Goal: Task Accomplishment & Management: Use online tool/utility

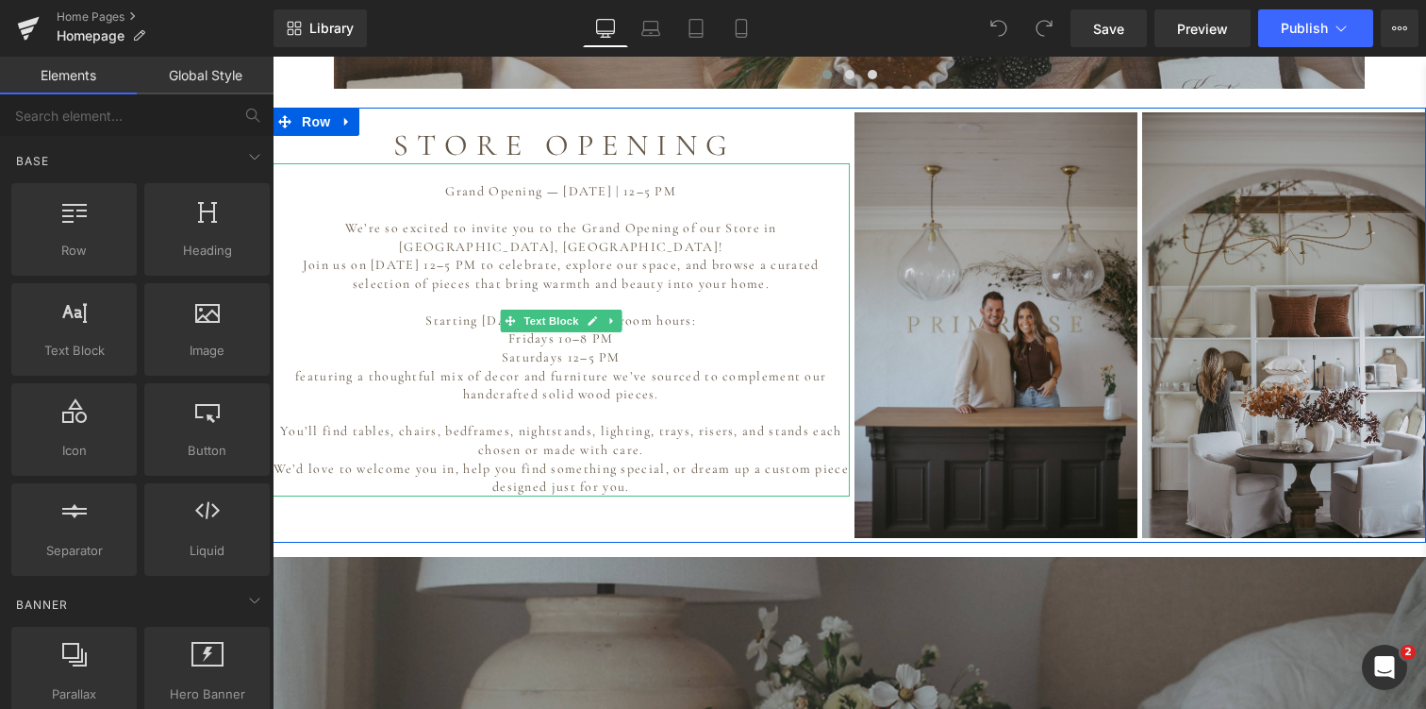
scroll to position [1257, 0]
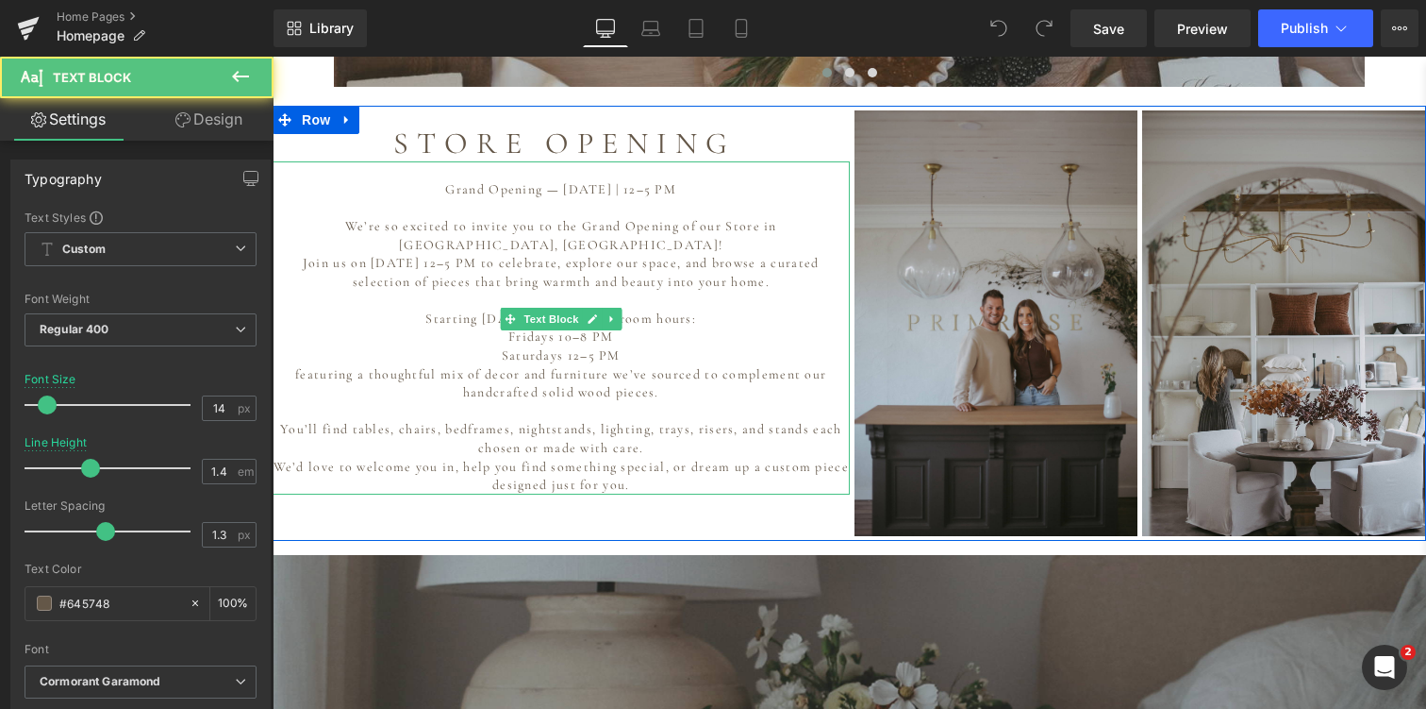
click at [637, 180] on p "Grand Opening — [DATE] | 12–5 PM" at bounding box center [561, 189] width 577 height 19
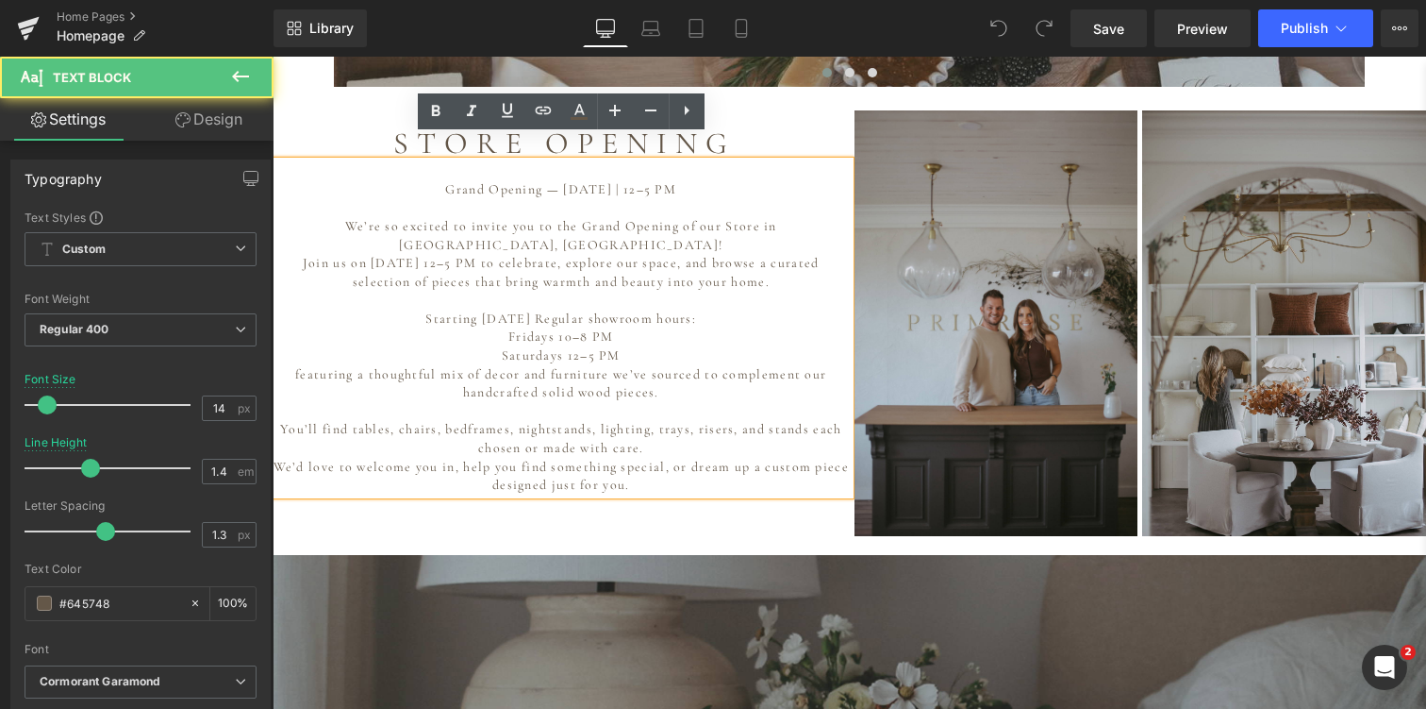
click at [700, 180] on p "Grand Opening — [DATE] | 12–5 PM" at bounding box center [561, 189] width 577 height 19
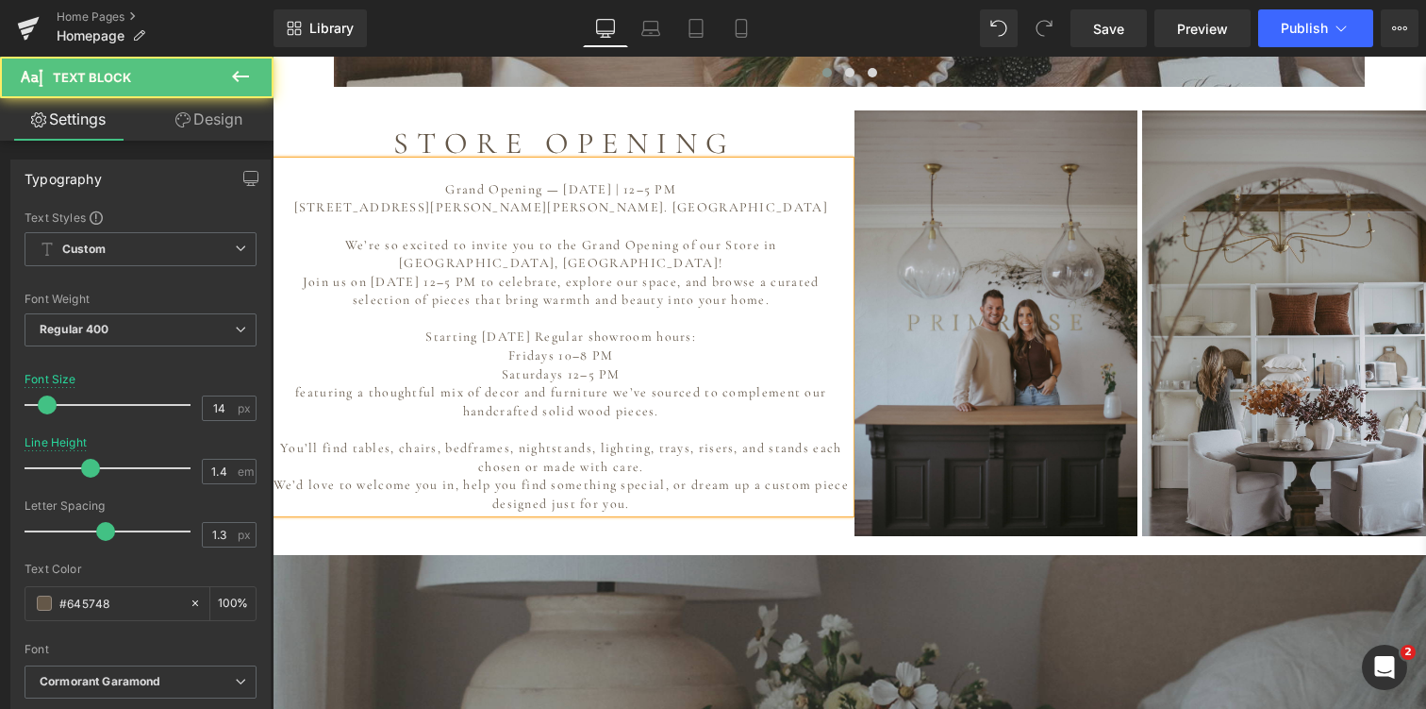
click at [569, 327] on p "Starting Saturday, November 1st Regular showroom hours: Fridays 10–8 PM" at bounding box center [561, 345] width 577 height 37
click at [579, 365] on p "Saturdays 12–5 PM" at bounding box center [561, 374] width 577 height 19
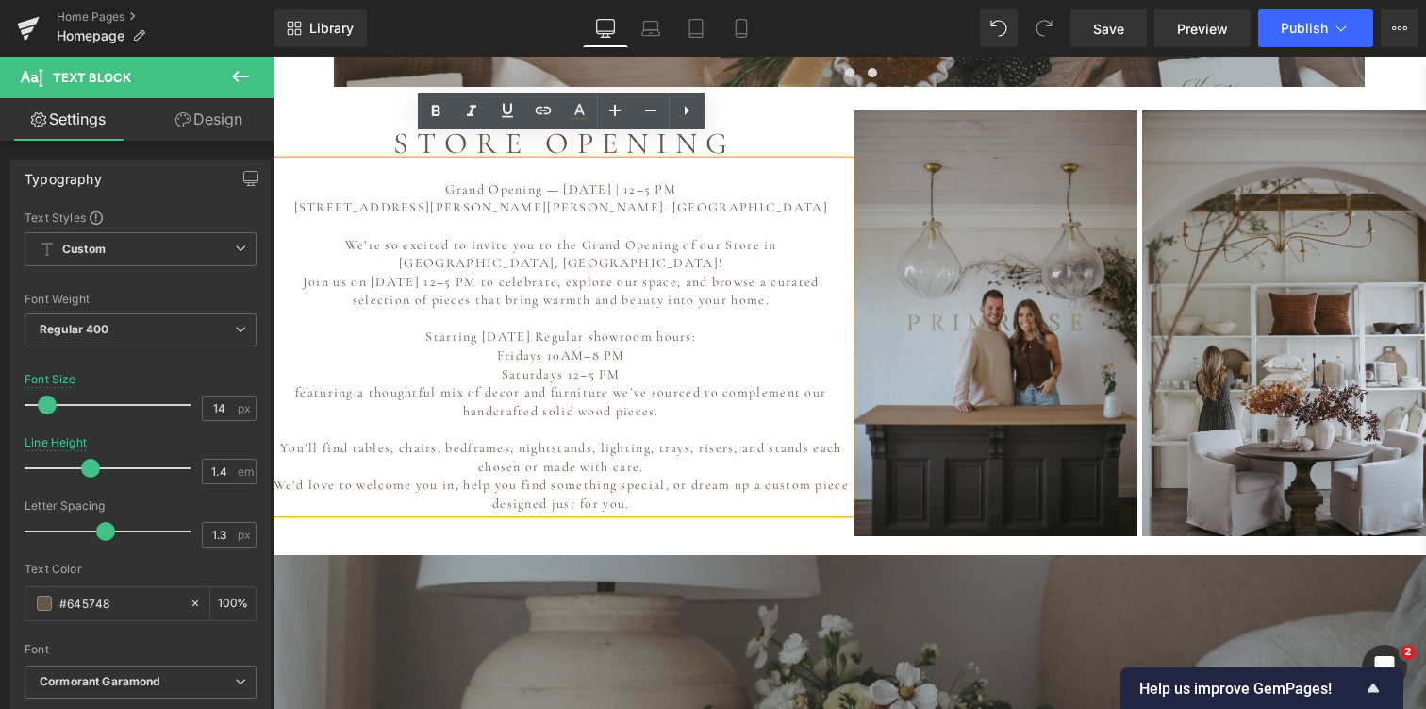
click at [527, 365] on p "Saturdays 12–5 PM" at bounding box center [561, 374] width 577 height 19
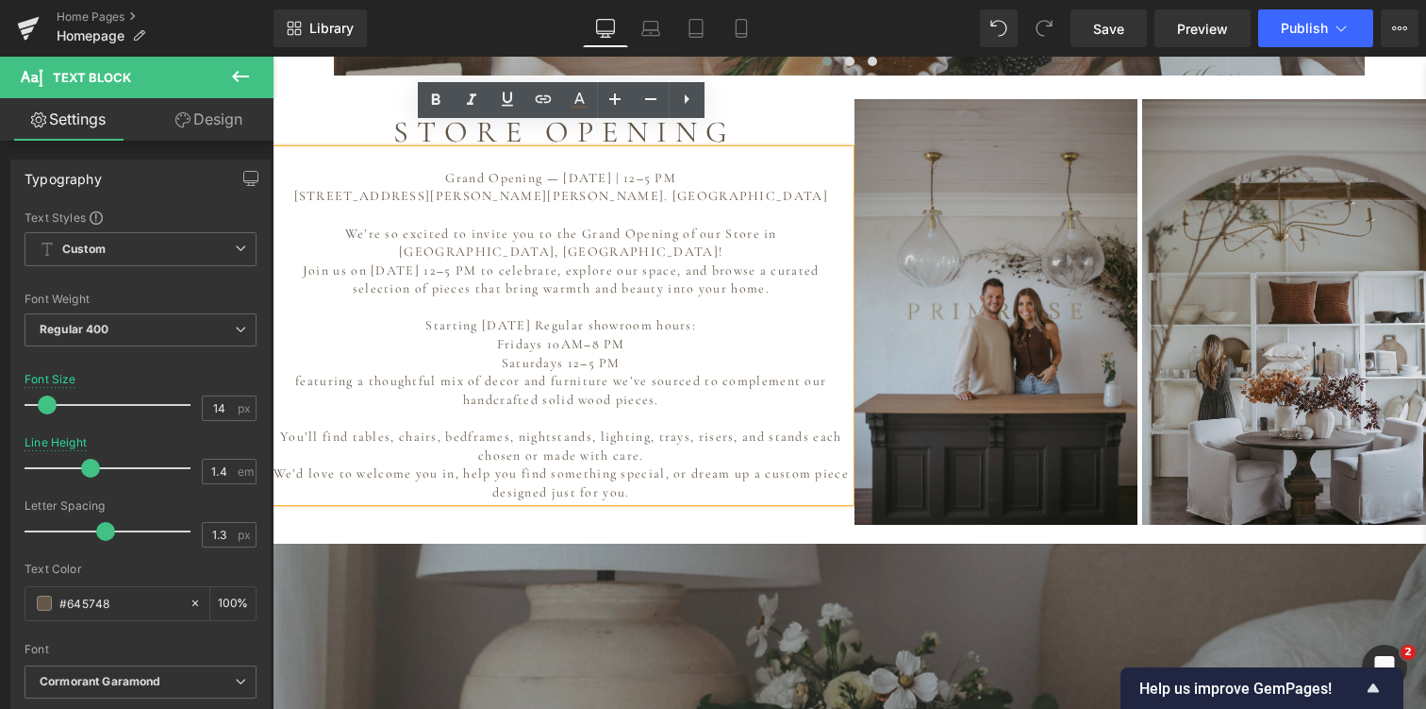
scroll to position [1269, 0]
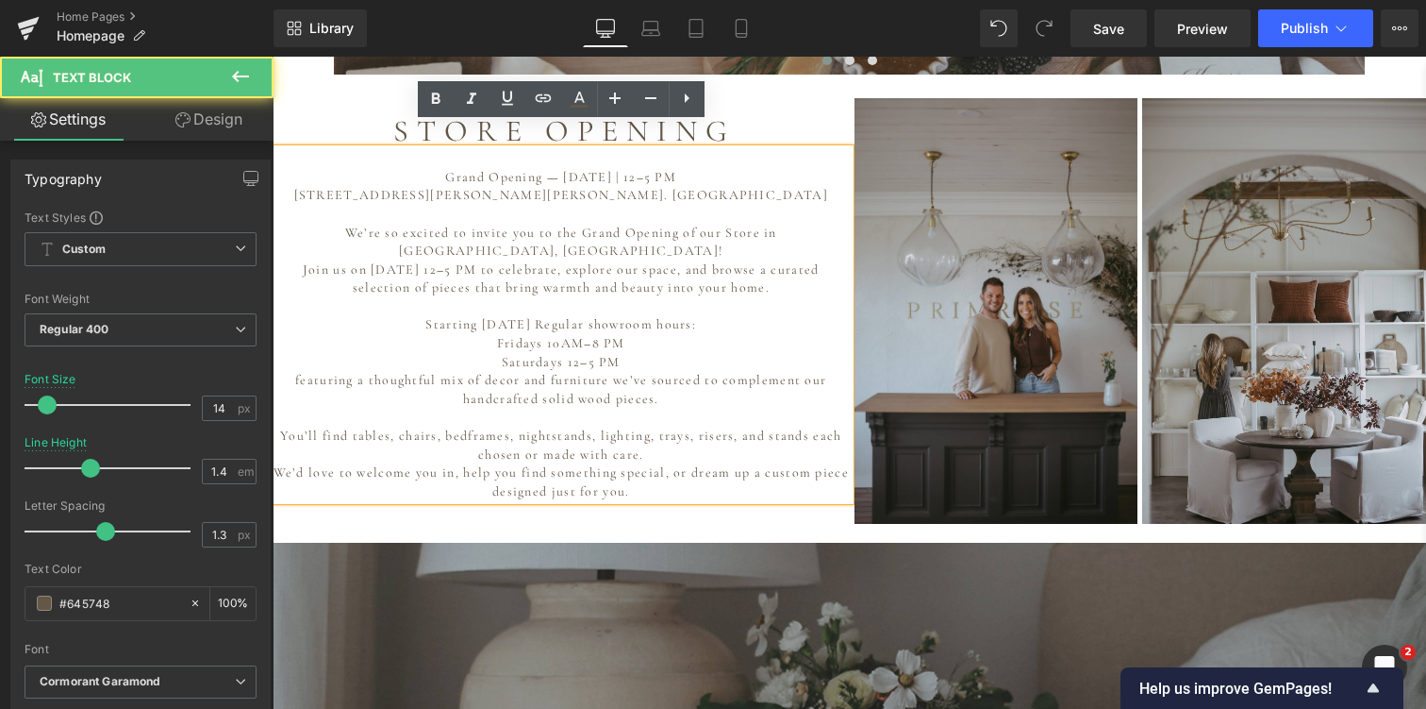
click at [757, 426] on p "You’ll find tables, chairs, bedframes, nightstands, lighting, trays, risers, an…" at bounding box center [561, 444] width 577 height 37
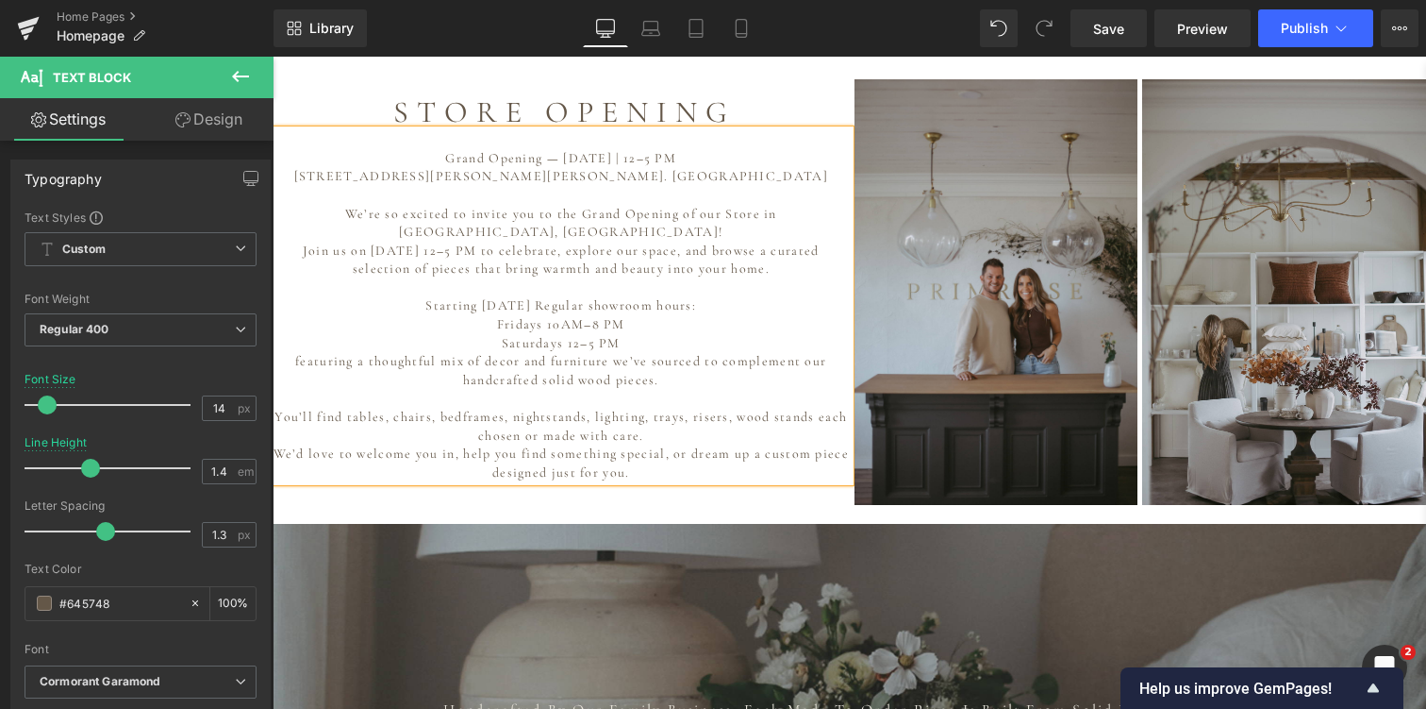
scroll to position [1289, 0]
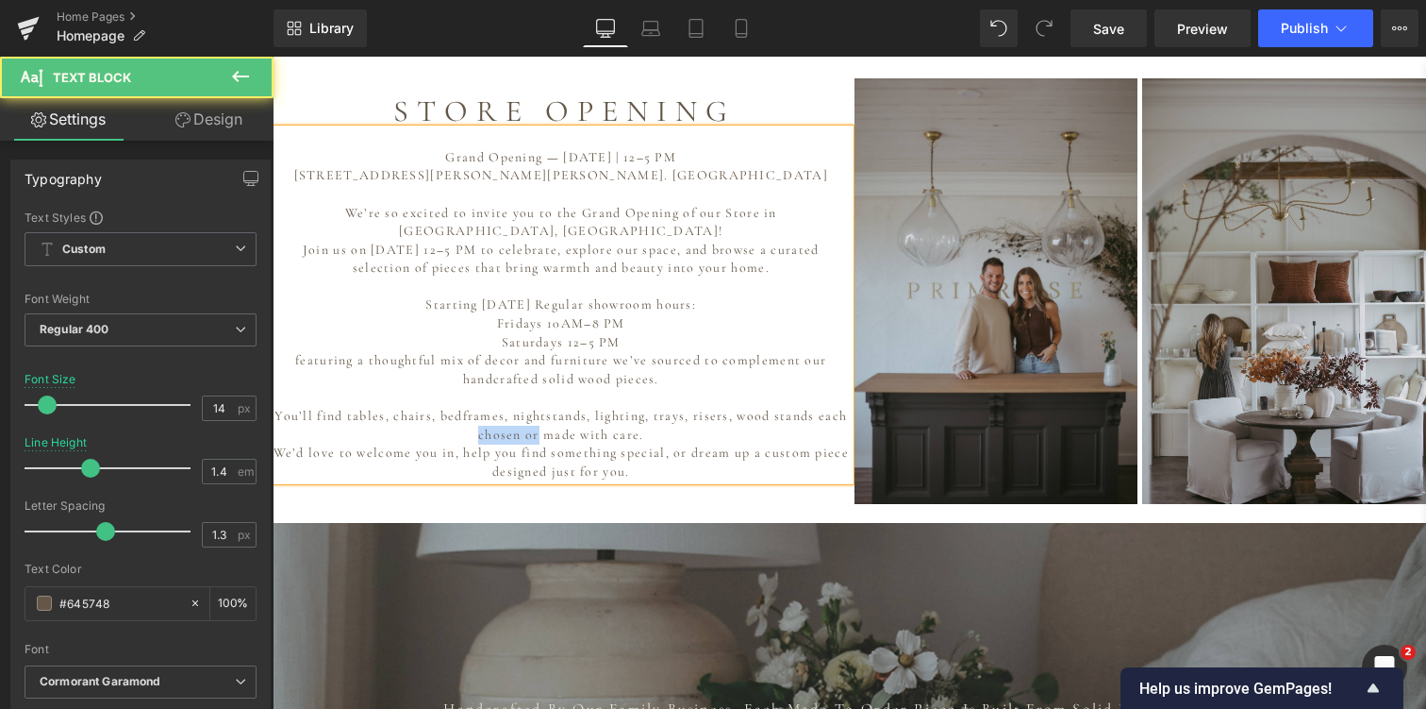
drag, startPoint x: 477, startPoint y: 392, endPoint x: 537, endPoint y: 395, distance: 59.6
click at [537, 407] on p "You’ll find tables, chairs, bedframes, nightstands, lighting, trays, risers, wo…" at bounding box center [561, 425] width 577 height 37
click at [652, 407] on p "You’ll find tables, chairs, bedframes, nightstands, lighting, trays, risers, wo…" at bounding box center [561, 425] width 577 height 37
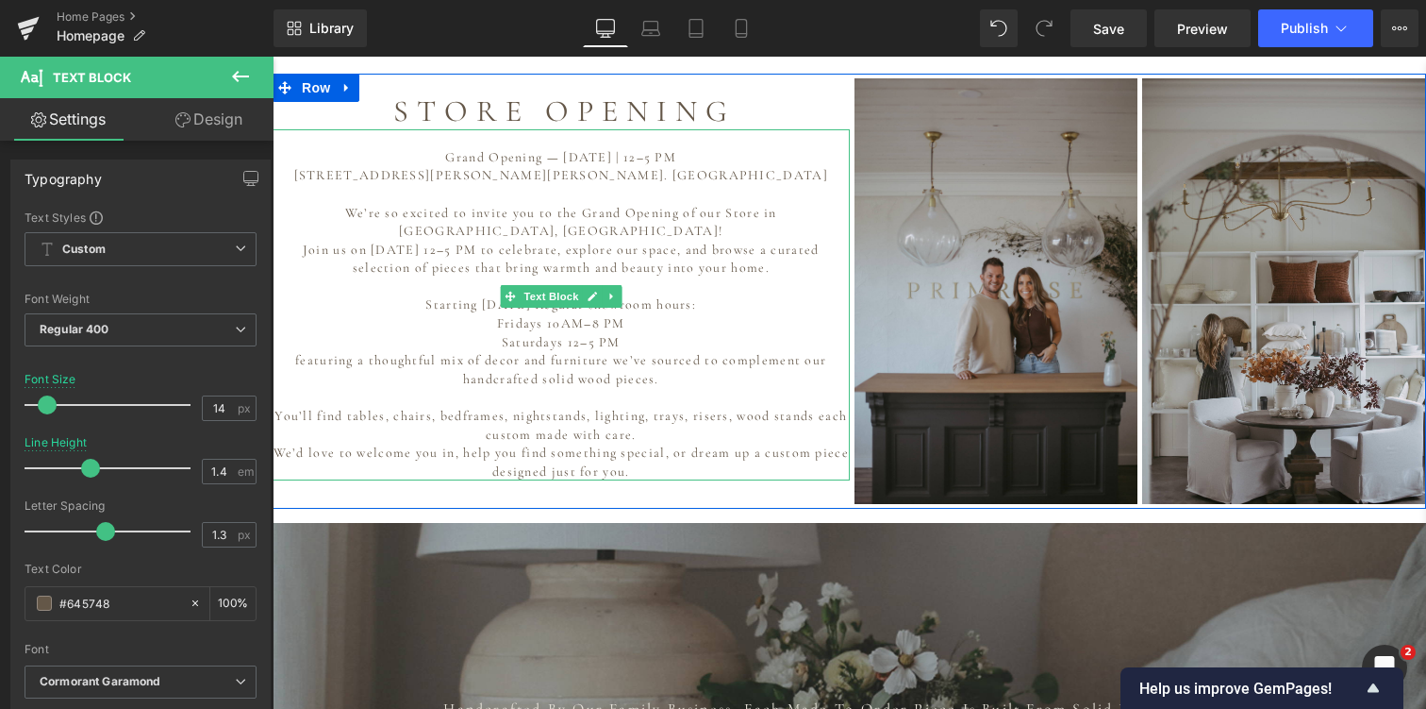
click at [602, 407] on p "You’ll find tables, chairs, bedframes, nightstands, lighting, trays, risers, wo…" at bounding box center [561, 425] width 577 height 37
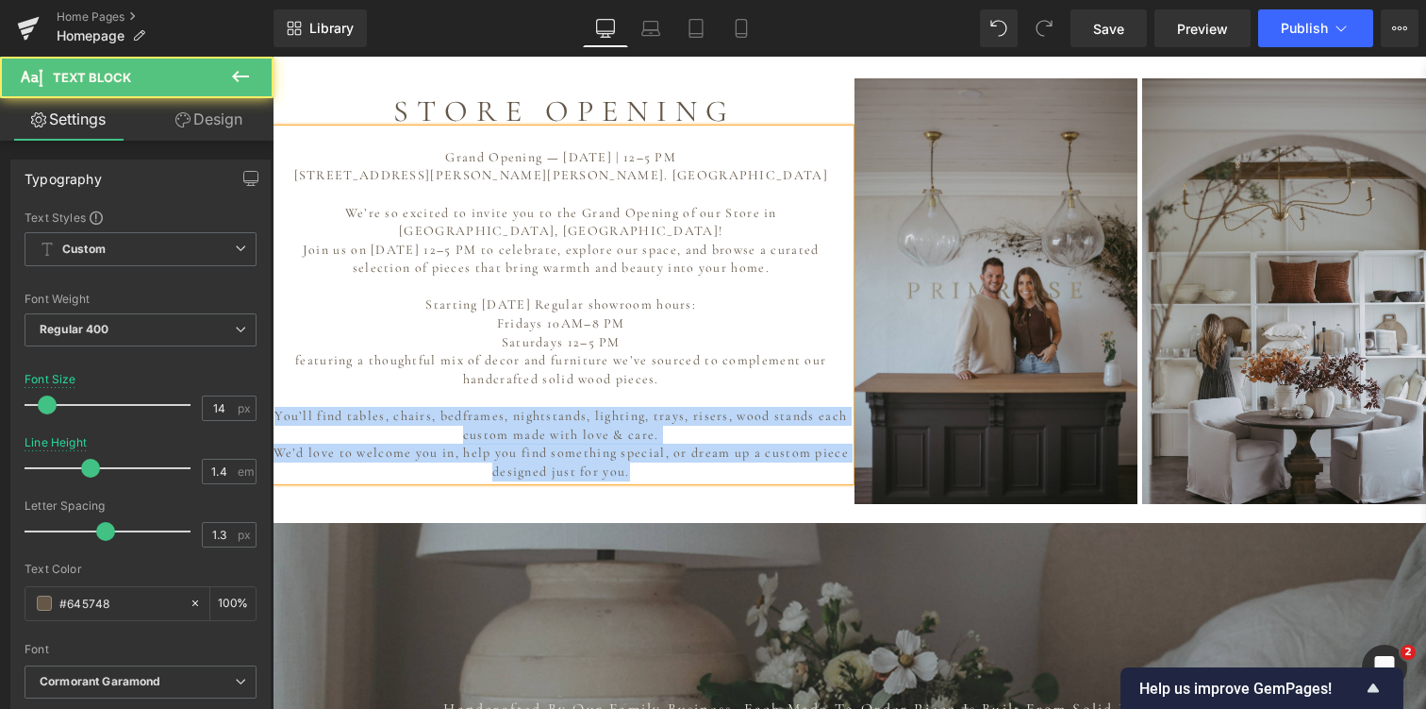
drag, startPoint x: 276, startPoint y: 368, endPoint x: 535, endPoint y: 444, distance: 269.6
click at [535, 444] on div "S T O R E O P E N I N G Heading Grand Opening — October 25th | 12–5 PM 102 Stua…" at bounding box center [850, 291] width 1154 height 435
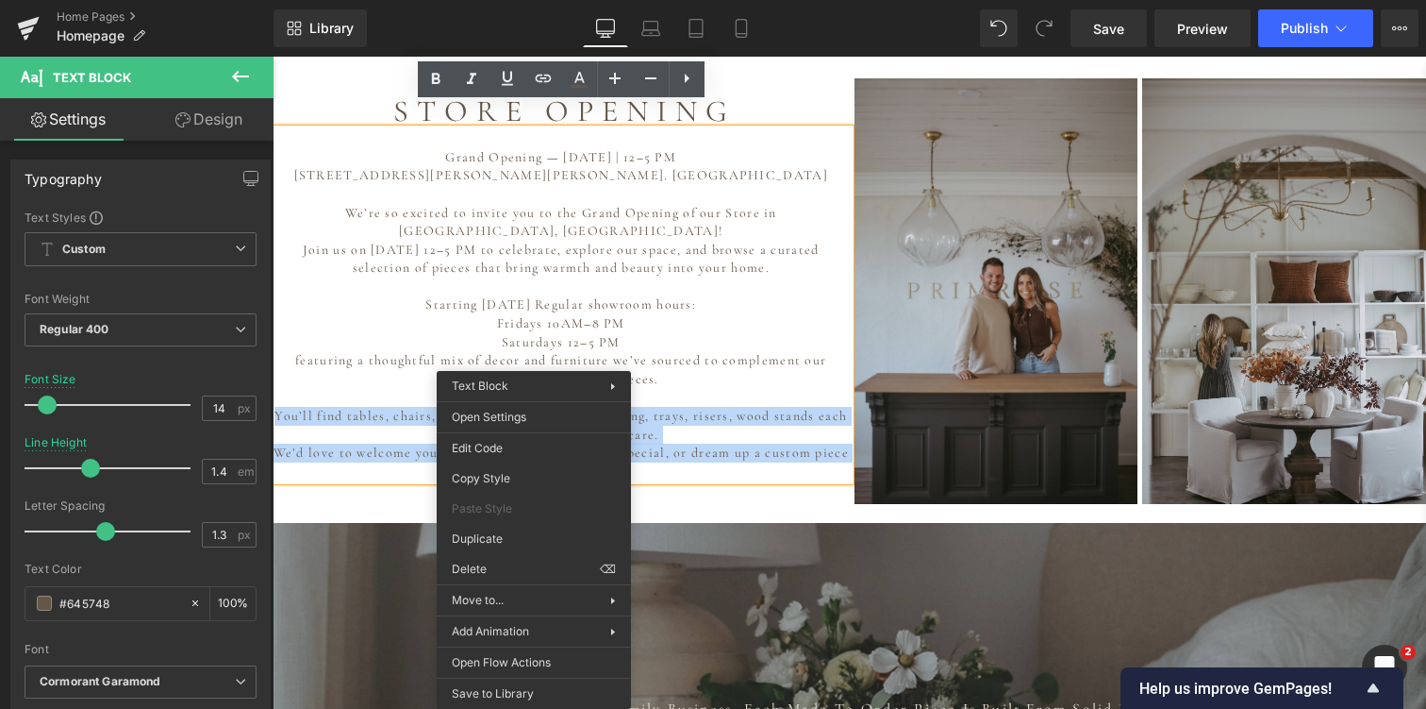
copy div "You’ll find tables, chairs, bedframes, nightstands, lighting, trays, risers, wo…"
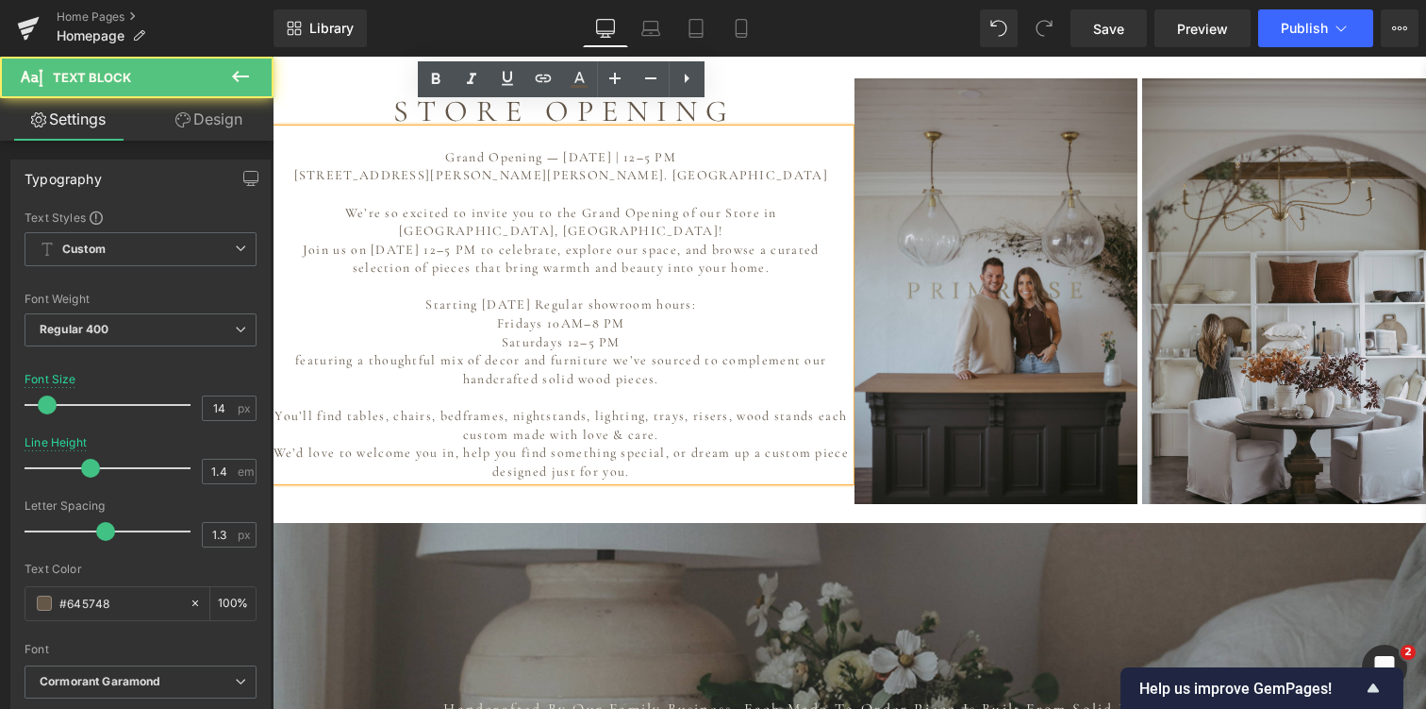
click at [701, 351] on p "featuring a thoughtful mix of decor and furniture we’ve sourced to complement o…" at bounding box center [561, 369] width 577 height 37
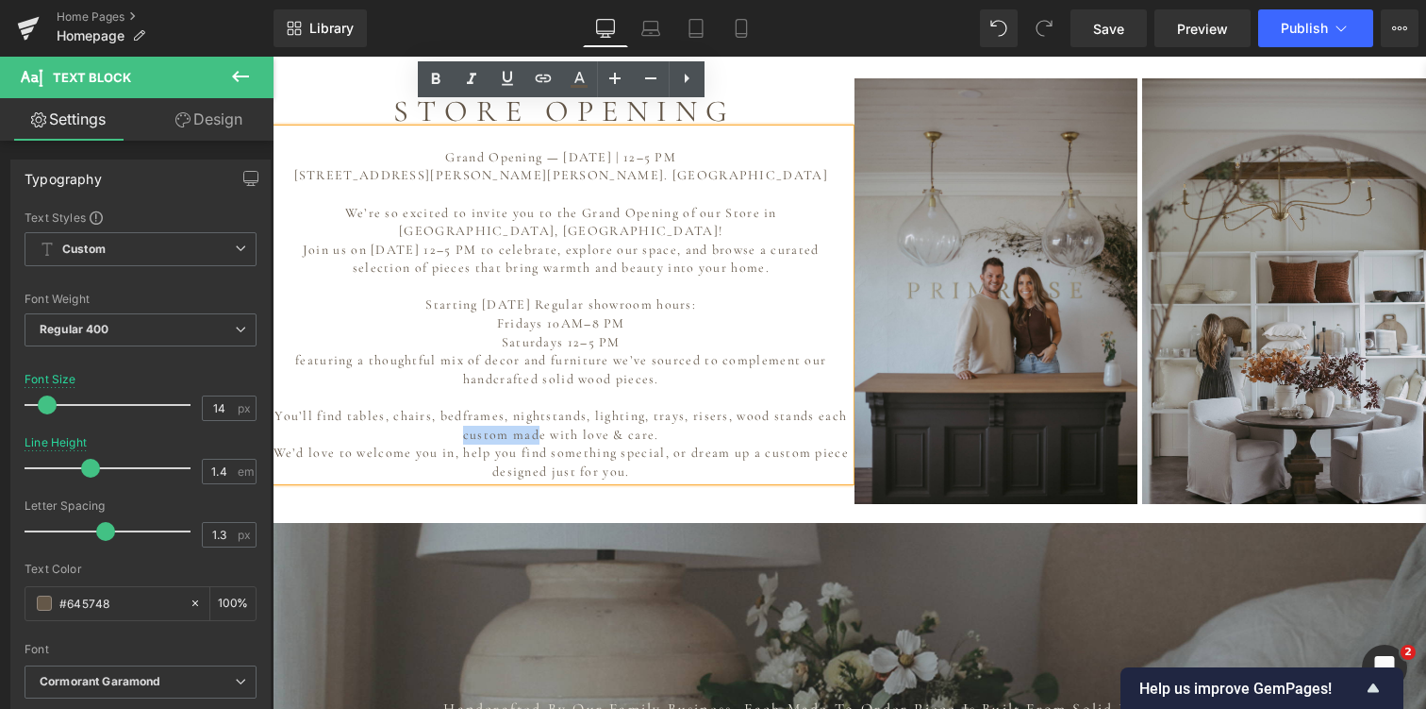
drag, startPoint x: 463, startPoint y: 393, endPoint x: 542, endPoint y: 394, distance: 78.3
click at [542, 407] on p "You’ll find tables, chairs, bedframes, nightstands, lighting, trays, risers, wo…" at bounding box center [561, 425] width 577 height 37
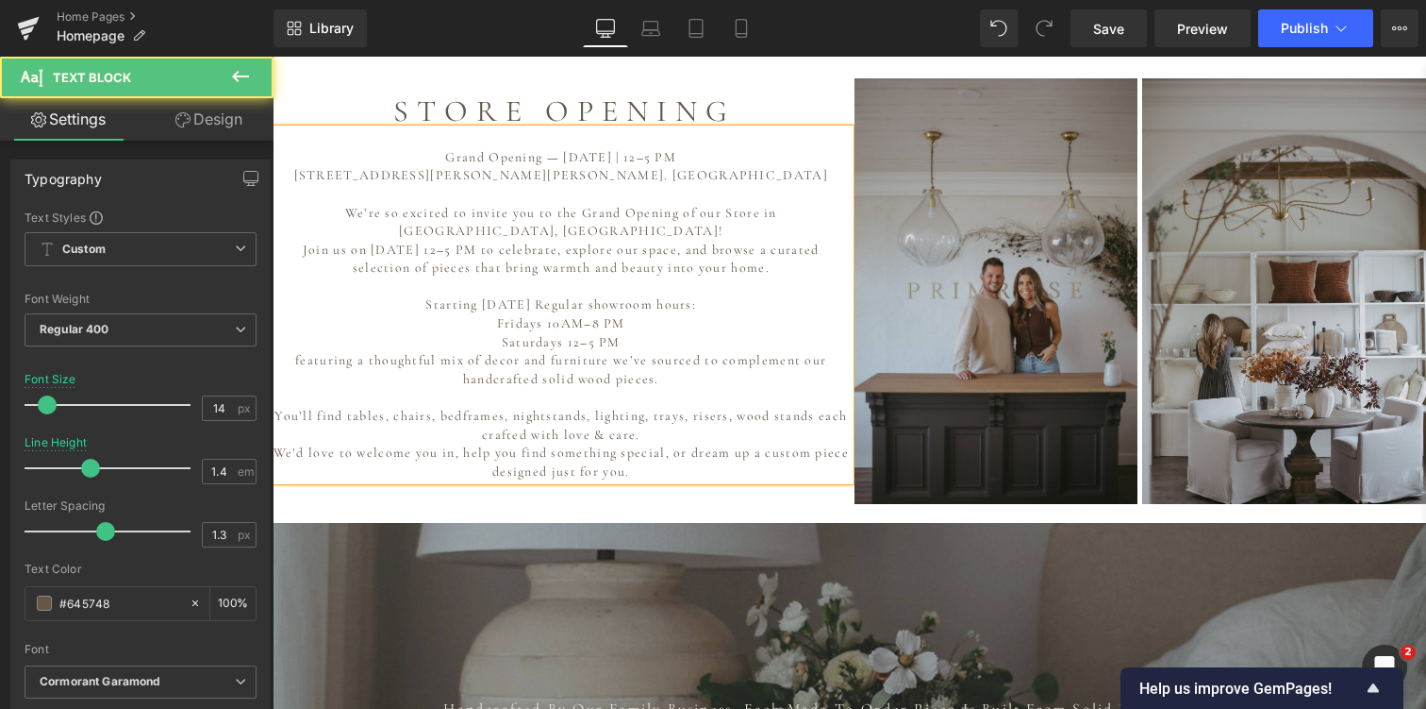
click at [615, 241] on p "Join us on October 25th from 12–5 PM to celebrate, explore our space, and brows…" at bounding box center [561, 259] width 577 height 37
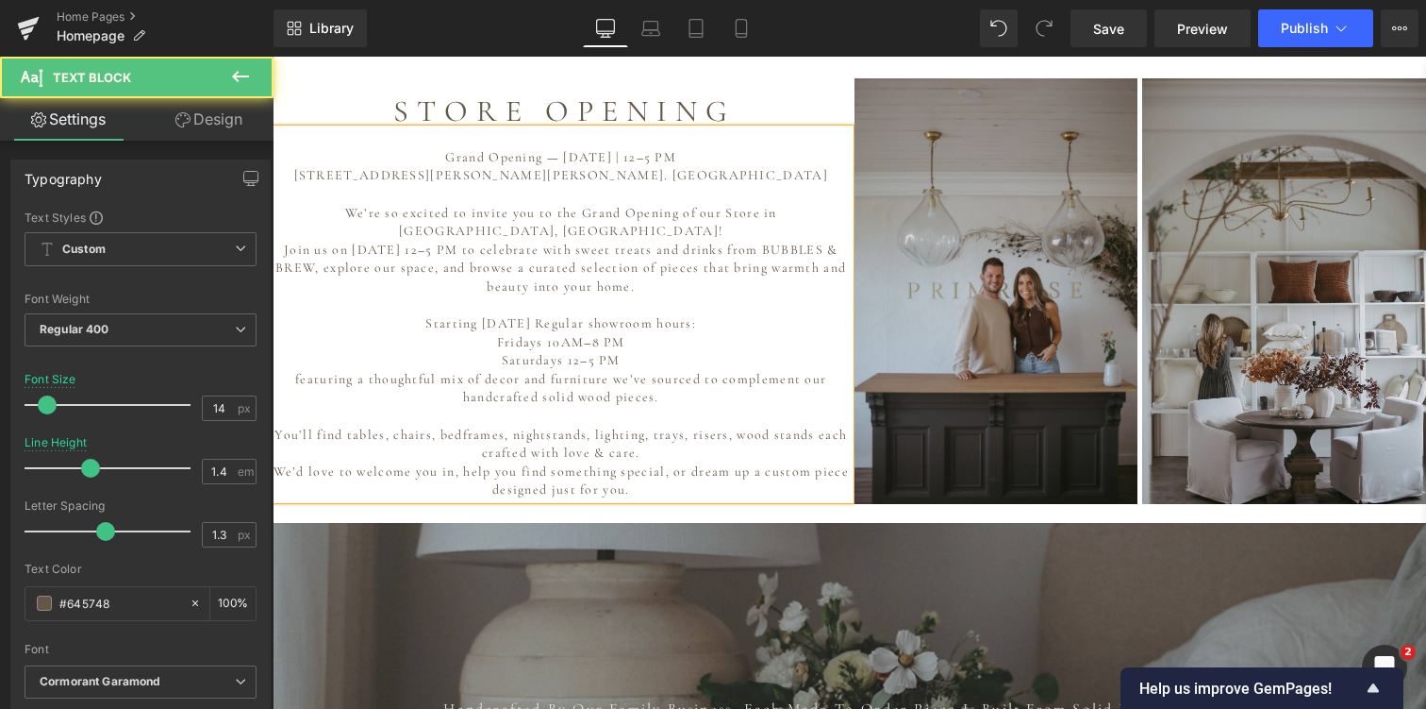
click at [277, 241] on p "Join us on October 25th from 12–5 PM to celebrate with sweet treats and drinks …" at bounding box center [561, 269] width 577 height 56
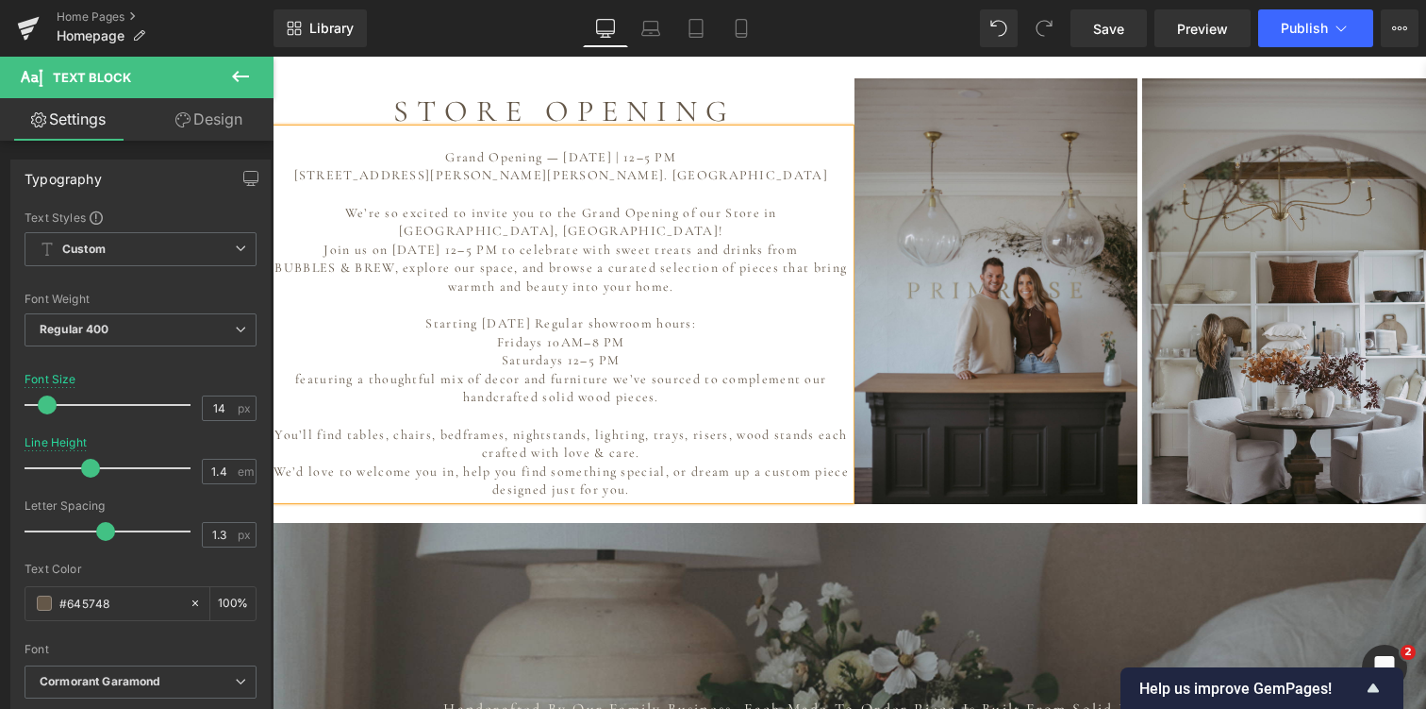
click at [403, 258] on p "BUBBLES & BREW, explore our space, and browse a curated selection of pieces tha…" at bounding box center [561, 276] width 577 height 37
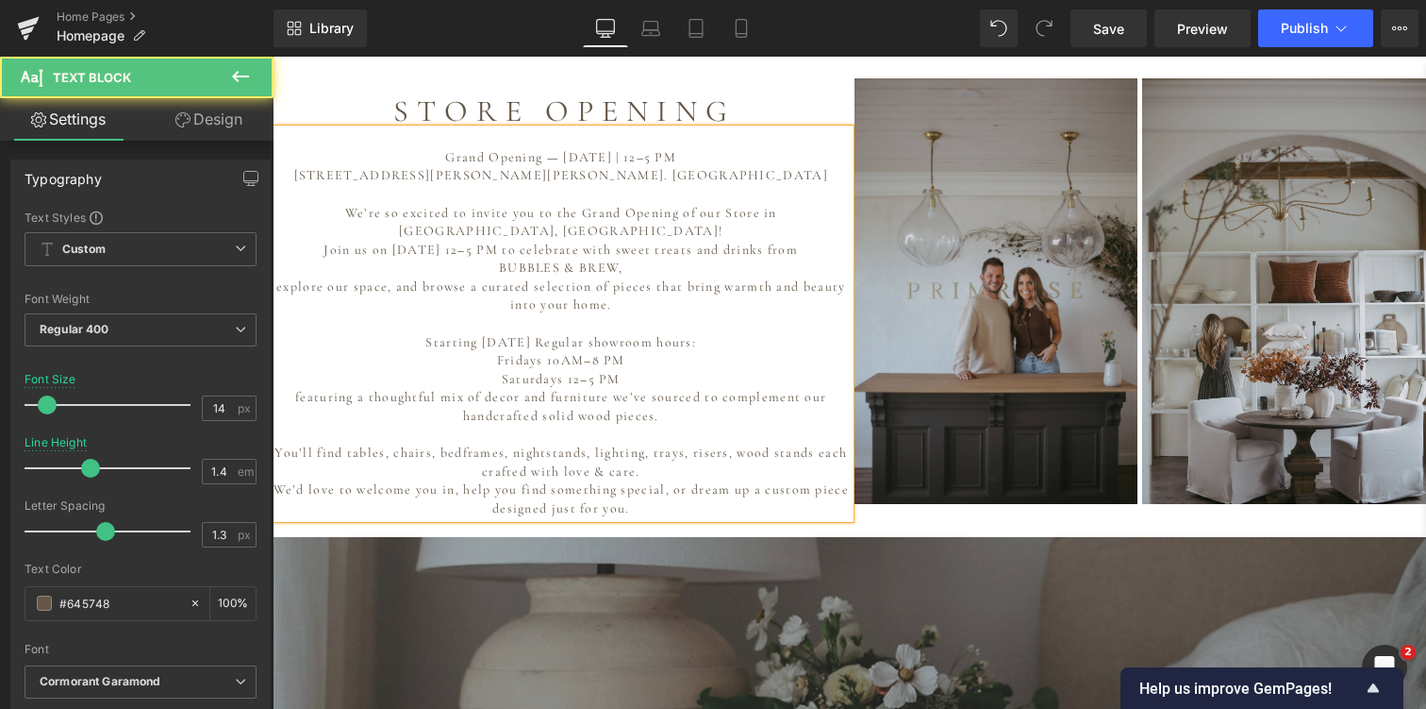
click at [460, 185] on p at bounding box center [561, 194] width 577 height 19
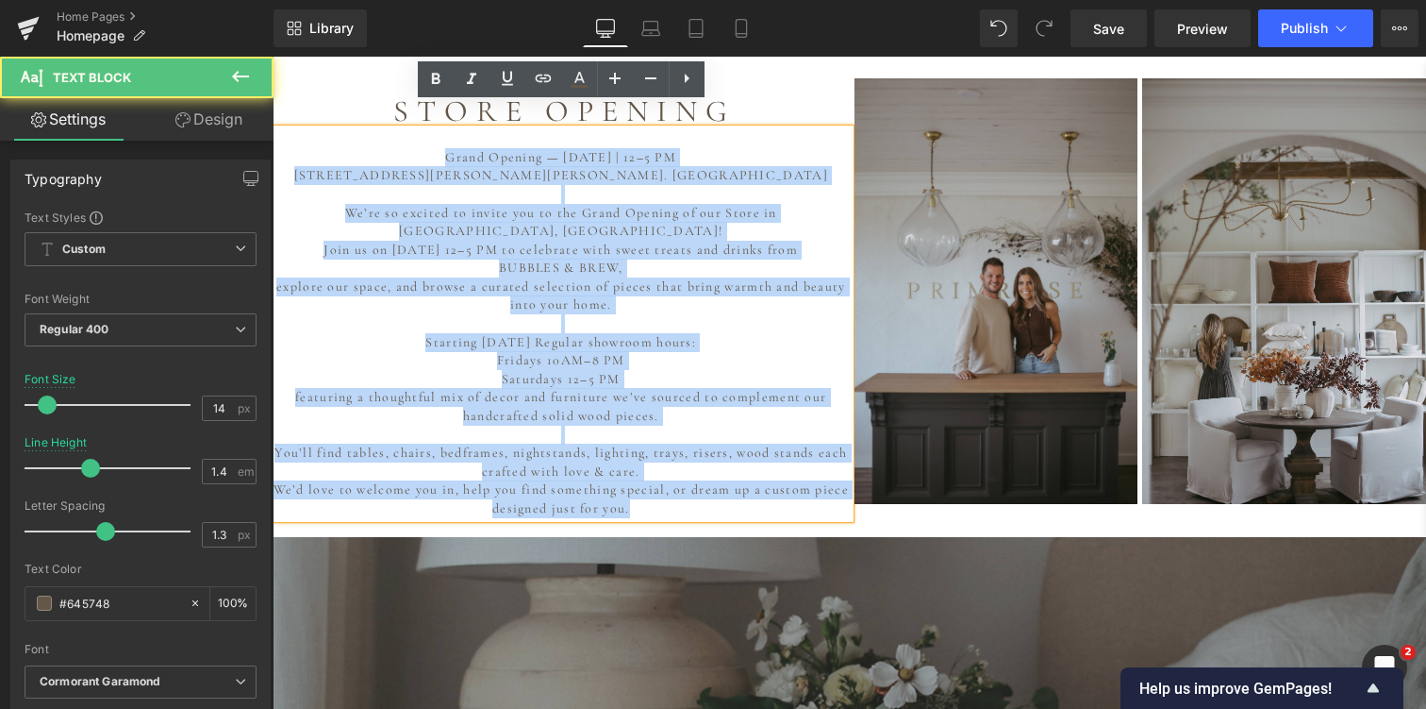
drag, startPoint x: 425, startPoint y: 130, endPoint x: 759, endPoint y: 466, distance: 474.3
click at [759, 466] on div "Grand Opening — October 25th | 12–5 PM 102 Stuart St. Blackie, Alberta. CANADA …" at bounding box center [561, 323] width 577 height 388
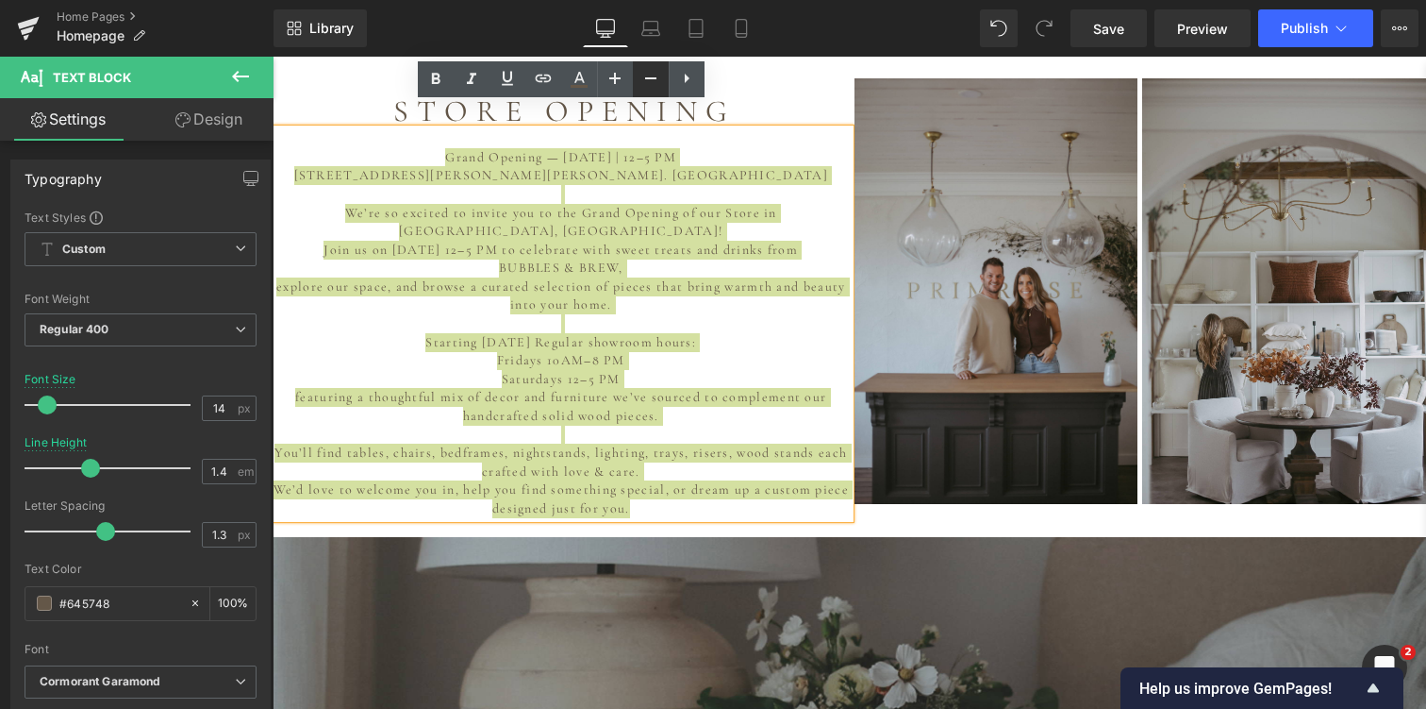
click at [646, 76] on icon at bounding box center [651, 78] width 23 height 23
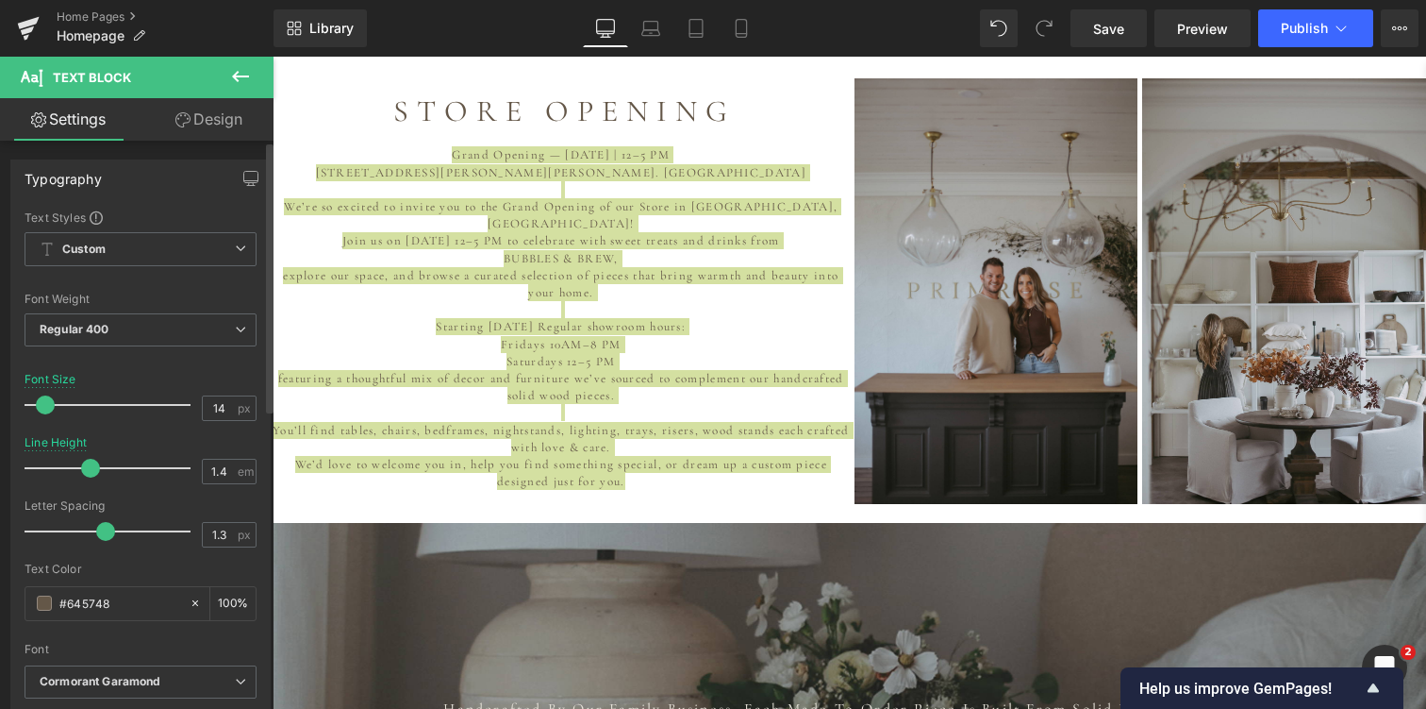
click at [42, 402] on span at bounding box center [45, 404] width 19 height 19
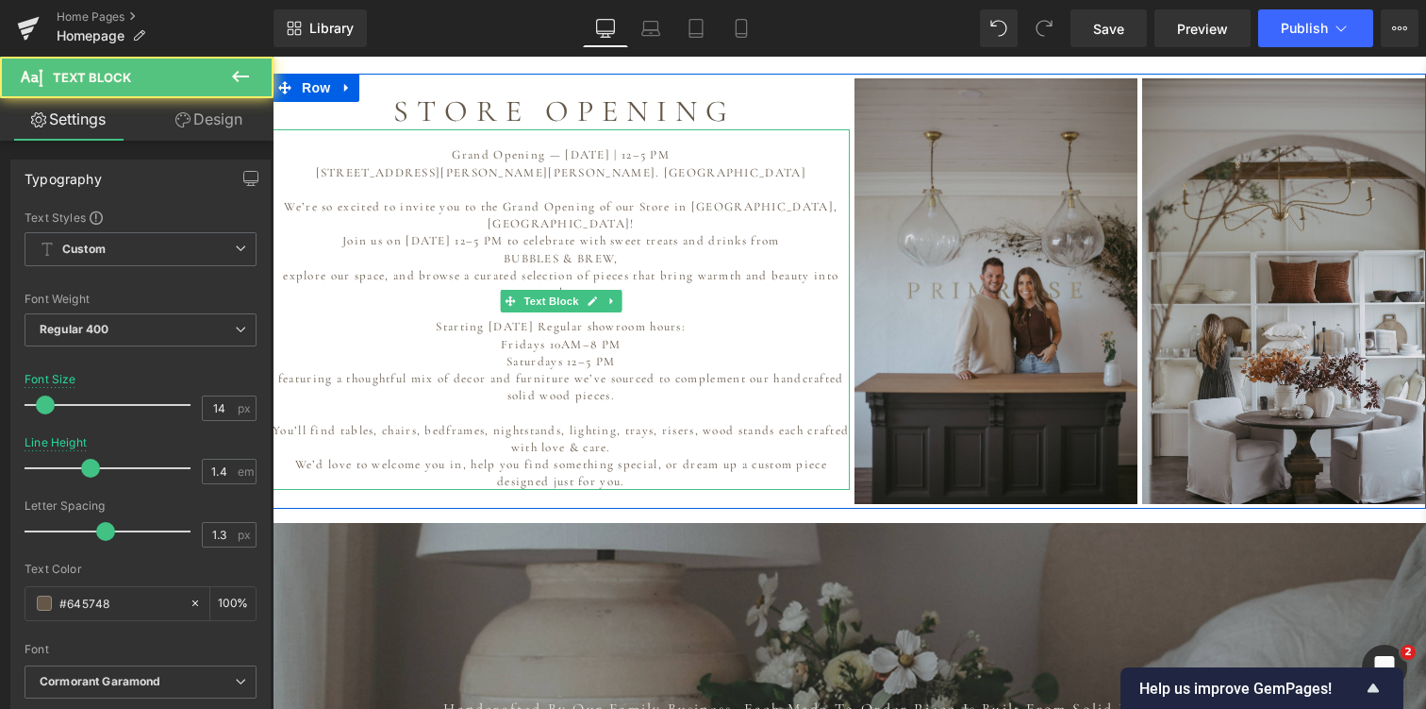
click at [454, 370] on p "featuring a thoughtful mix of decor and furniture we’ve sourced to complement o…" at bounding box center [561, 387] width 577 height 34
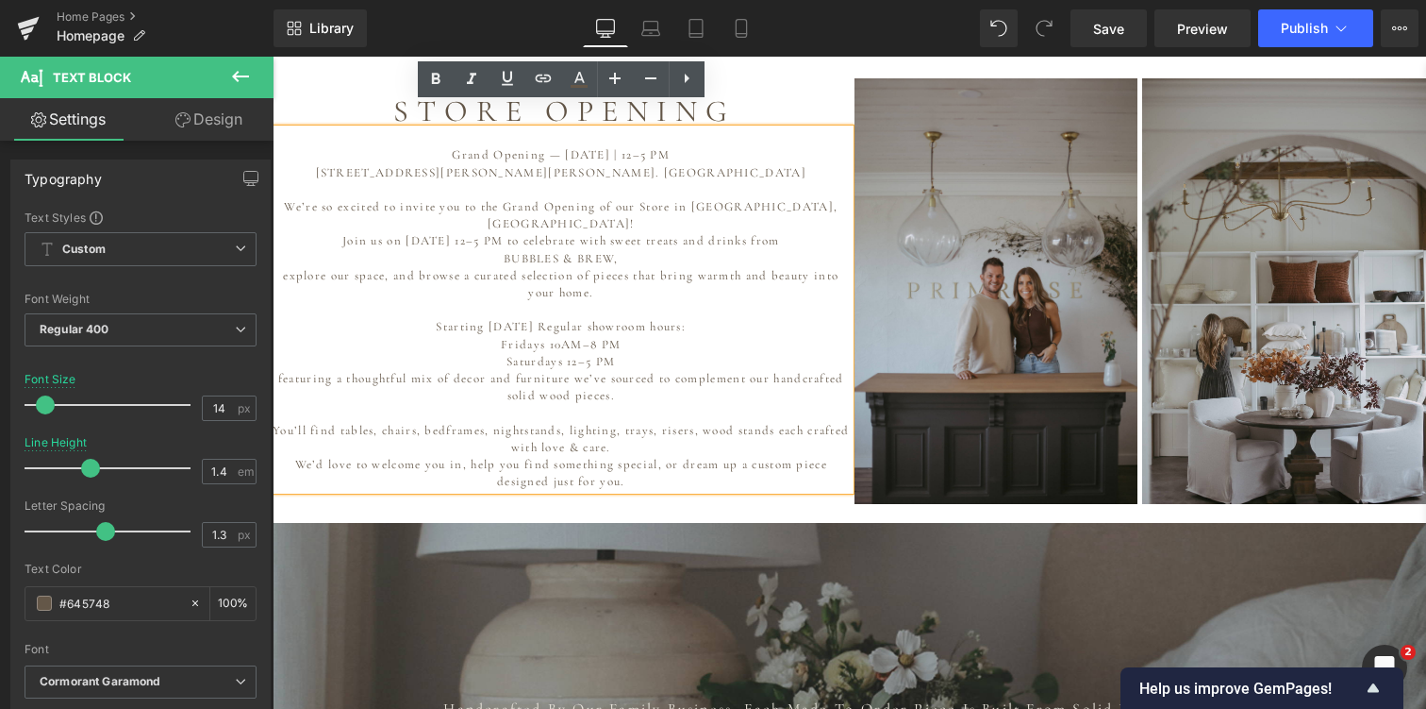
click at [501, 146] on p "Grand Opening — [DATE] | 12–5 PM" at bounding box center [561, 154] width 577 height 17
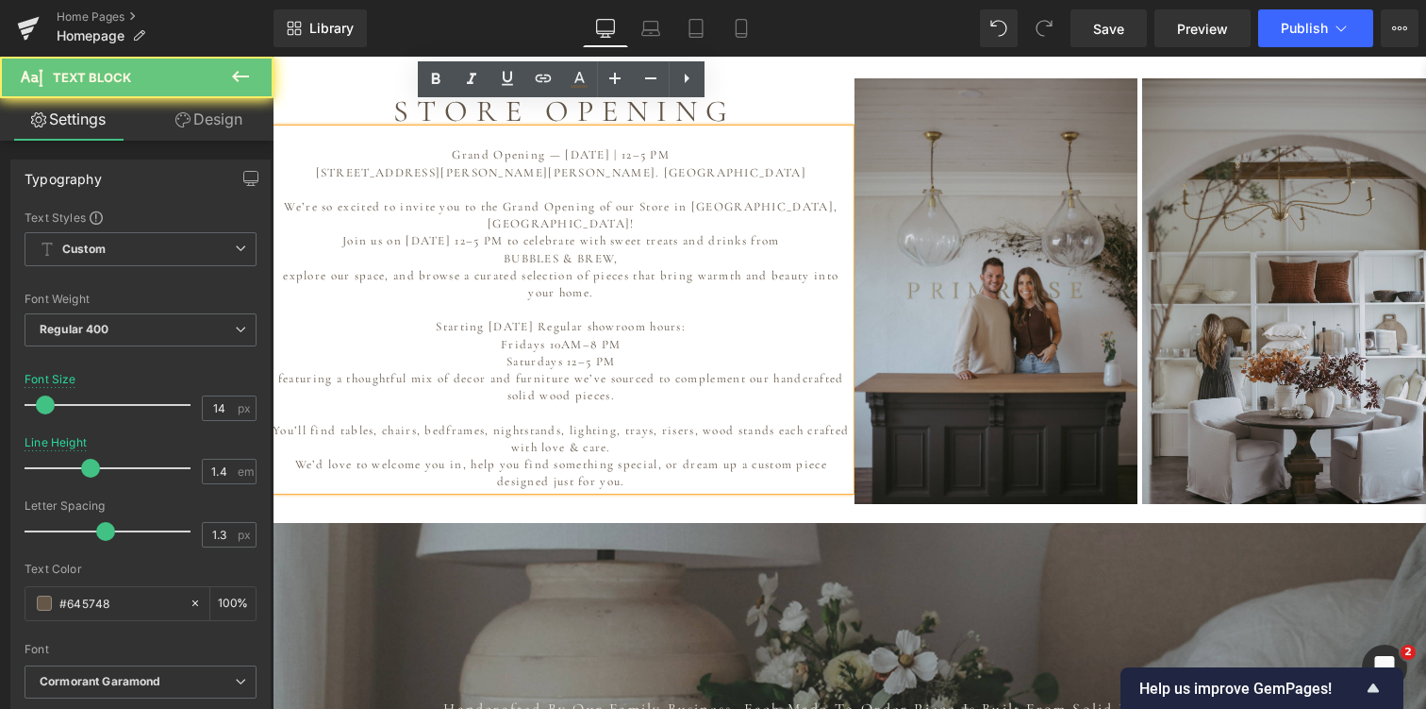
click at [479, 181] on p at bounding box center [561, 189] width 577 height 17
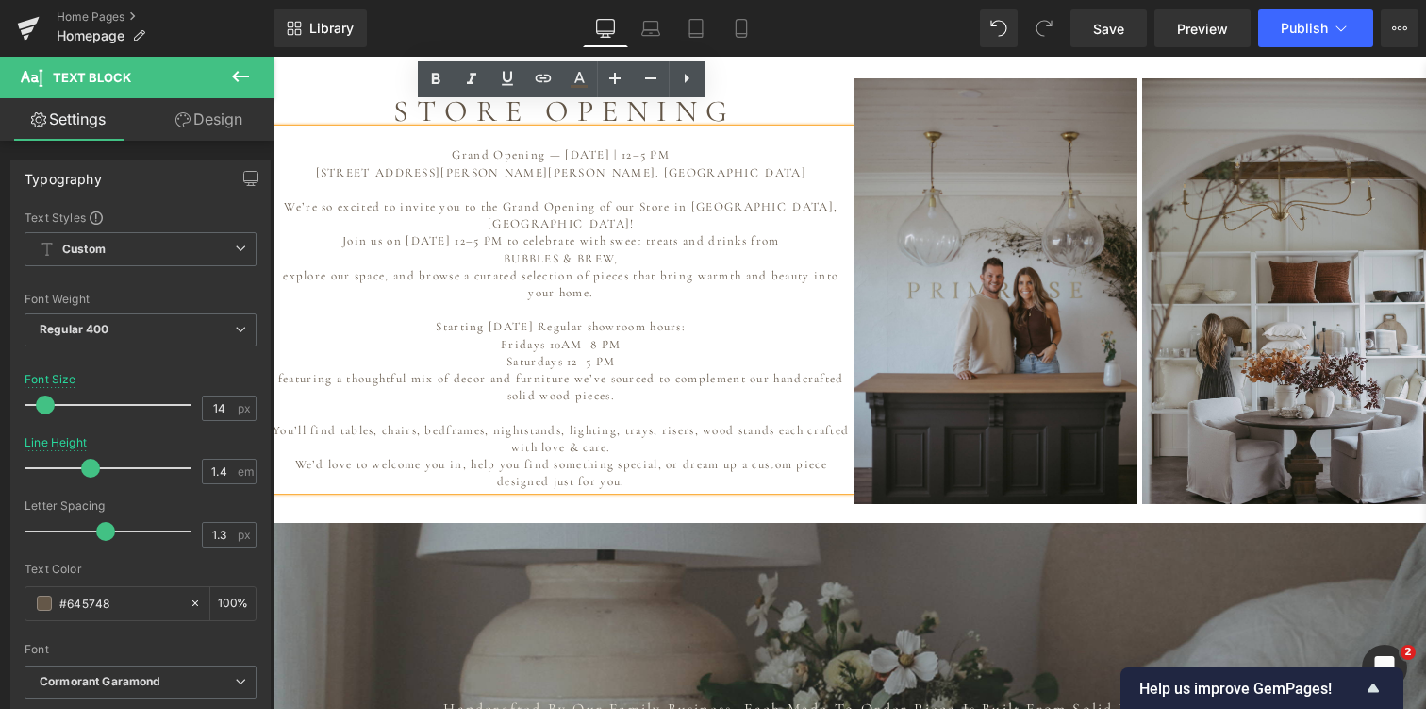
click at [610, 250] on p "BUBBLES & BREW," at bounding box center [561, 258] width 577 height 17
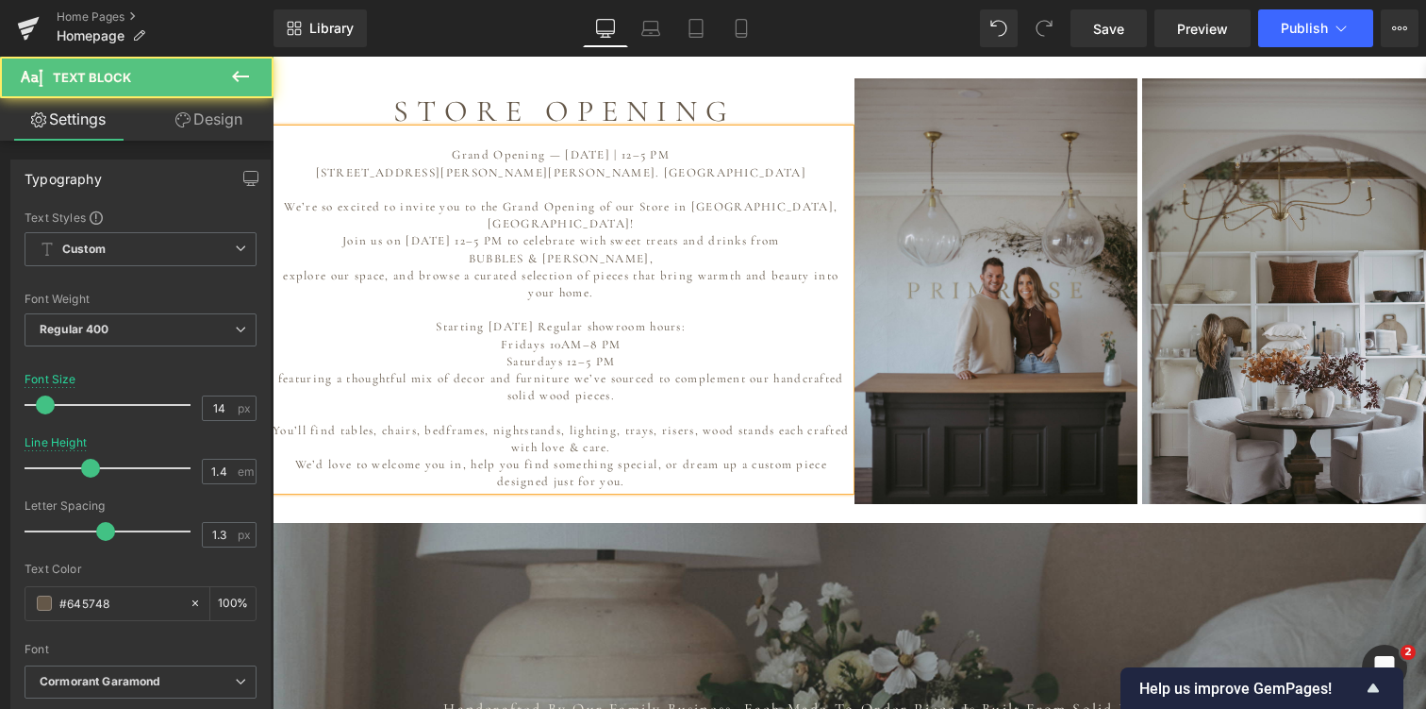
click at [712, 232] on p "Join us on October 25th from 12–5 PM to celebrate with sweet treats and drinks …" at bounding box center [561, 240] width 577 height 17
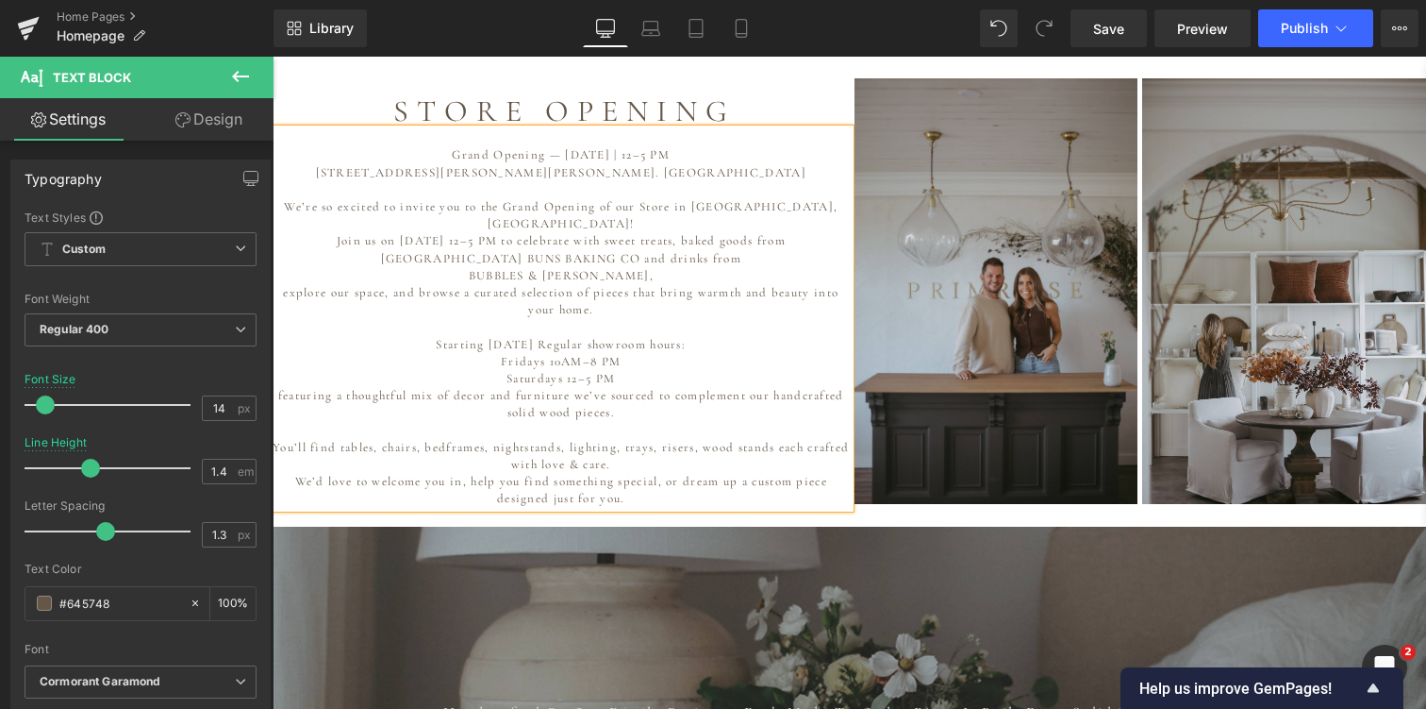
click at [496, 267] on p "BUBBLES & [PERSON_NAME]," at bounding box center [561, 275] width 577 height 17
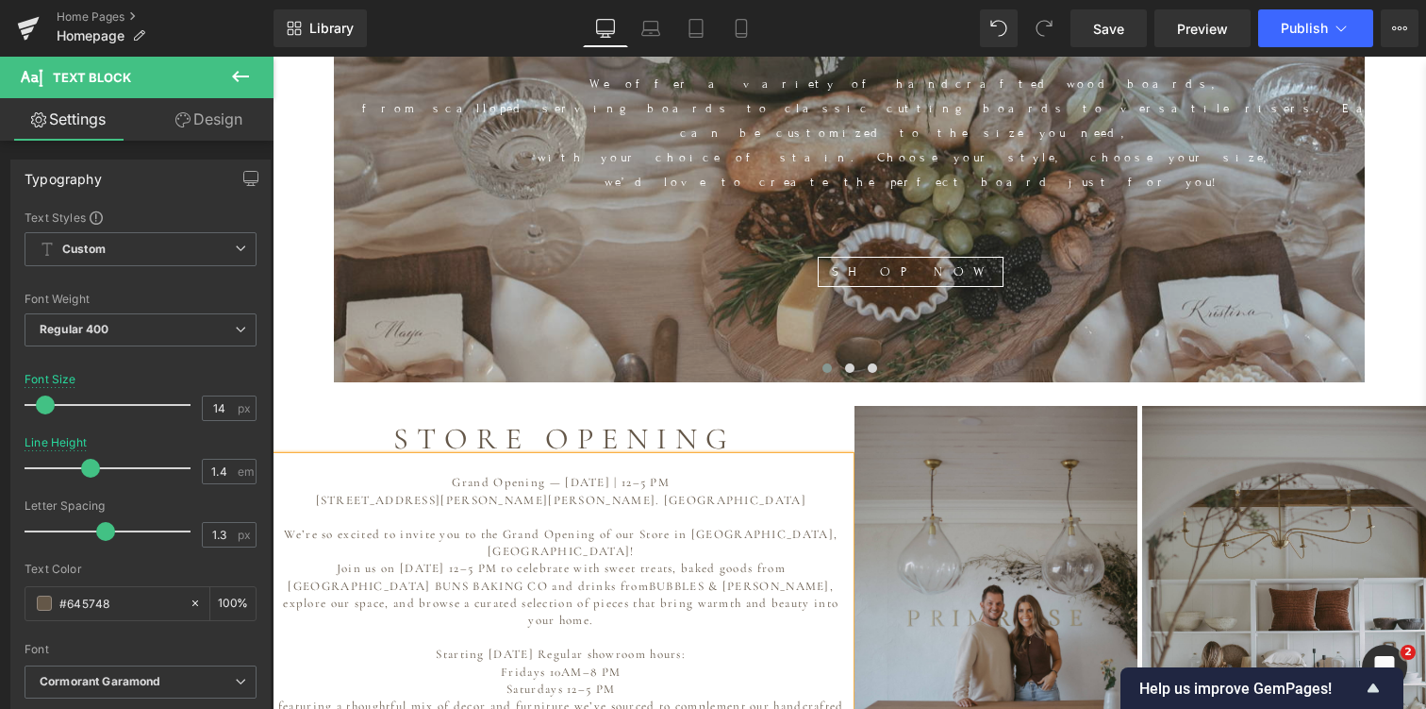
scroll to position [959, 0]
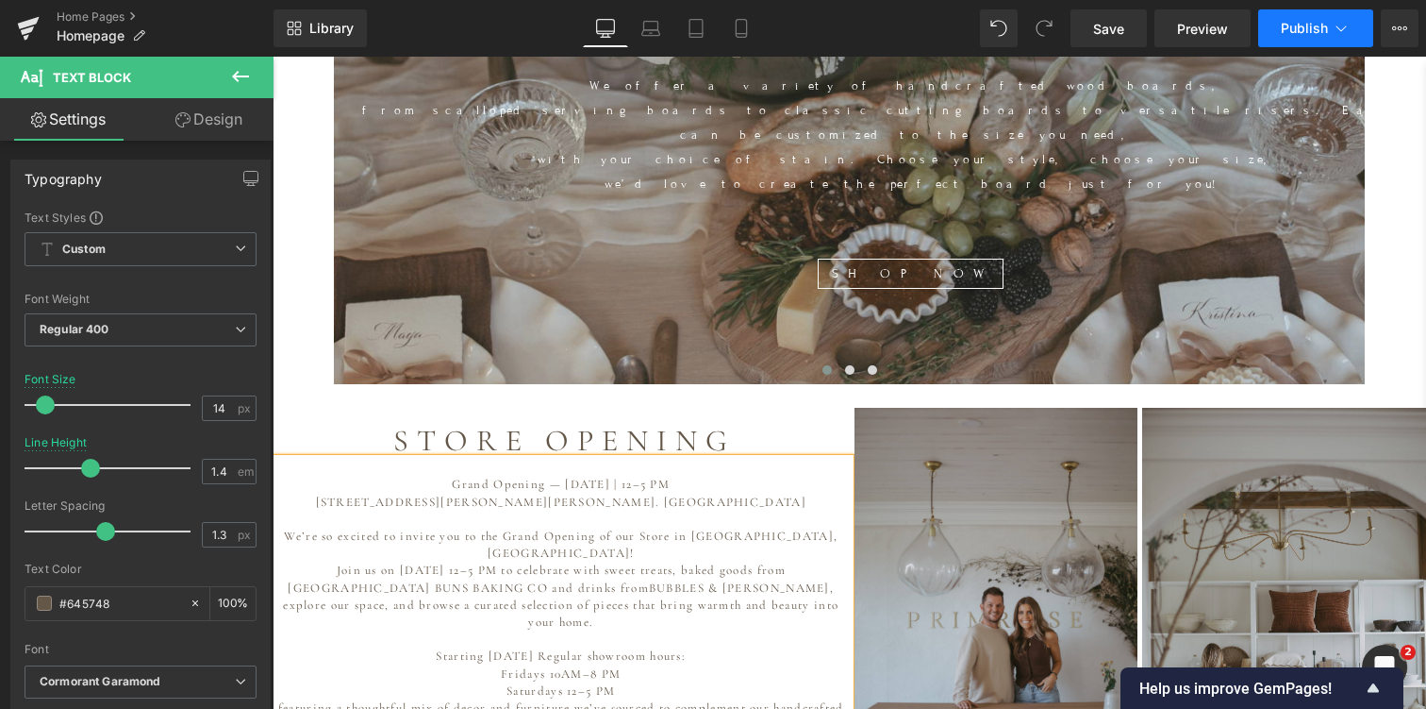
click at [1292, 27] on span "Publish" at bounding box center [1304, 28] width 47 height 15
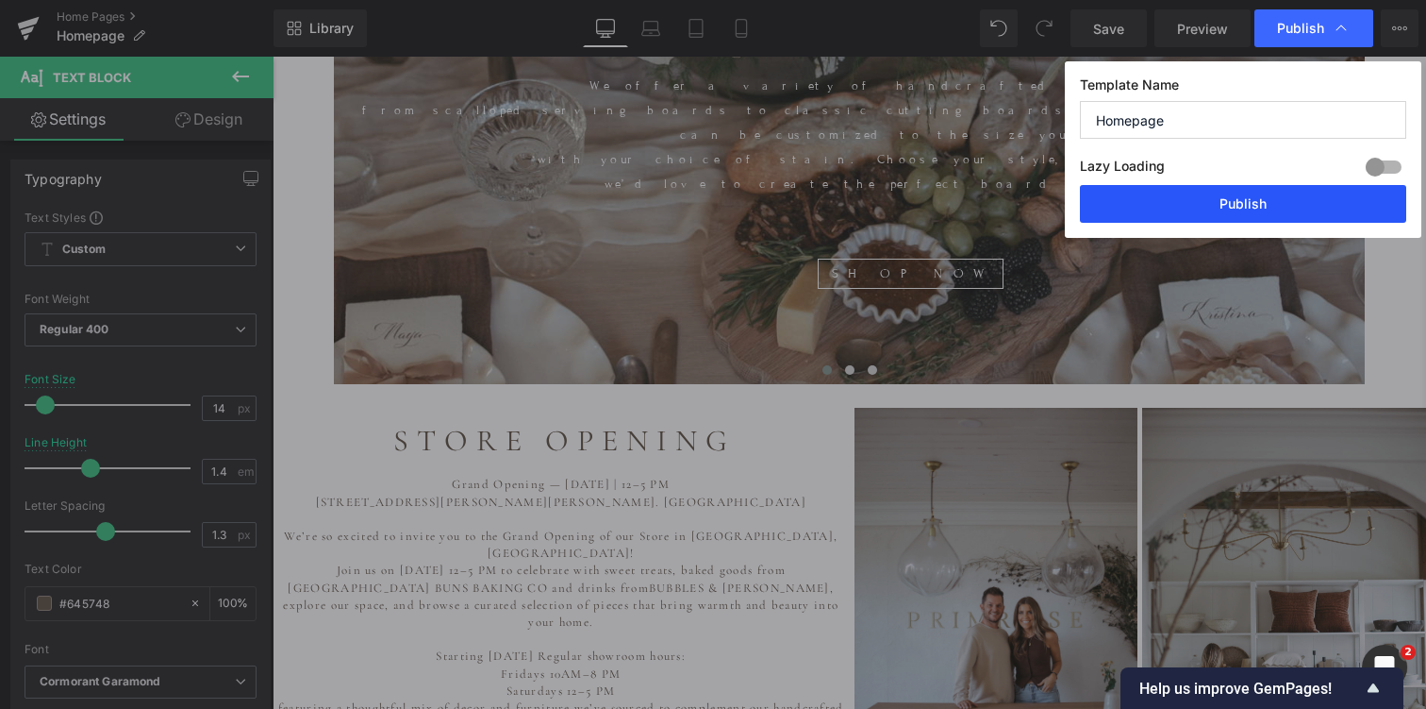
click at [1205, 199] on button "Publish" at bounding box center [1243, 204] width 326 height 38
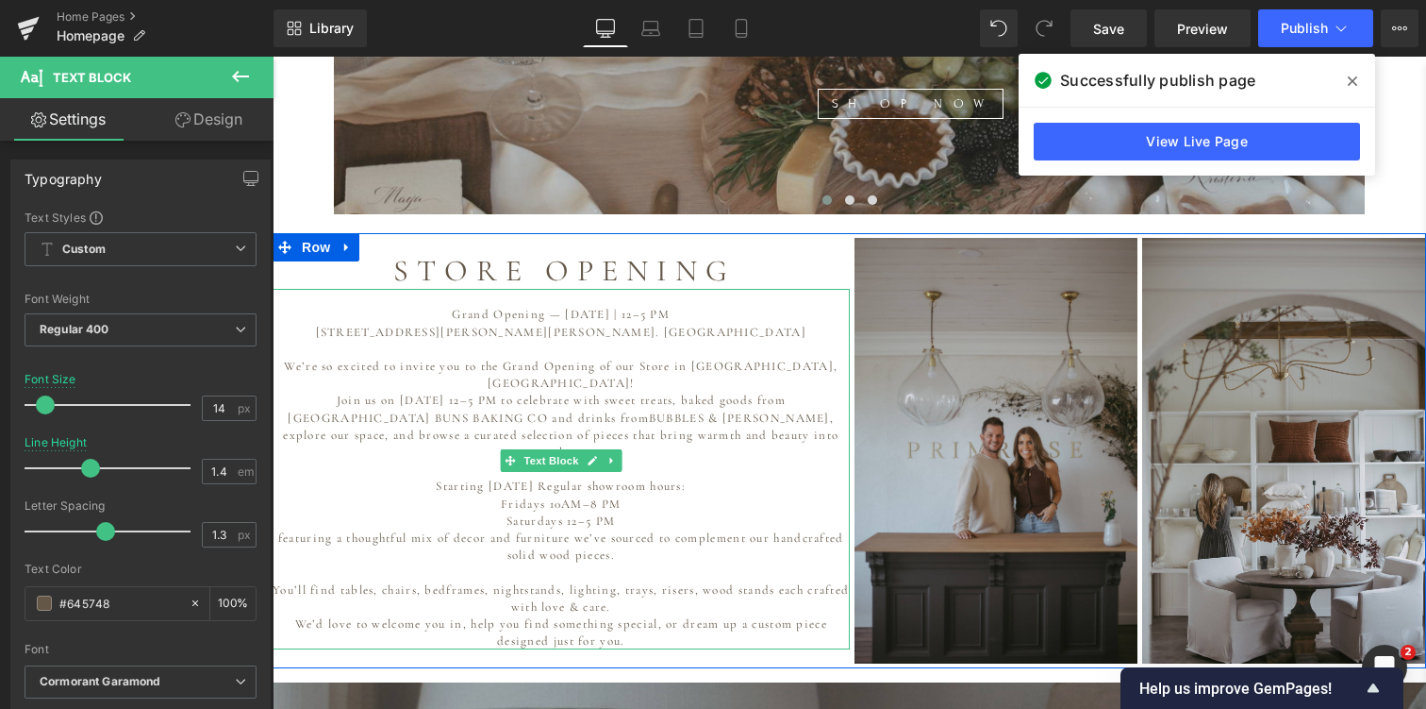
scroll to position [1218, 0]
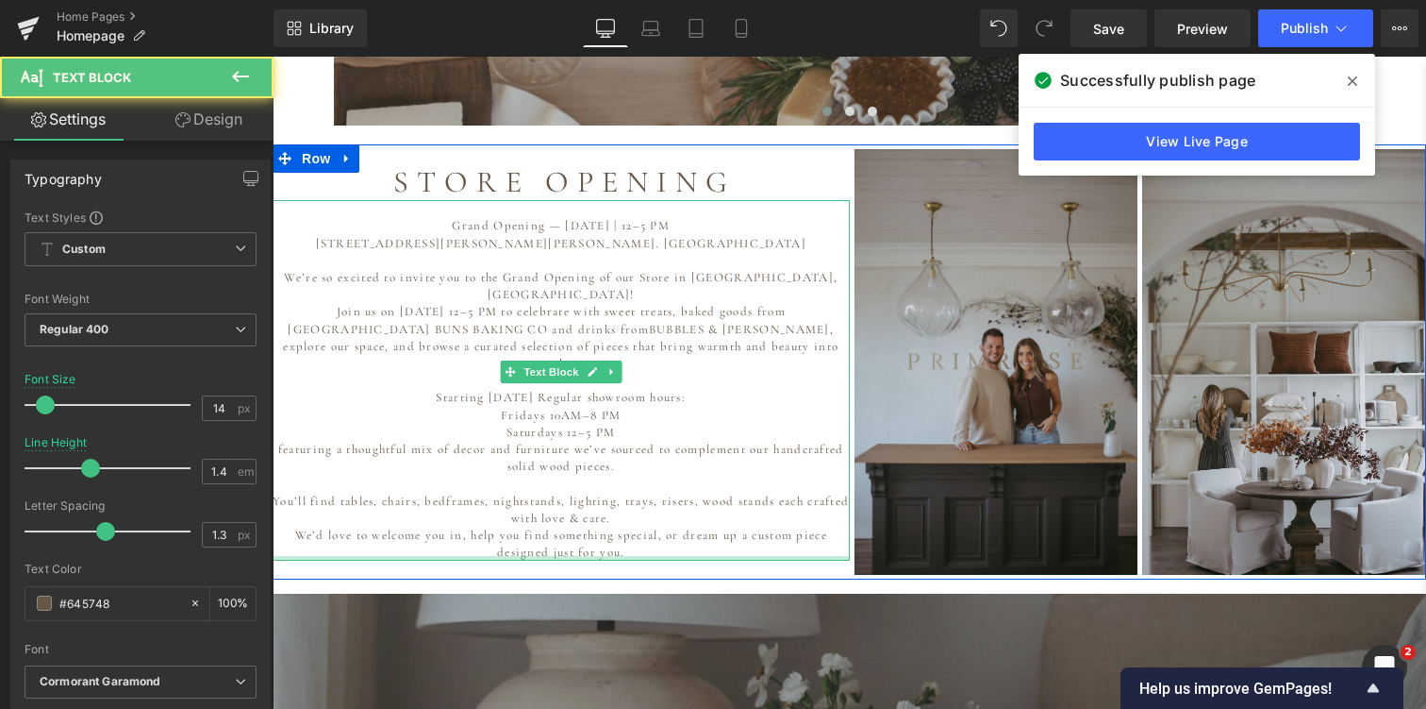
click at [666, 518] on div "Grand Opening — October 25th | 12–5 PM 102 Stuart St. Blackie, Alberta. CANADA …" at bounding box center [561, 380] width 577 height 360
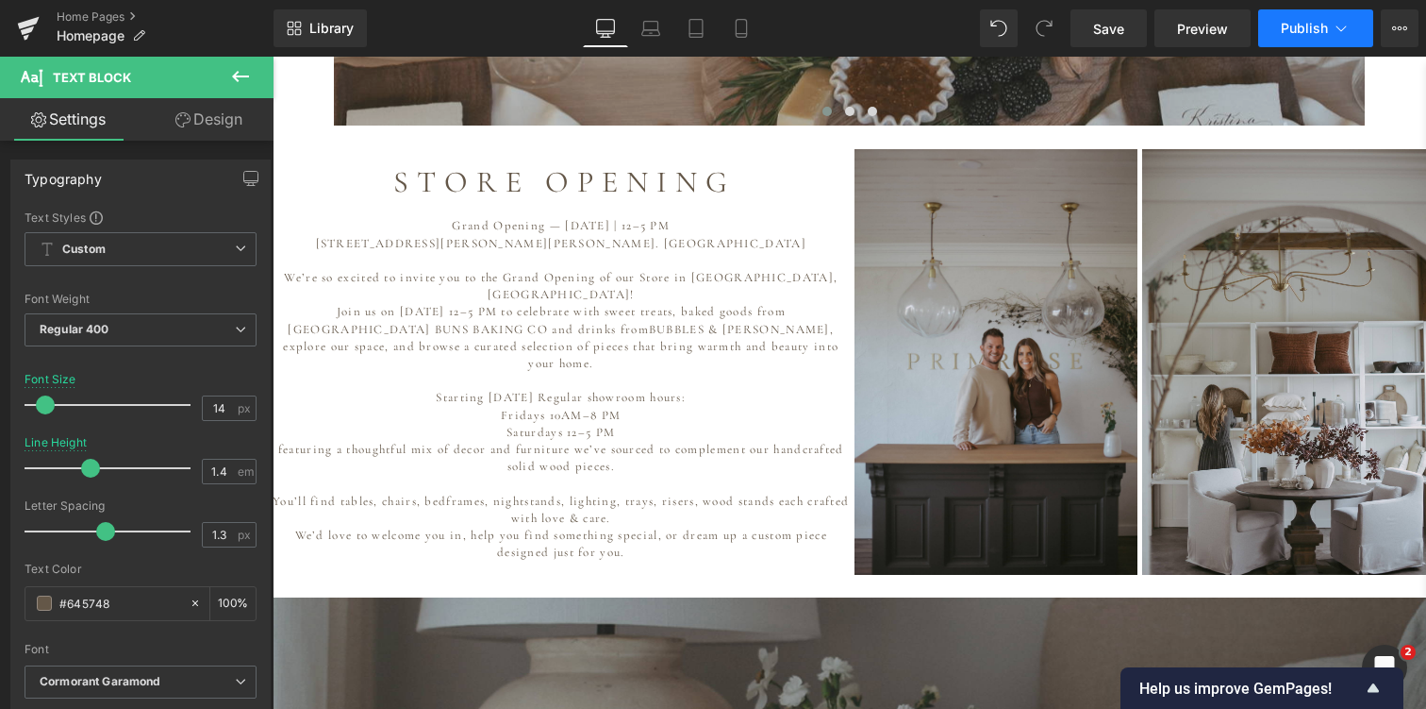
click at [1309, 25] on span "Publish" at bounding box center [1304, 28] width 47 height 15
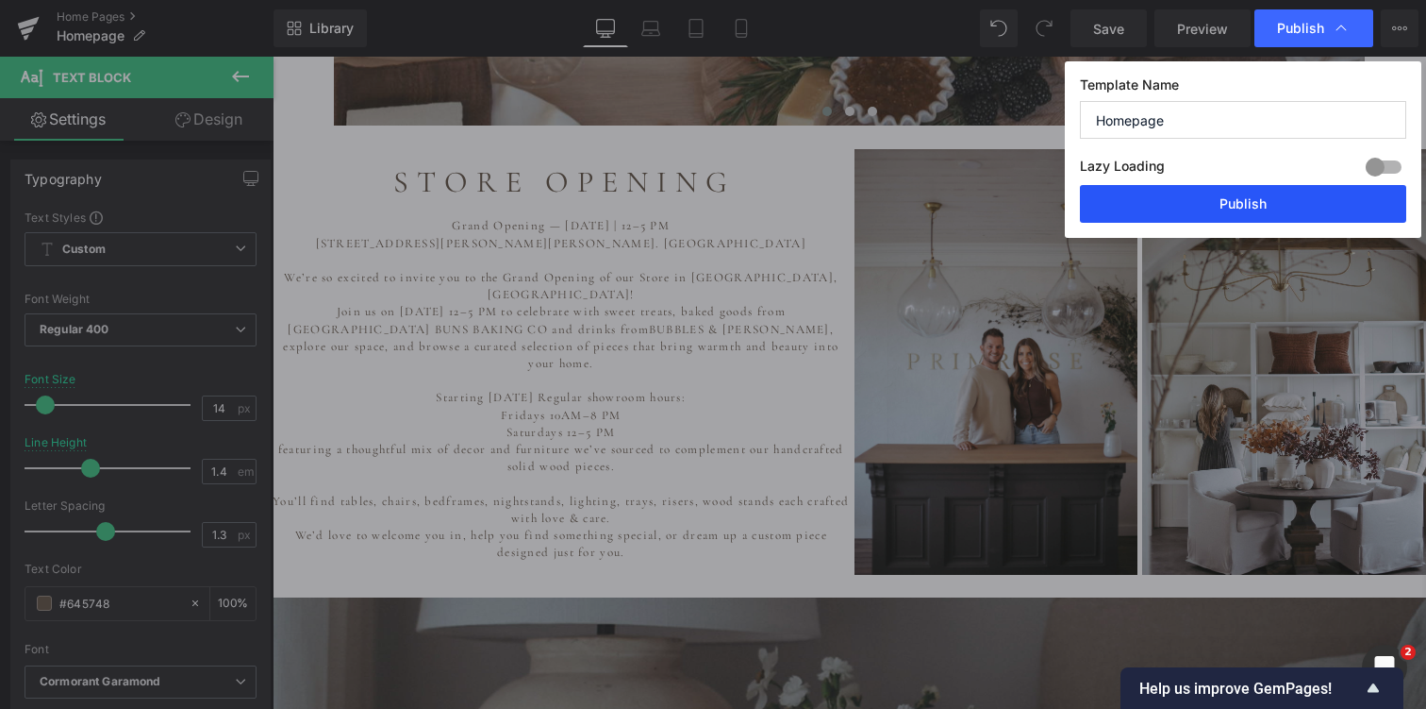
click at [1216, 207] on button "Publish" at bounding box center [1243, 204] width 326 height 38
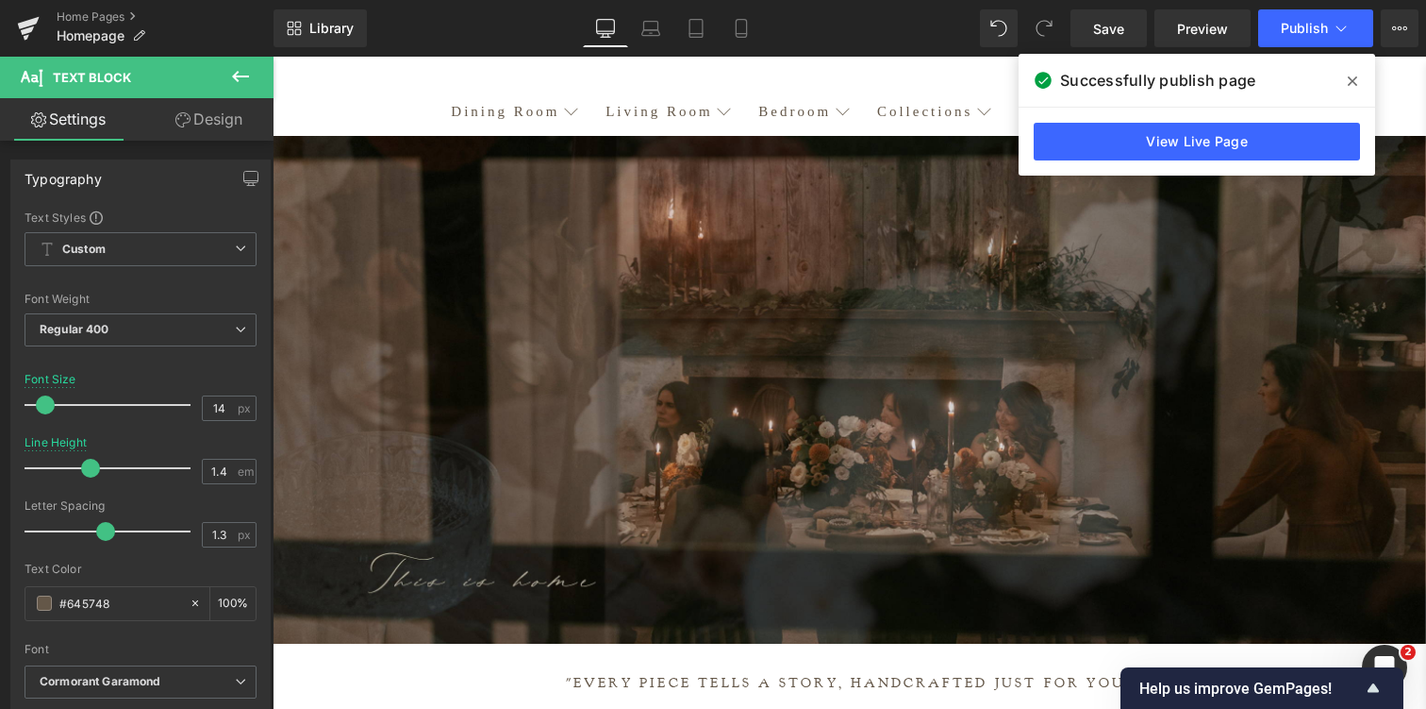
scroll to position [0, 0]
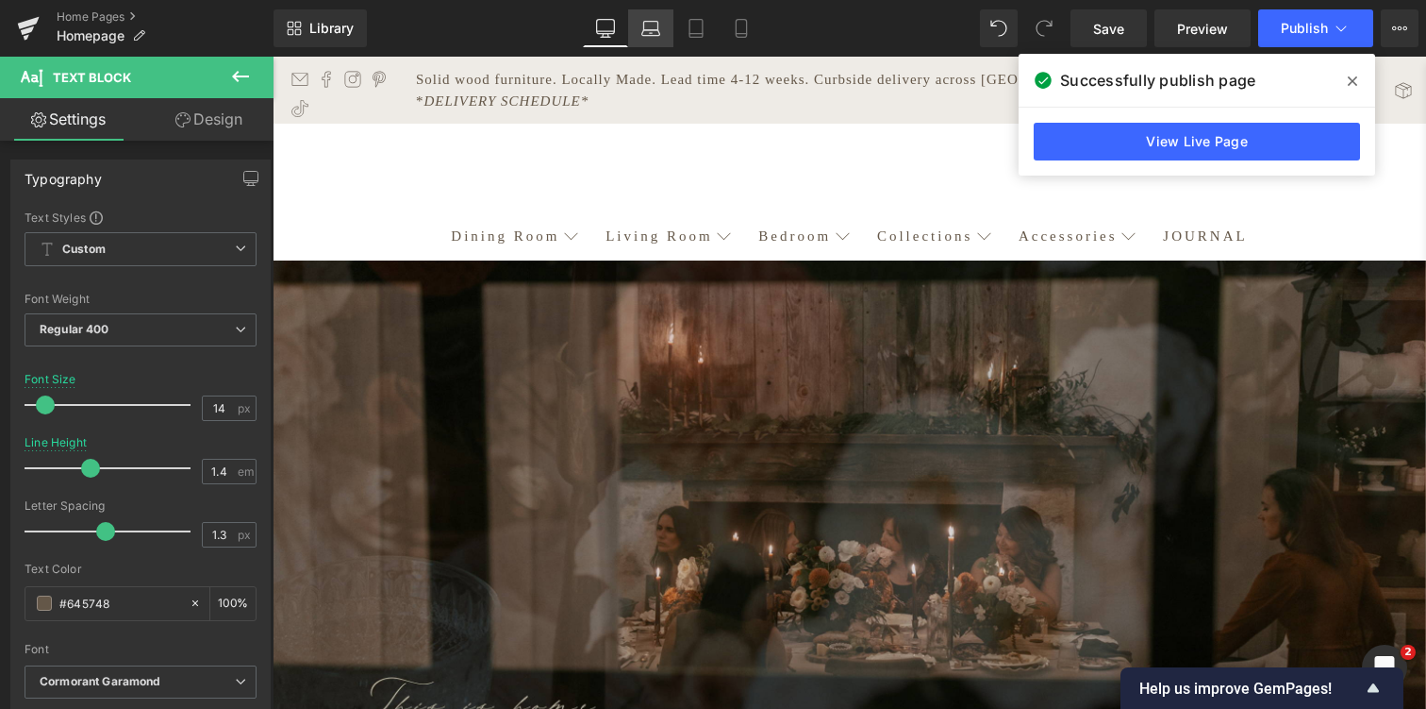
click at [652, 31] on icon at bounding box center [651, 28] width 19 height 19
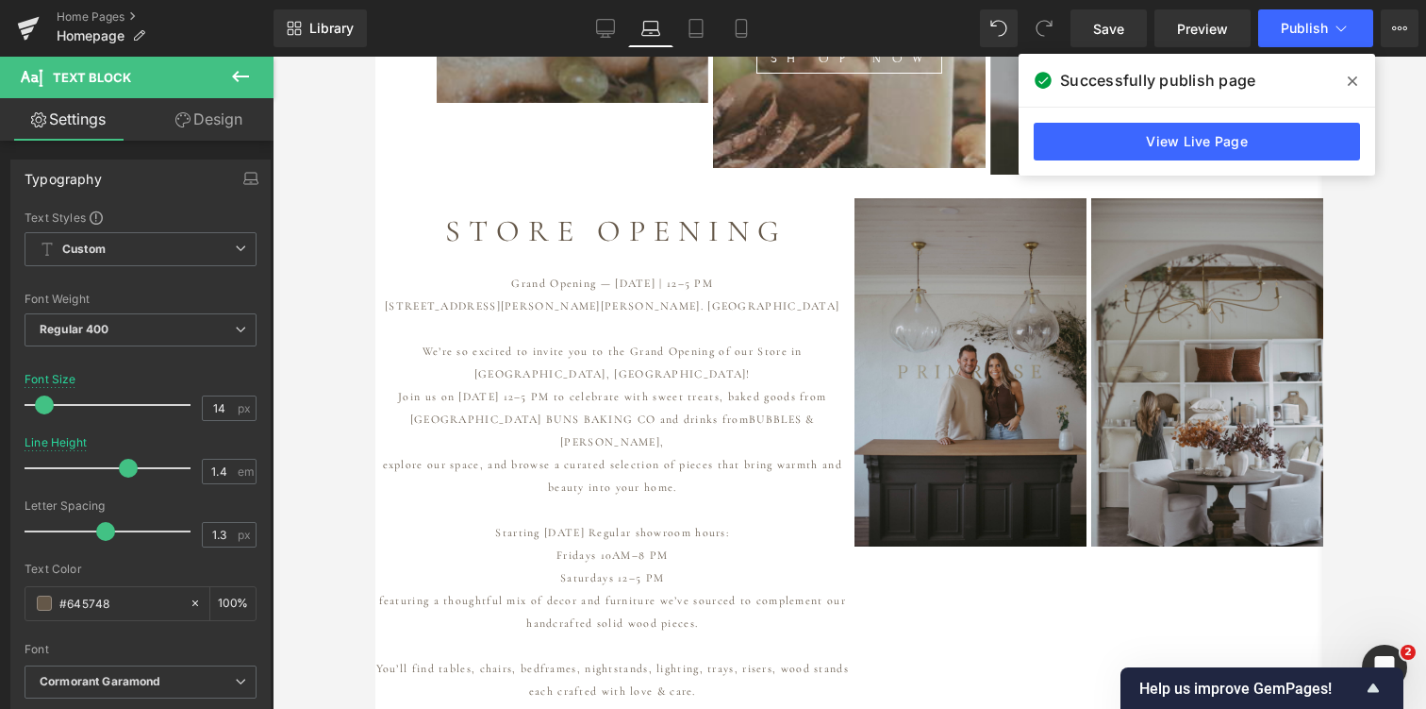
scroll to position [1247, 0]
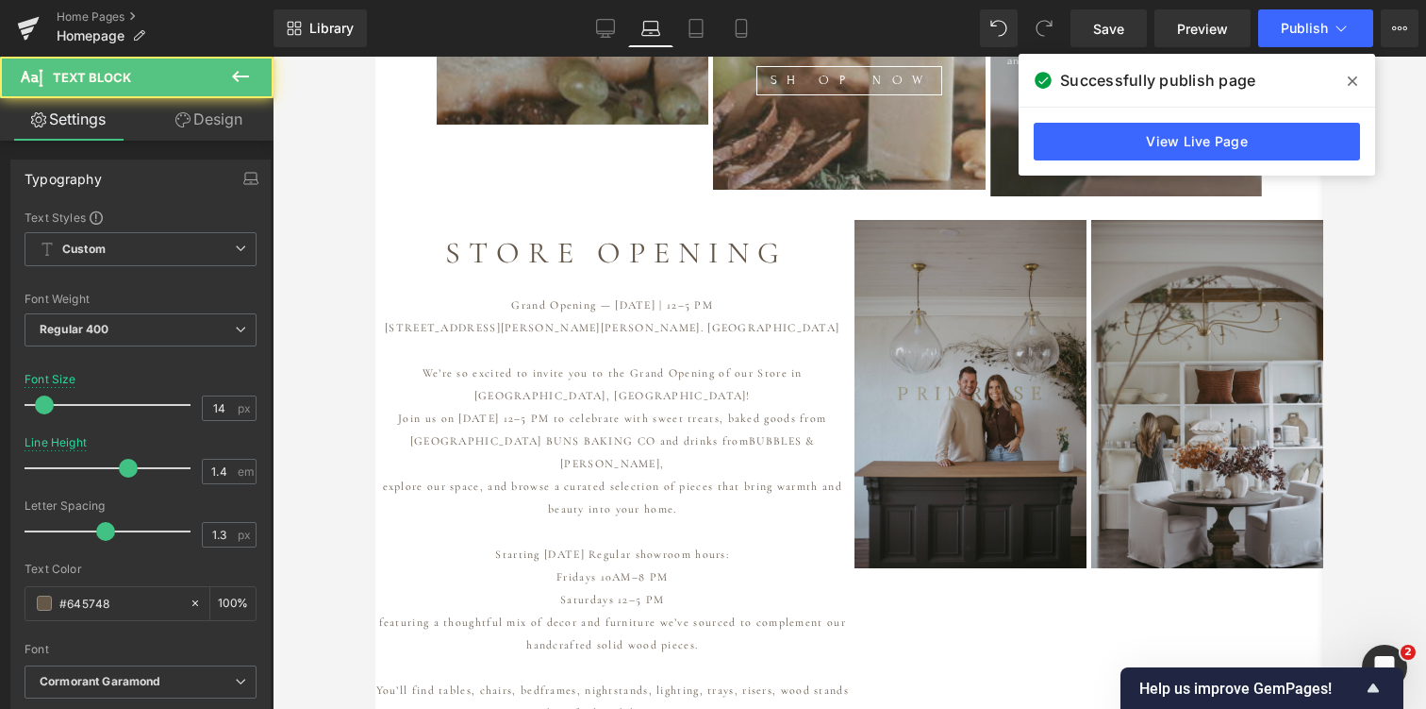
click at [483, 315] on div "Grand Opening — October 25th | 12–5 PM 102 Stuart St. Blackie, Alberta. CANADA …" at bounding box center [612, 531] width 475 height 521
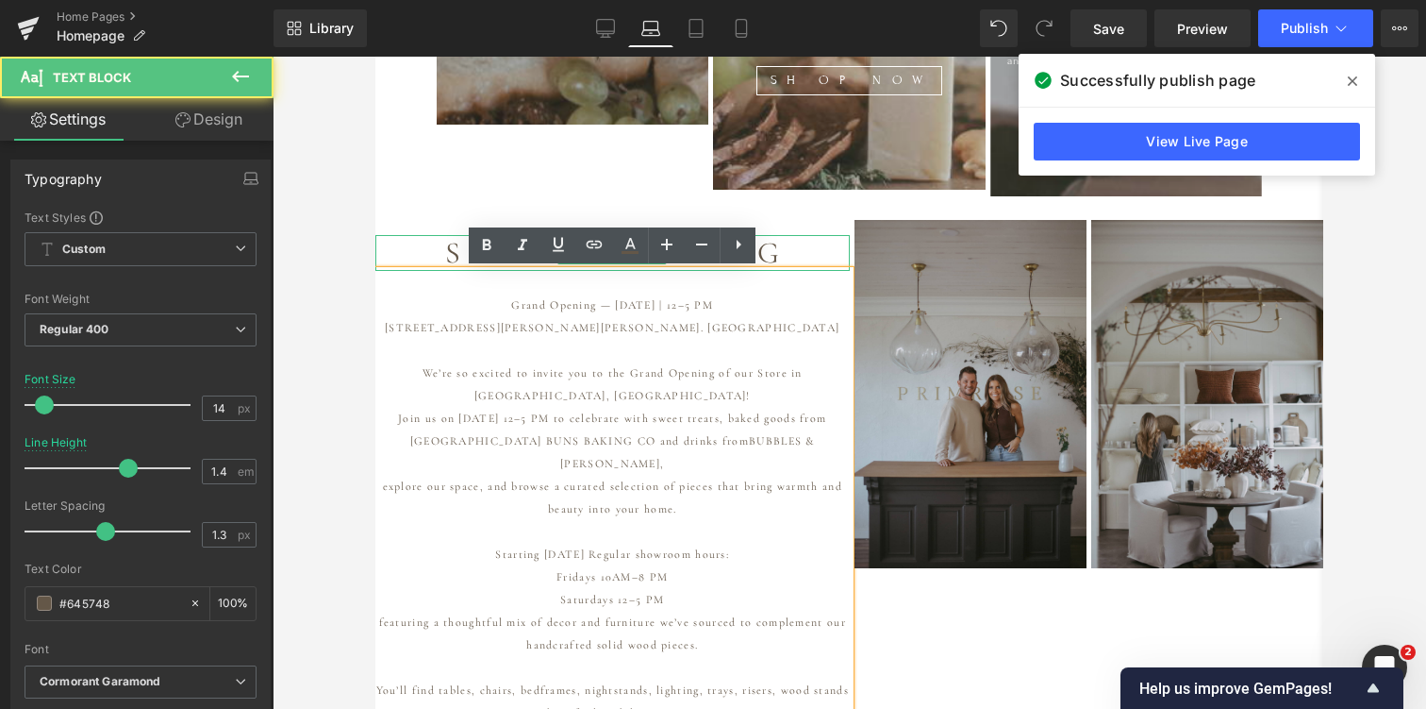
click at [392, 258] on h1 "S T O R E O P E N I N G" at bounding box center [612, 253] width 475 height 36
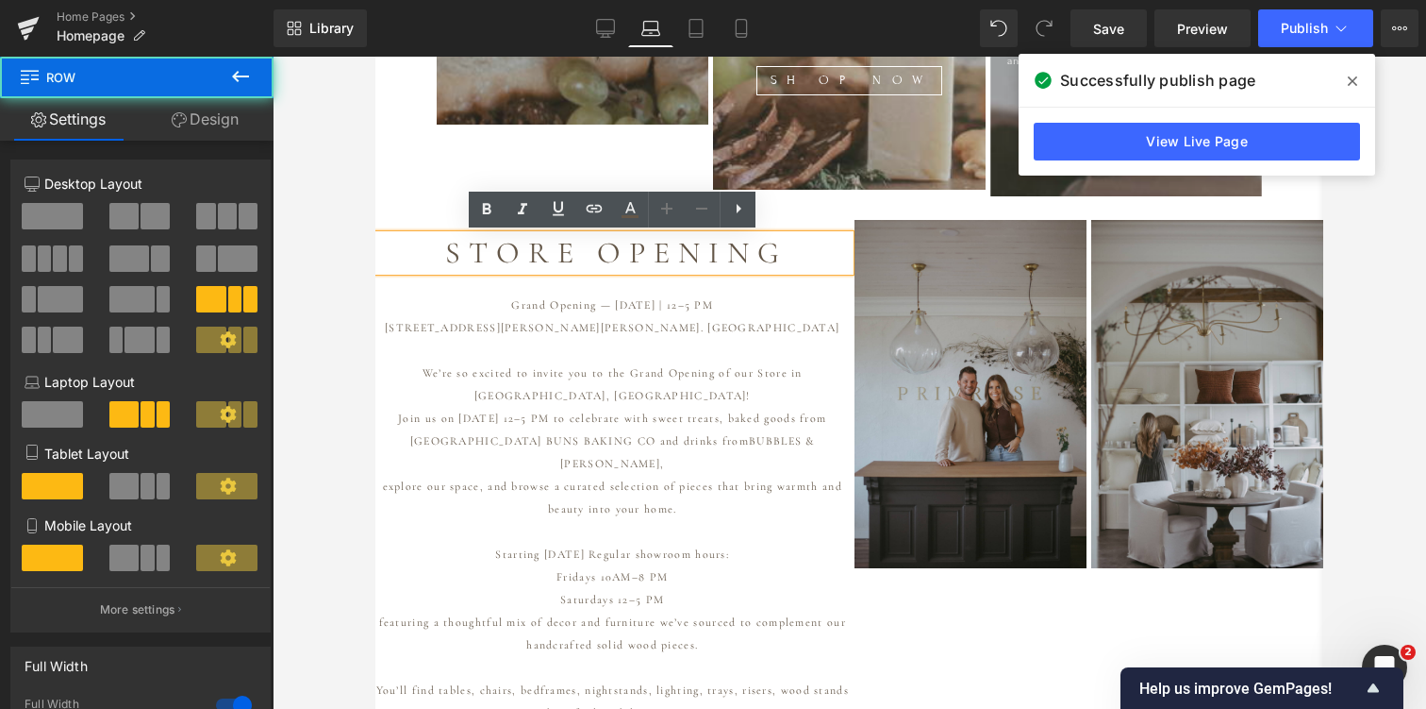
click at [392, 220] on div "S T O R E O P E N I N G Heading Grand Opening — October 25th | 12–5 PM 102 Stua…" at bounding box center [612, 506] width 475 height 572
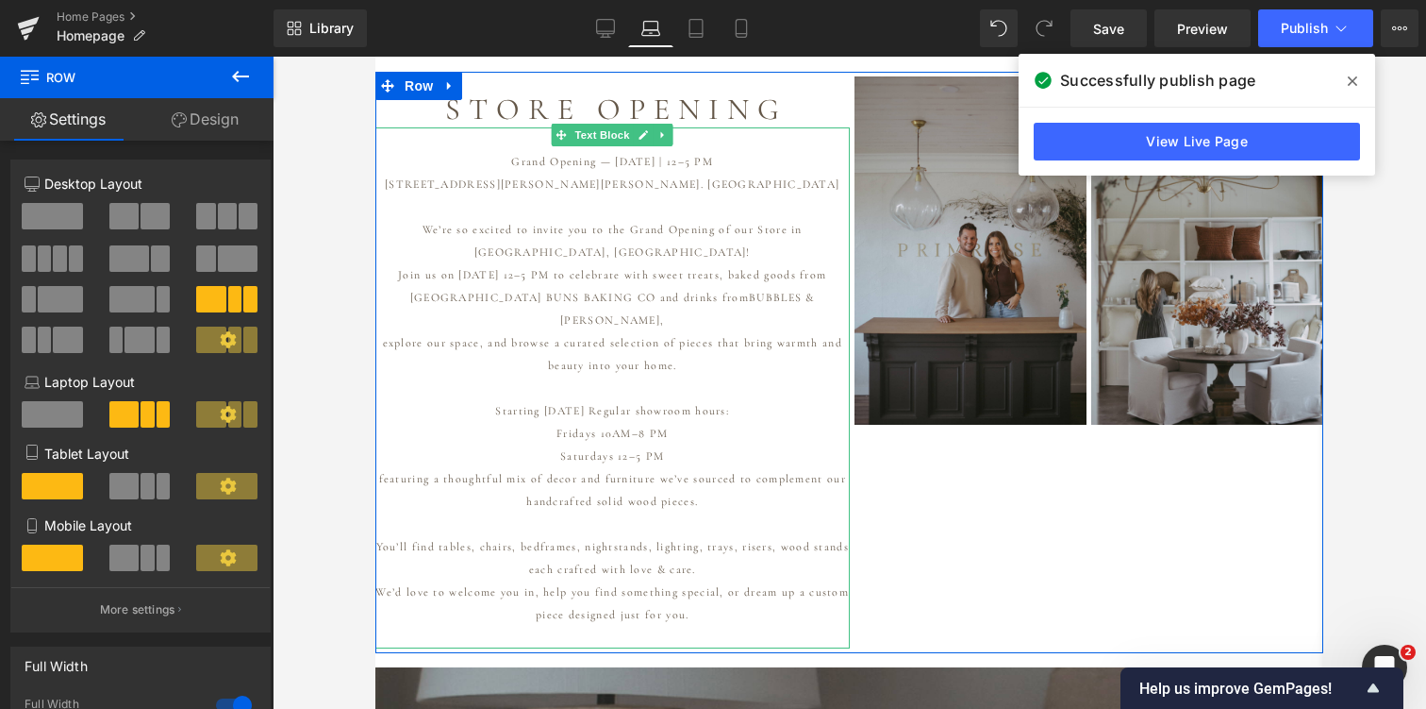
scroll to position [1404, 0]
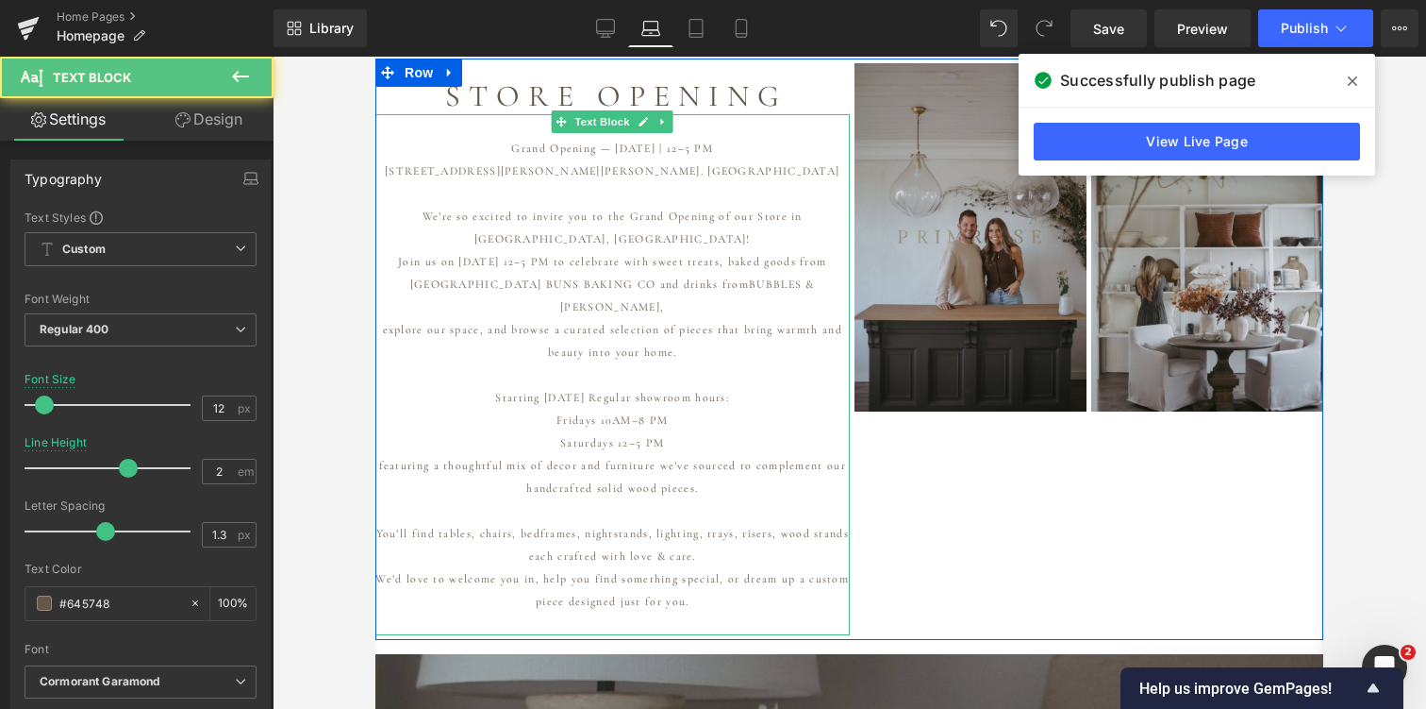
click at [722, 582] on p "We’d love to welcome you in, help you find something special, or dream up a cus…" at bounding box center [612, 589] width 475 height 45
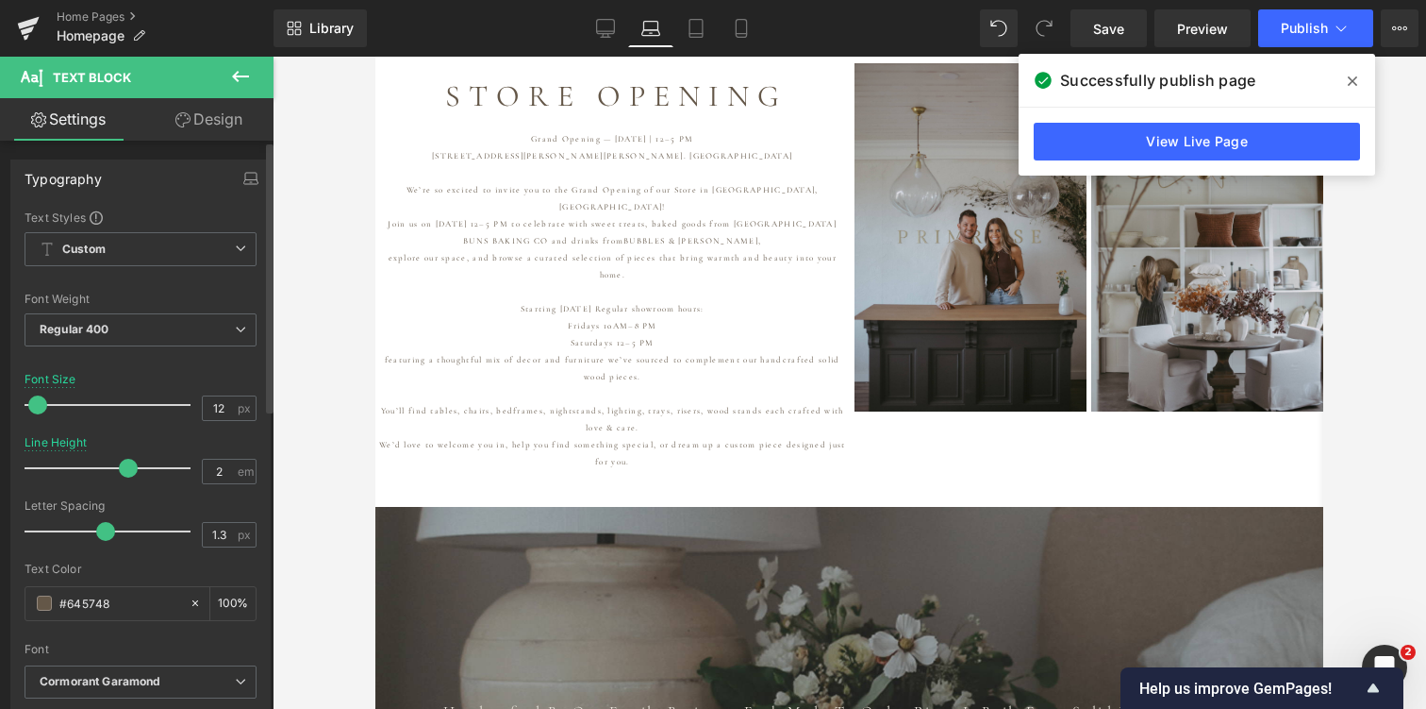
scroll to position [9854, 948]
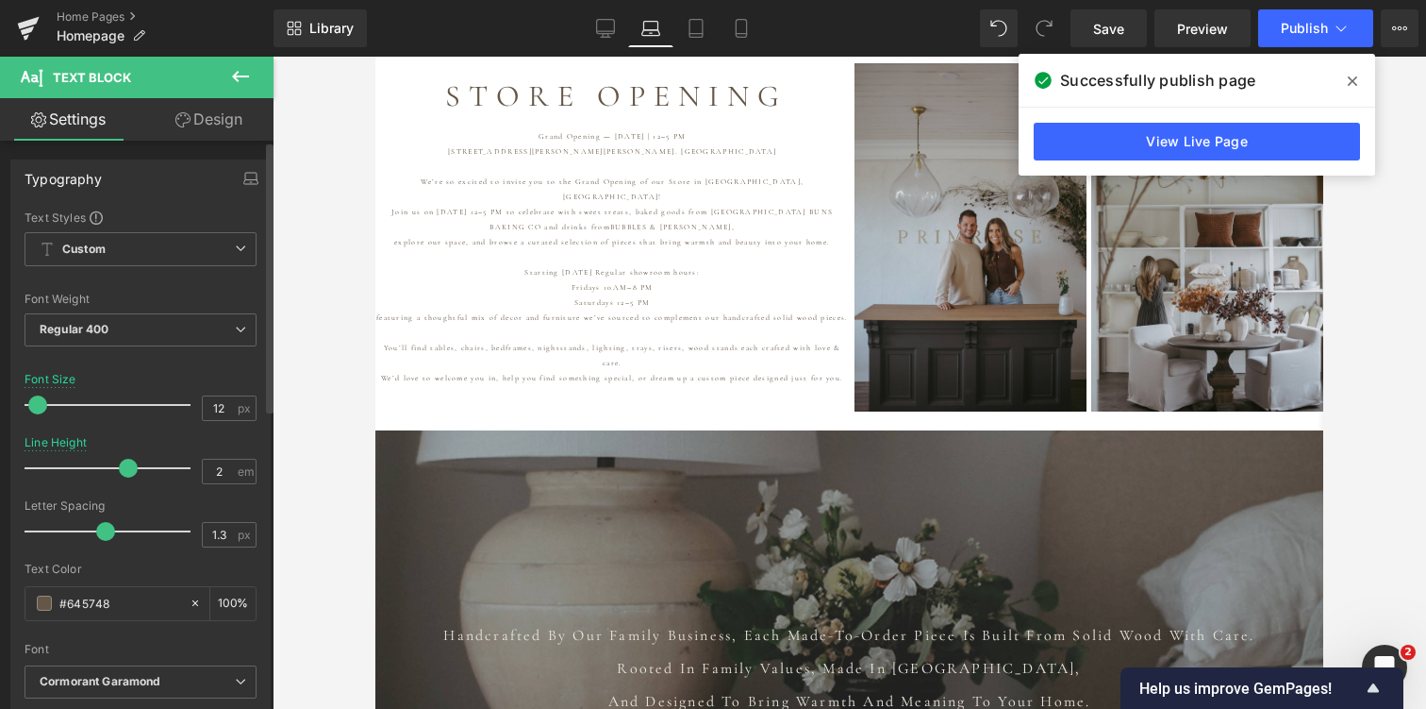
click at [36, 405] on span at bounding box center [37, 404] width 19 height 19
click at [697, 35] on icon at bounding box center [696, 28] width 19 height 19
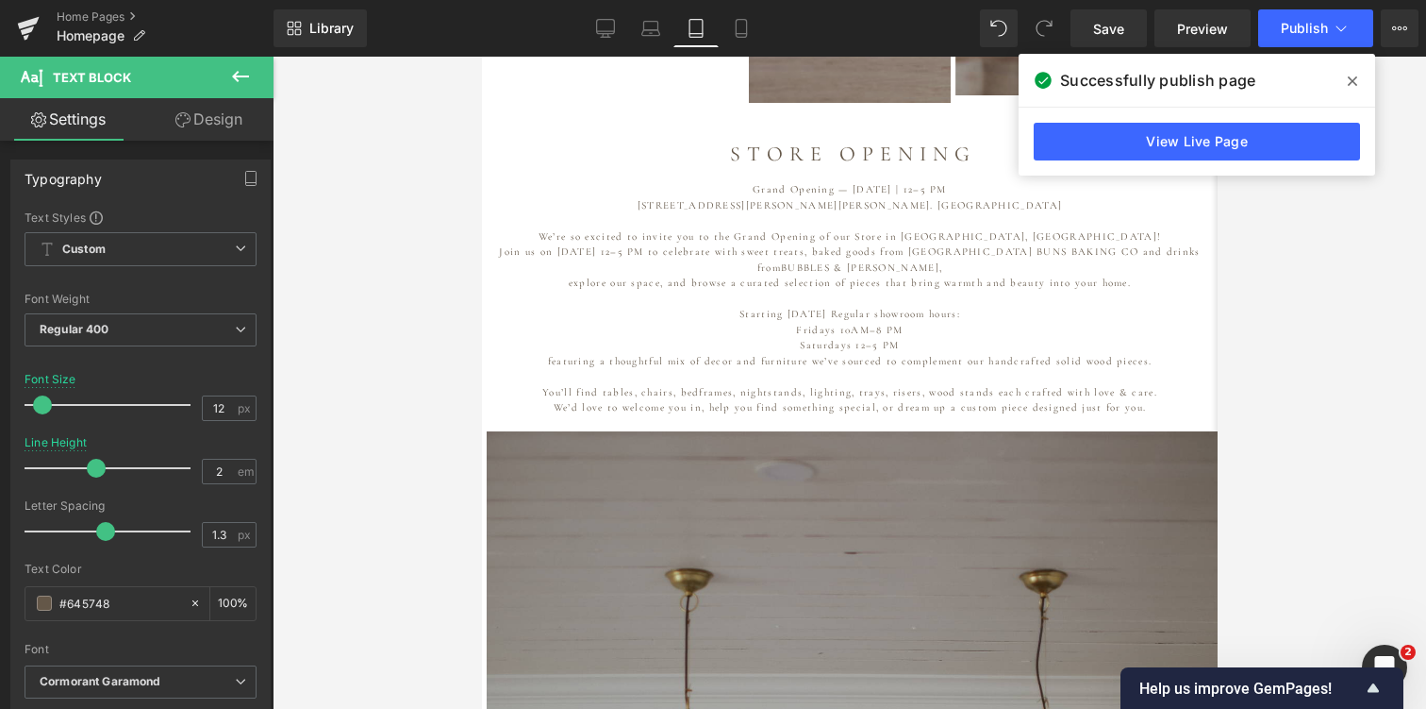
scroll to position [986, 0]
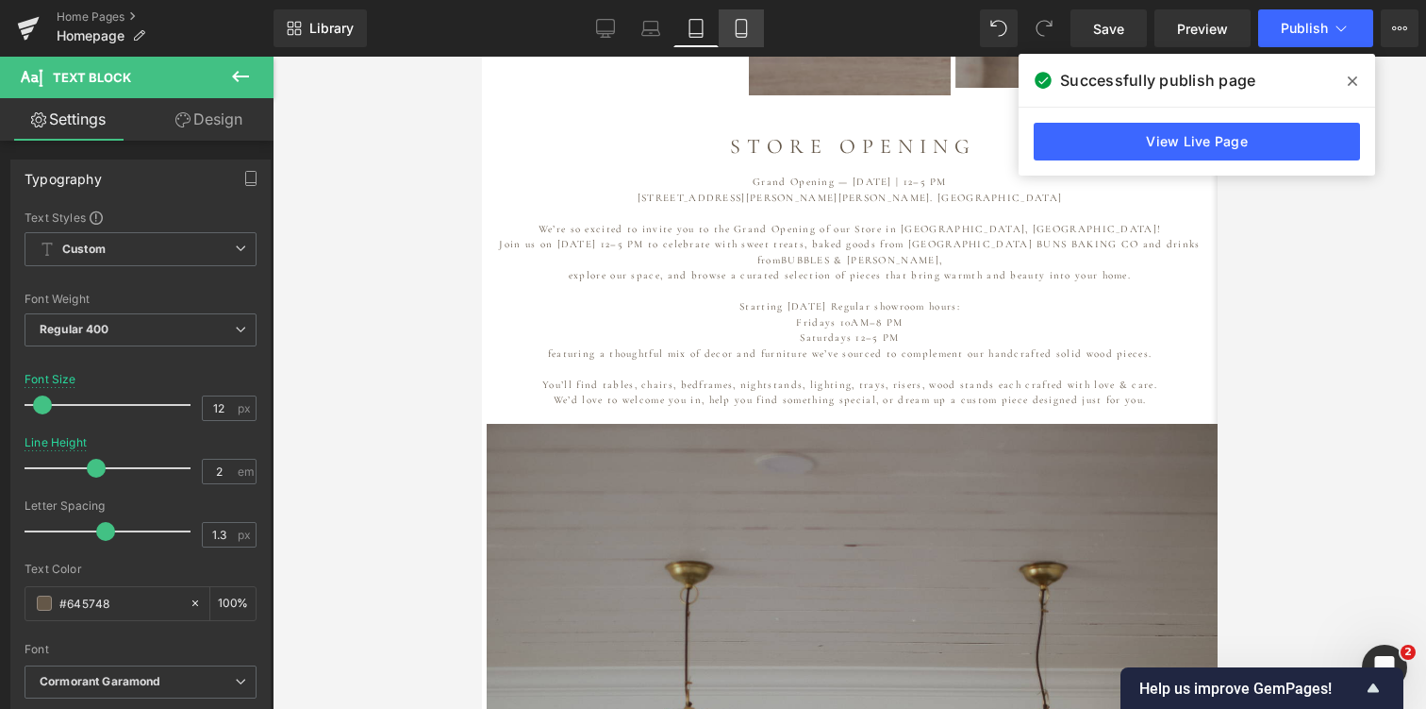
click at [741, 25] on icon at bounding box center [741, 28] width 19 height 19
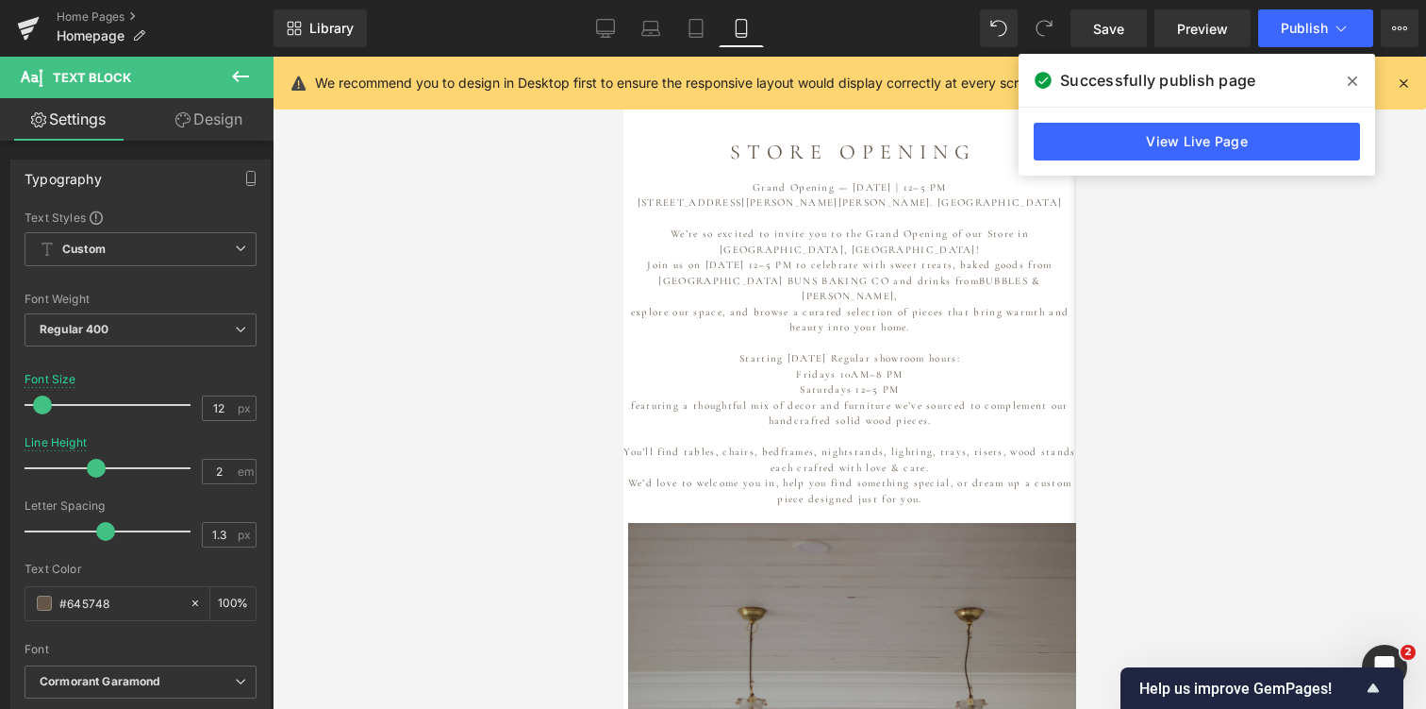
scroll to position [0, 0]
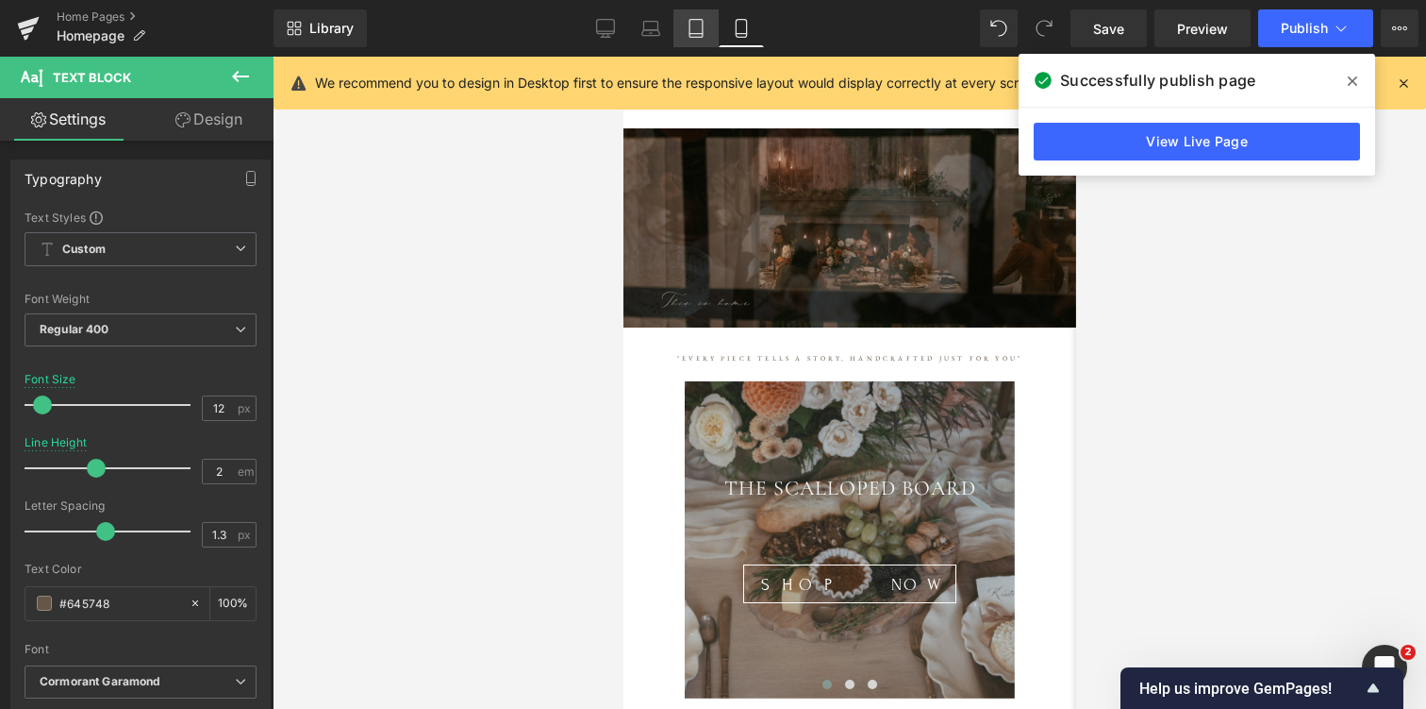
click at [694, 31] on icon at bounding box center [696, 28] width 19 height 19
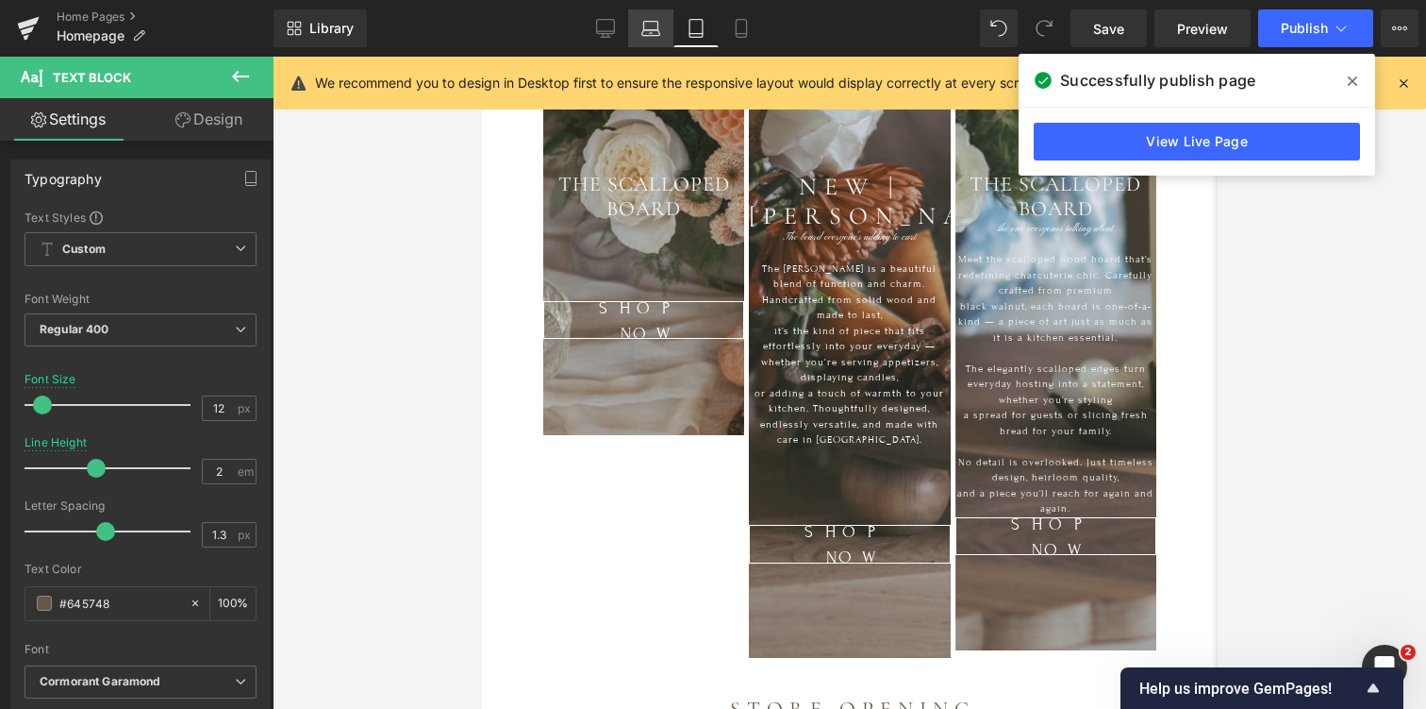
click at [647, 33] on icon at bounding box center [651, 28] width 19 height 19
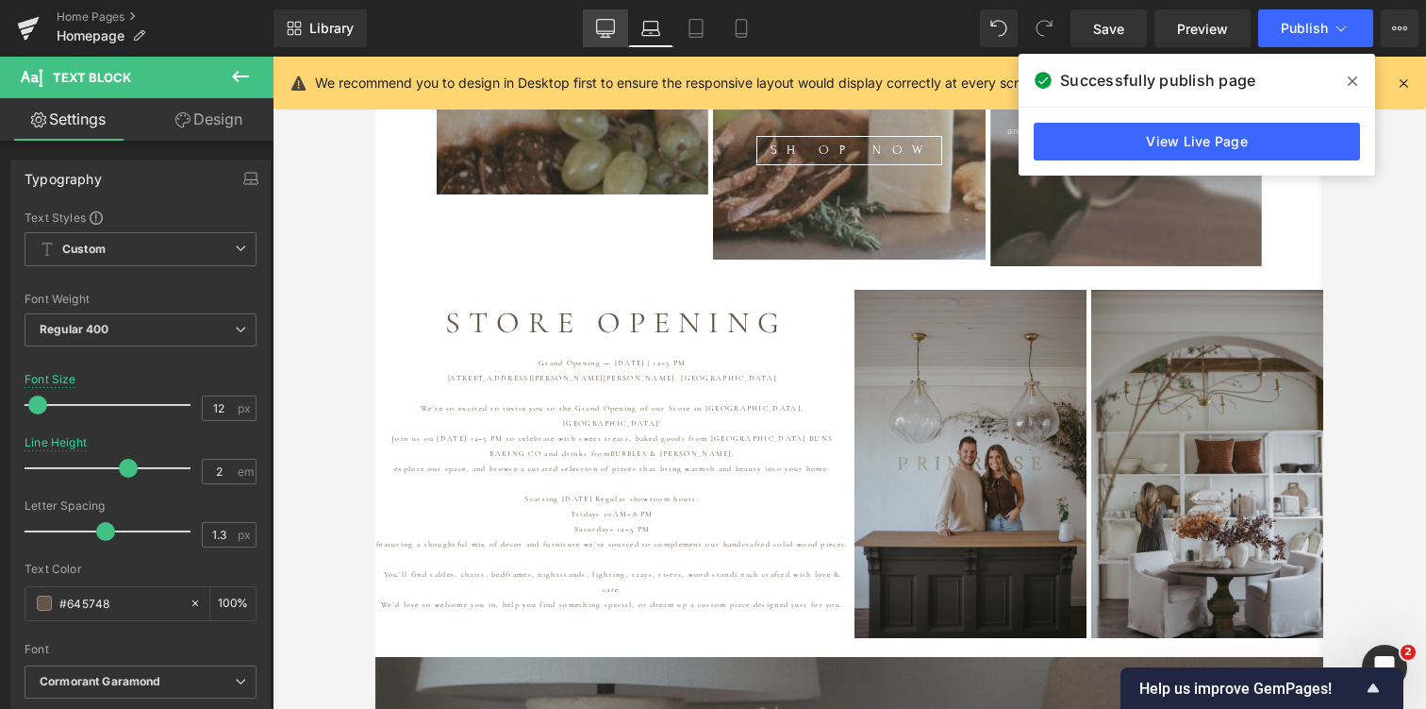
click at [609, 25] on icon at bounding box center [605, 28] width 19 height 19
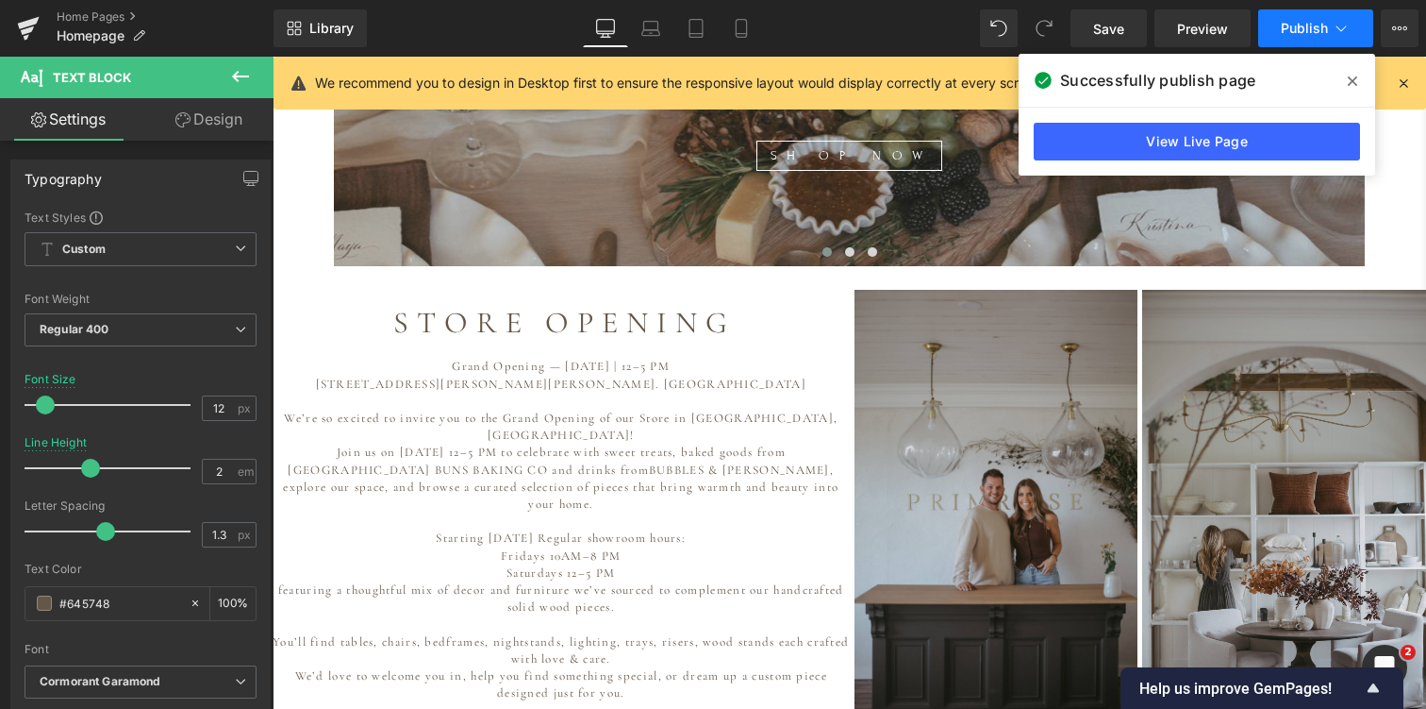
click at [1309, 21] on span "Publish" at bounding box center [1304, 28] width 47 height 15
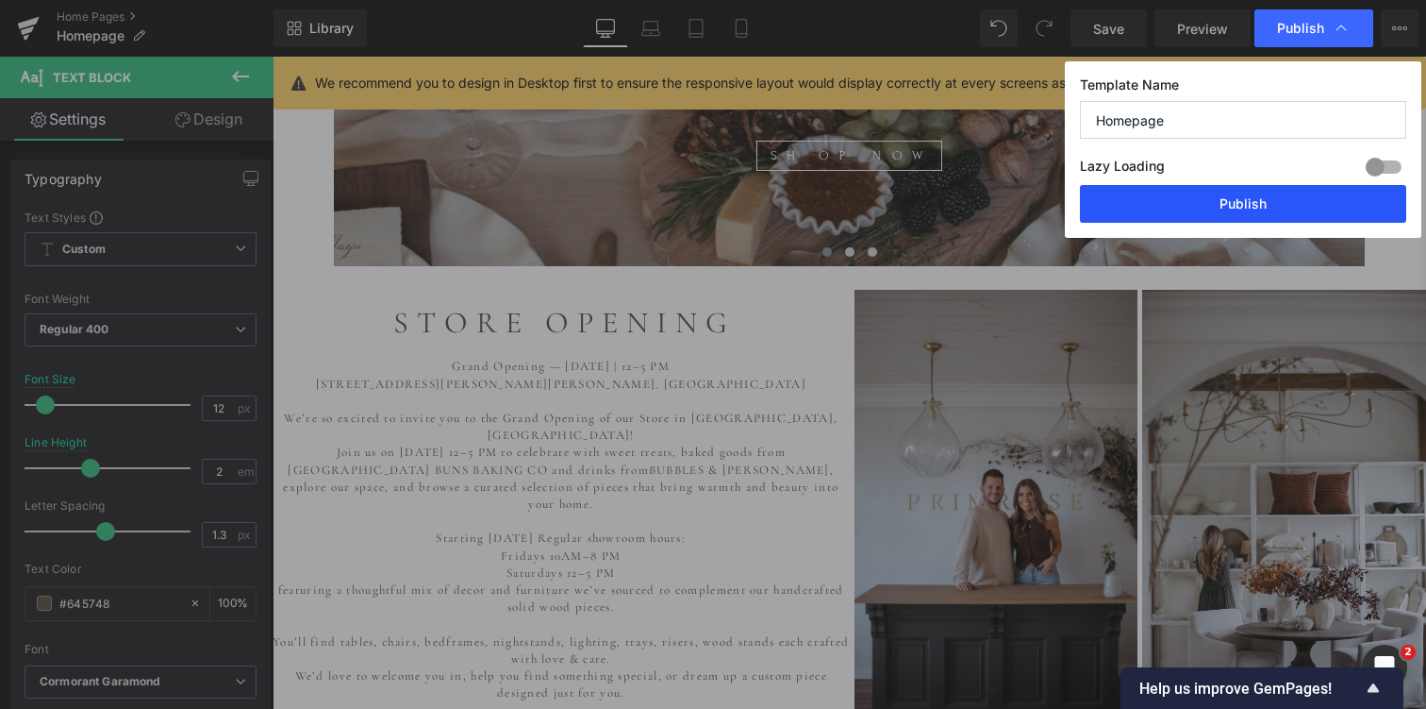
click at [1239, 201] on button "Publish" at bounding box center [1243, 204] width 326 height 38
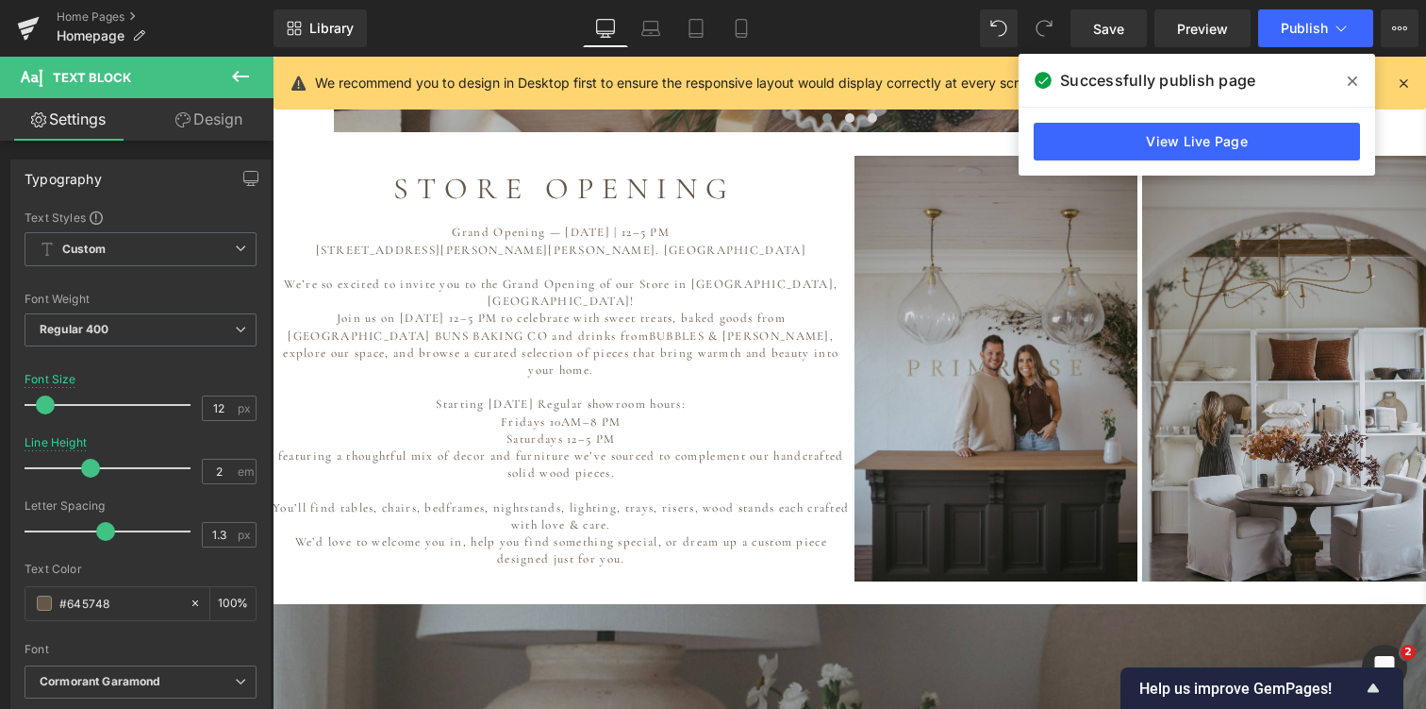
click at [479, 344] on p "explore our space, and browse a curated selection of pieces that bring warmth a…" at bounding box center [561, 361] width 577 height 34
click at [228, 119] on link "Design" at bounding box center [209, 119] width 137 height 42
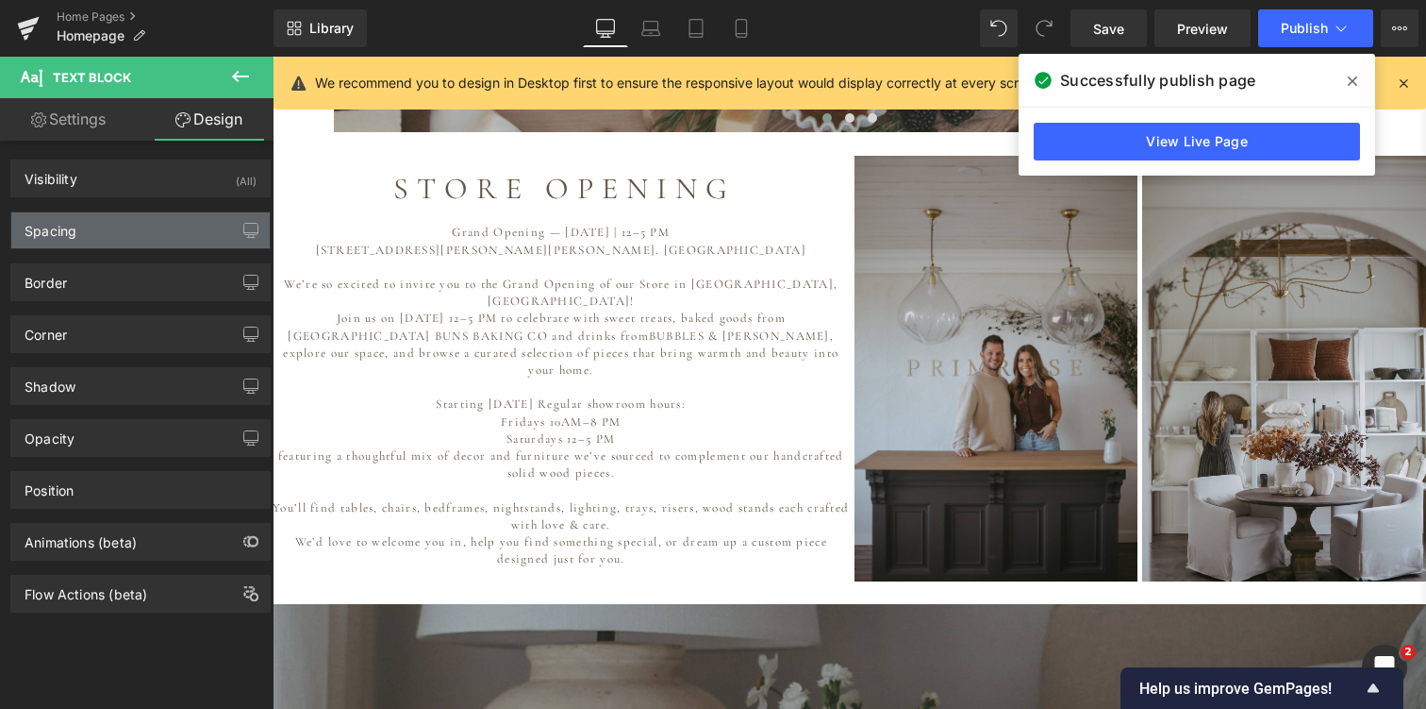
click at [118, 239] on div "Spacing" at bounding box center [140, 230] width 258 height 36
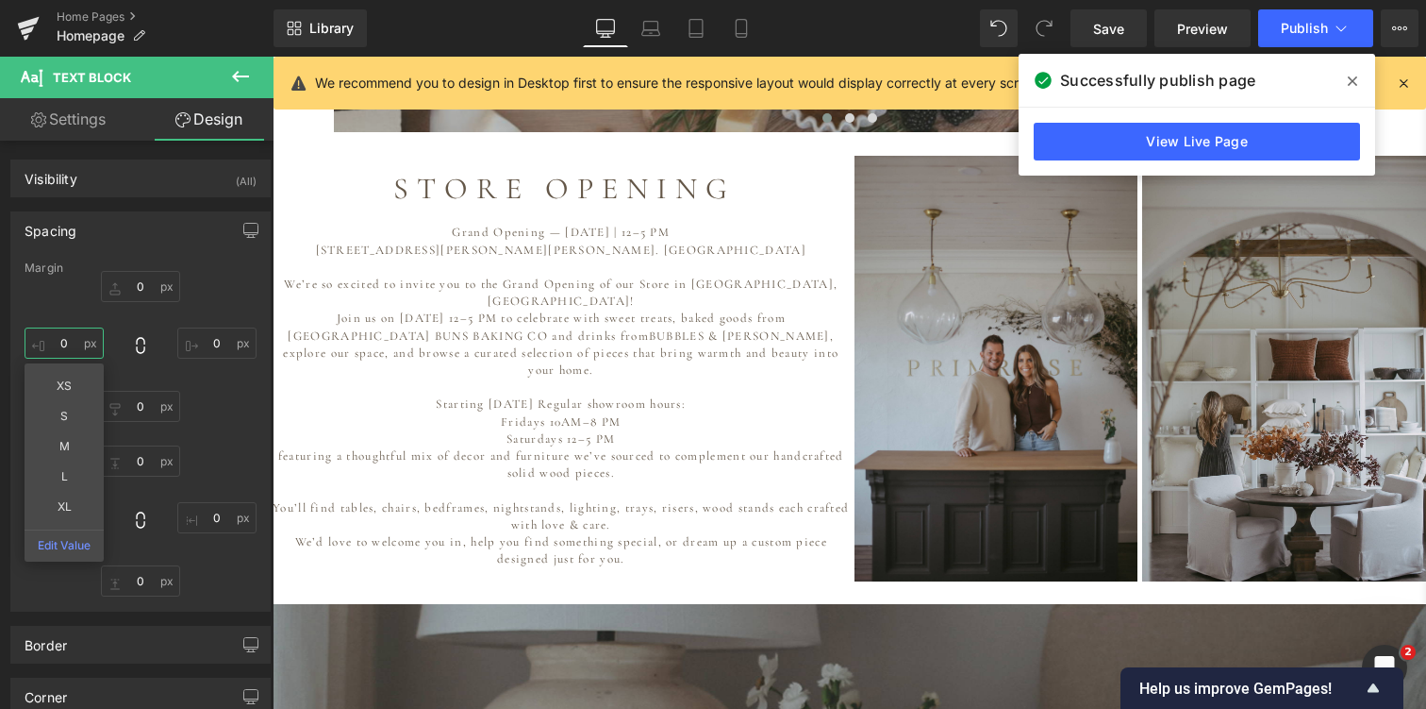
click at [79, 346] on input "0" at bounding box center [64, 342] width 79 height 31
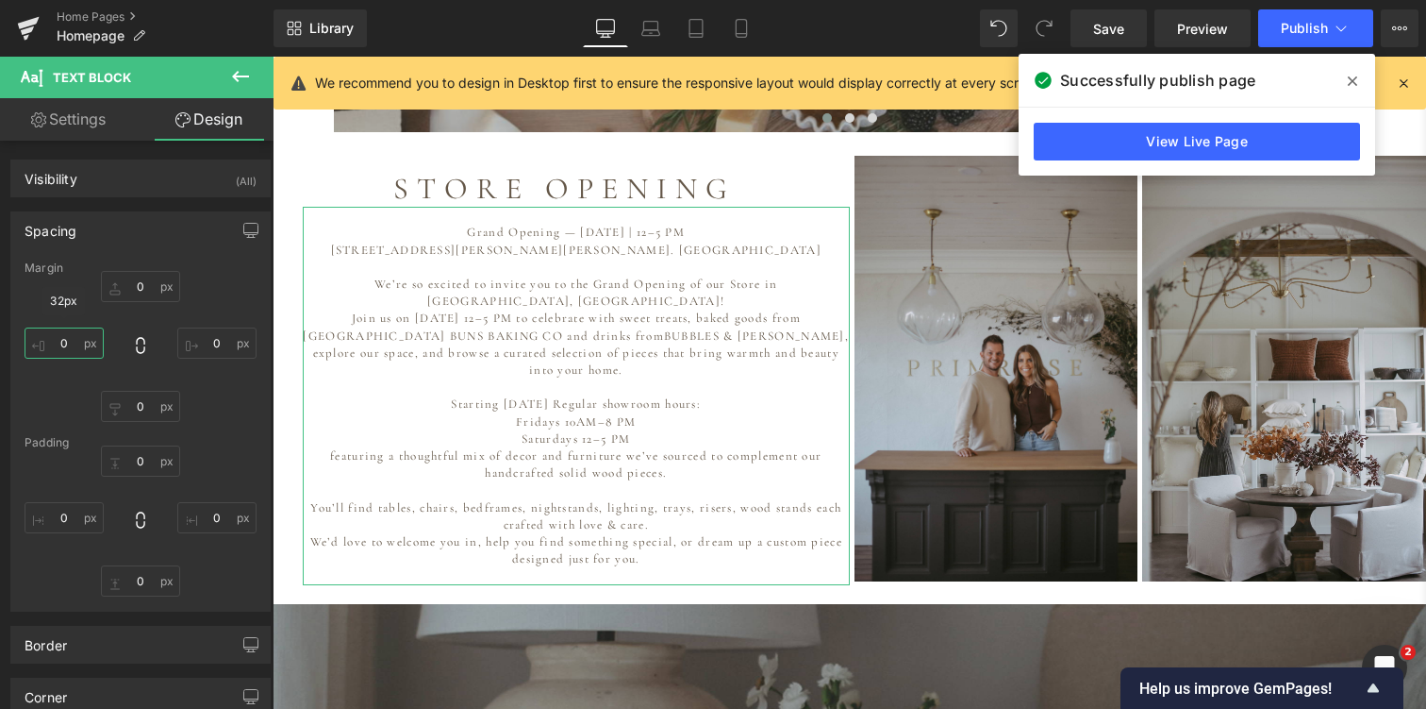
click at [63, 344] on input "0" at bounding box center [64, 342] width 79 height 31
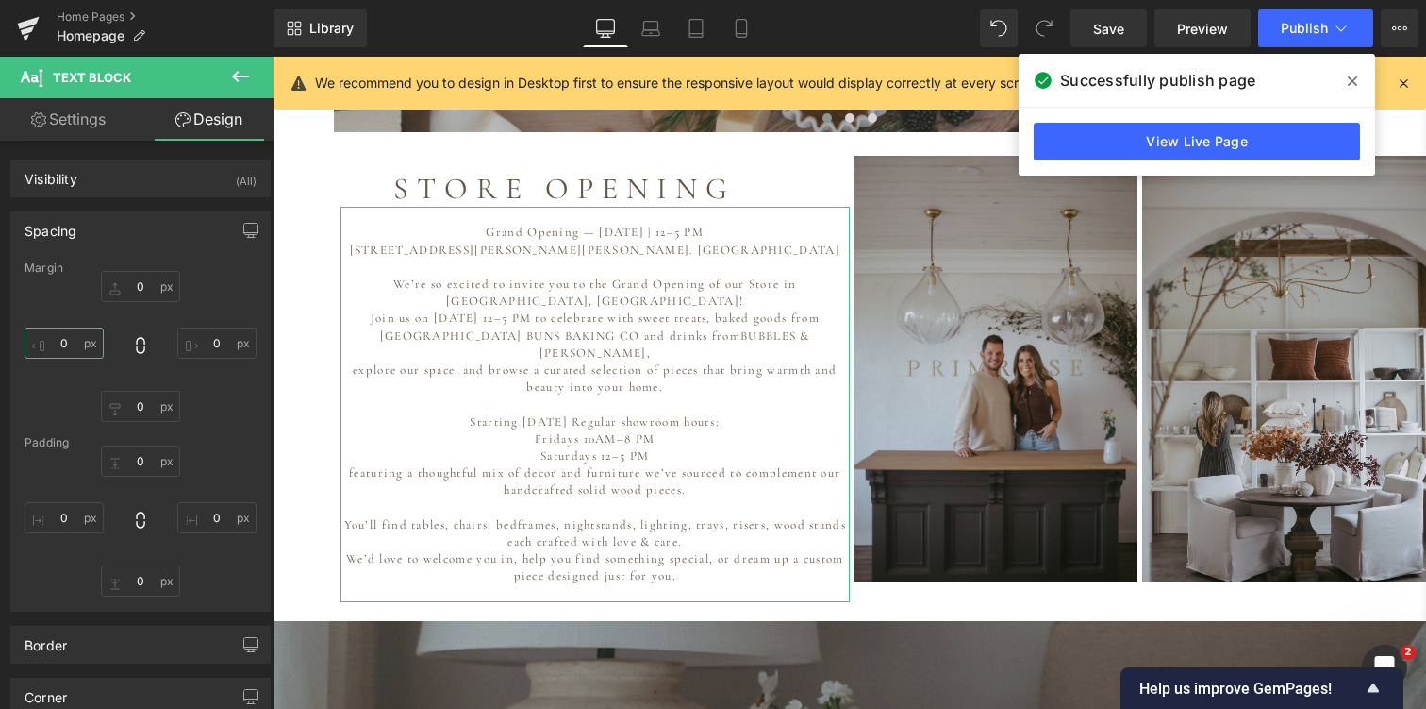
click at [73, 335] on input "0" at bounding box center [64, 342] width 79 height 31
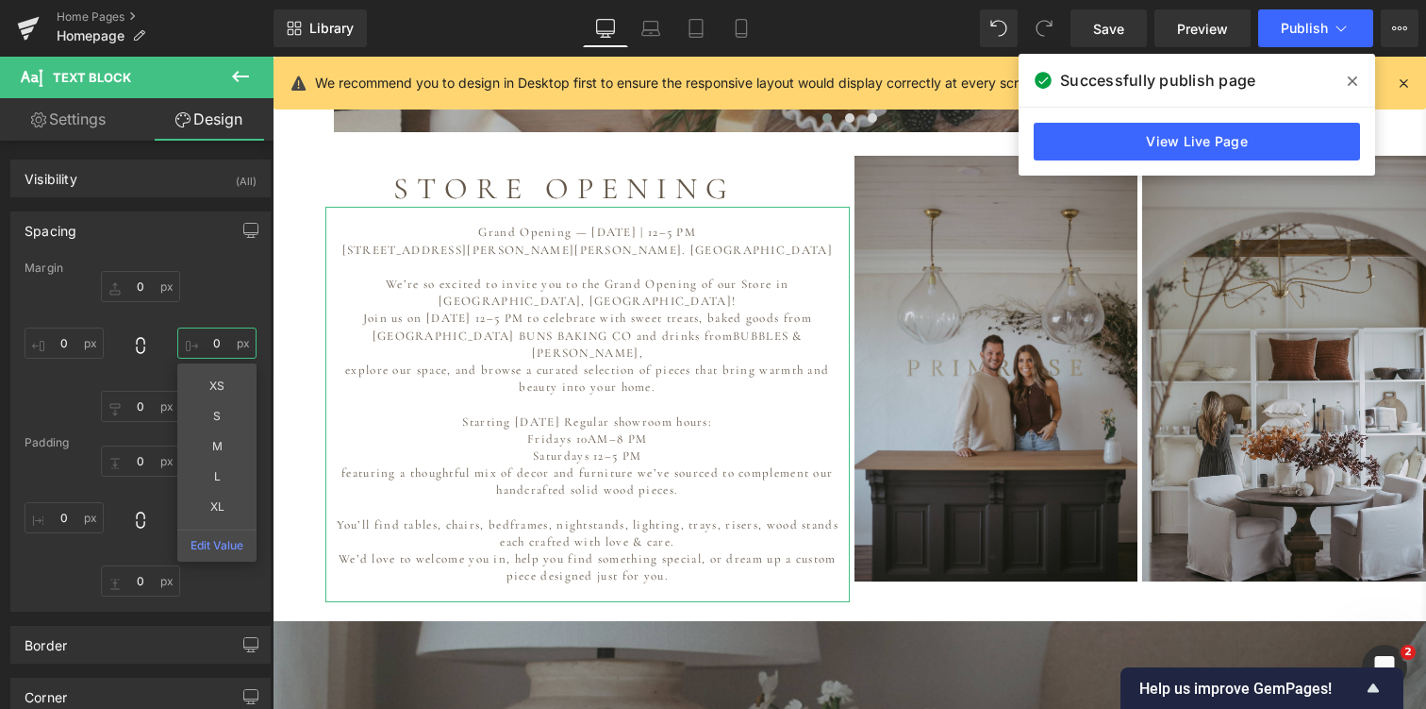
click at [201, 354] on input "0" at bounding box center [216, 342] width 79 height 31
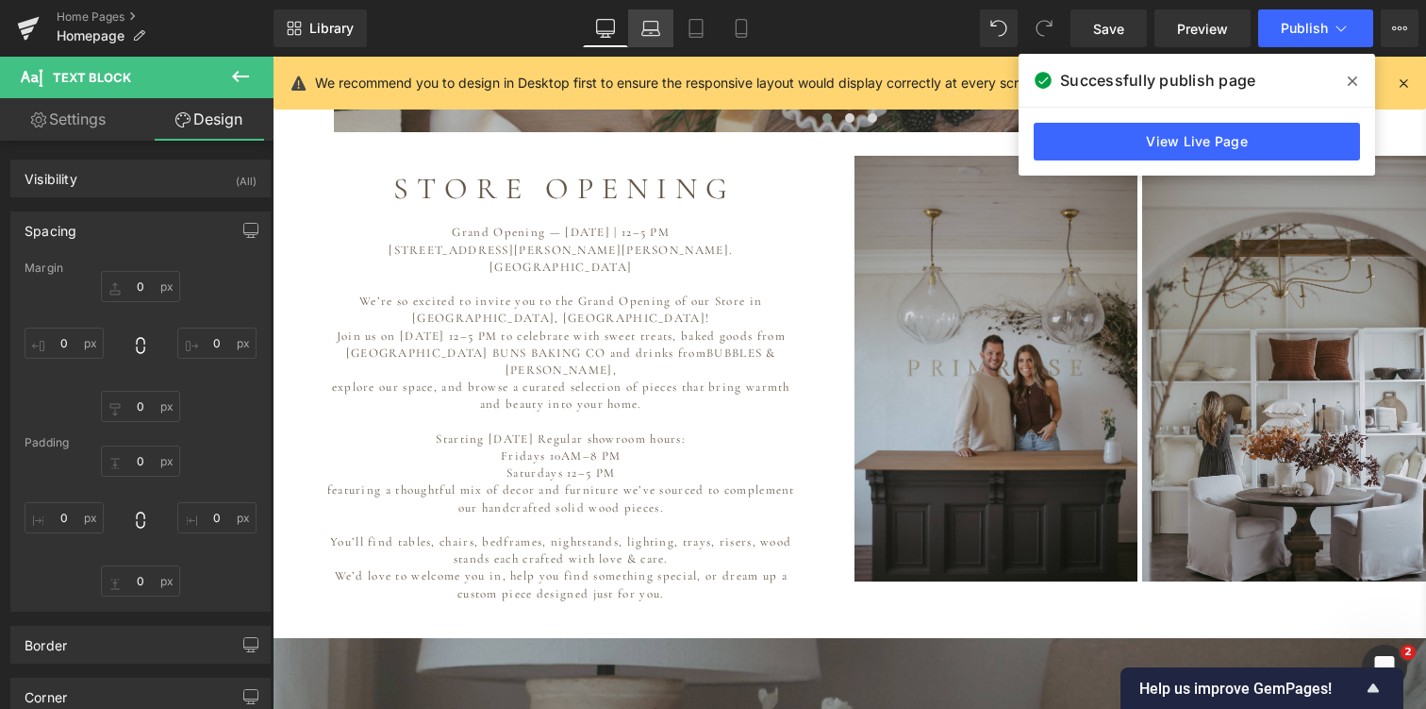
click at [648, 27] on icon at bounding box center [651, 28] width 19 height 19
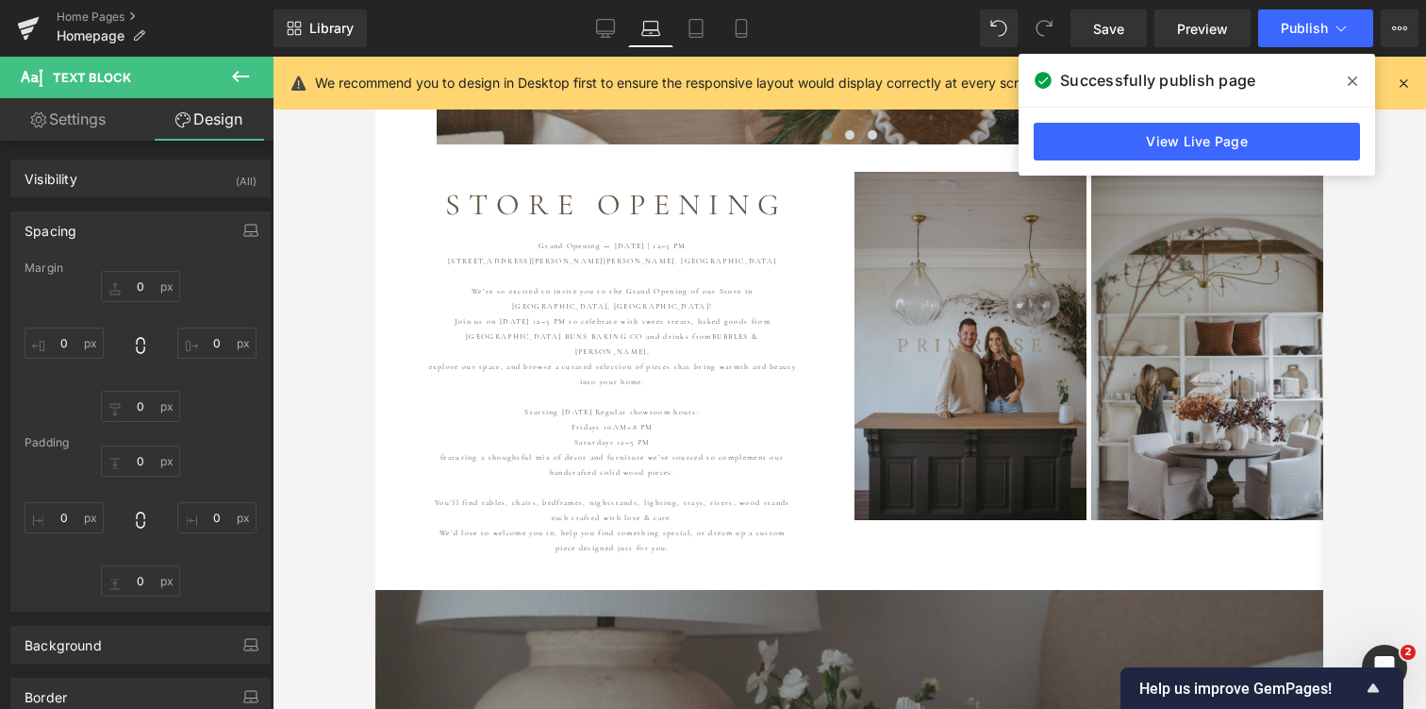
scroll to position [9, 9]
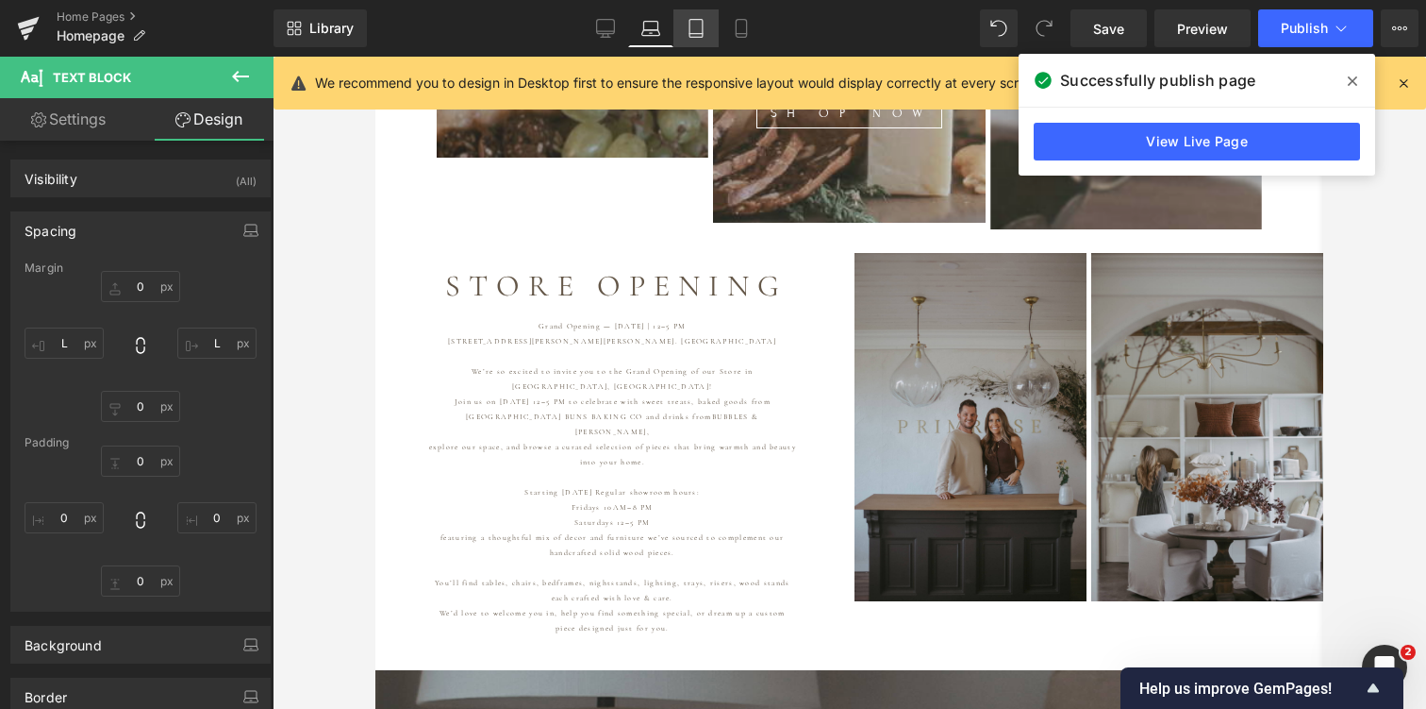
click at [693, 24] on icon at bounding box center [696, 28] width 19 height 19
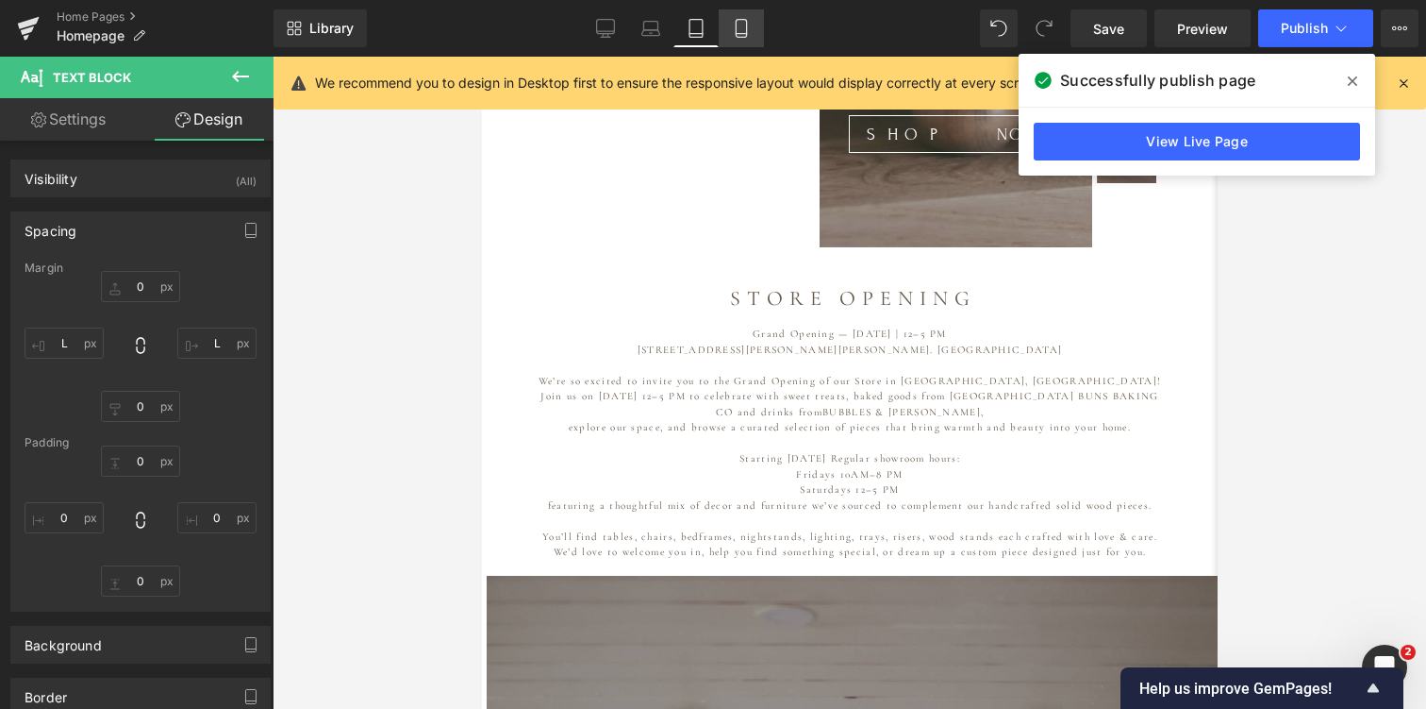
scroll to position [798, 0]
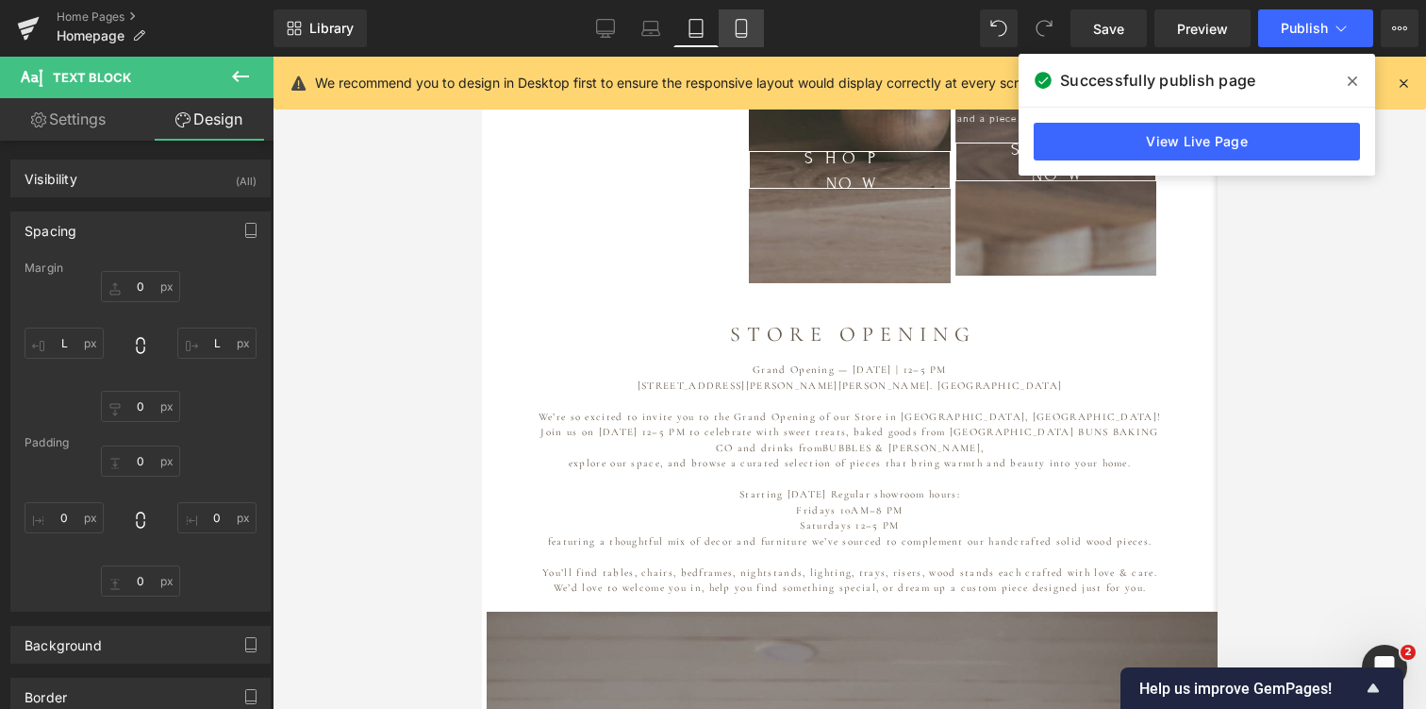
click at [728, 29] on link "Mobile" at bounding box center [741, 28] width 45 height 38
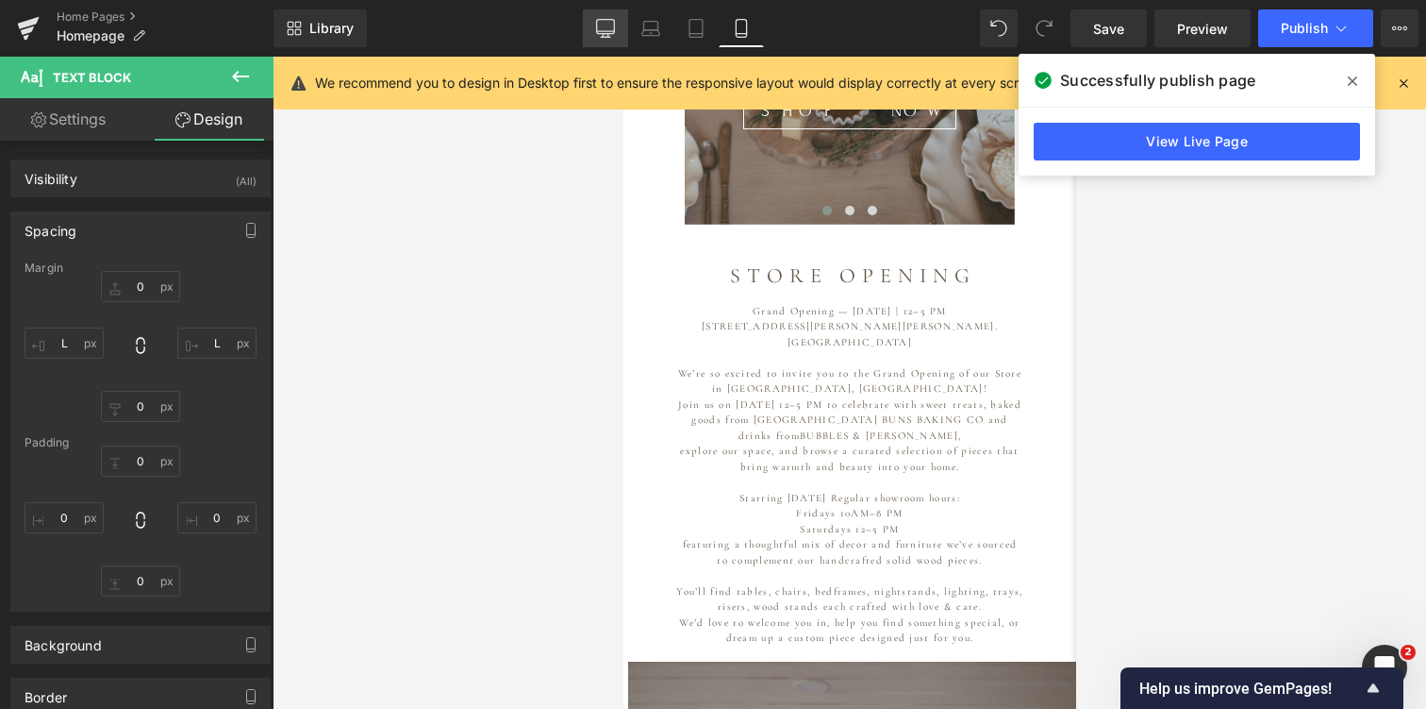
click at [609, 26] on icon at bounding box center [605, 28] width 19 height 19
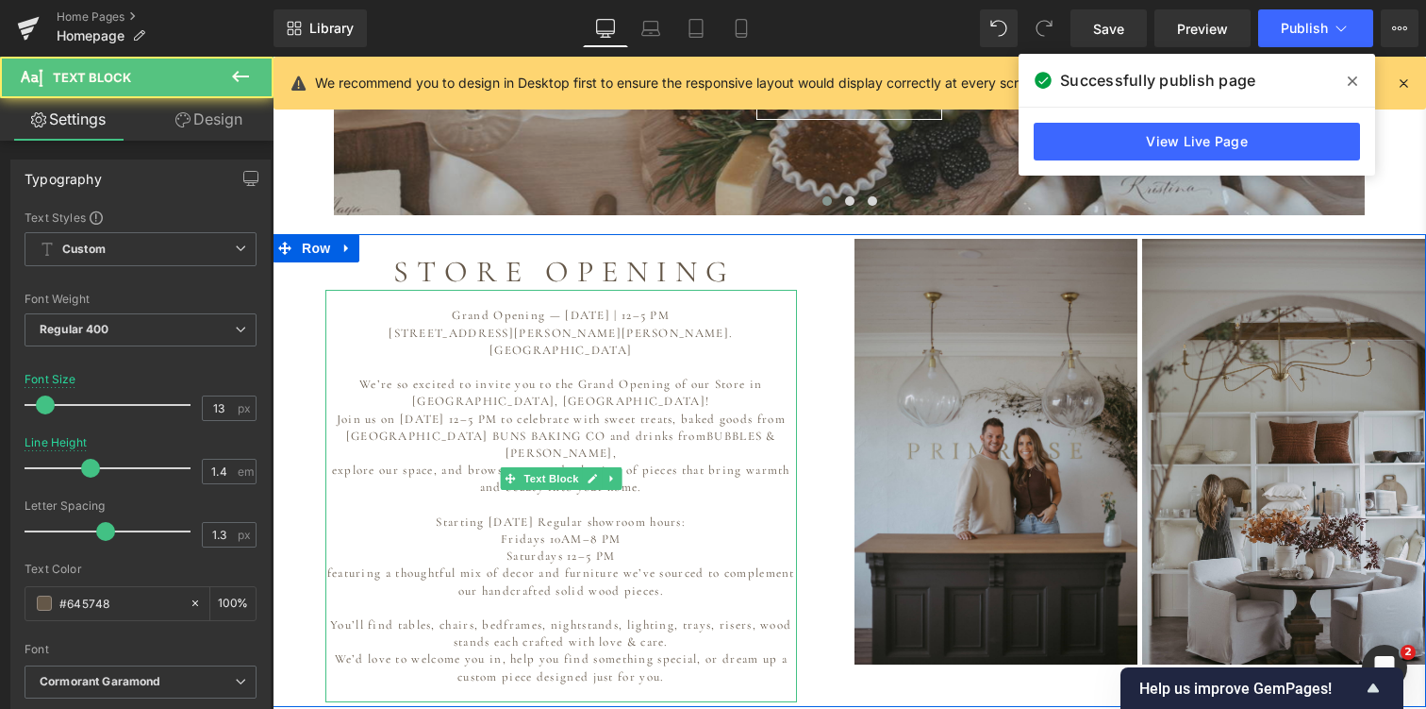
click at [558, 290] on p at bounding box center [561, 298] width 472 height 17
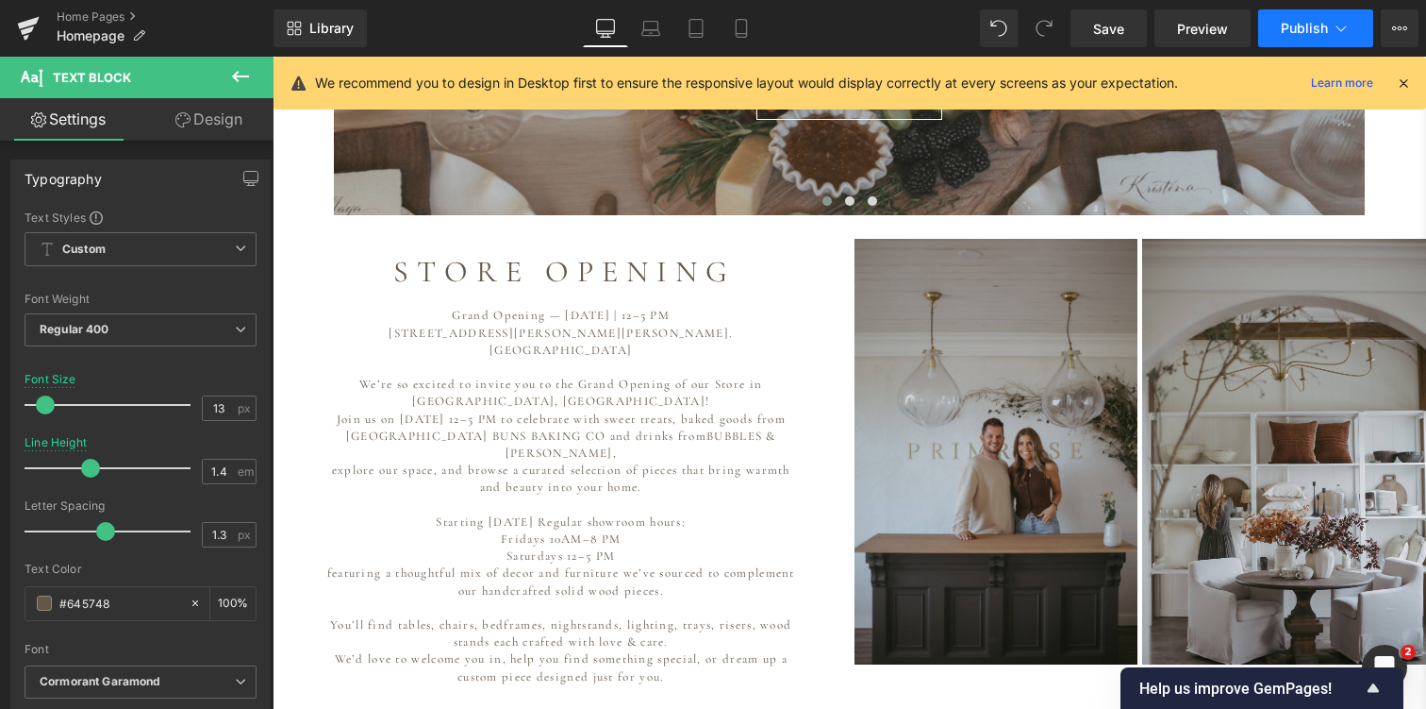
click at [1290, 27] on span "Publish" at bounding box center [1304, 28] width 47 height 15
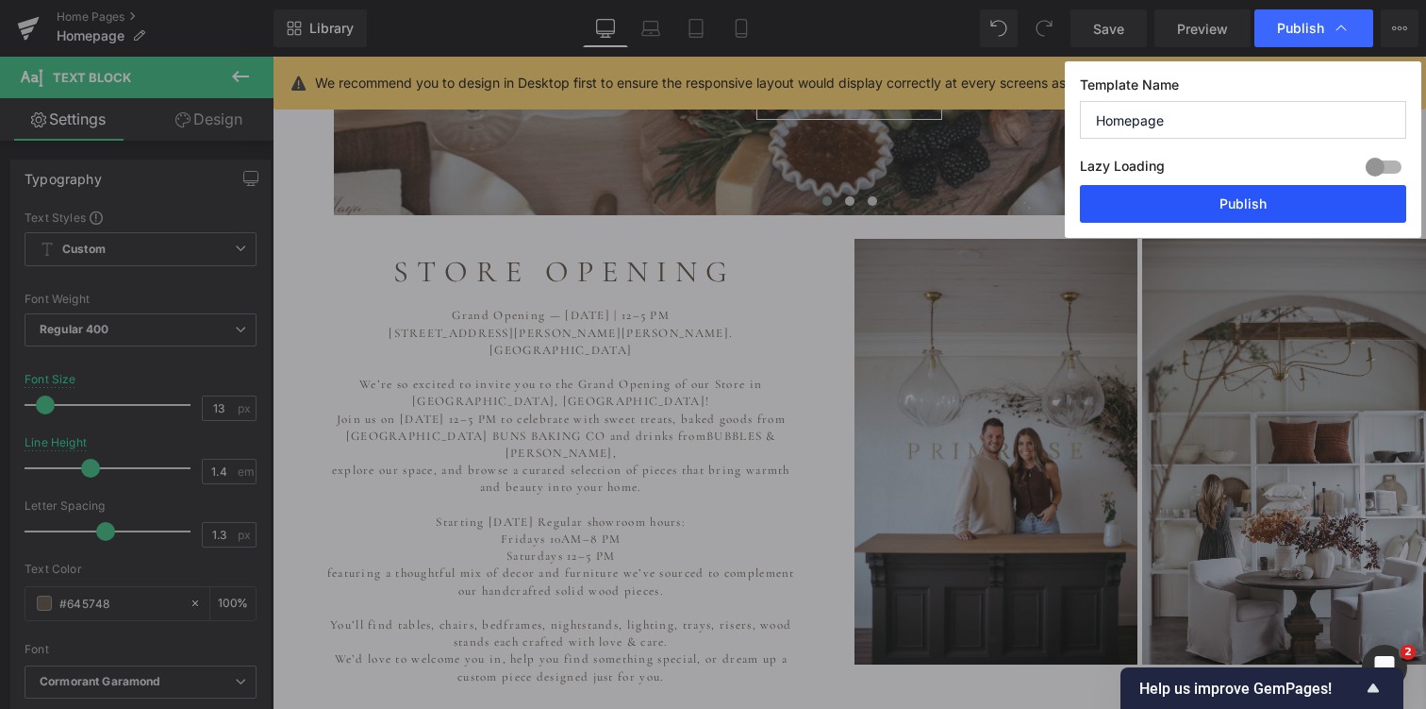
drag, startPoint x: 1238, startPoint y: 203, endPoint x: 965, endPoint y: 147, distance: 278.3
click at [1238, 203] on button "Publish" at bounding box center [1243, 204] width 326 height 38
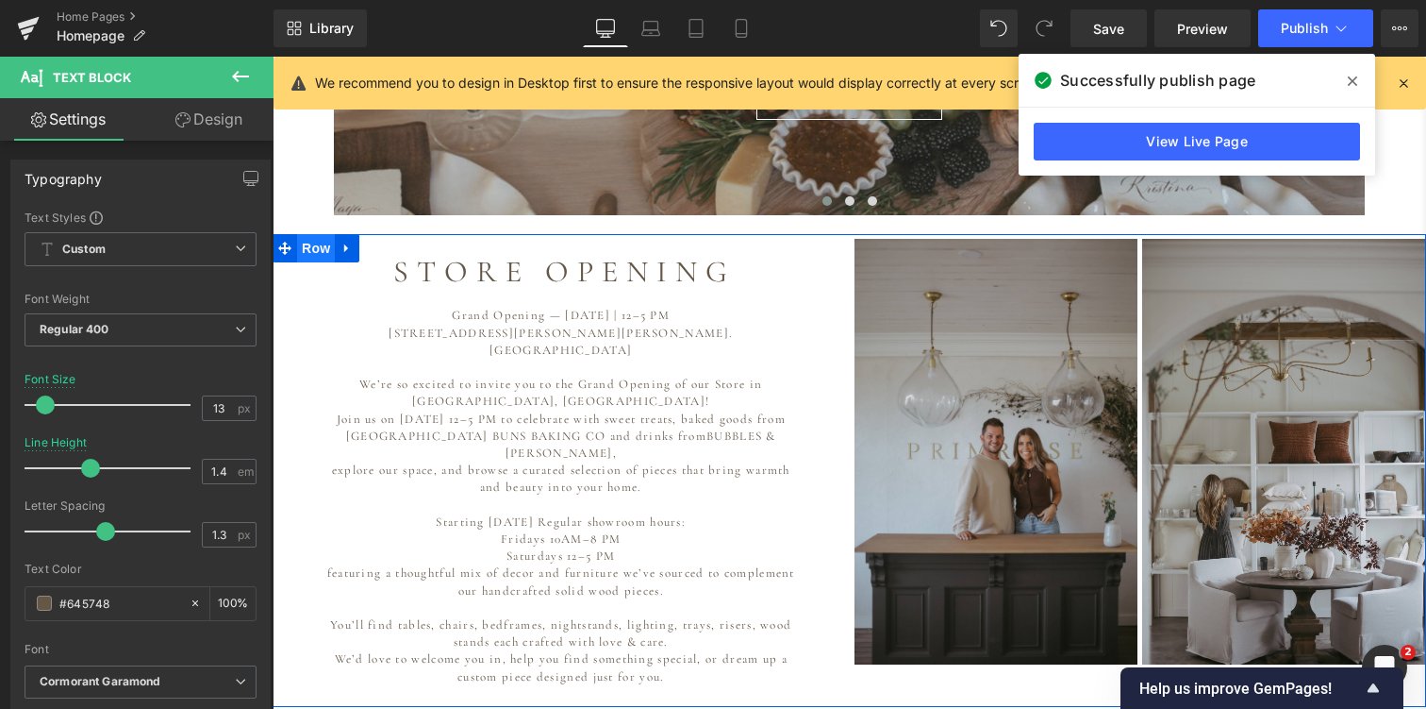
click at [314, 234] on span "Row" at bounding box center [316, 248] width 38 height 28
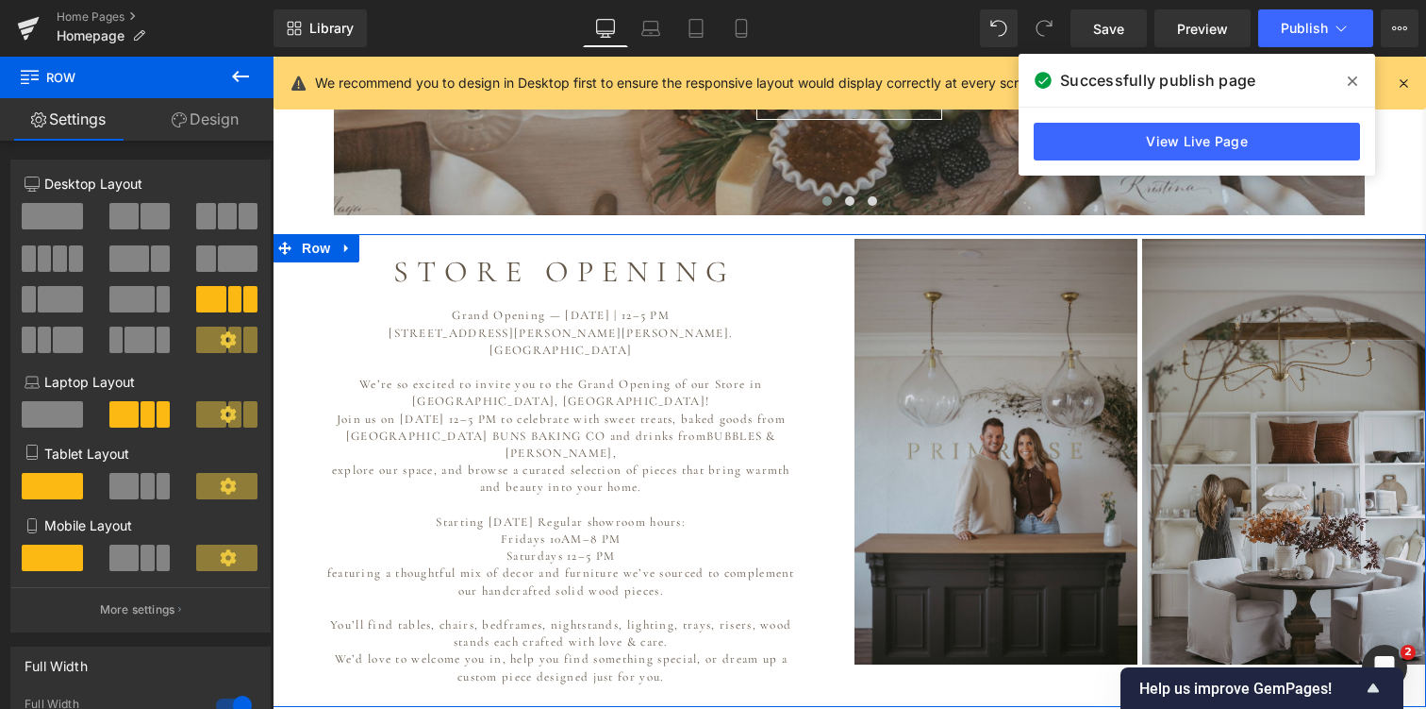
click at [215, 124] on link "Design" at bounding box center [205, 119] width 137 height 42
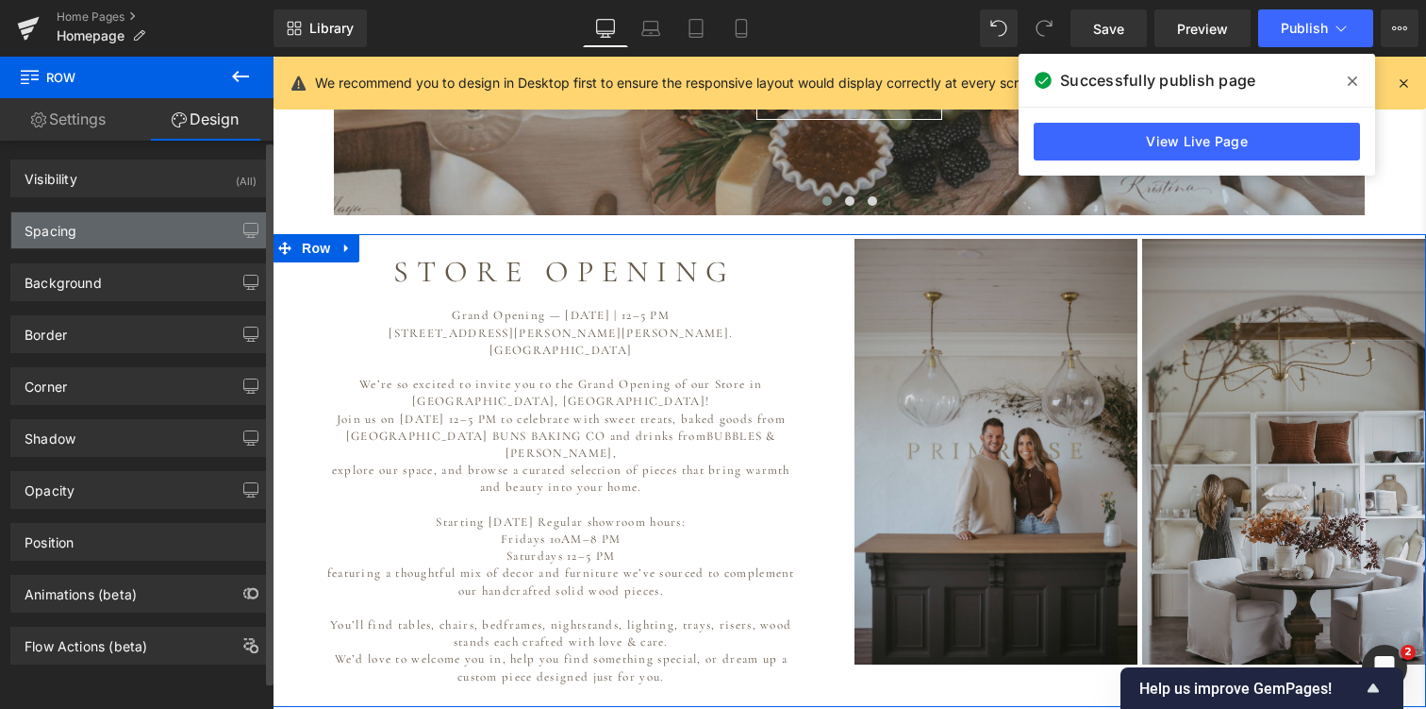
click at [77, 233] on div "Spacing" at bounding box center [140, 230] width 258 height 36
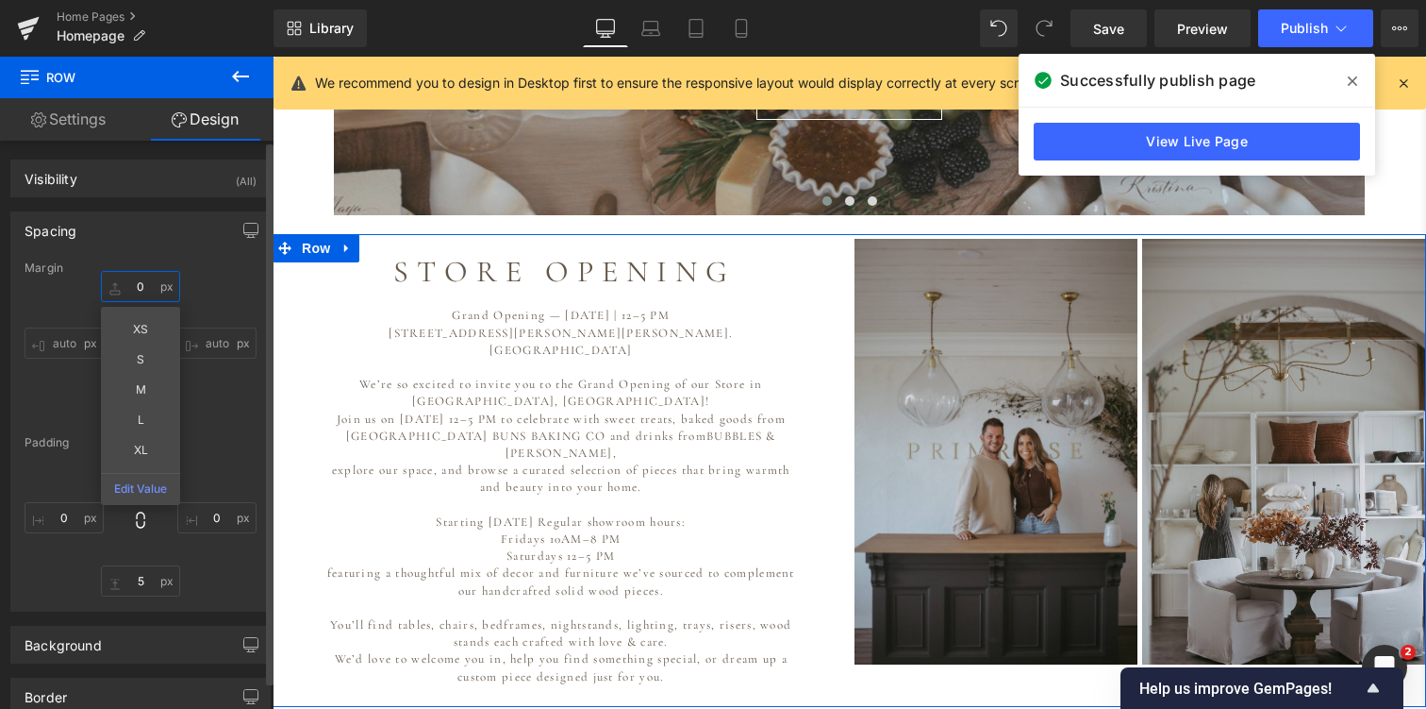
click at [133, 290] on input "0" at bounding box center [140, 286] width 79 height 31
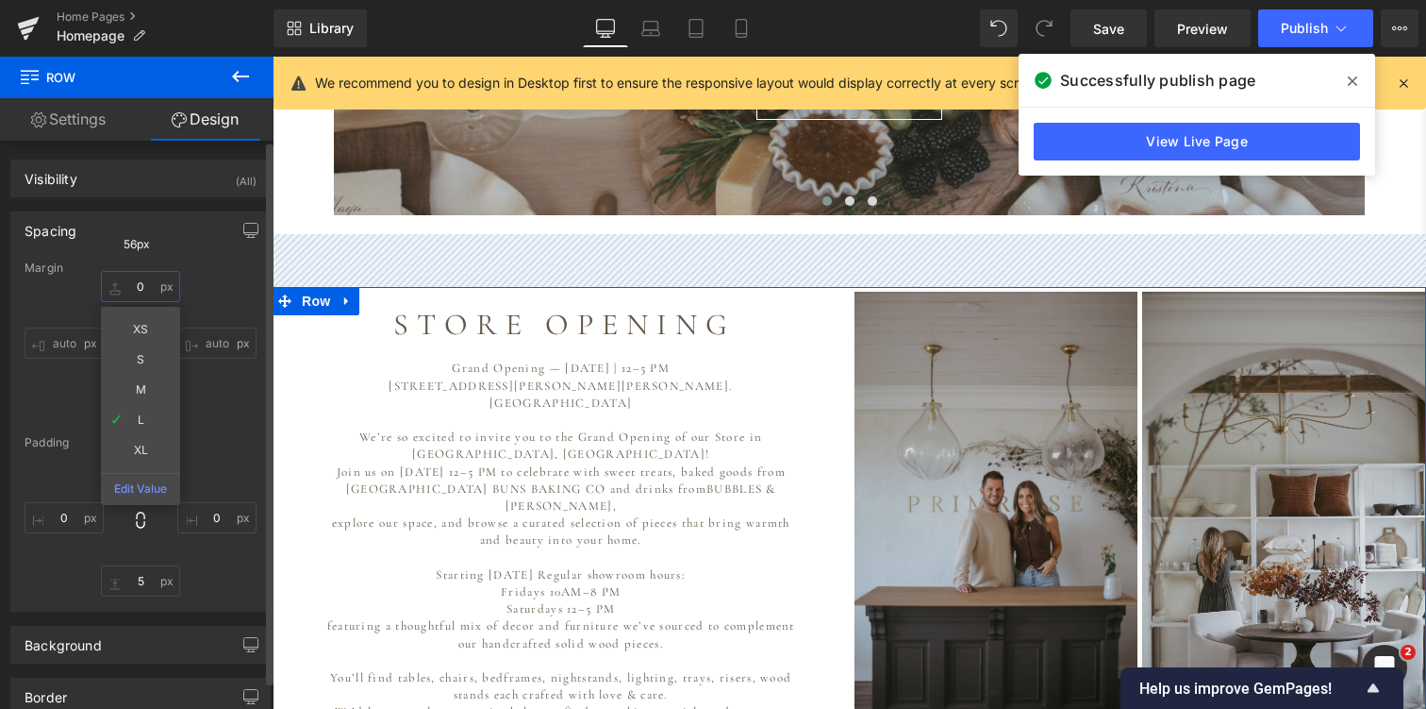
click at [142, 292] on input "0" at bounding box center [140, 286] width 79 height 31
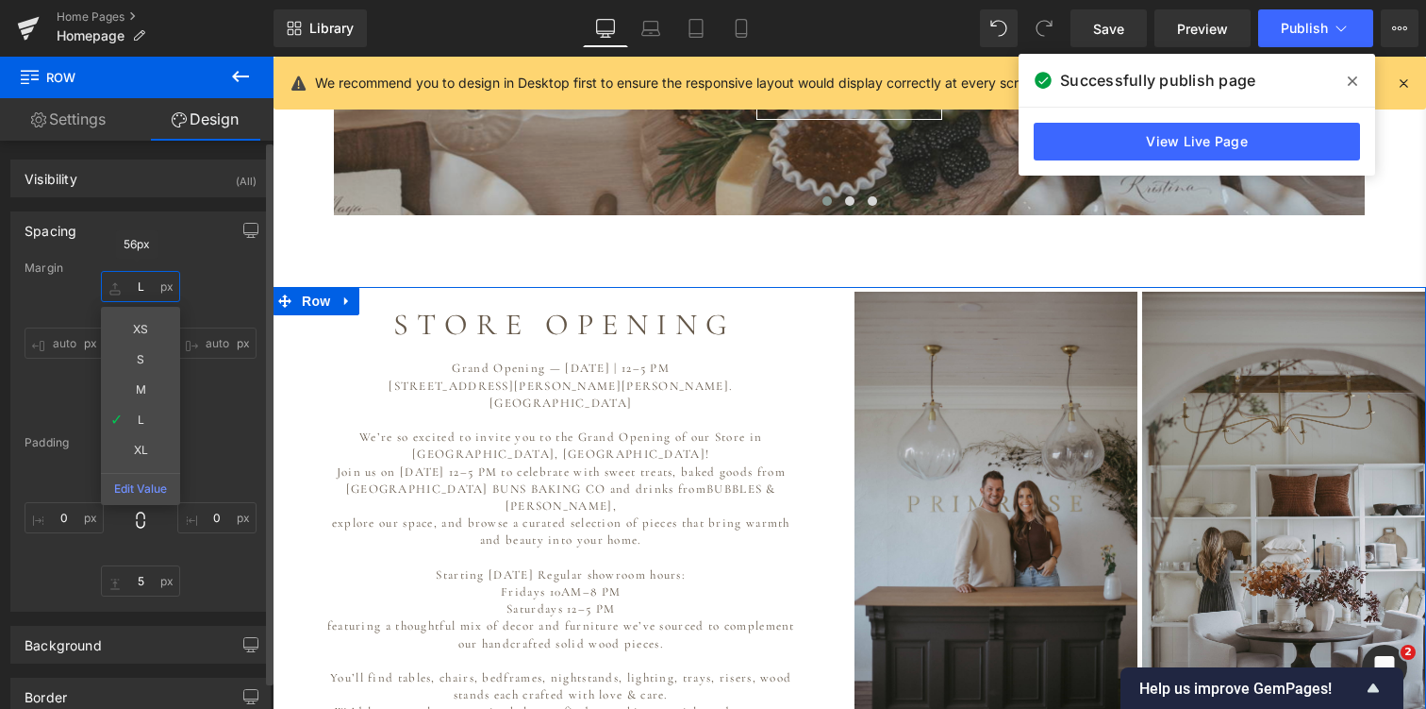
type input "0"
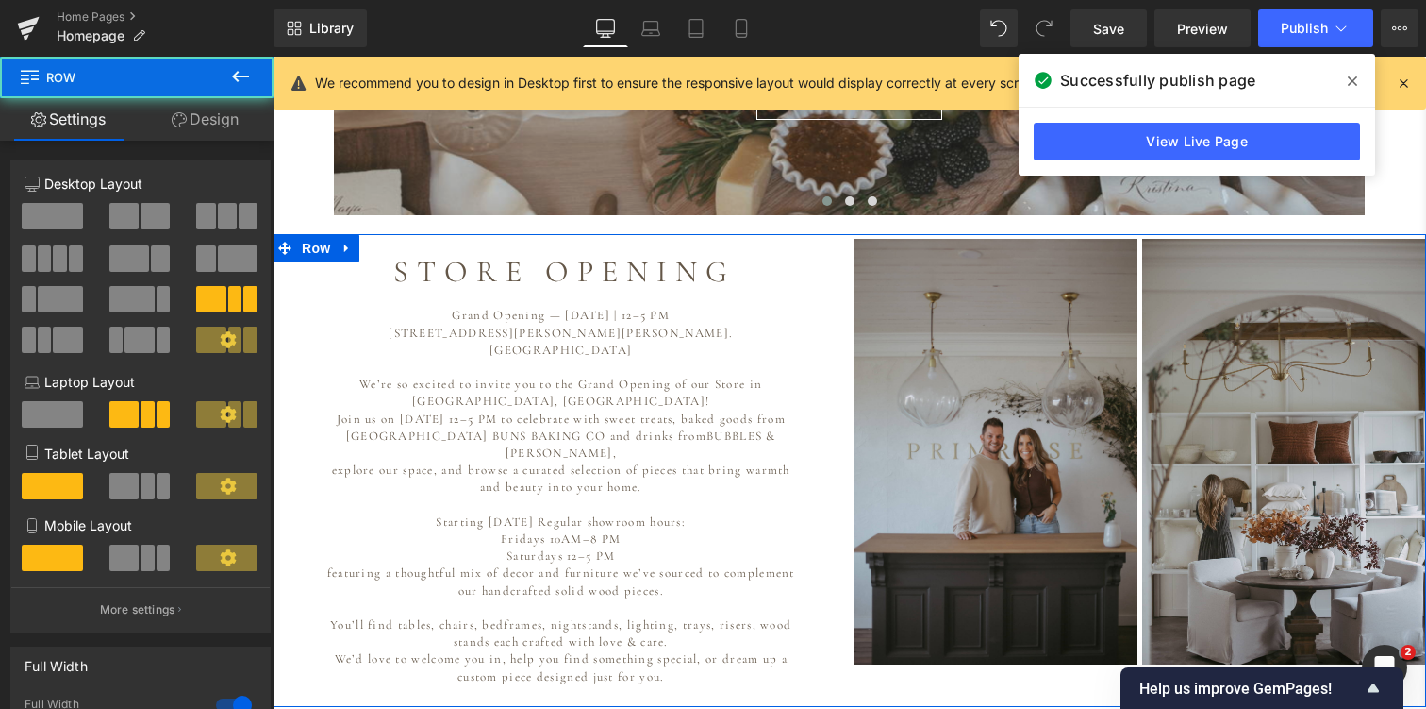
click at [291, 290] on div "S T O R E O P E N I N G Heading Grand Opening — October 25th | 12–5 PM 102 Stua…" at bounding box center [561, 470] width 577 height 463
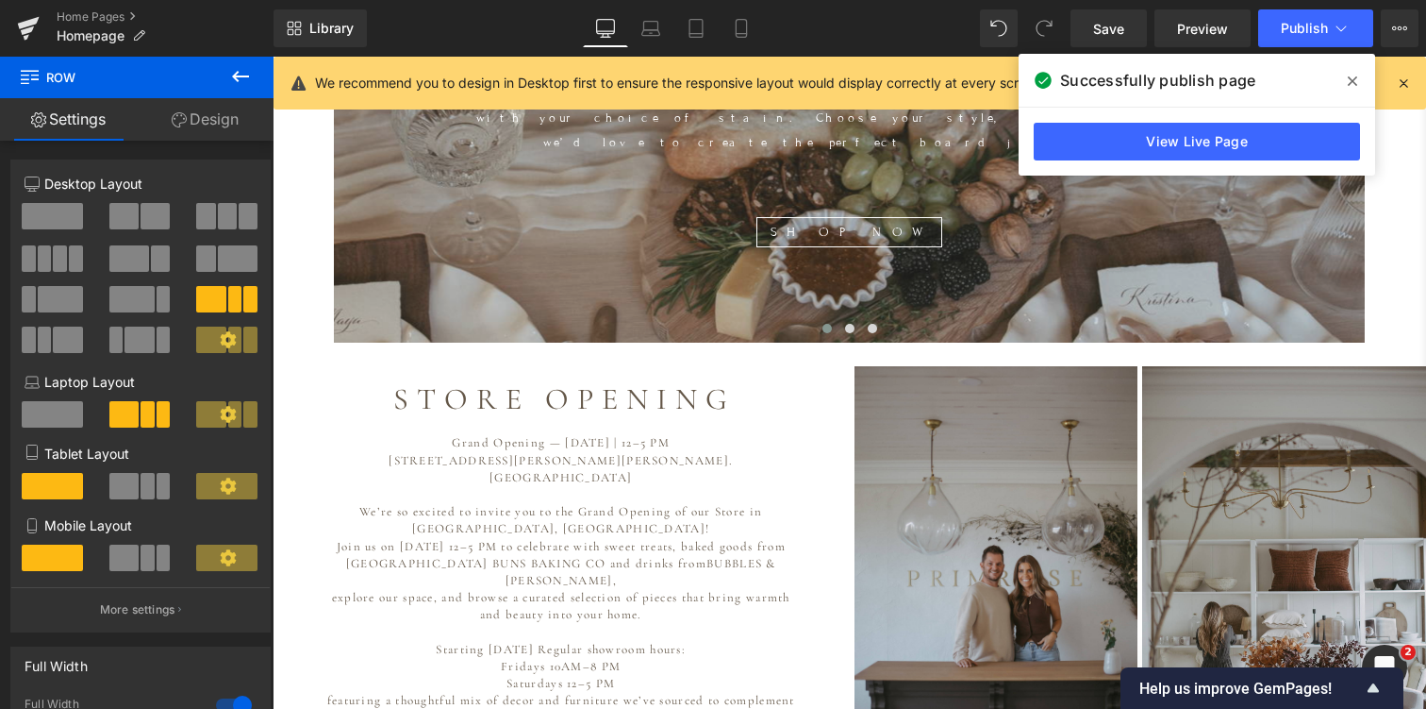
scroll to position [987, 0]
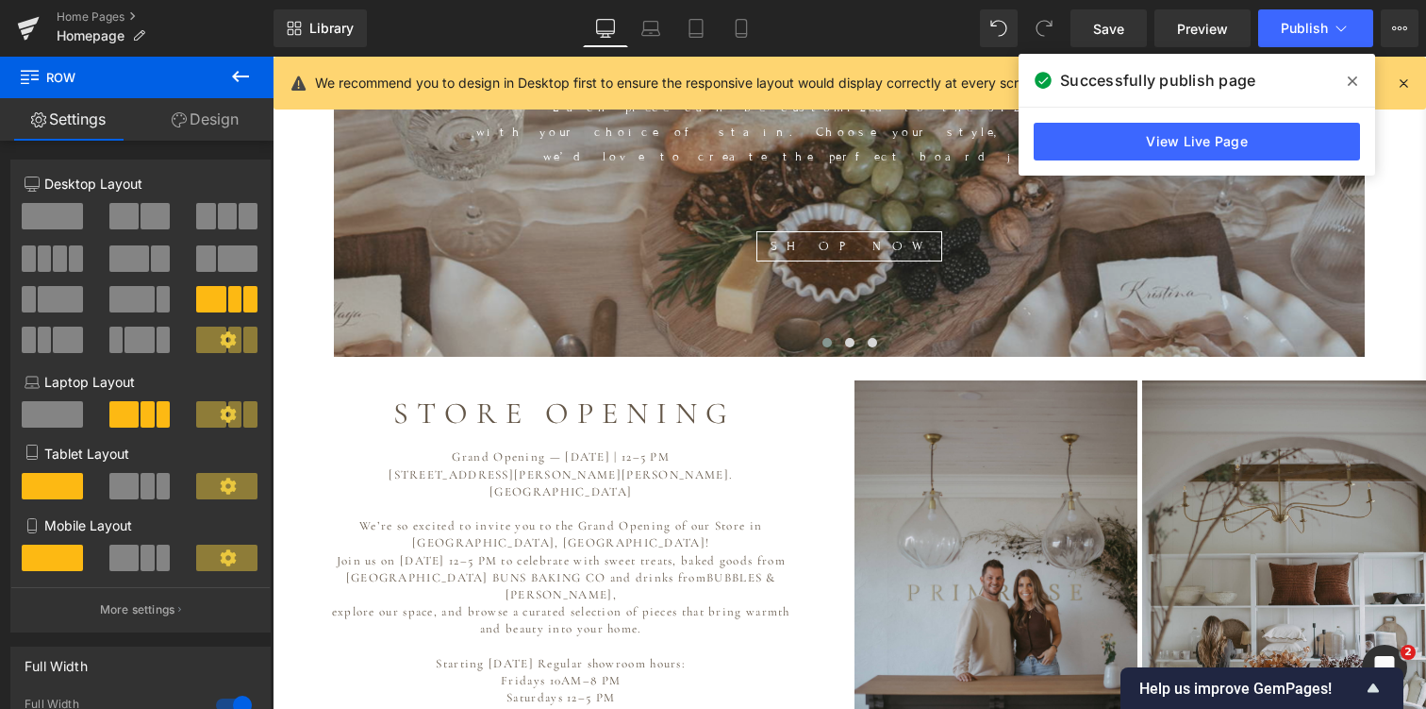
click at [240, 74] on icon at bounding box center [240, 76] width 23 height 23
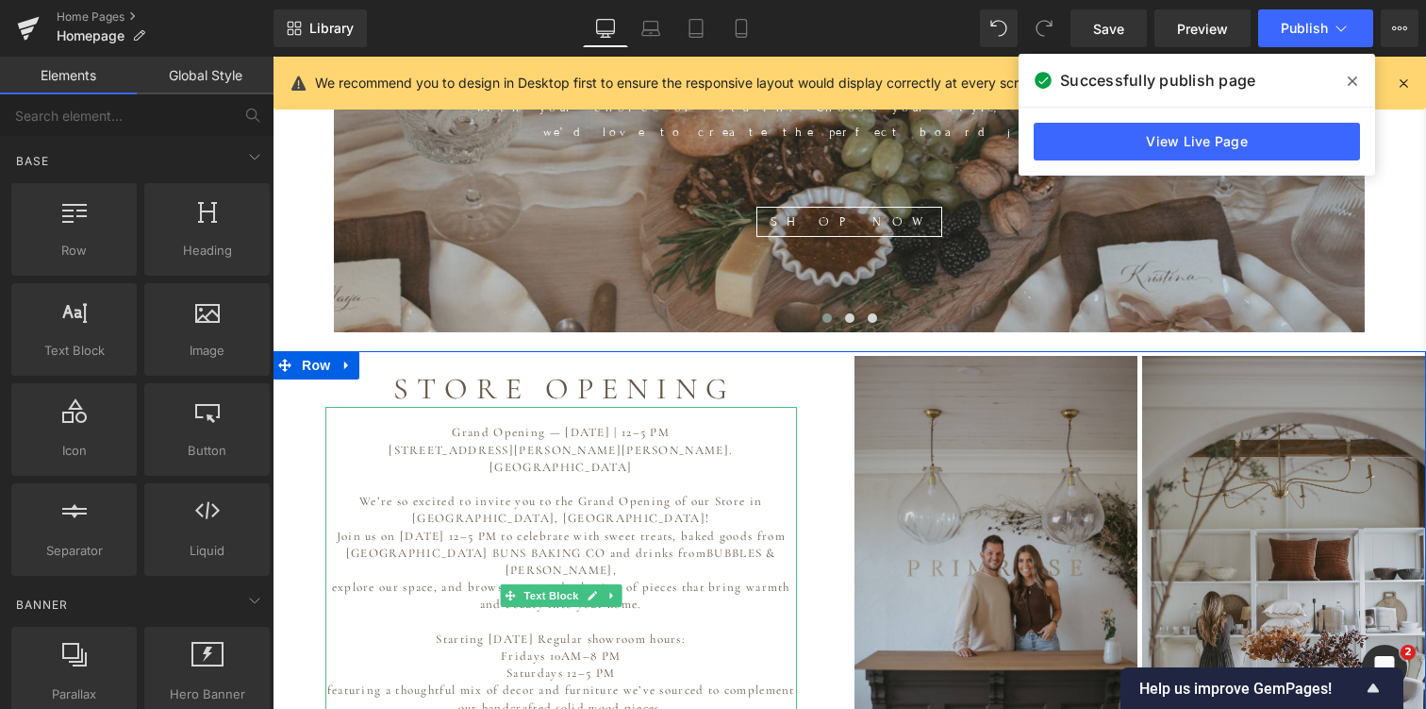
scroll to position [1019, 0]
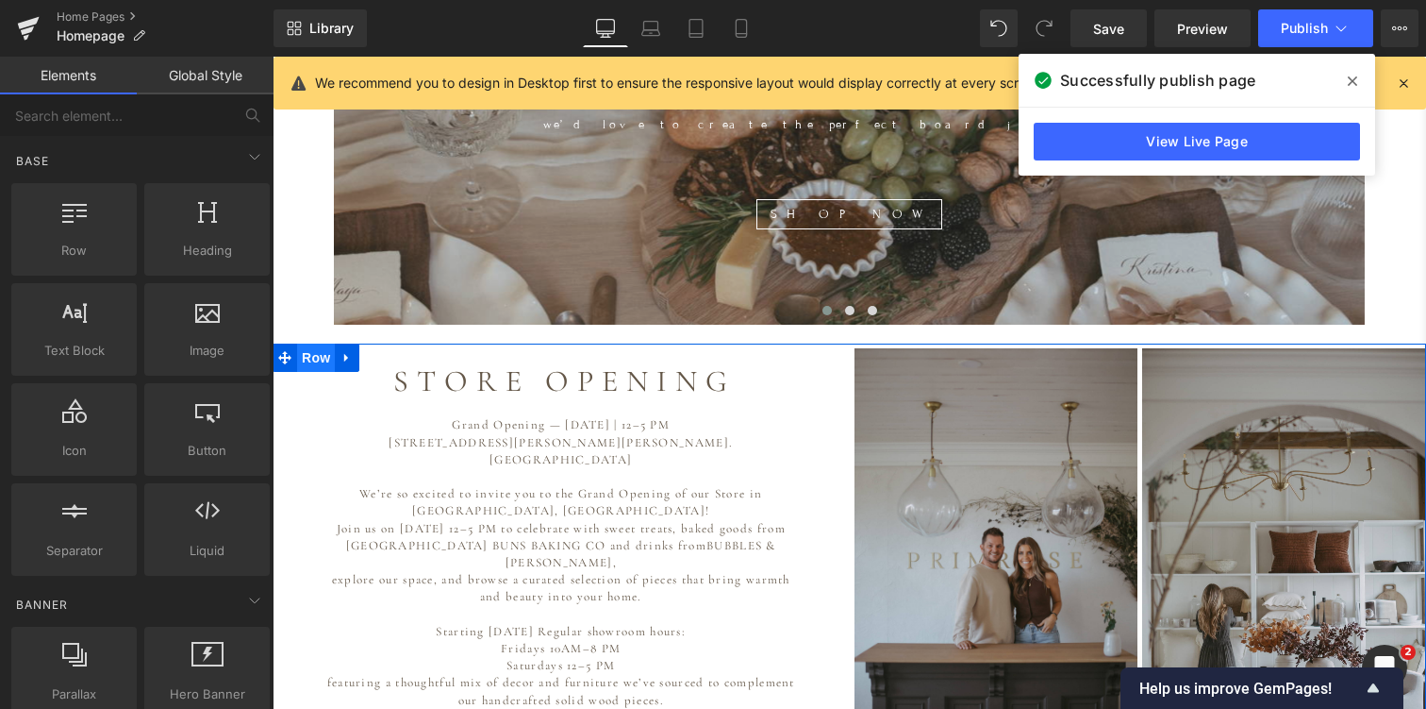
click at [310, 343] on span "Row" at bounding box center [316, 357] width 38 height 28
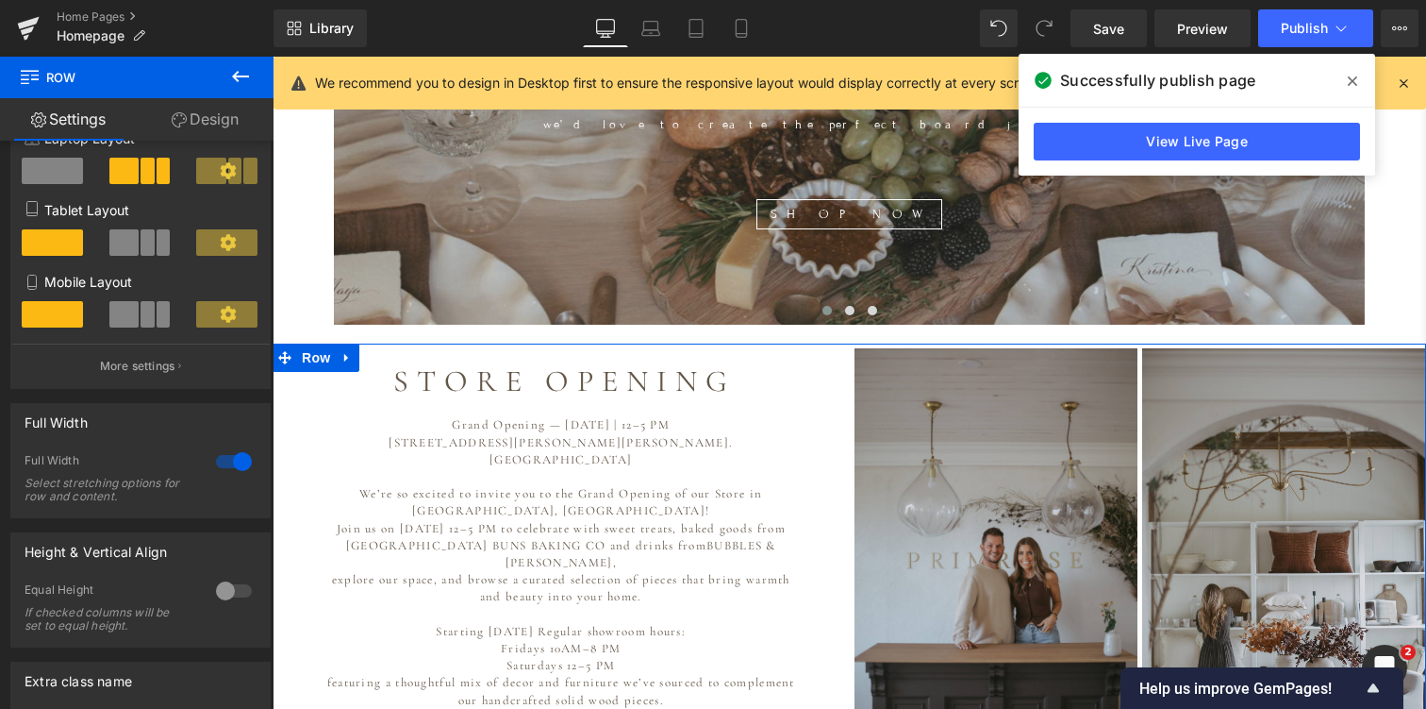
scroll to position [253, 0]
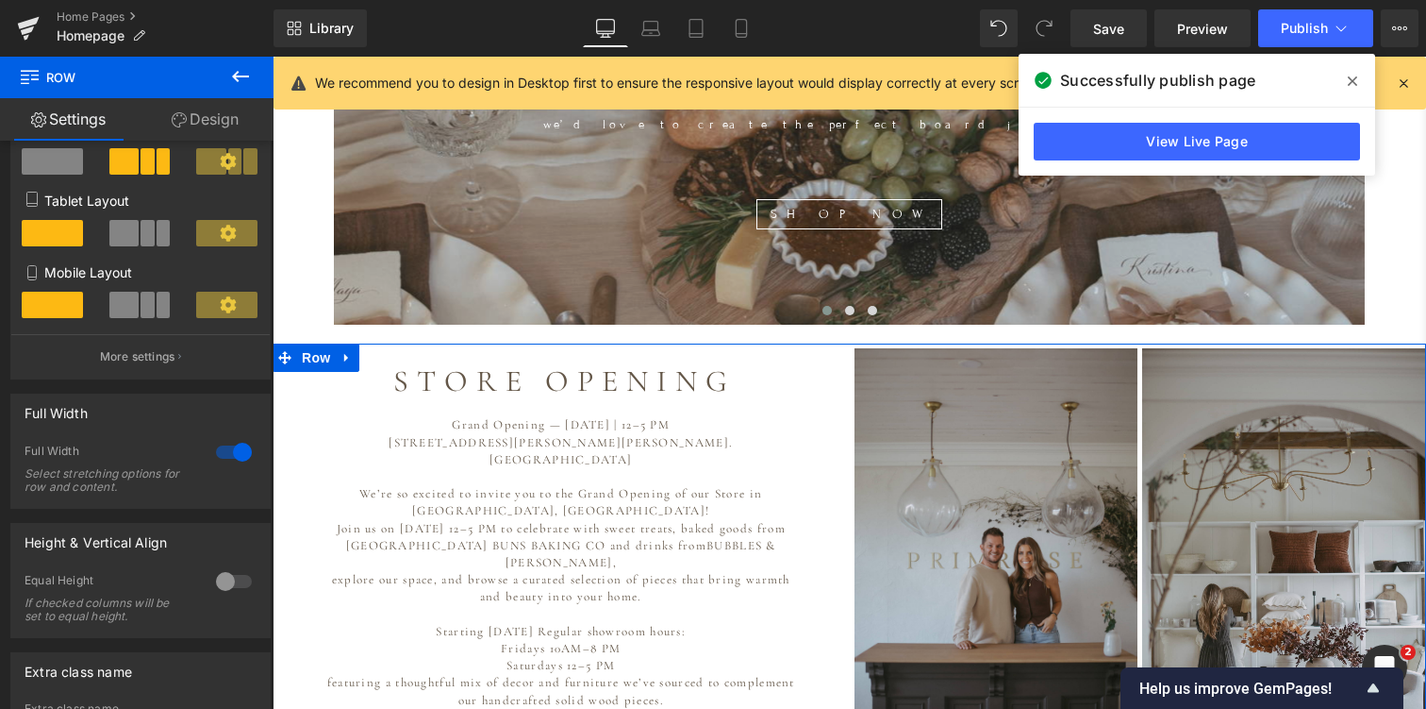
click at [222, 458] on div at bounding box center [233, 452] width 45 height 30
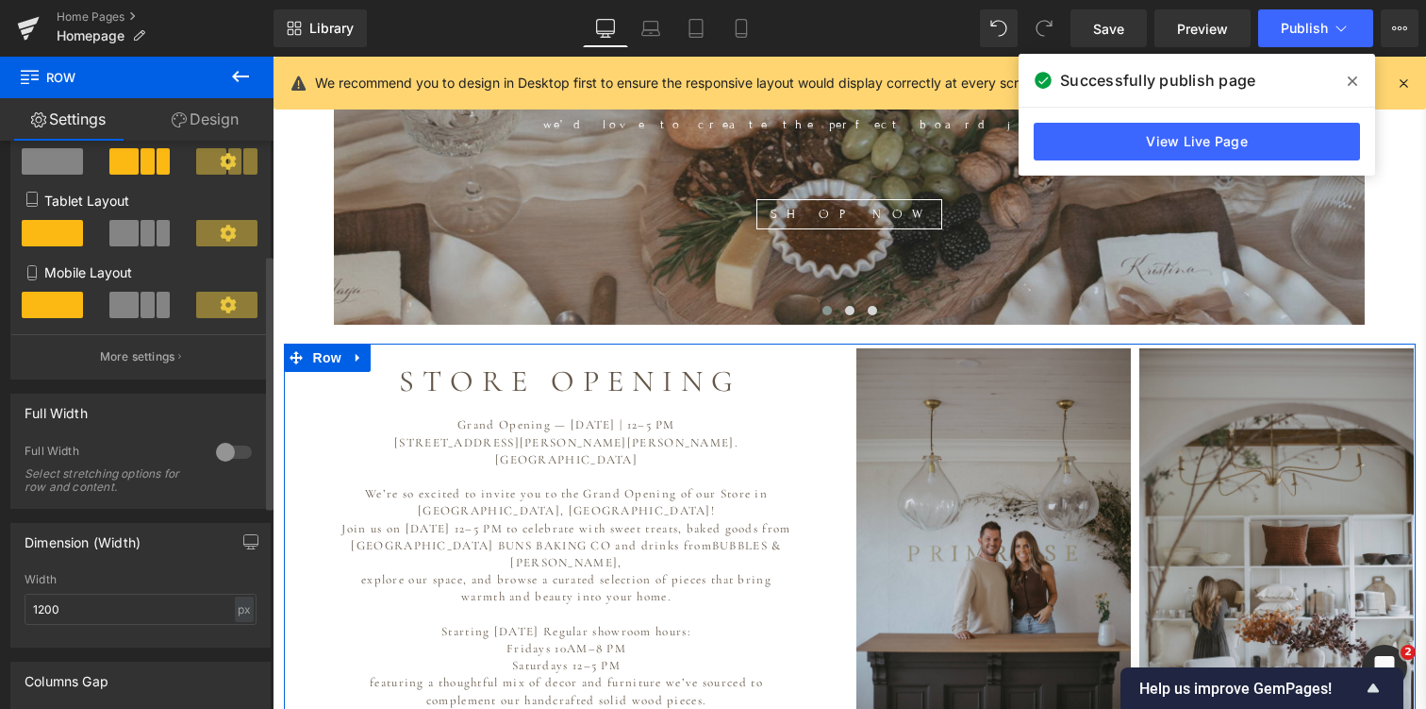
scroll to position [9, 9]
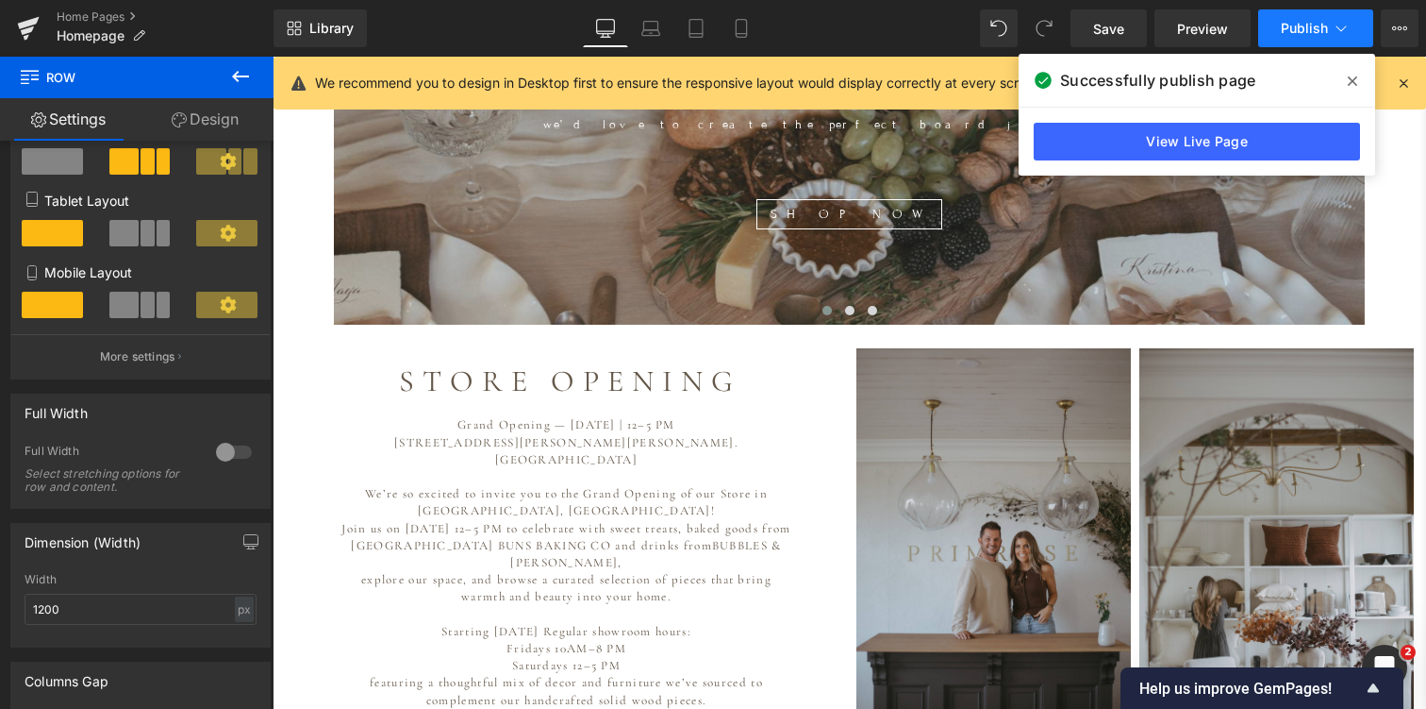
click at [1297, 19] on button "Publish" at bounding box center [1316, 28] width 115 height 38
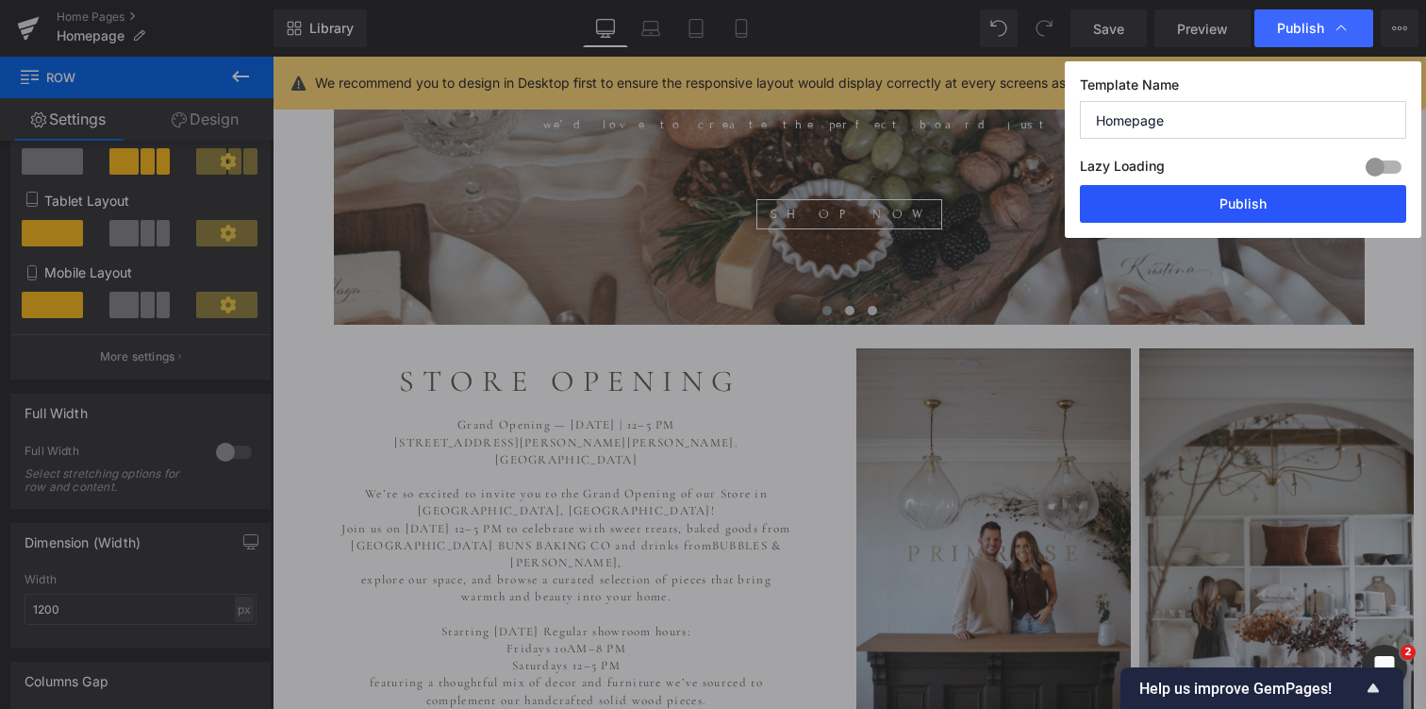
click at [1233, 203] on button "Publish" at bounding box center [1243, 204] width 326 height 38
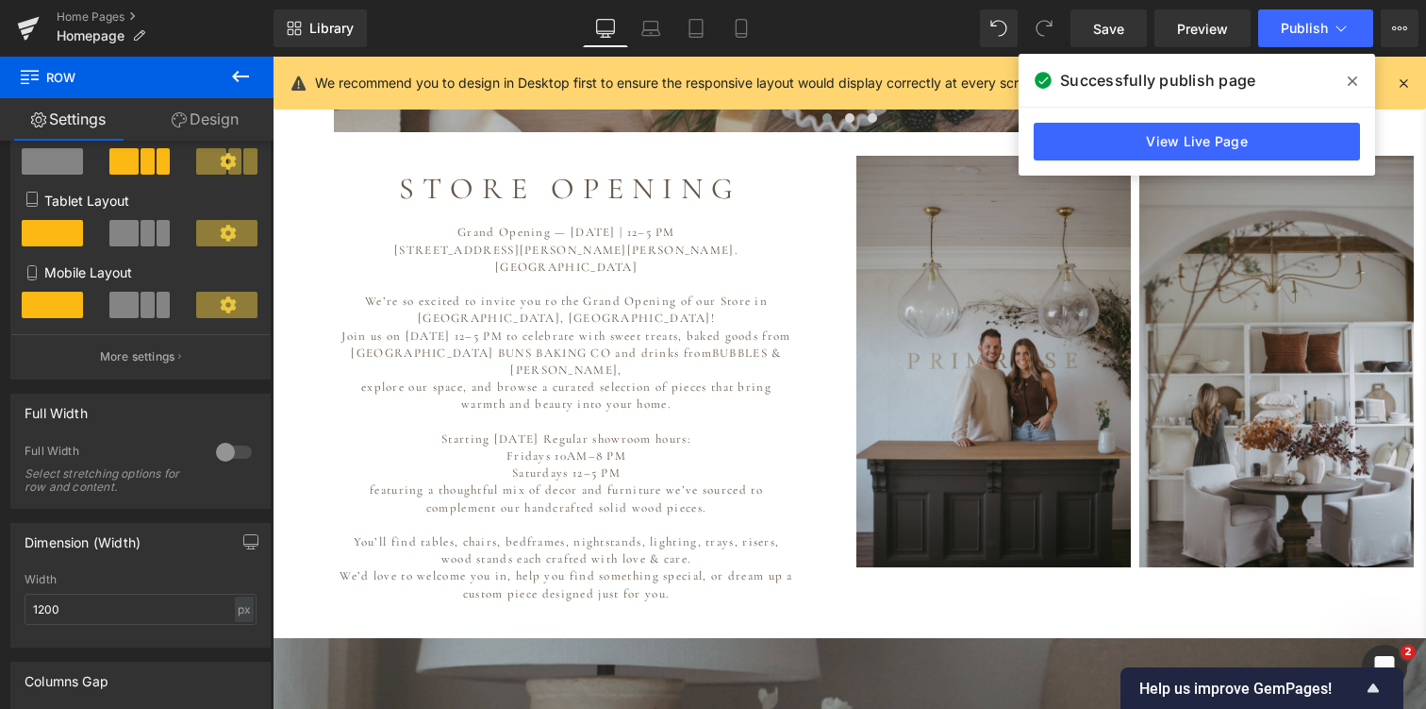
scroll to position [1222, 0]
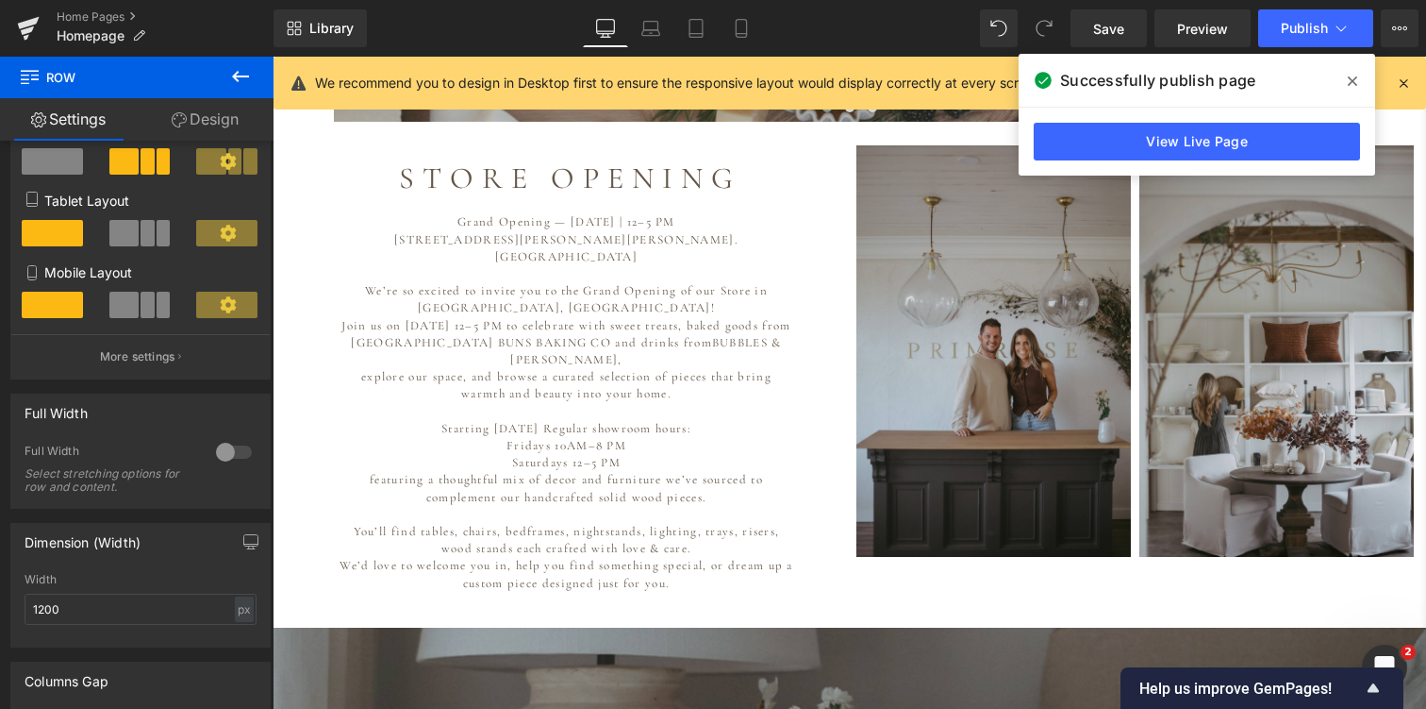
click at [649, 506] on p at bounding box center [567, 514] width 457 height 17
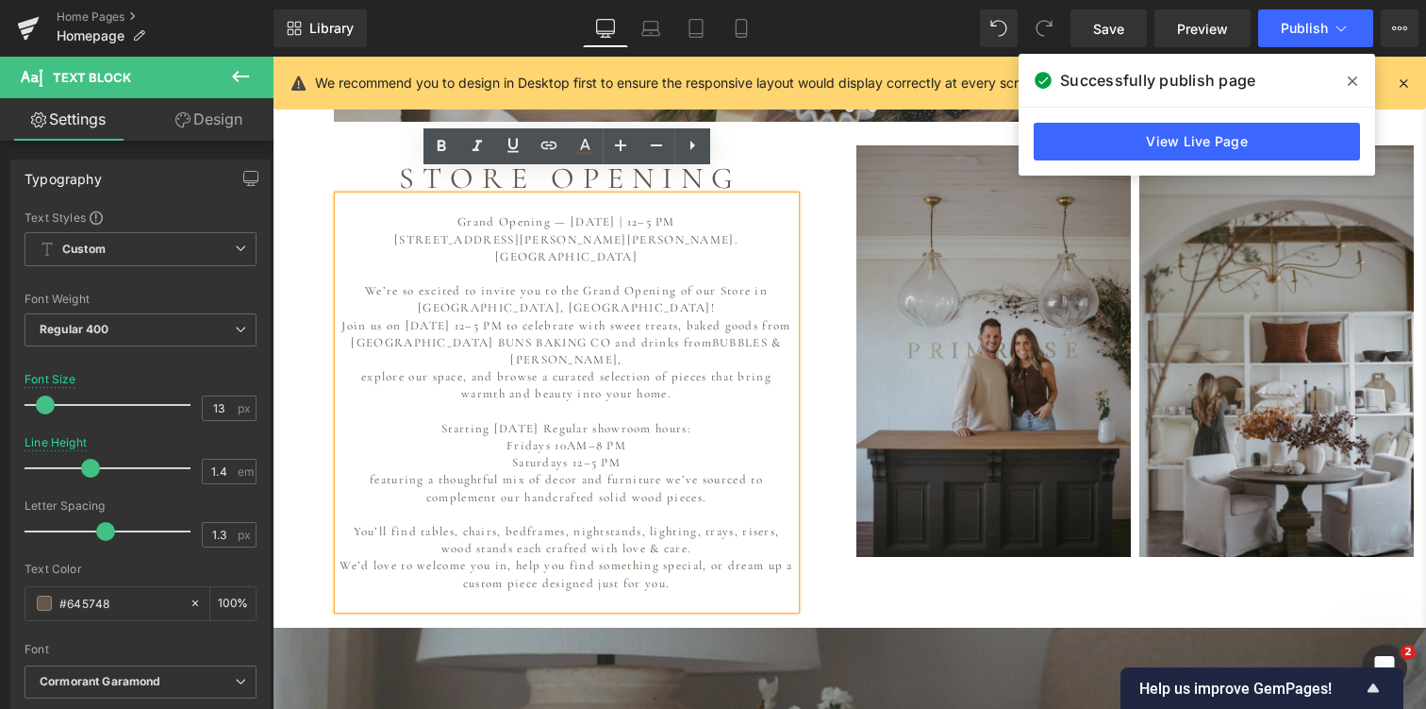
click at [680, 592] on p at bounding box center [567, 600] width 457 height 17
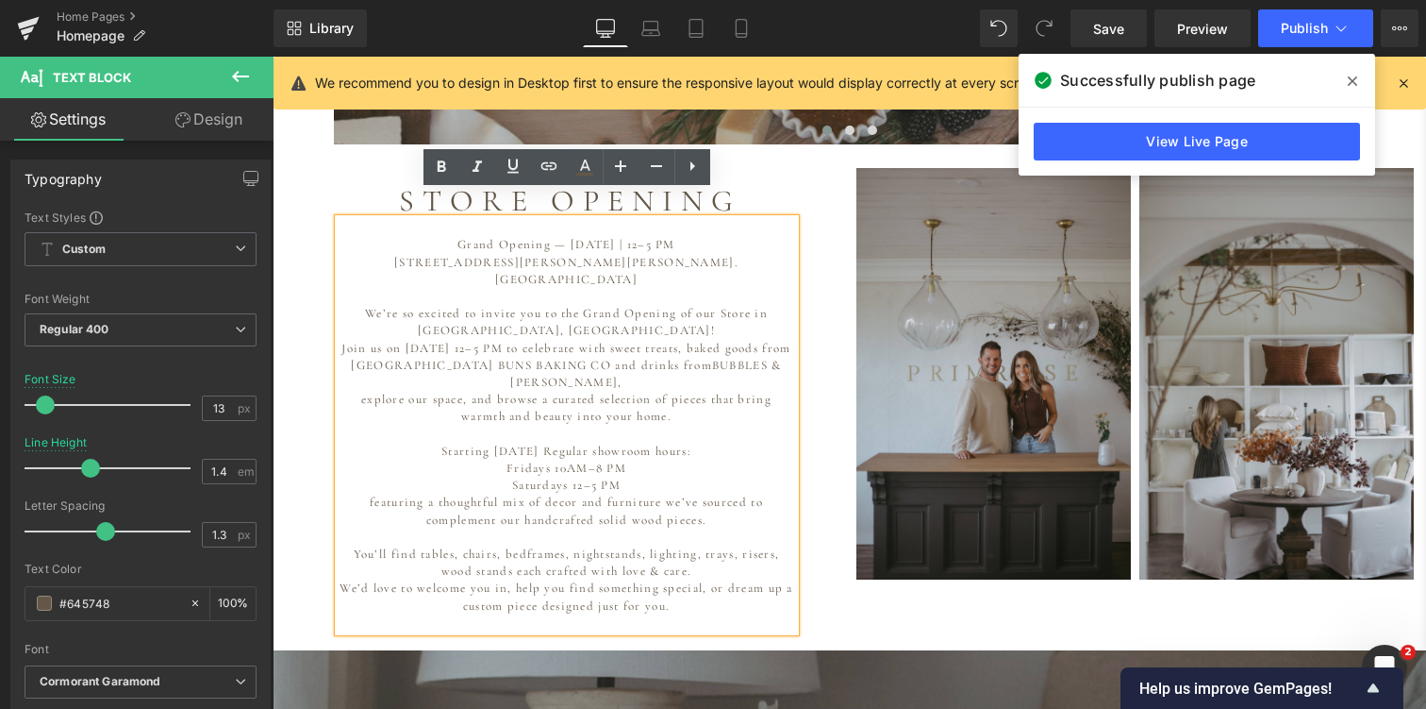
scroll to position [1188, 0]
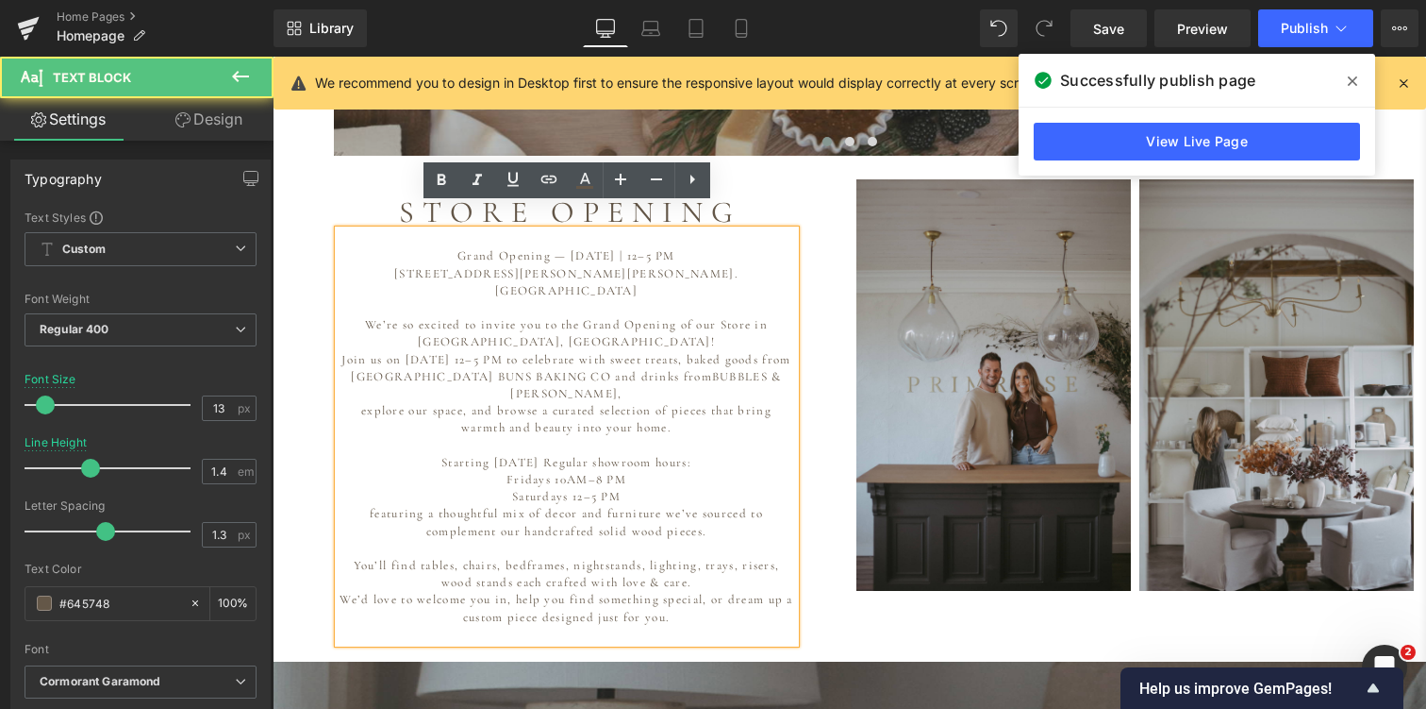
click at [502, 230] on p at bounding box center [567, 238] width 457 height 17
click at [443, 247] on p "Grand Opening — [DATE] | 12–5 PM" at bounding box center [567, 255] width 457 height 17
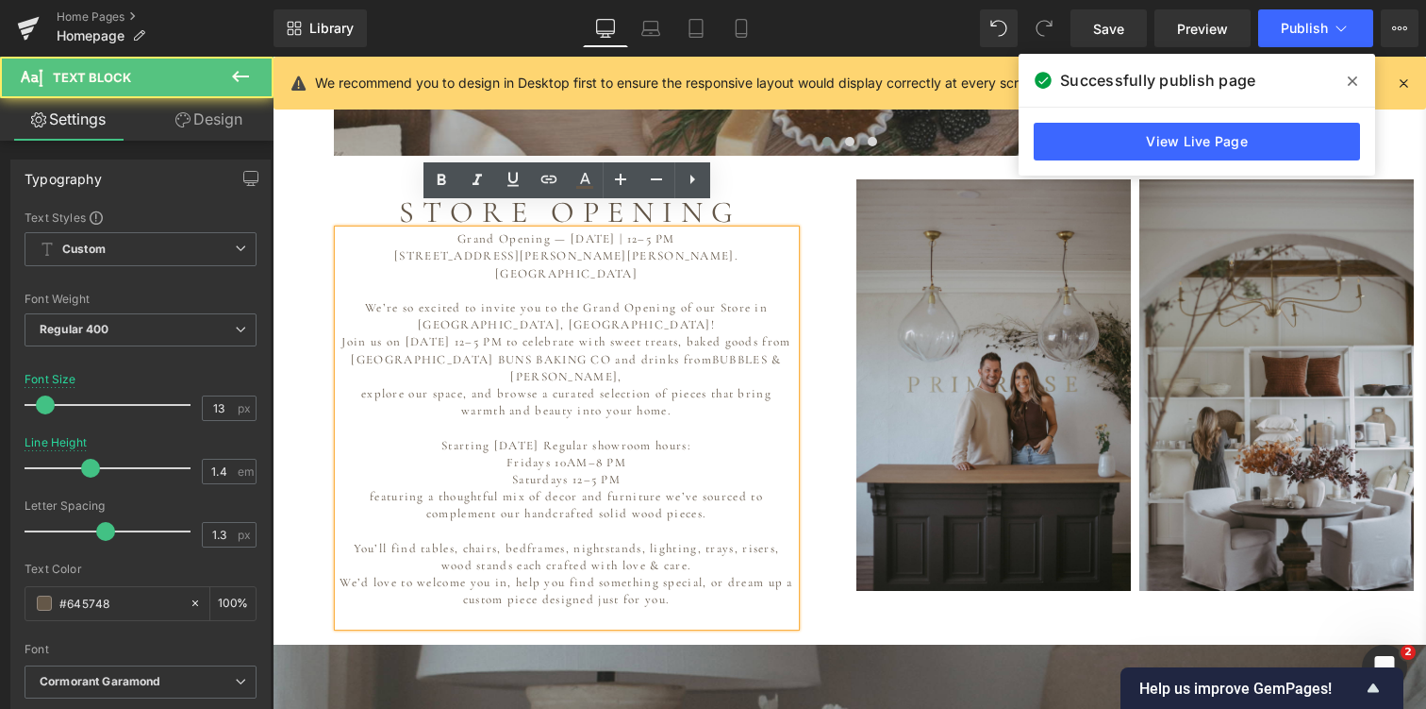
scroll to position [9709, 1154]
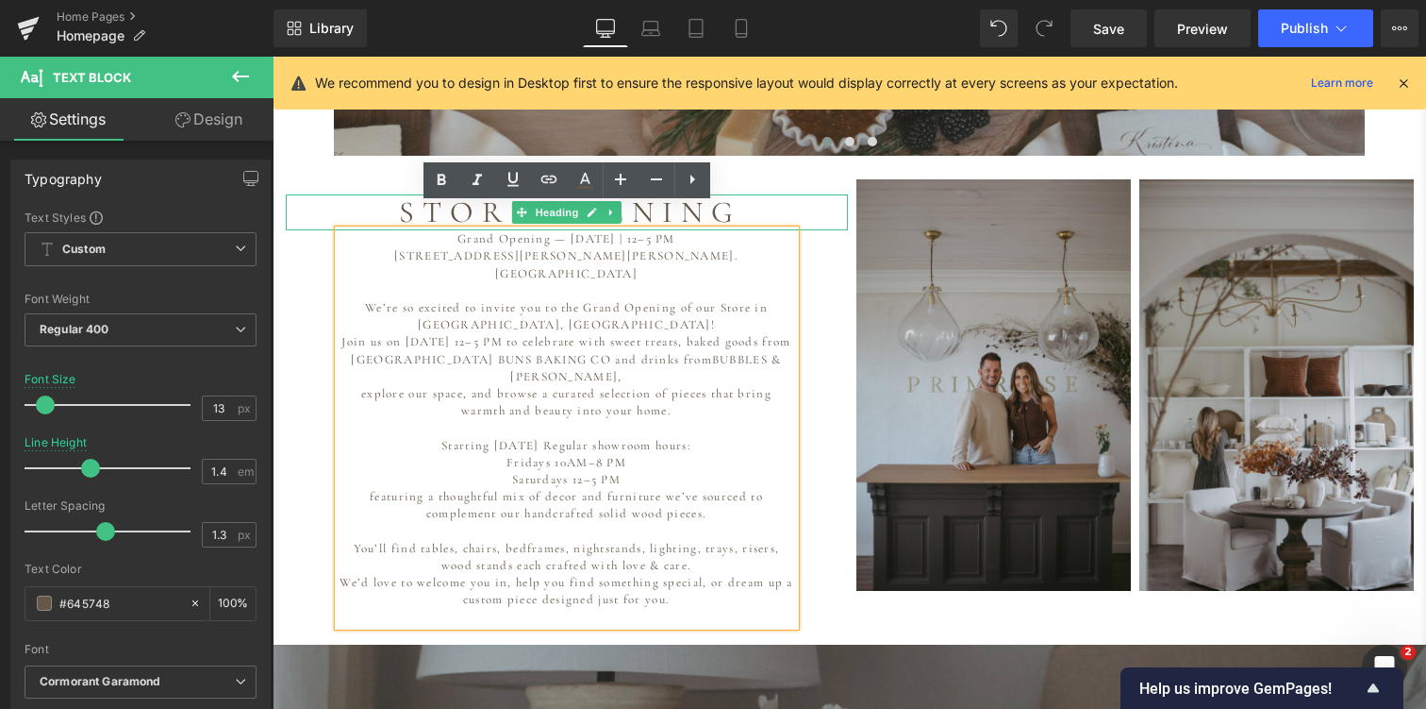
click at [774, 194] on h1 "S T O R E O P E N I N G" at bounding box center [567, 212] width 562 height 36
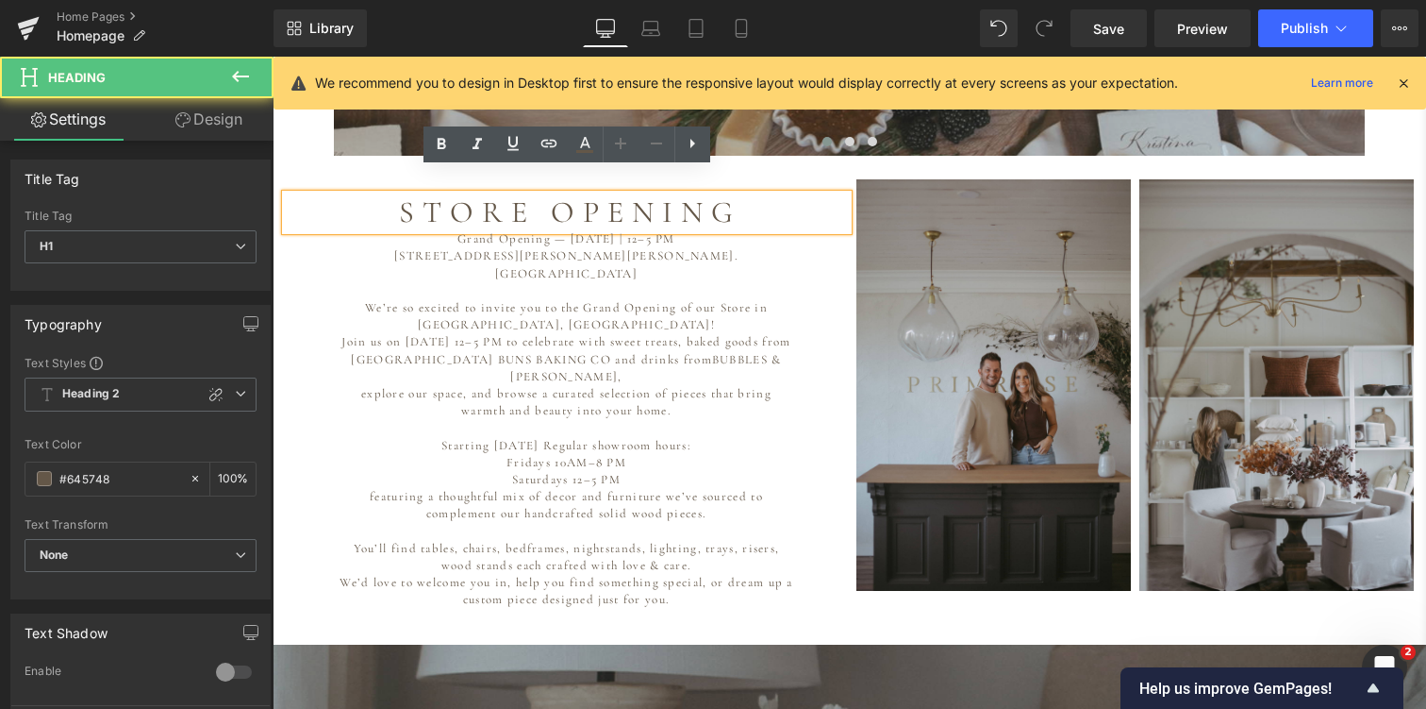
click at [823, 243] on div "S T O R E O P E N I N G Heading Grand Opening — October 25th | 12–5 PM 102 Stua…" at bounding box center [567, 402] width 566 height 446
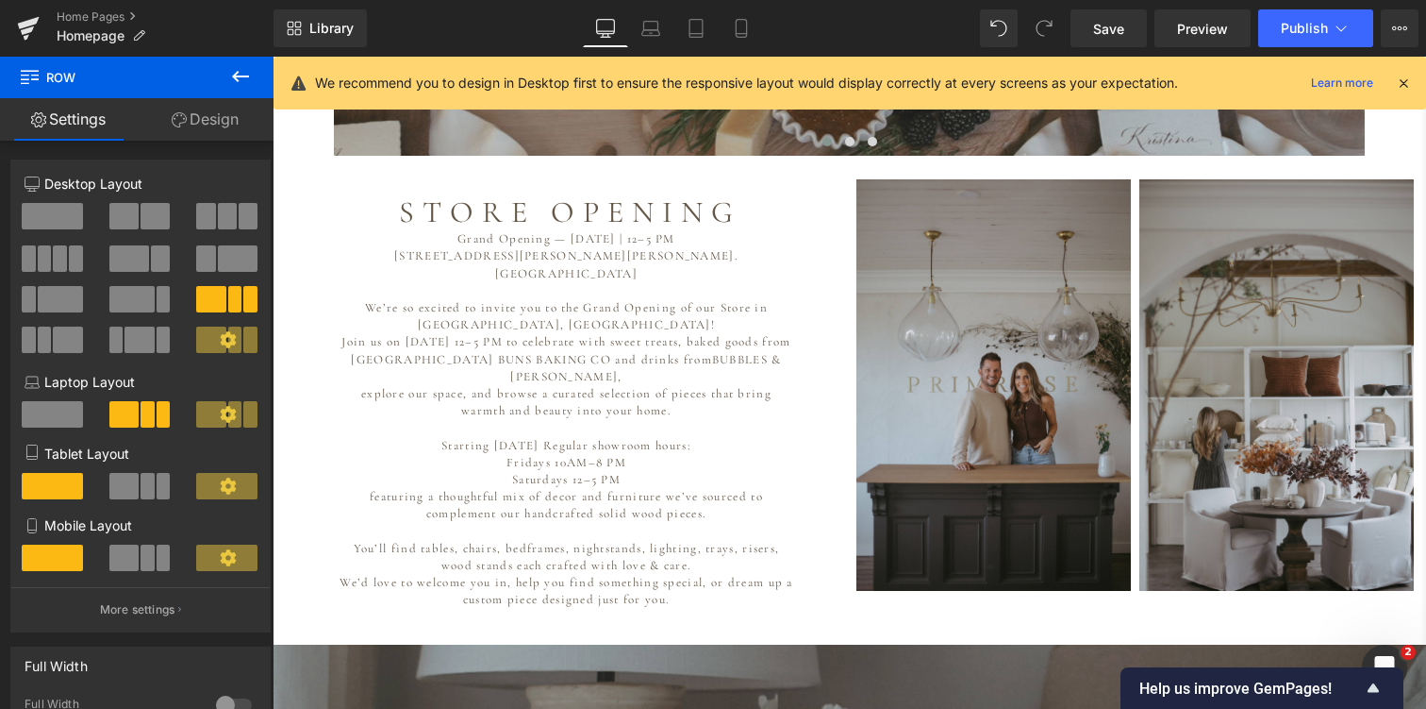
scroll to position [1152, 0]
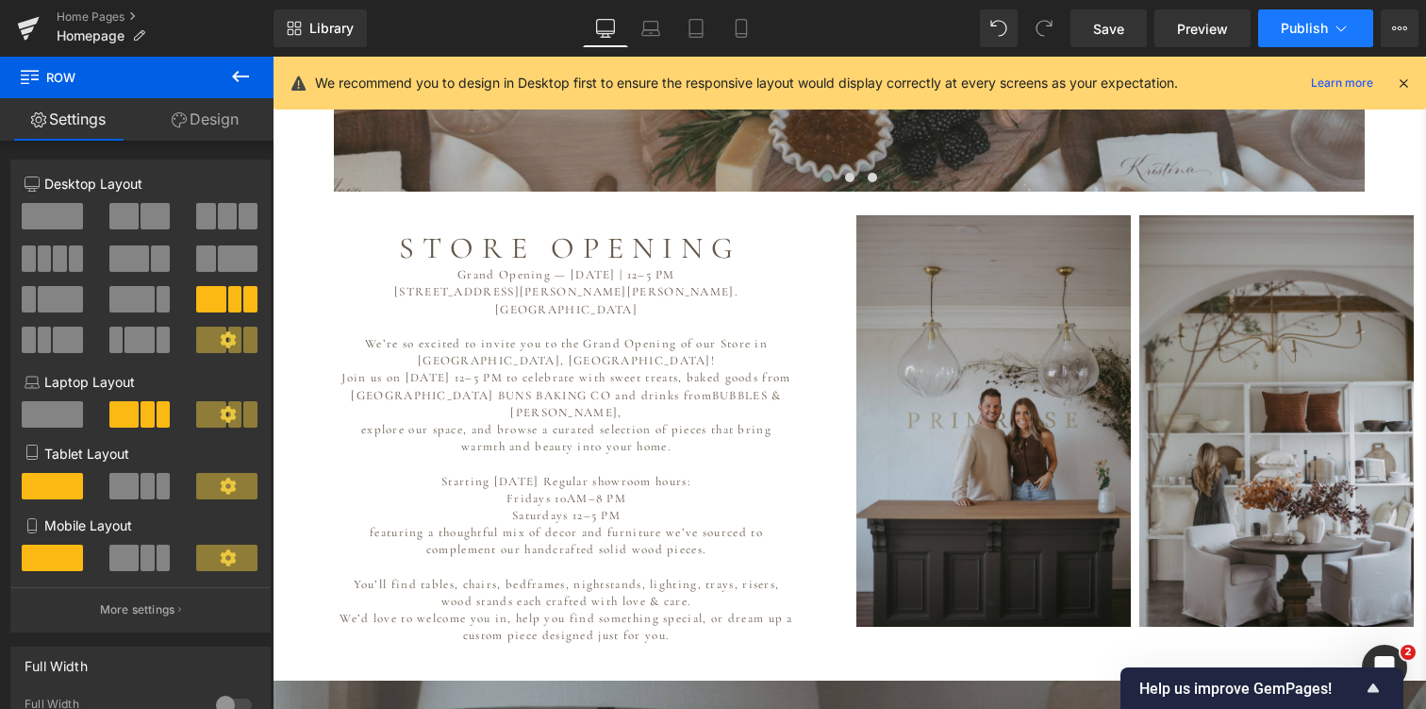
click at [1316, 18] on button "Publish" at bounding box center [1316, 28] width 115 height 38
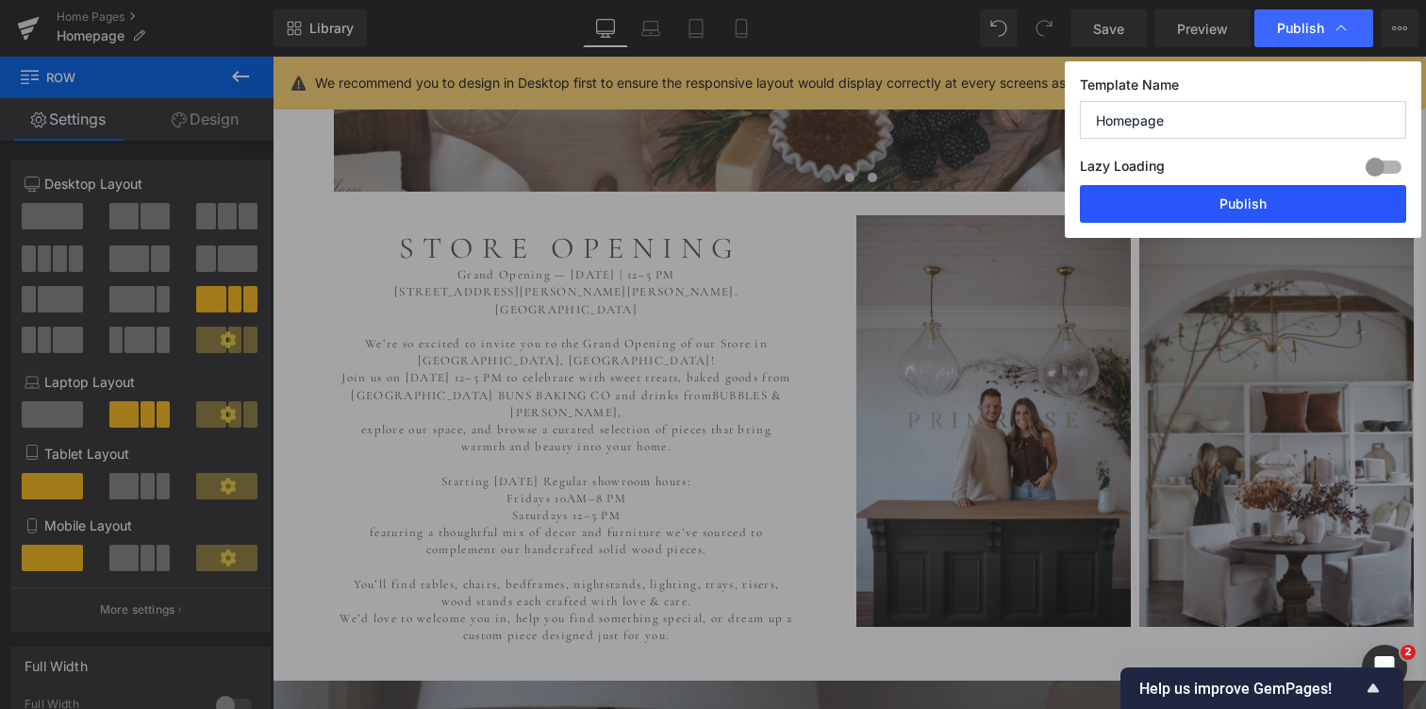
click at [1217, 190] on button "Publish" at bounding box center [1243, 204] width 326 height 38
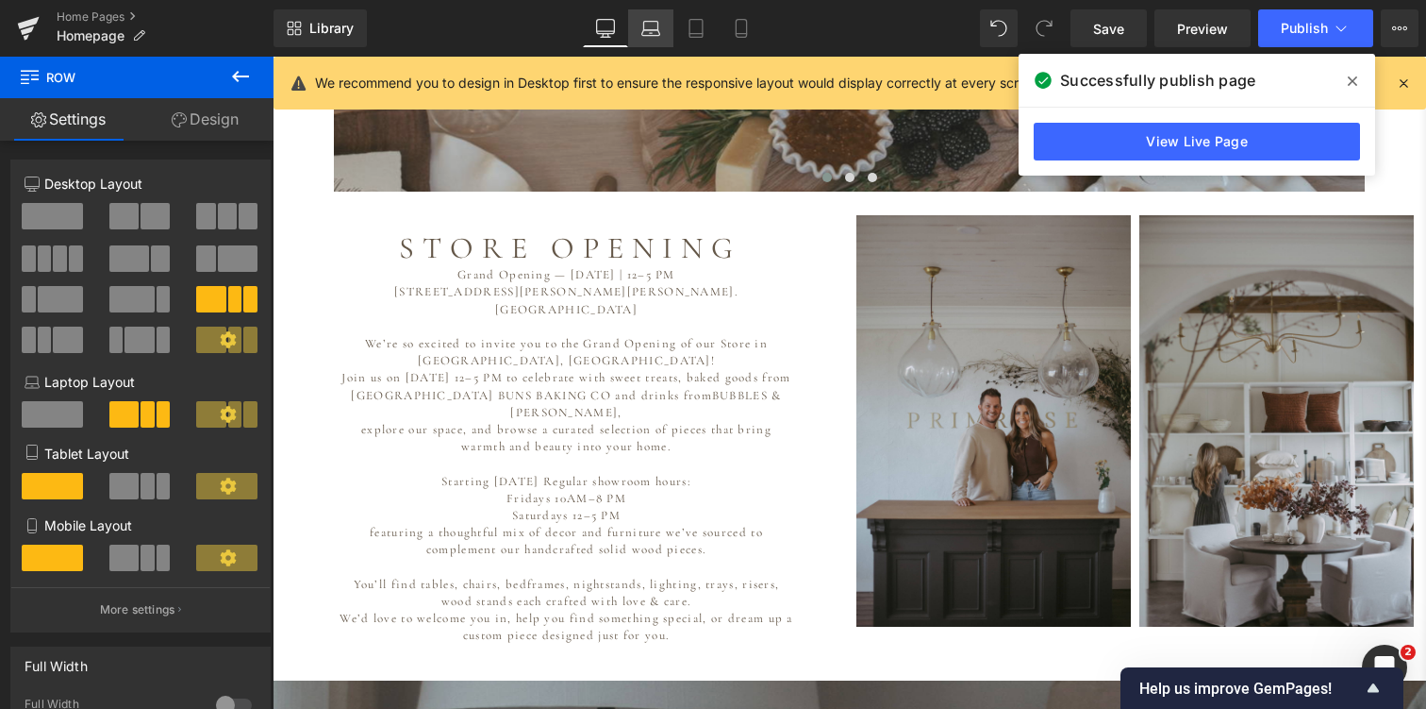
click at [652, 31] on icon at bounding box center [651, 28] width 19 height 19
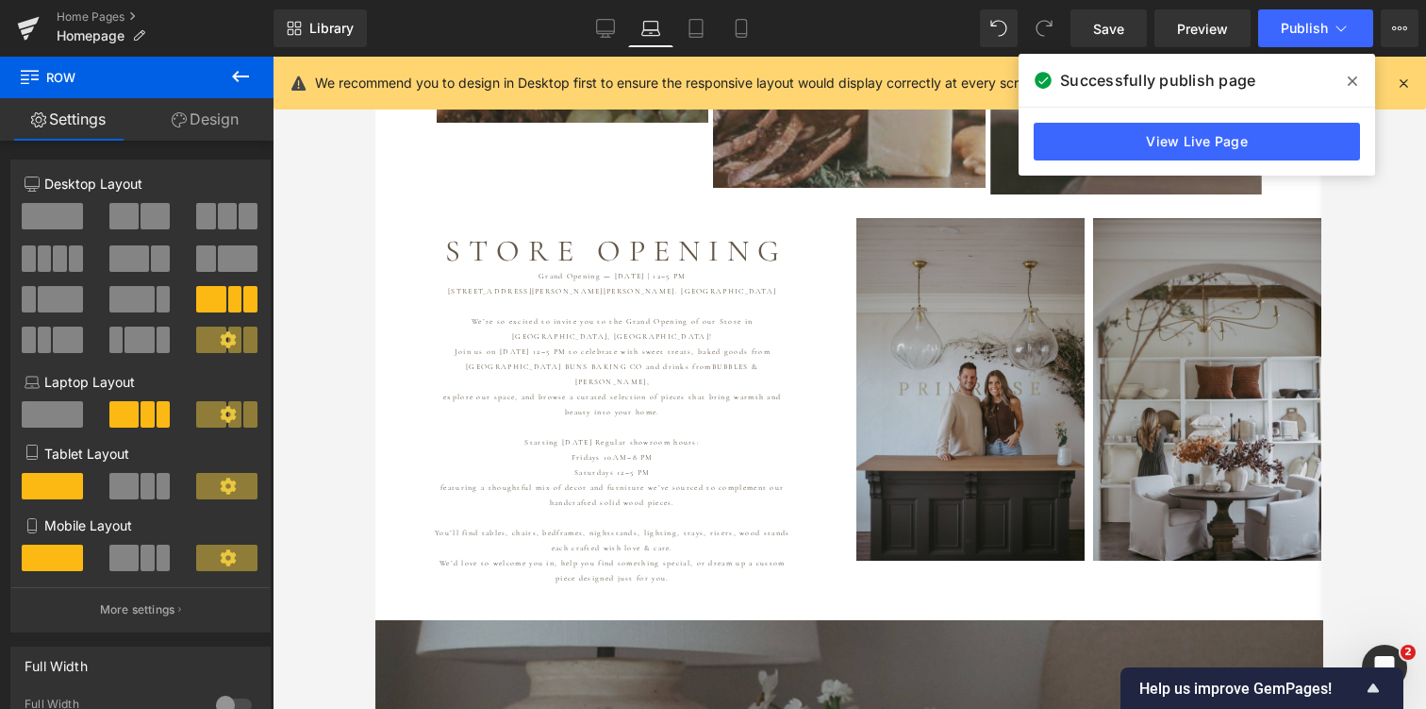
scroll to position [1259, 0]
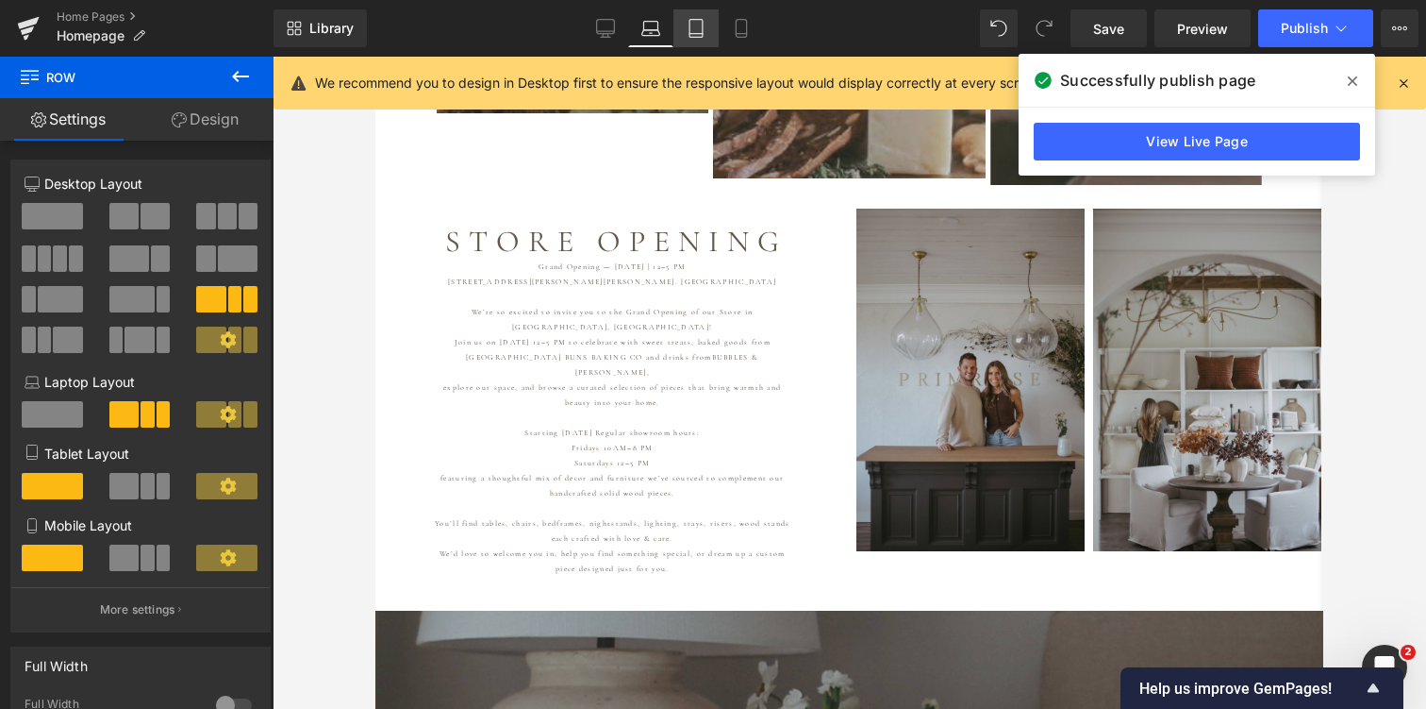
click at [694, 28] on icon at bounding box center [696, 28] width 19 height 19
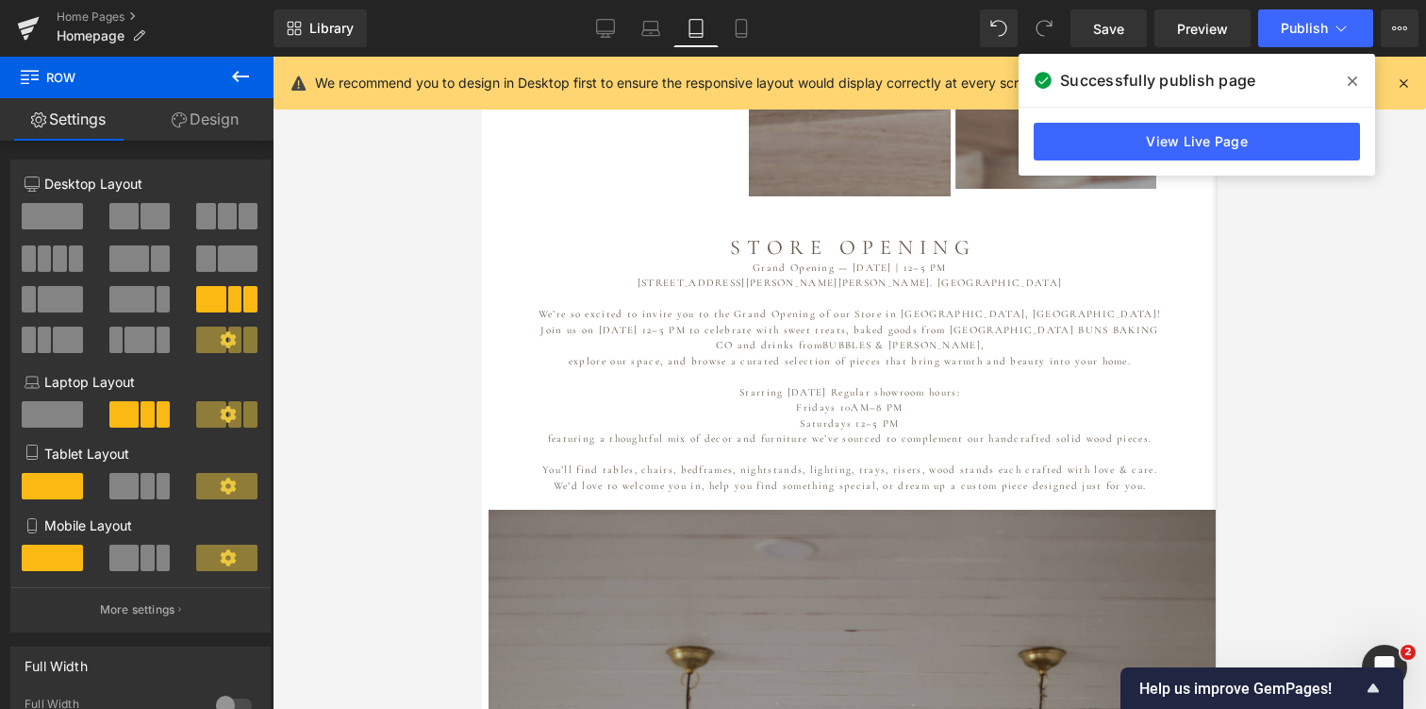
scroll to position [880, 0]
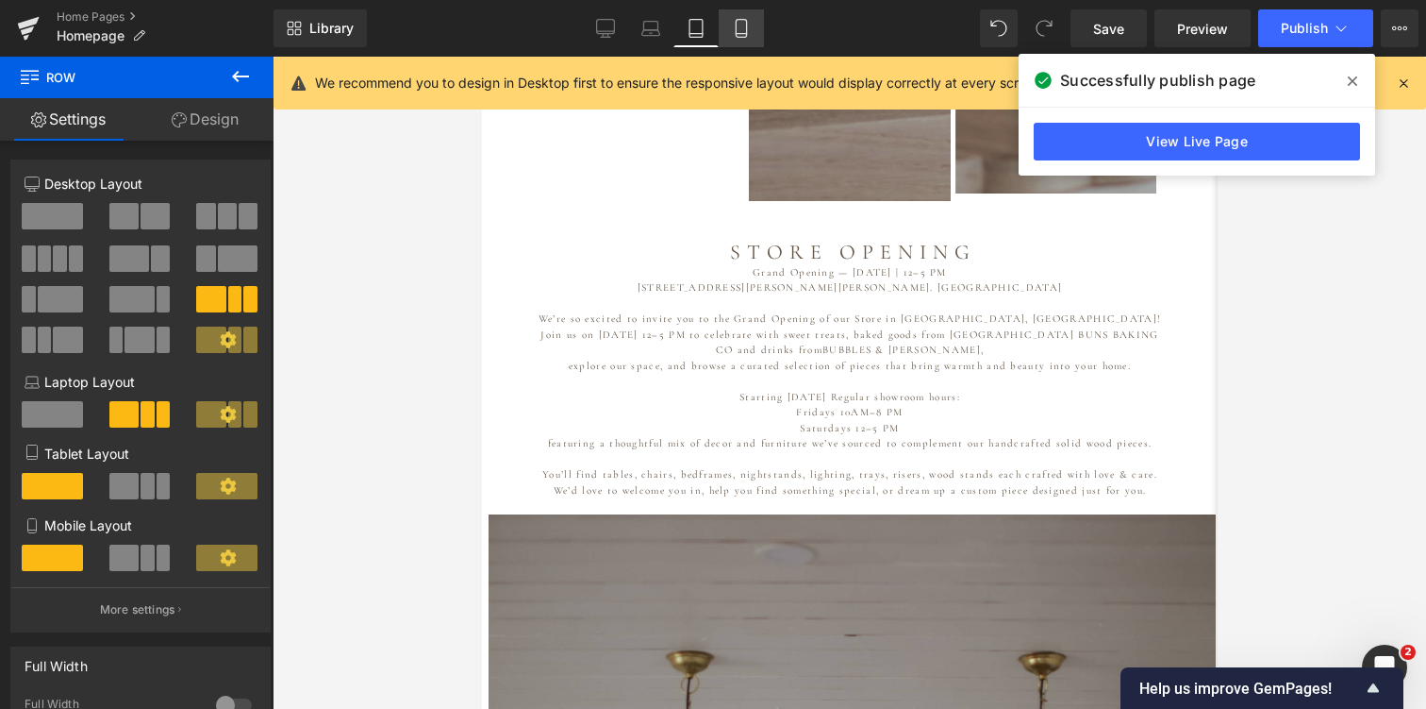
click at [743, 25] on icon at bounding box center [741, 28] width 19 height 19
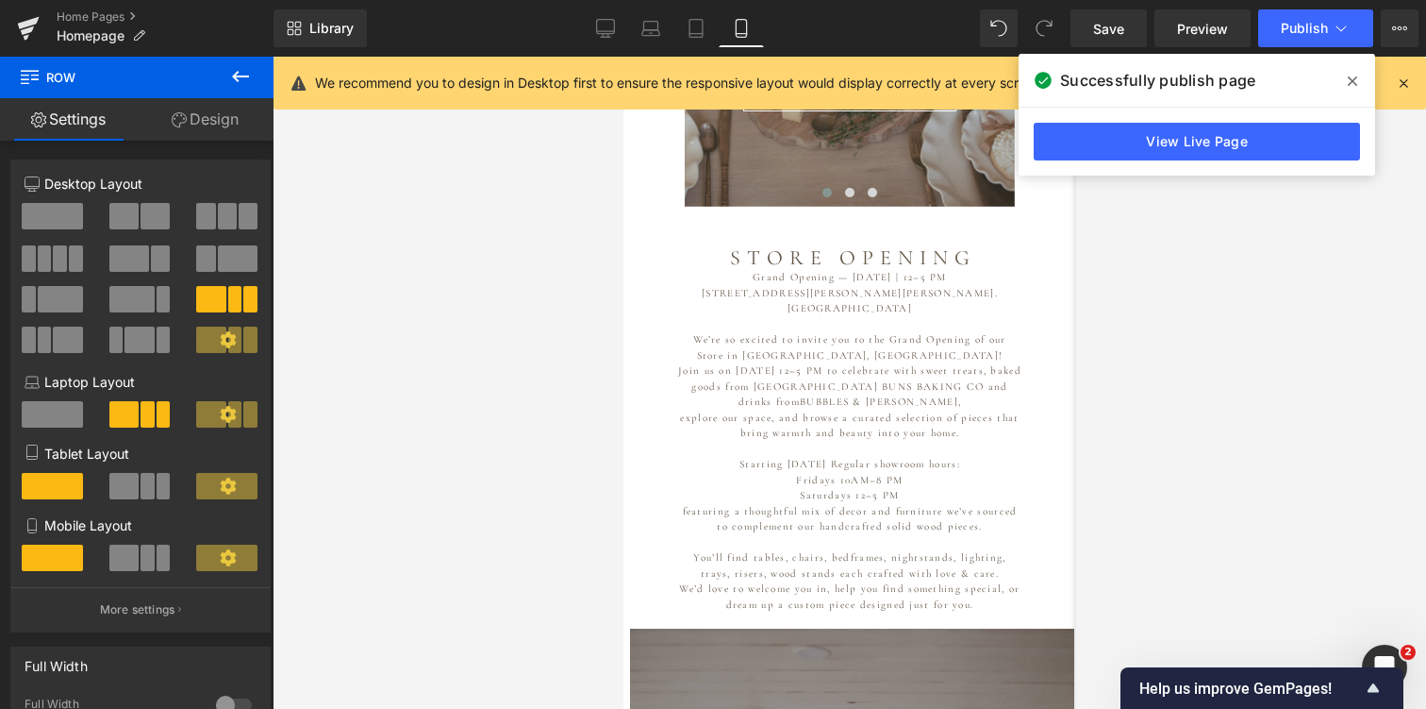
scroll to position [9477, 453]
click at [681, 26] on link "Tablet" at bounding box center [696, 28] width 45 height 38
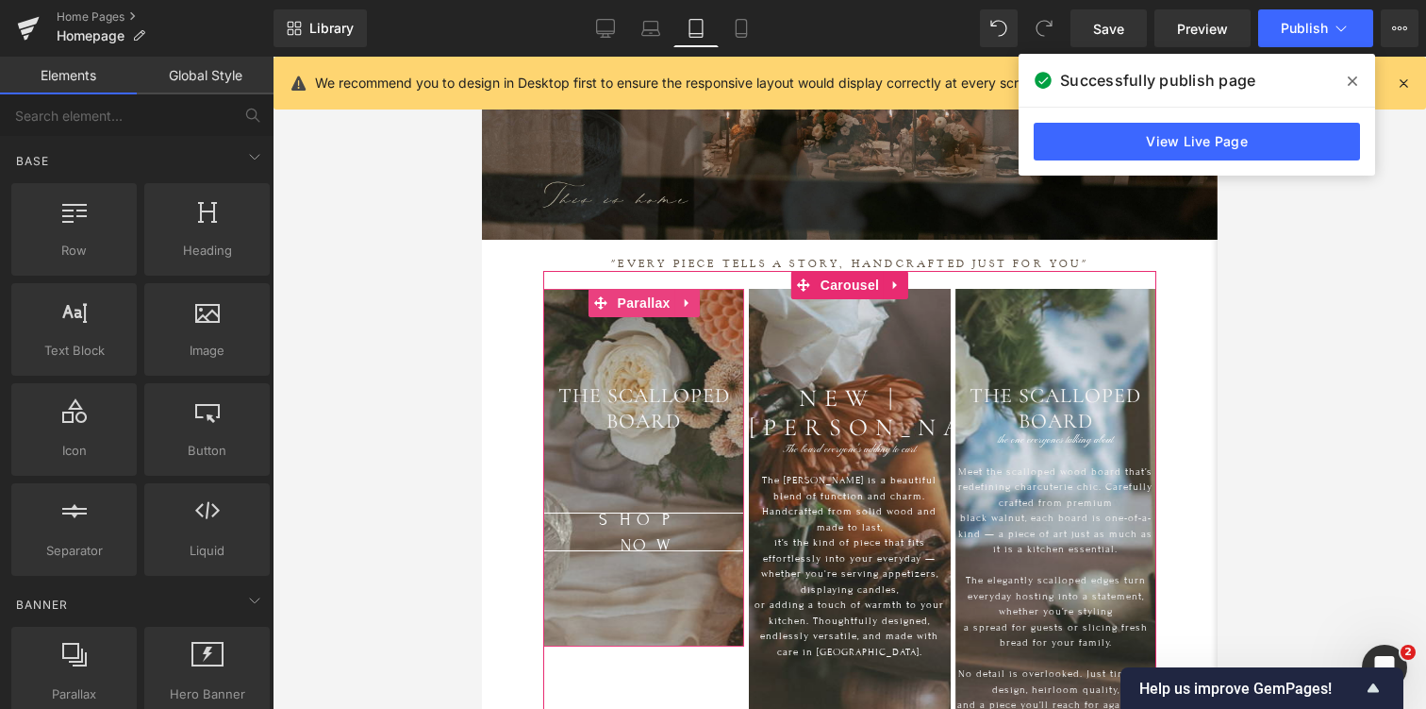
click at [607, 321] on div at bounding box center [910, 615] width 736 height 652
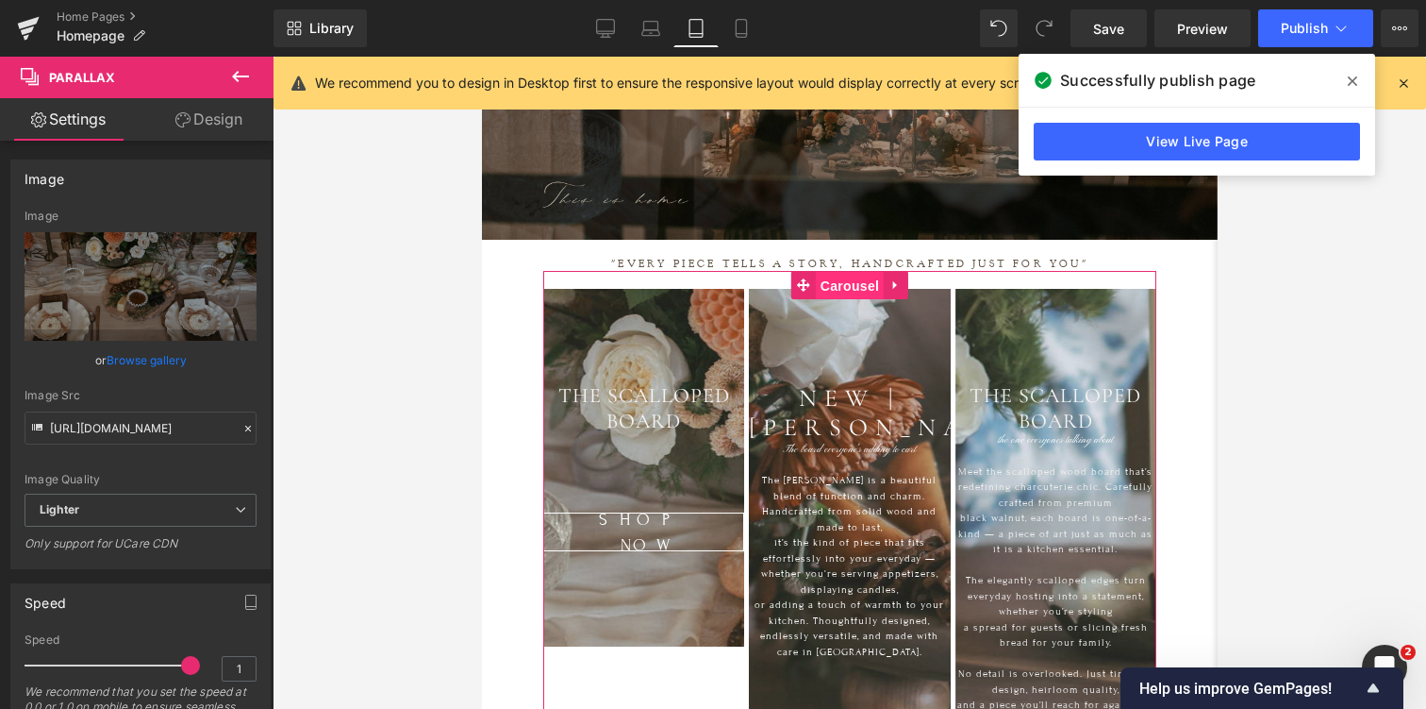
click at [854, 283] on span "Carousel" at bounding box center [849, 286] width 68 height 28
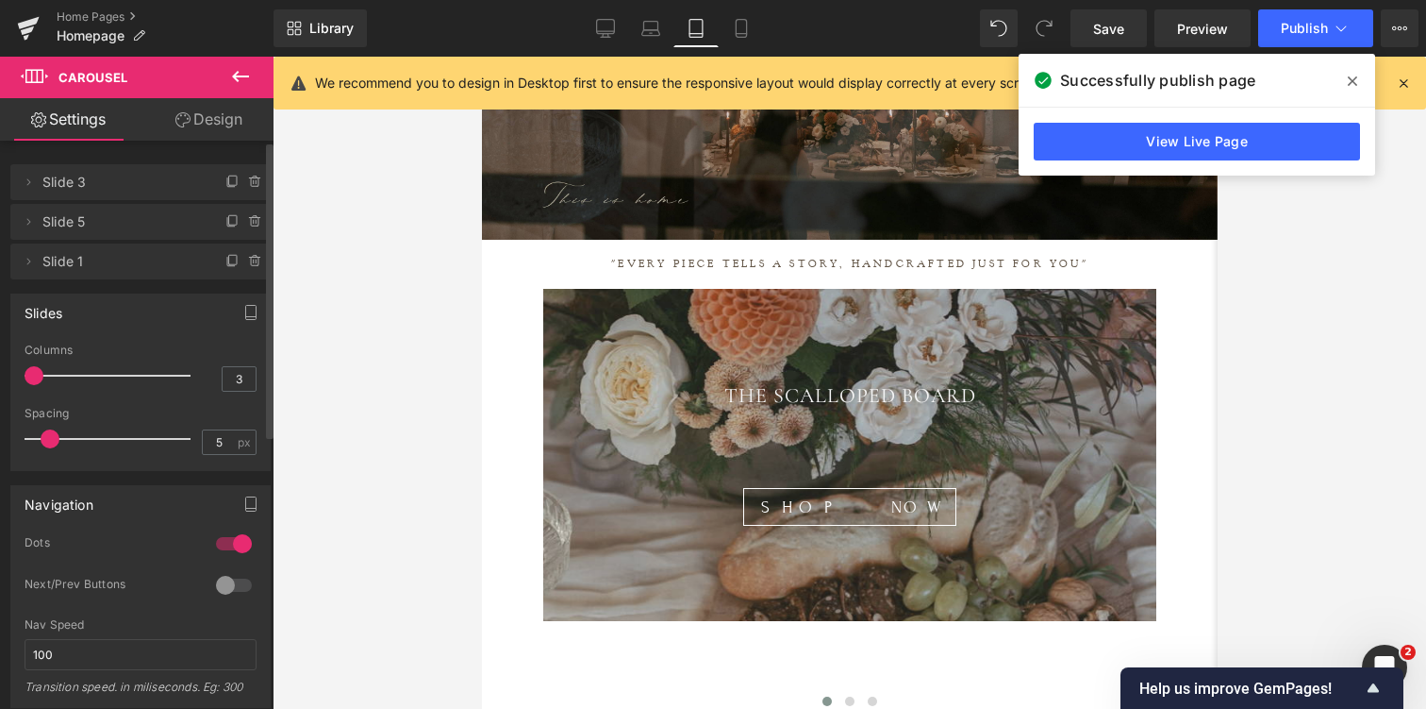
drag, startPoint x: 90, startPoint y: 374, endPoint x: 34, endPoint y: 380, distance: 56.1
click at [34, 380] on span at bounding box center [34, 375] width 19 height 19
click at [652, 30] on icon at bounding box center [651, 28] width 19 height 19
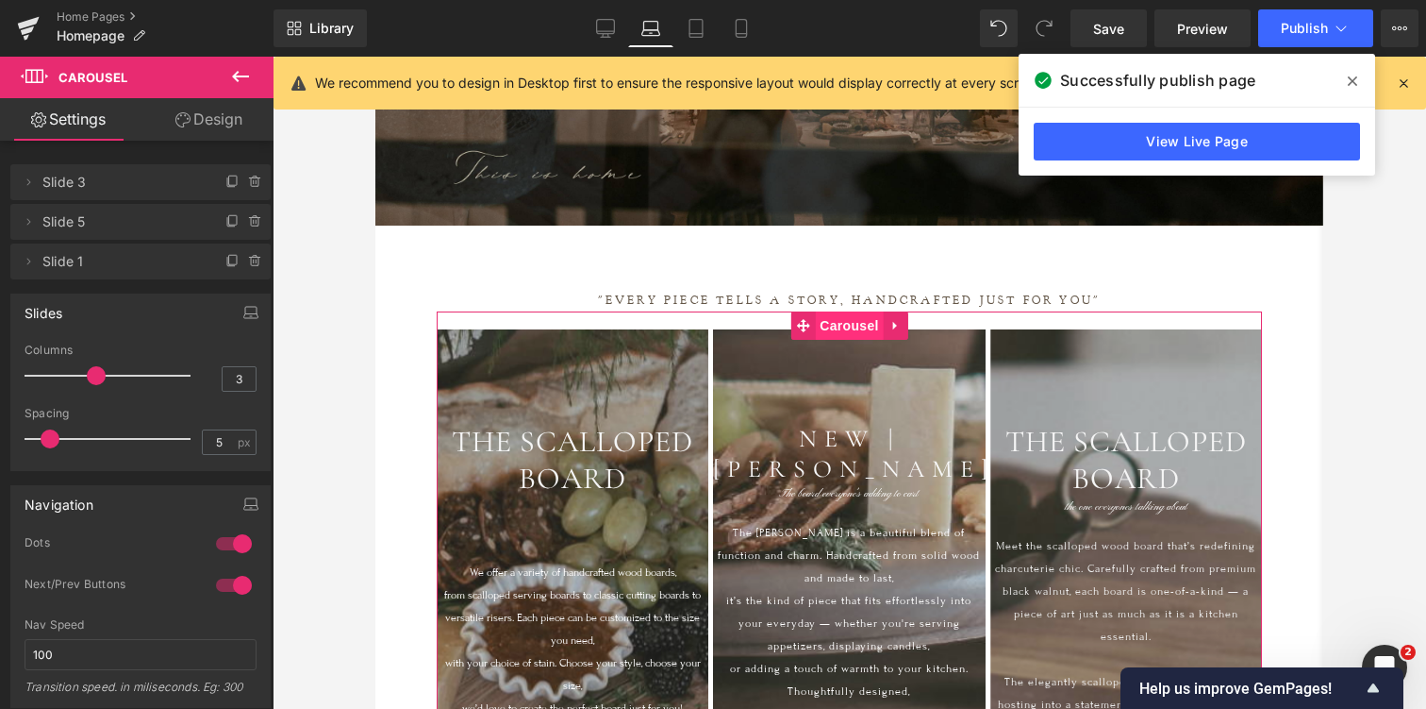
click at [850, 328] on span "Carousel" at bounding box center [849, 325] width 68 height 28
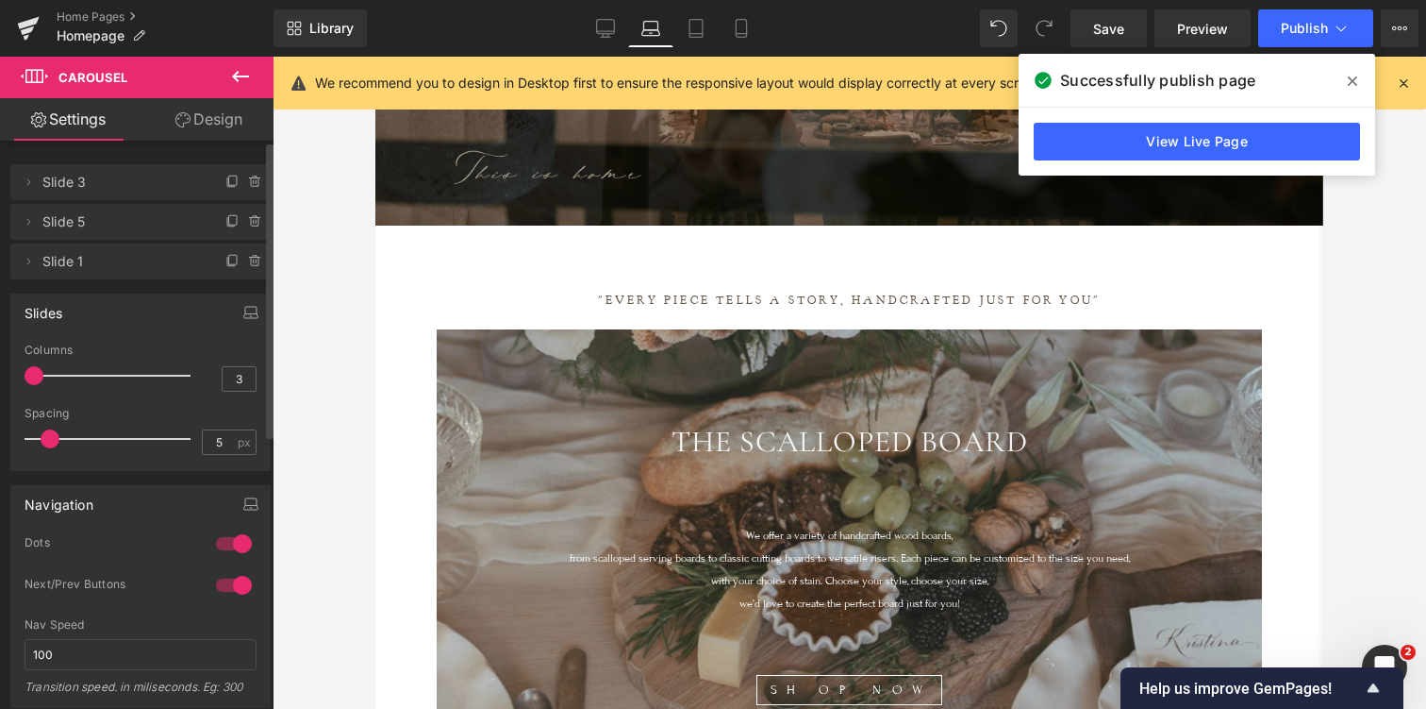
drag, startPoint x: 86, startPoint y: 378, endPoint x: 19, endPoint y: 386, distance: 67.4
click at [19, 386] on div "1 Columns 1 3 Columns 3 3 Columns 3 1 Columns 1 0px Spacing 0 px 5px Spacing 5 …" at bounding box center [140, 406] width 258 height 126
click at [609, 23] on icon at bounding box center [605, 28] width 19 height 19
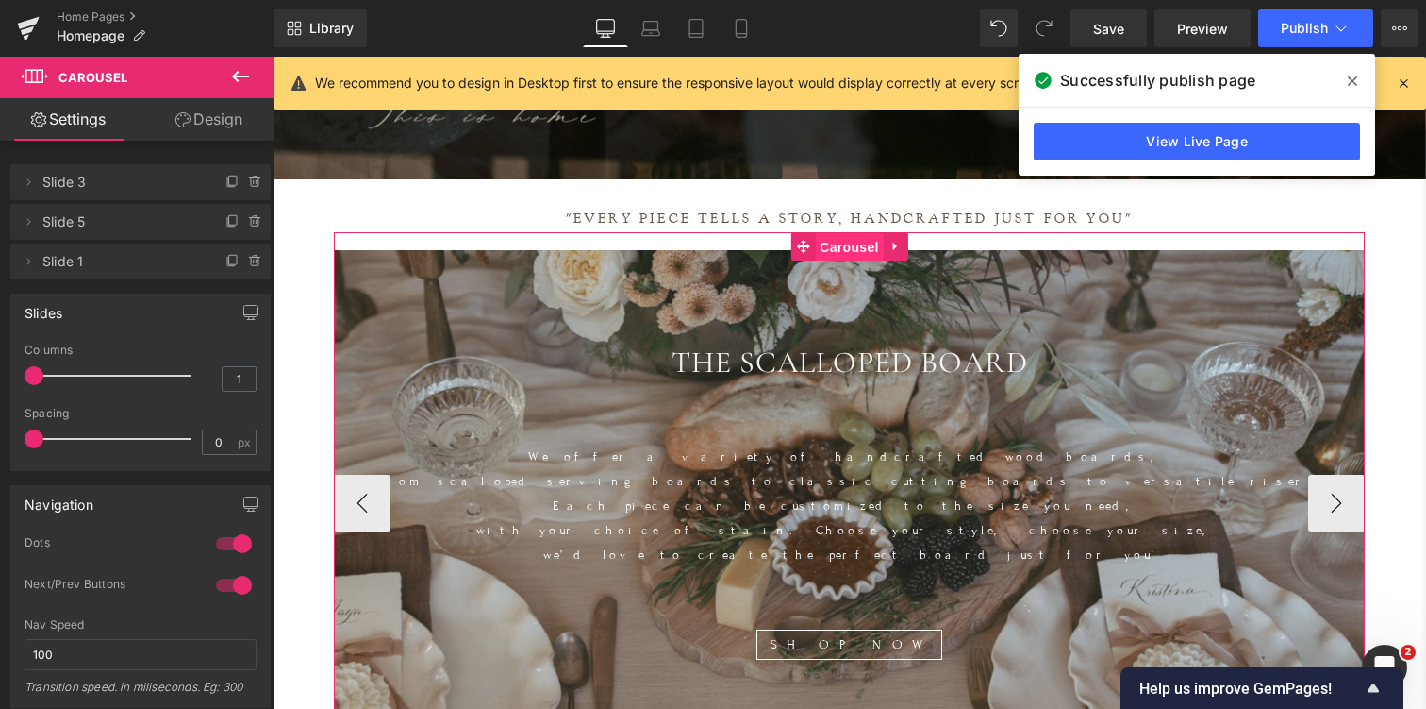
click at [850, 247] on span "Carousel" at bounding box center [849, 247] width 68 height 28
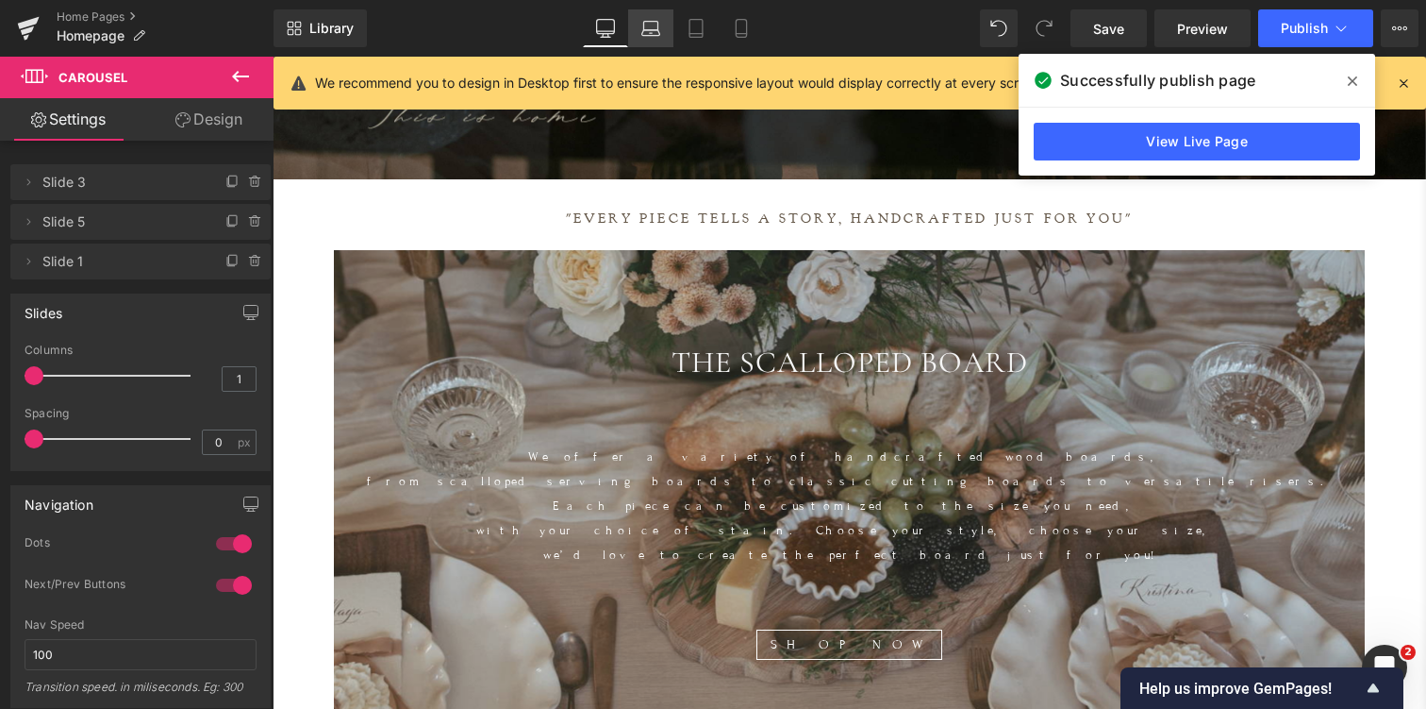
click at [653, 33] on icon at bounding box center [651, 33] width 3 height 0
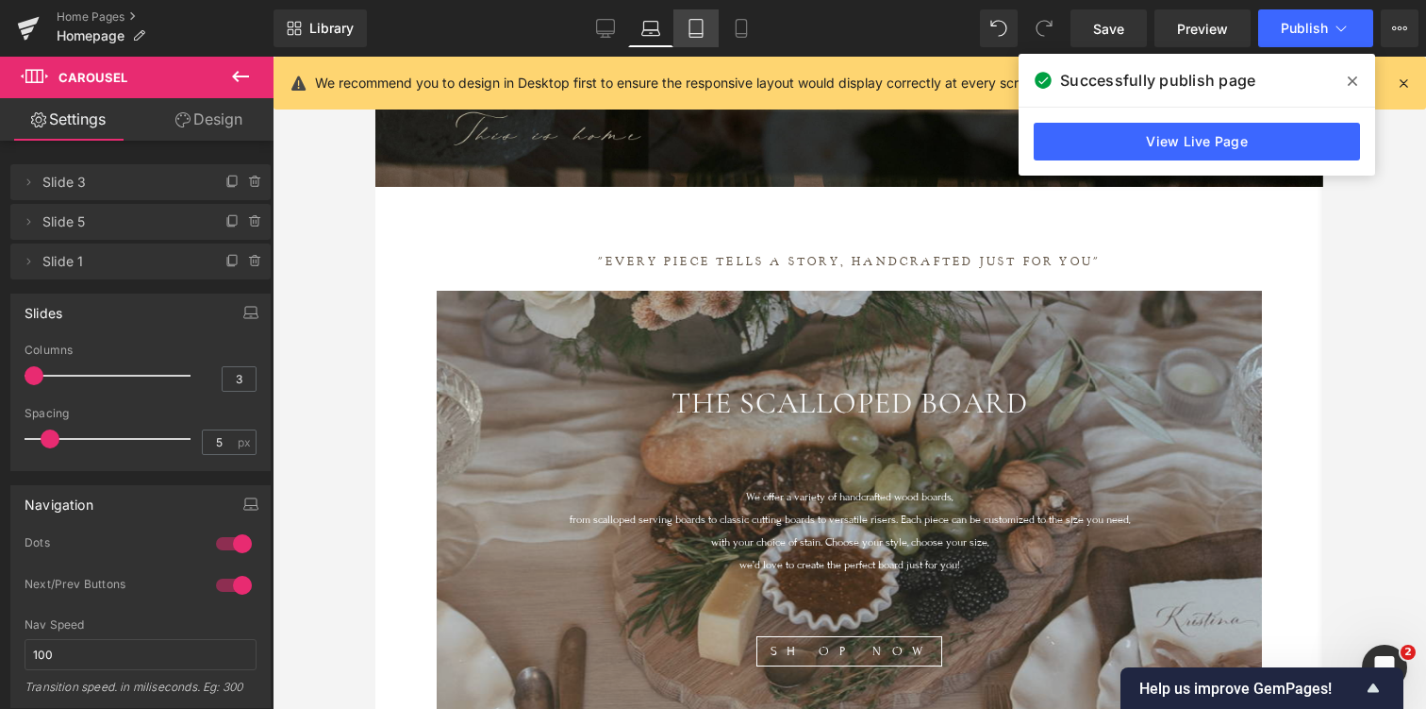
click at [695, 30] on icon at bounding box center [696, 28] width 19 height 19
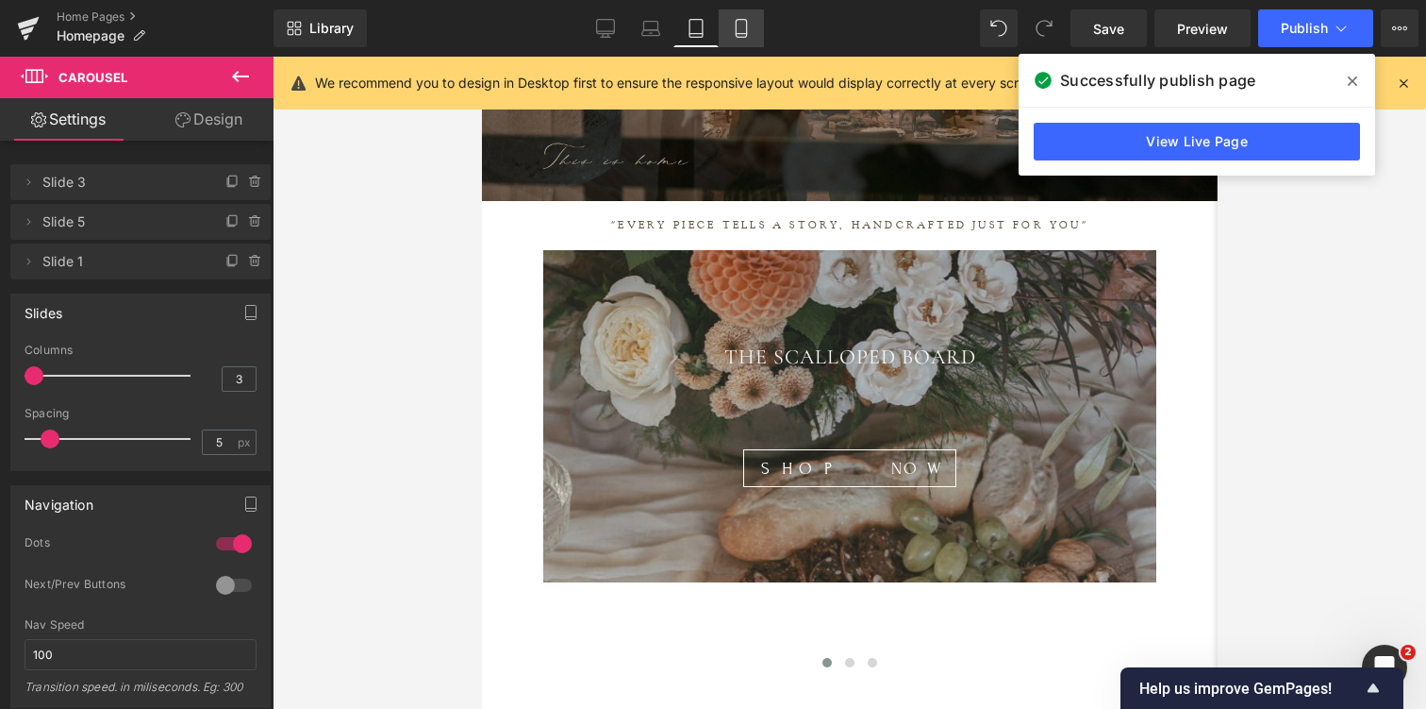
click at [742, 32] on icon at bounding box center [741, 28] width 19 height 19
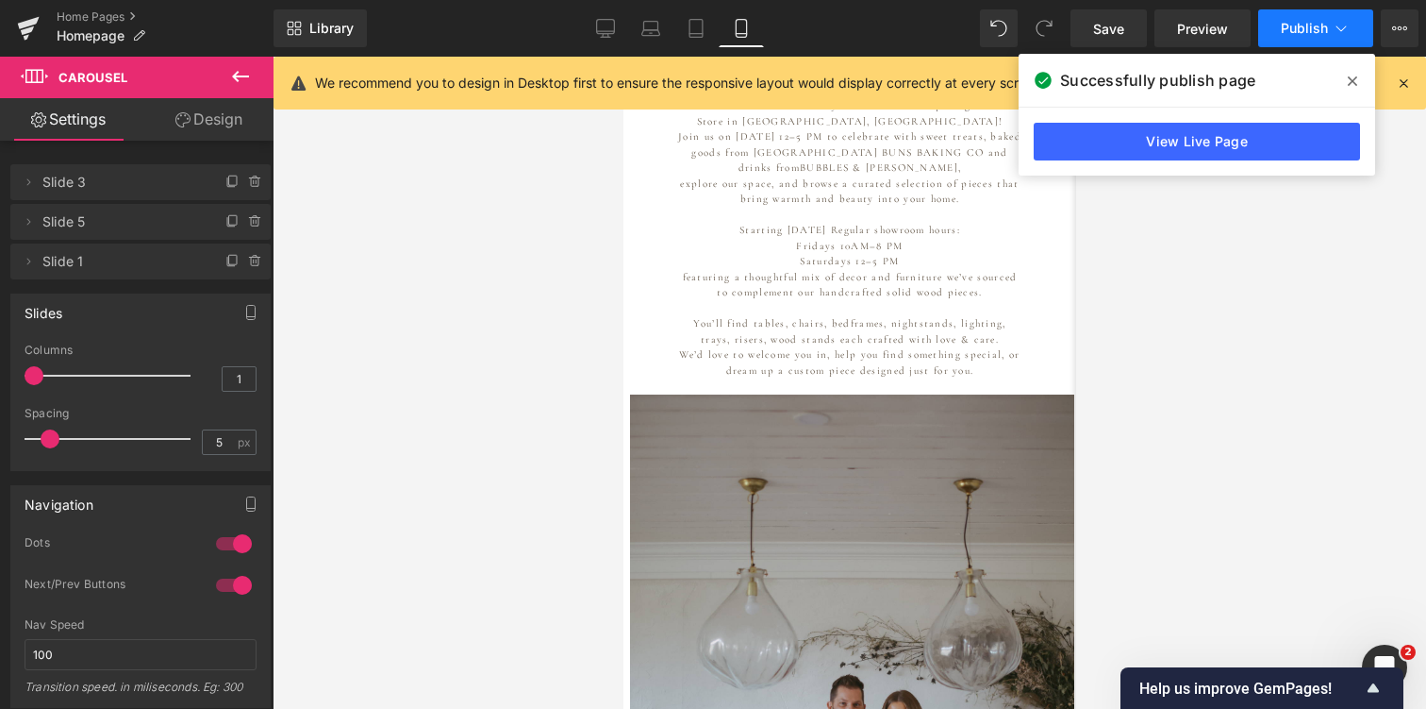
click at [1311, 28] on span "Publish" at bounding box center [1304, 28] width 47 height 15
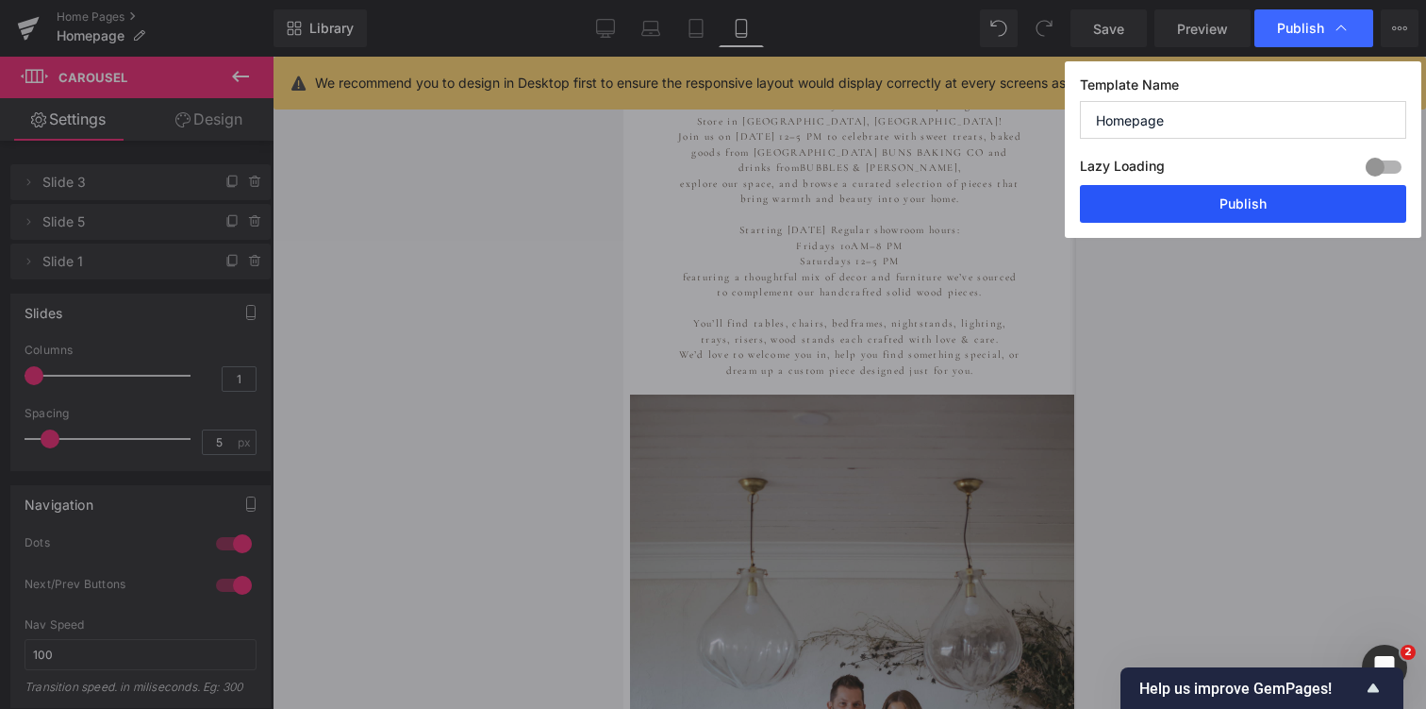
click at [1239, 200] on button "Publish" at bounding box center [1243, 204] width 326 height 38
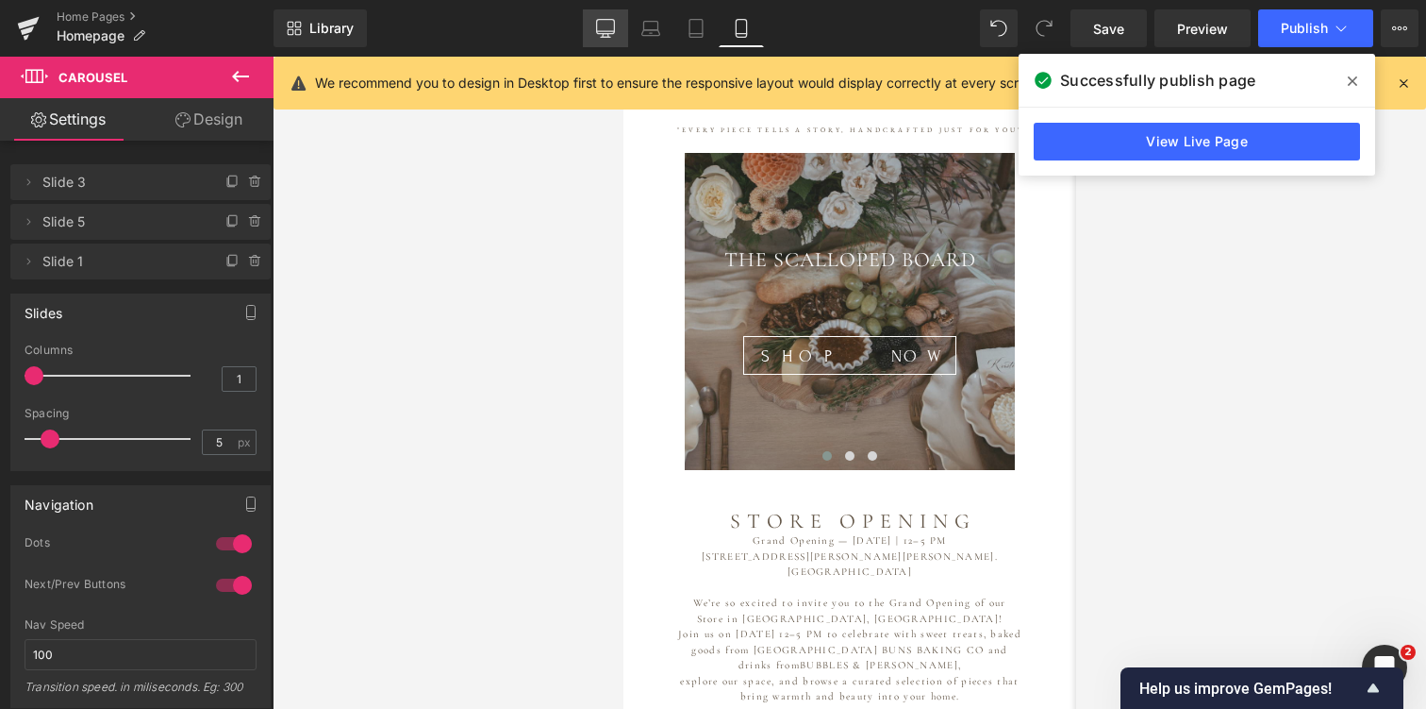
click at [602, 29] on icon at bounding box center [605, 28] width 19 height 19
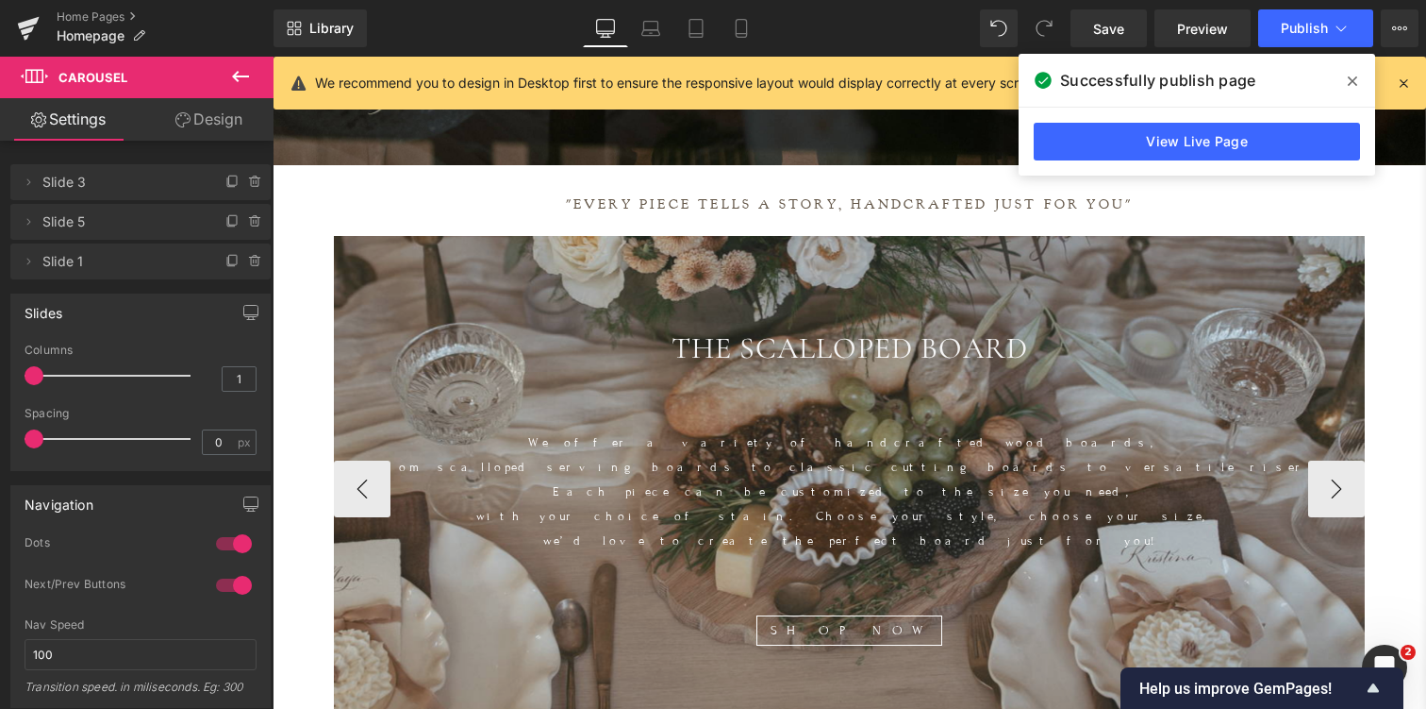
scroll to position [398, 0]
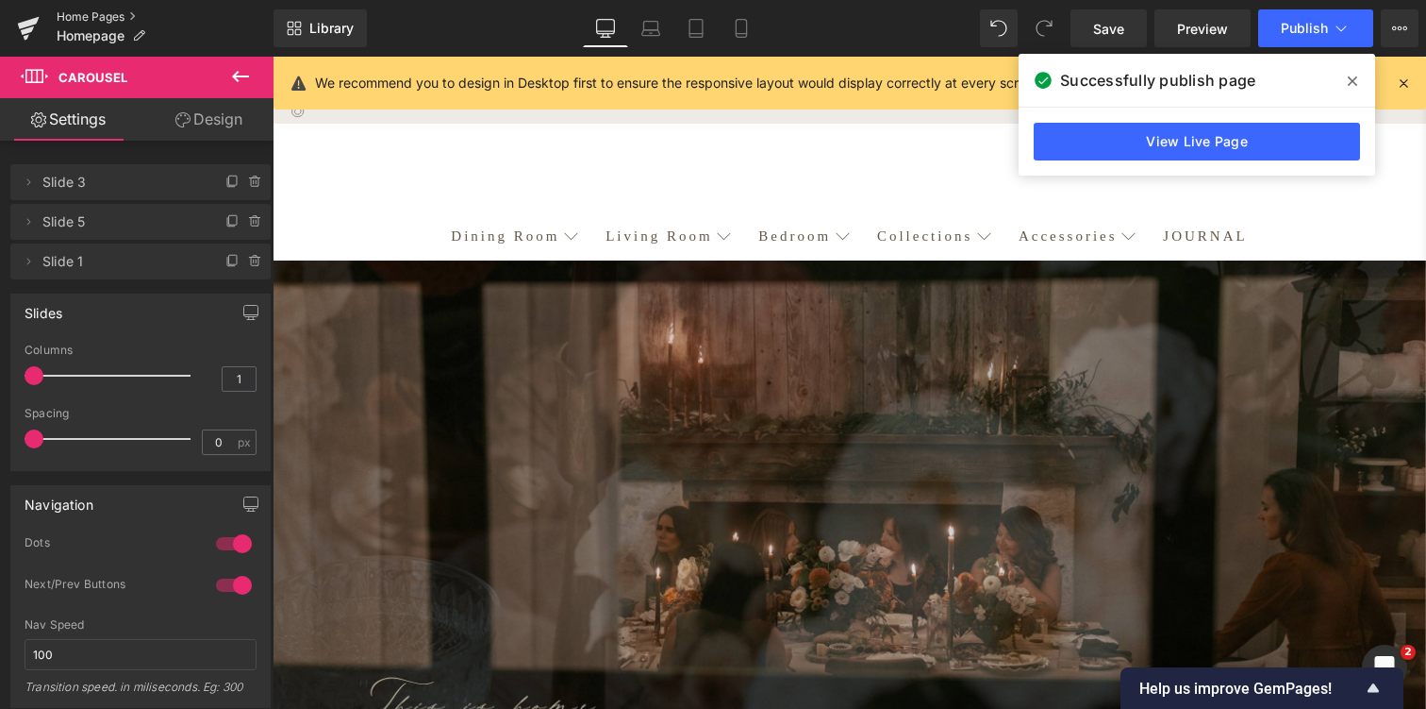
click at [92, 16] on link "Home Pages" at bounding box center [165, 16] width 217 height 15
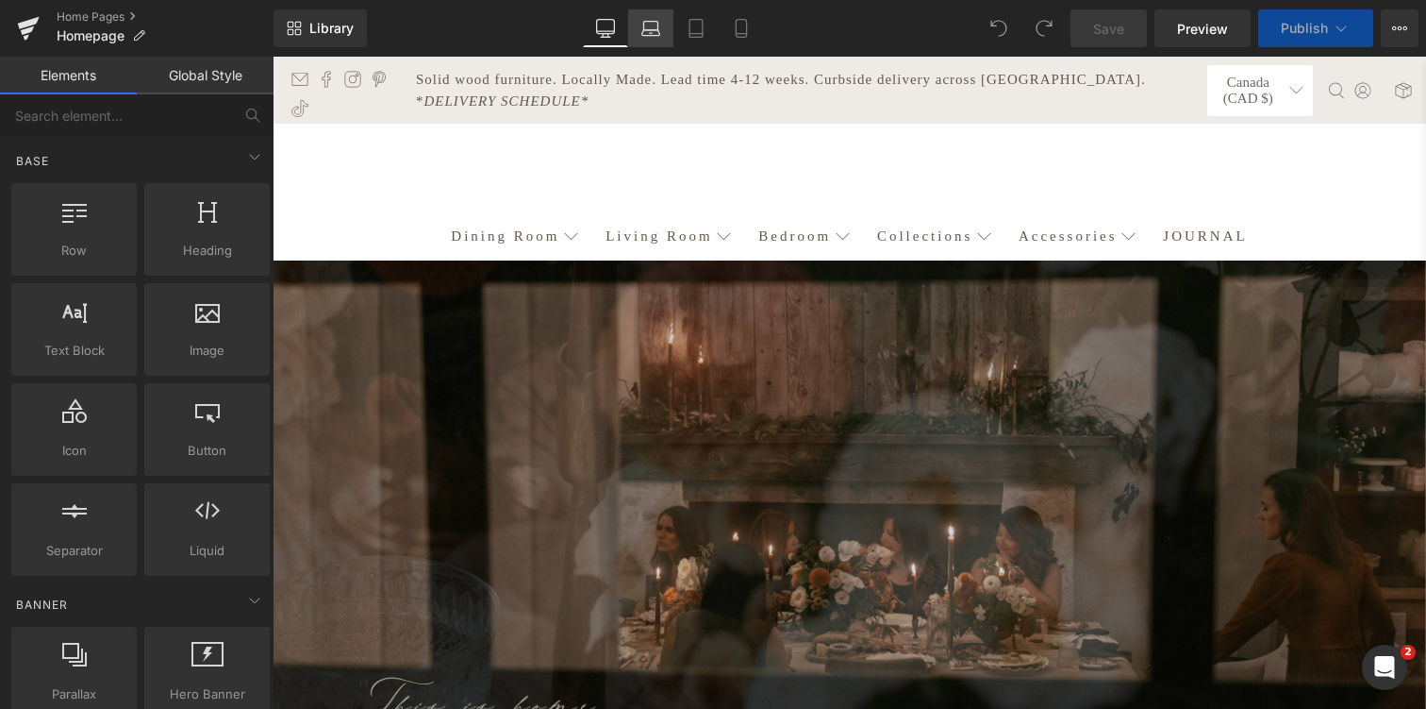
scroll to position [9529, 1154]
click at [141, 37] on icon at bounding box center [138, 35] width 13 height 13
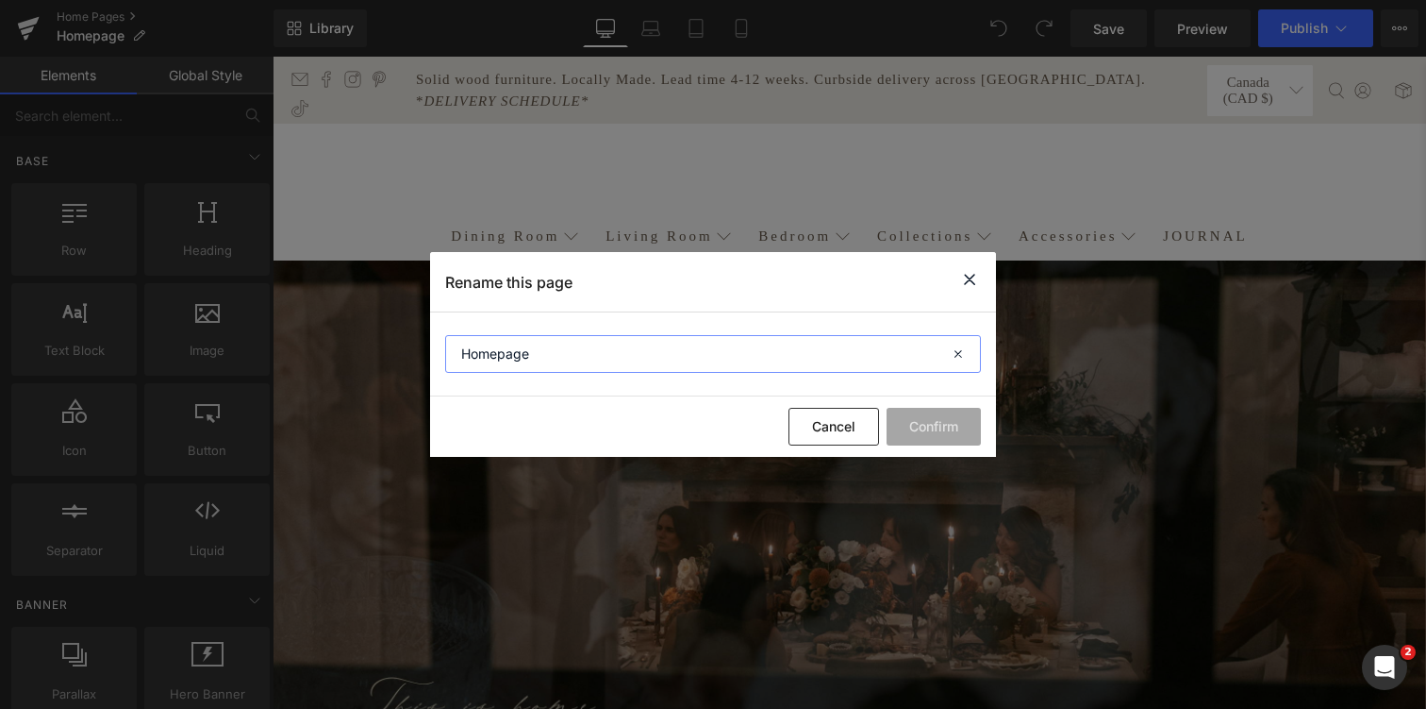
click at [880, 354] on input "Homepage" at bounding box center [713, 354] width 536 height 38
click at [900, 358] on input "Homepage" at bounding box center [713, 354] width 536 height 38
click at [975, 277] on icon at bounding box center [970, 280] width 23 height 24
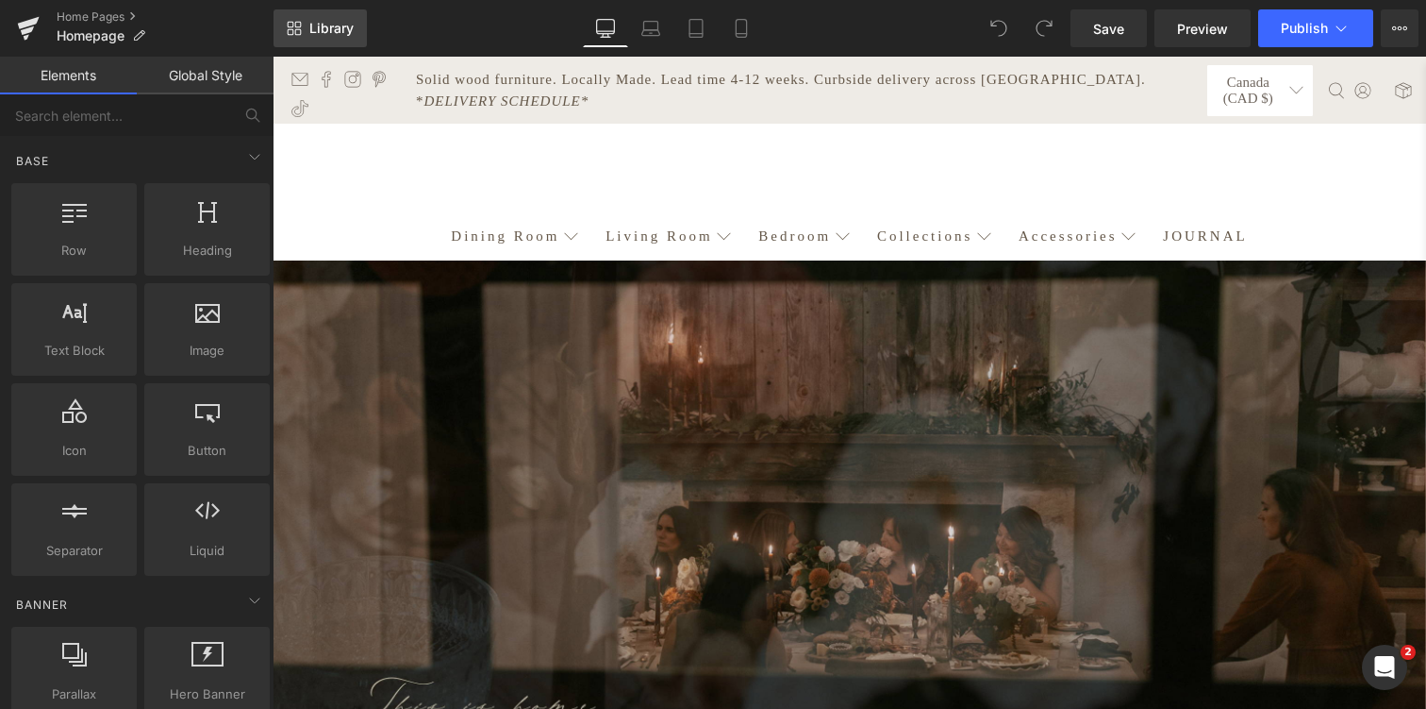
click at [322, 30] on span "Library" at bounding box center [331, 28] width 44 height 17
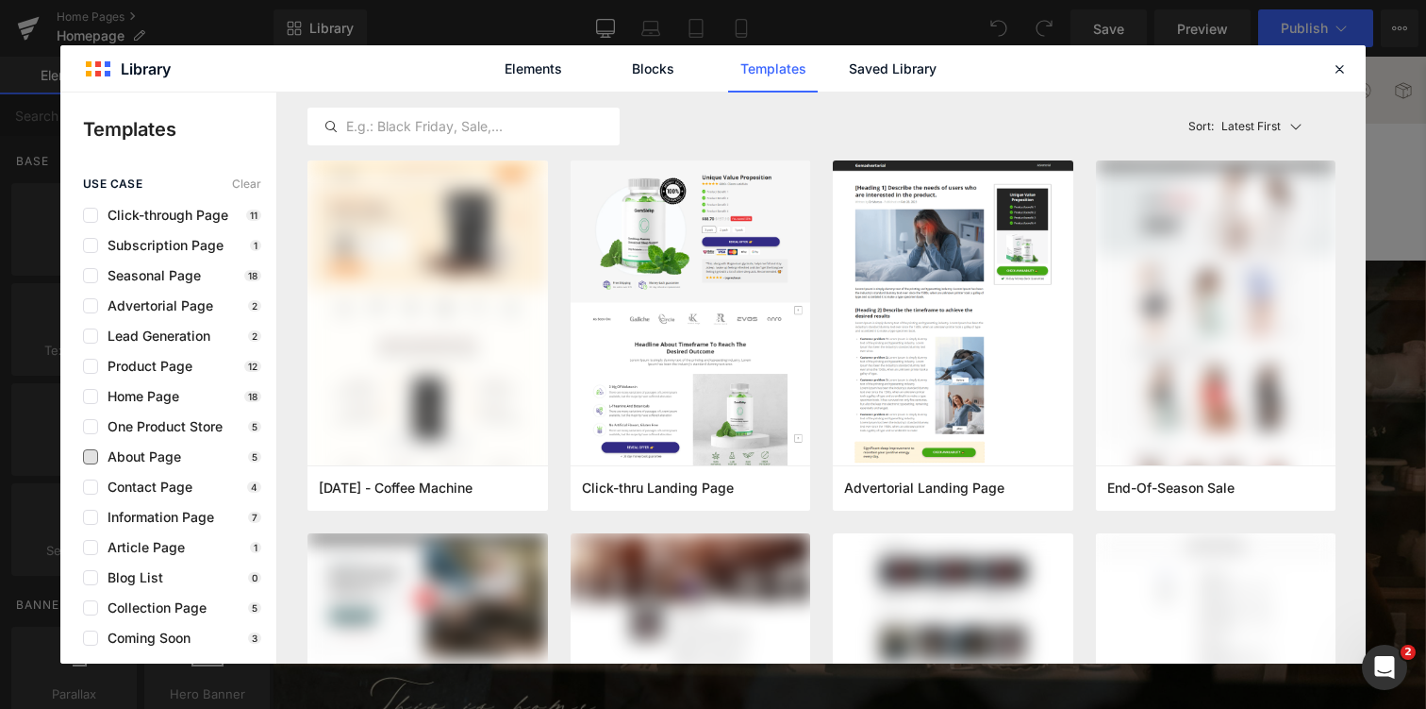
click at [152, 455] on span "About Page" at bounding box center [139, 456] width 83 height 15
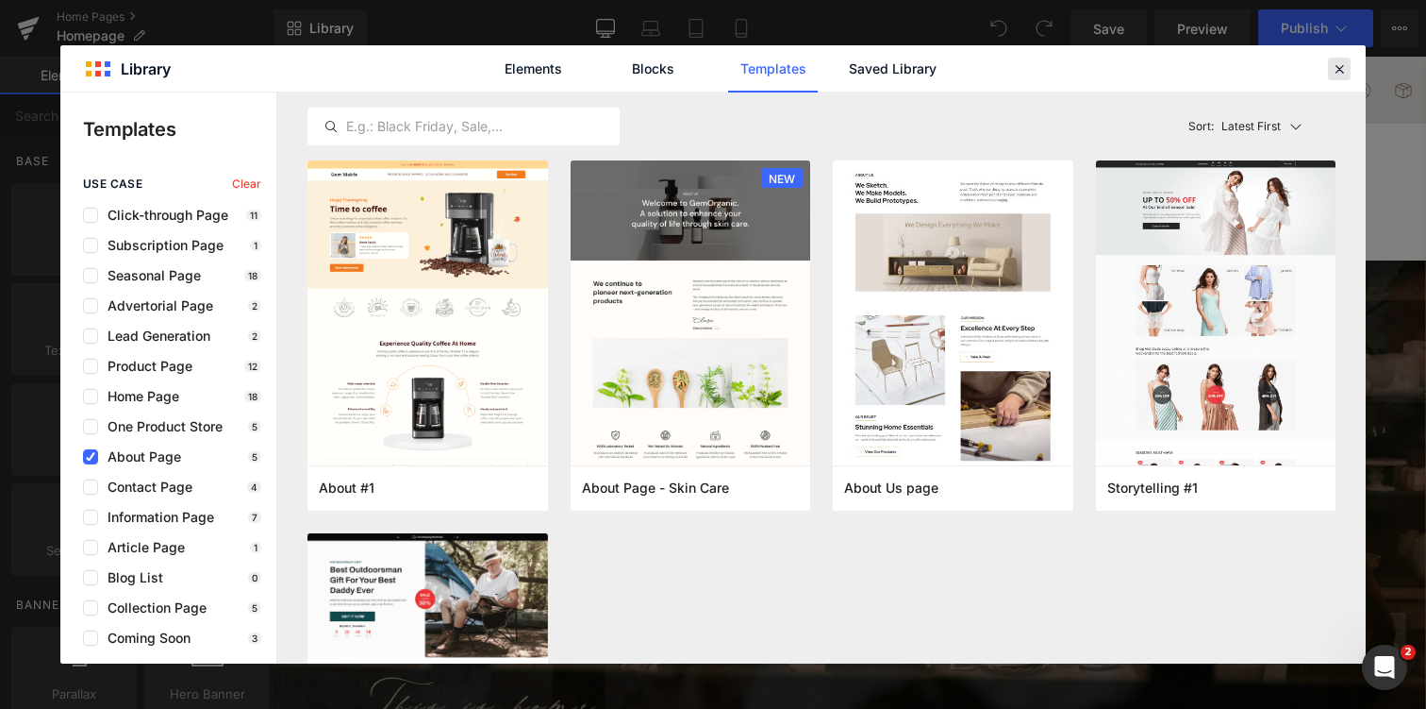
click at [1342, 63] on icon at bounding box center [1339, 68] width 17 height 17
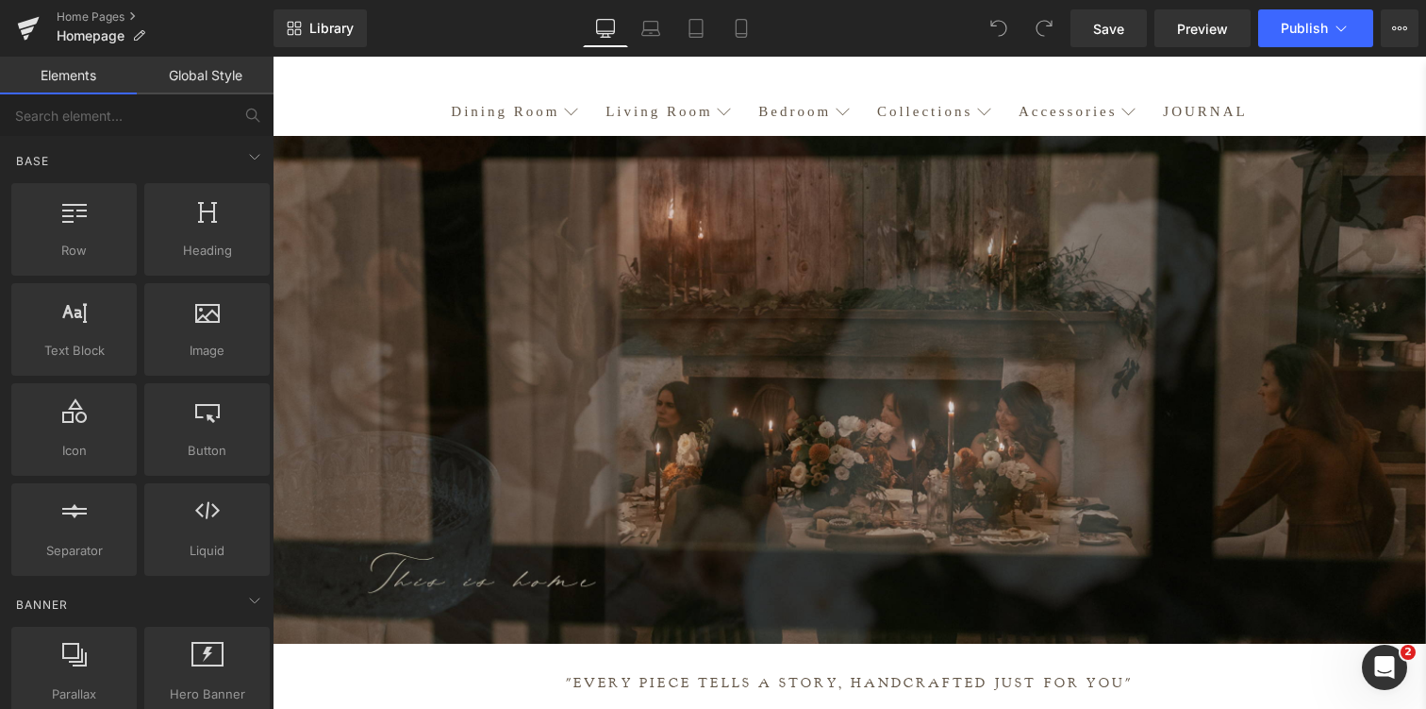
scroll to position [0, 0]
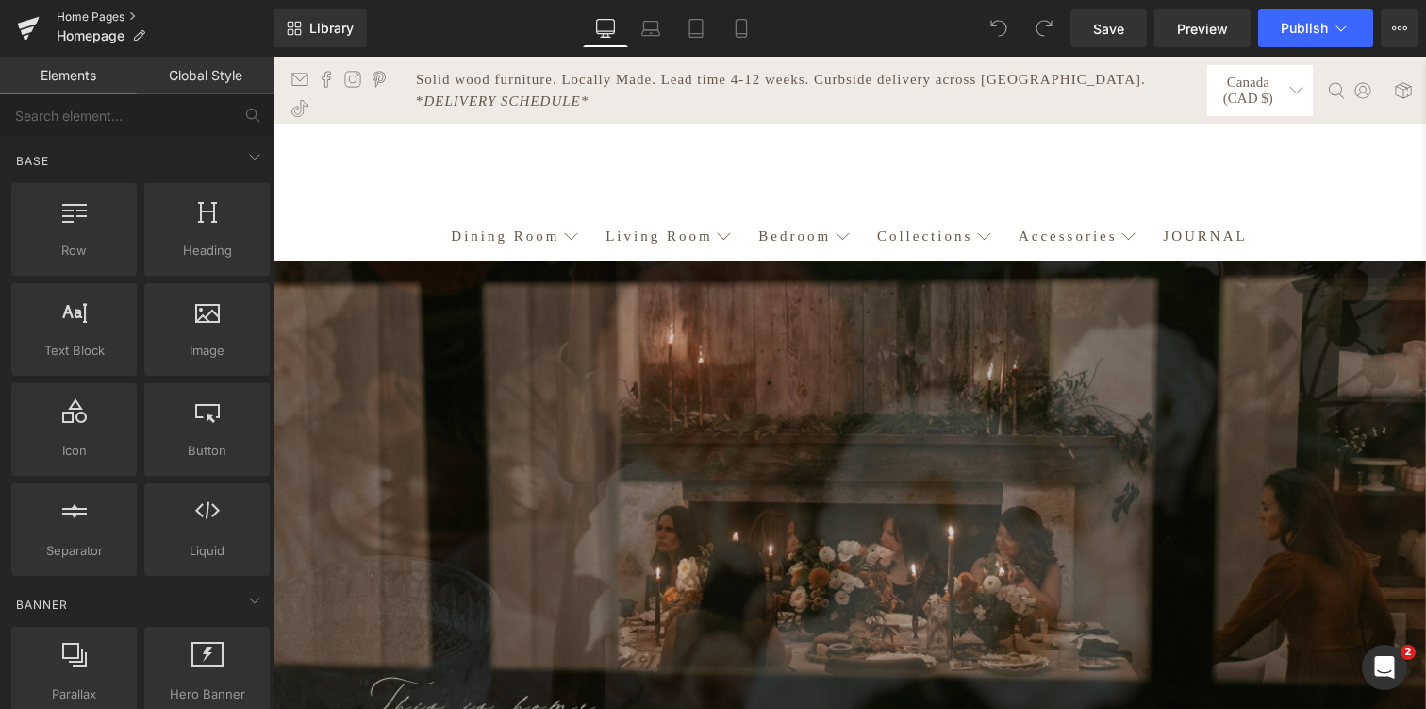
click at [106, 15] on link "Home Pages" at bounding box center [165, 16] width 217 height 15
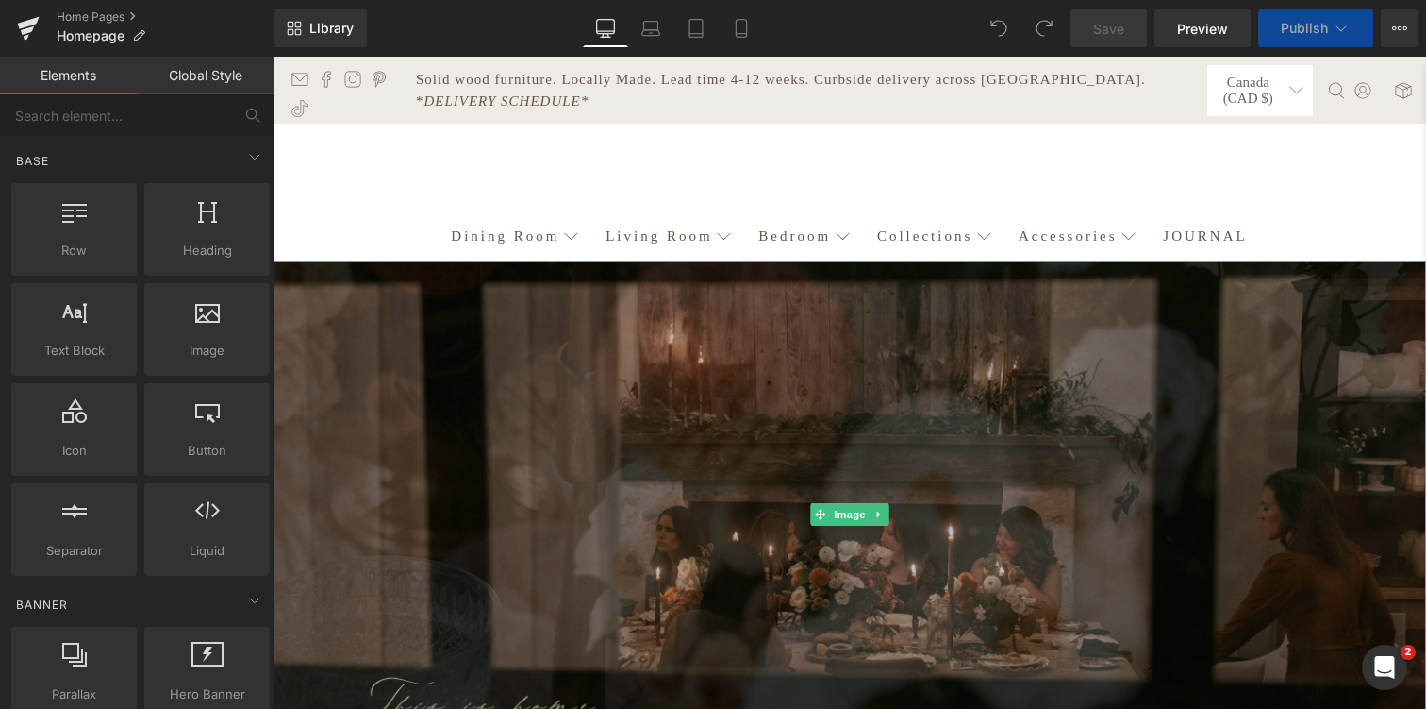
scroll to position [9375, 1154]
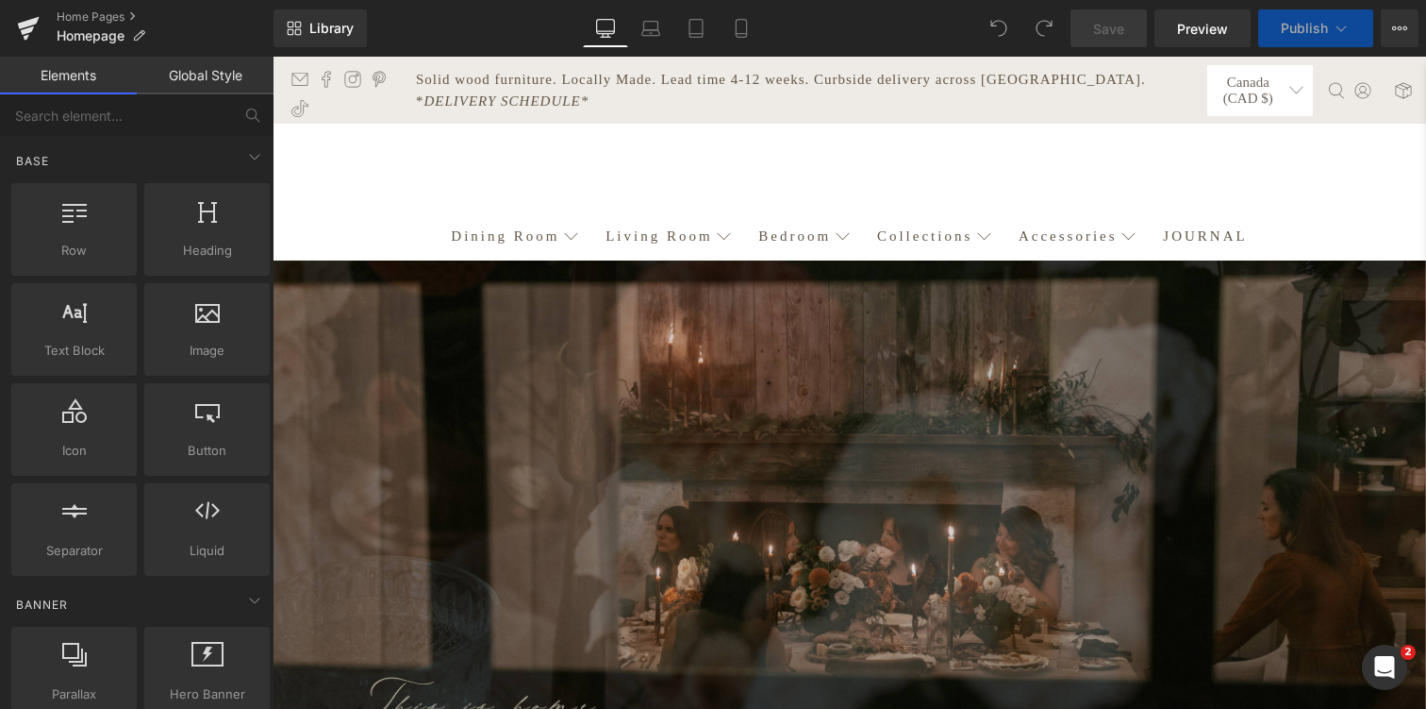
click at [470, 160] on div "main navigation" at bounding box center [850, 172] width 1096 height 78
click at [403, 100] on ul at bounding box center [349, 90] width 115 height 58
click at [617, 99] on p "Solid wood furniture. Locally Made. Lead time 4-12 weeks. Curbside delivery acr…" at bounding box center [811, 90] width 791 height 42
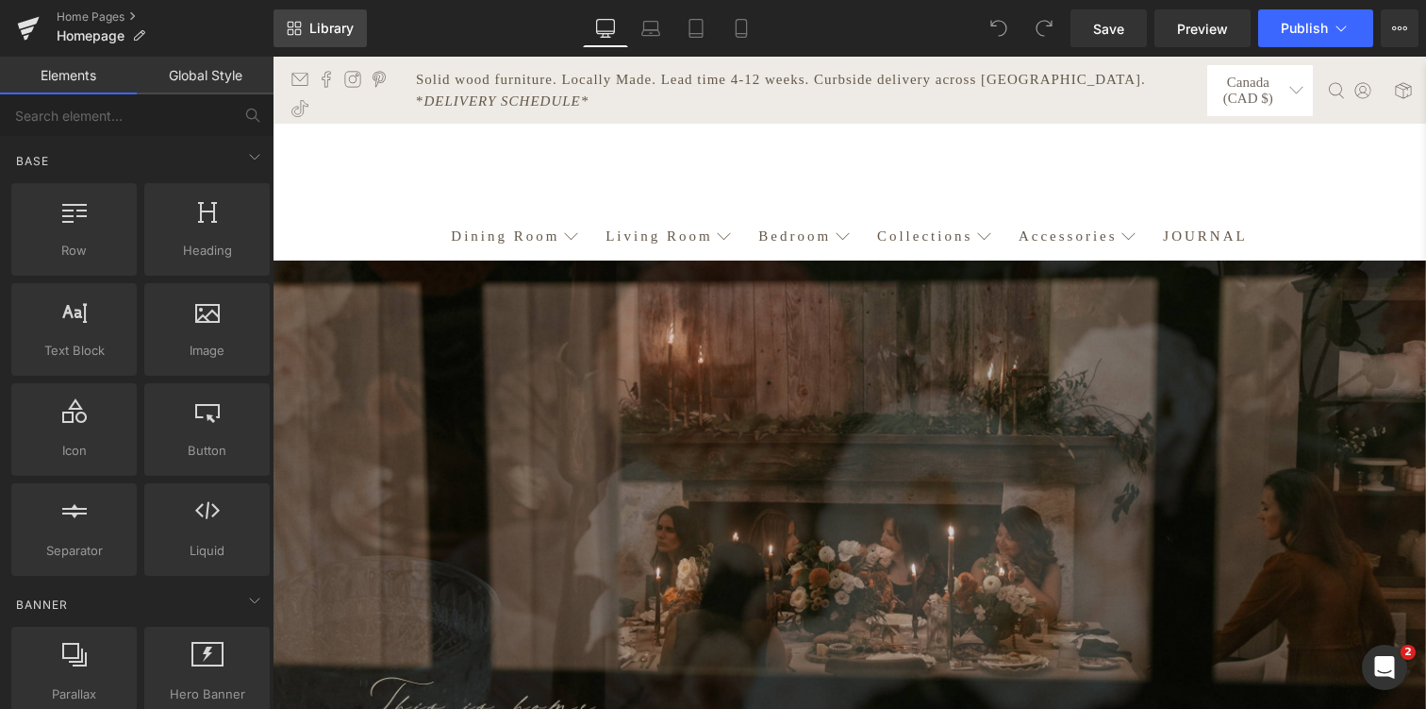
click at [330, 23] on span "Library" at bounding box center [331, 28] width 44 height 17
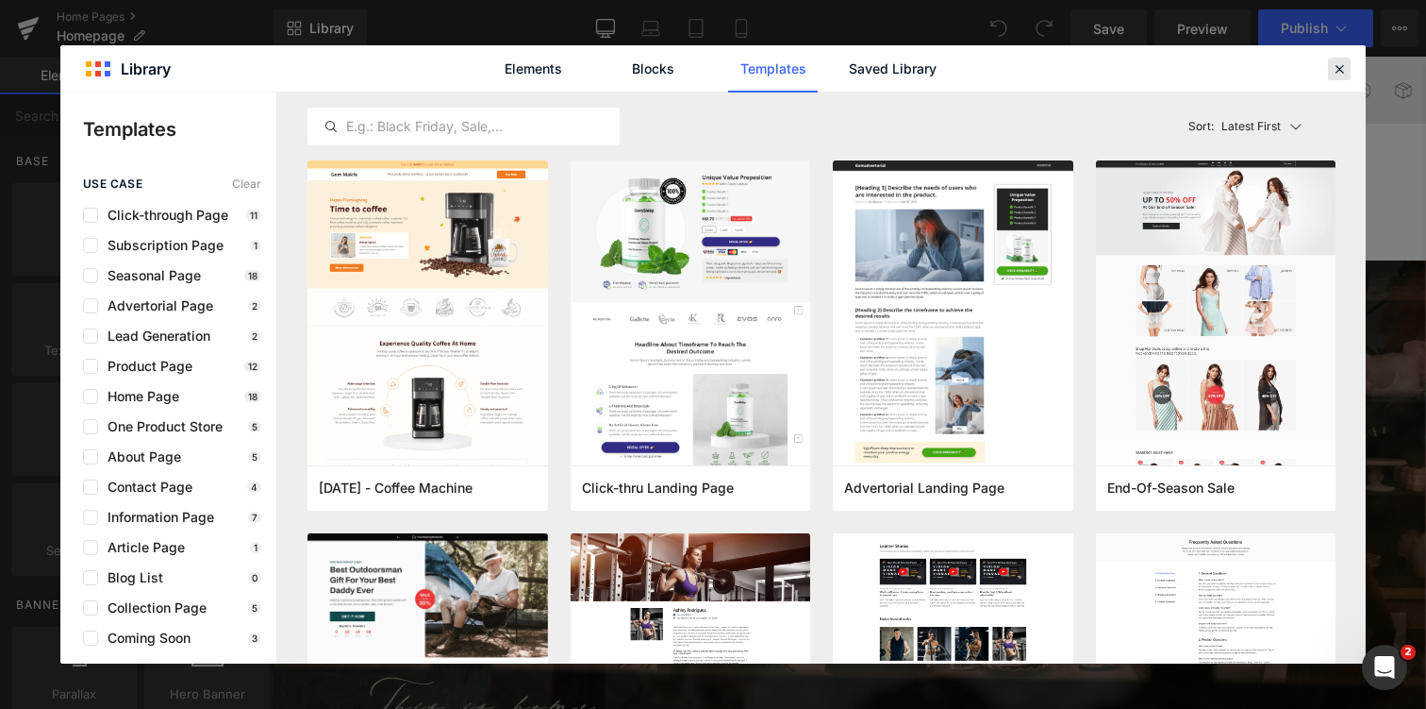
click at [1341, 66] on icon at bounding box center [1339, 68] width 17 height 17
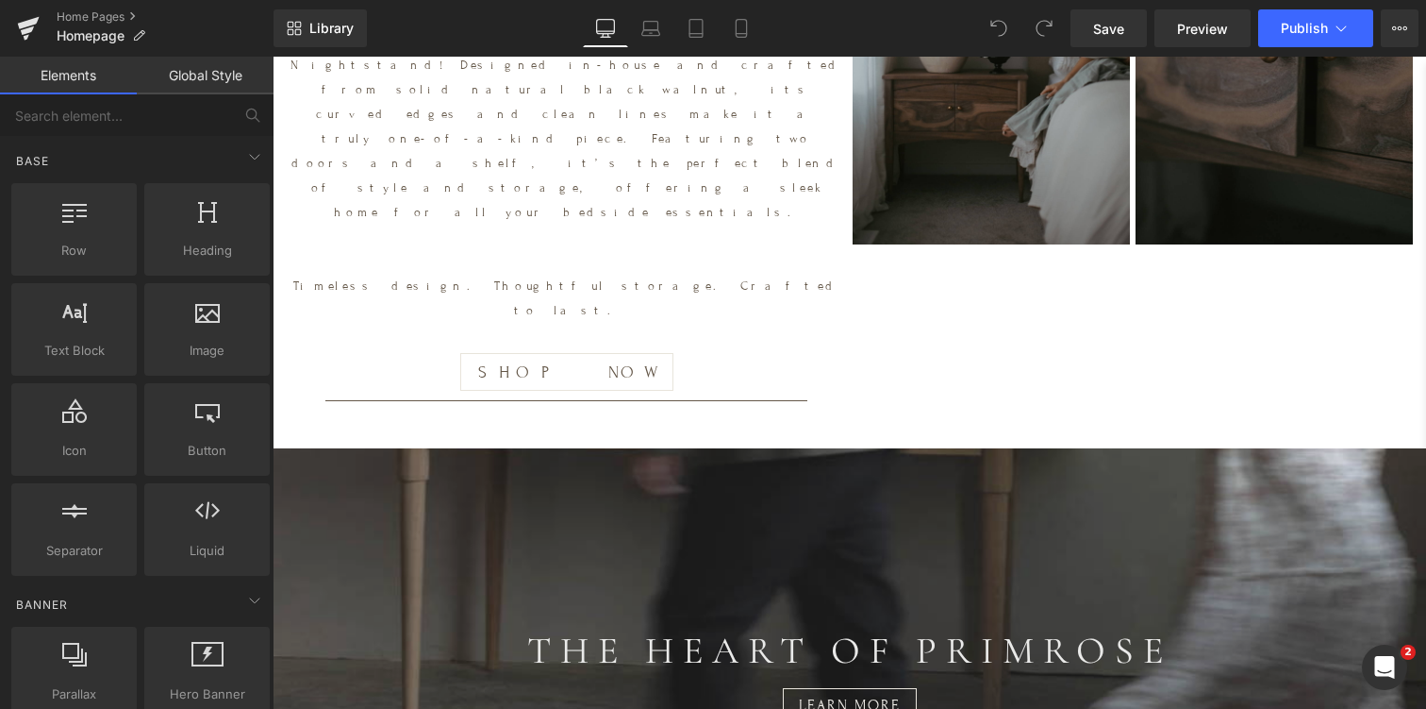
scroll to position [5381, 0]
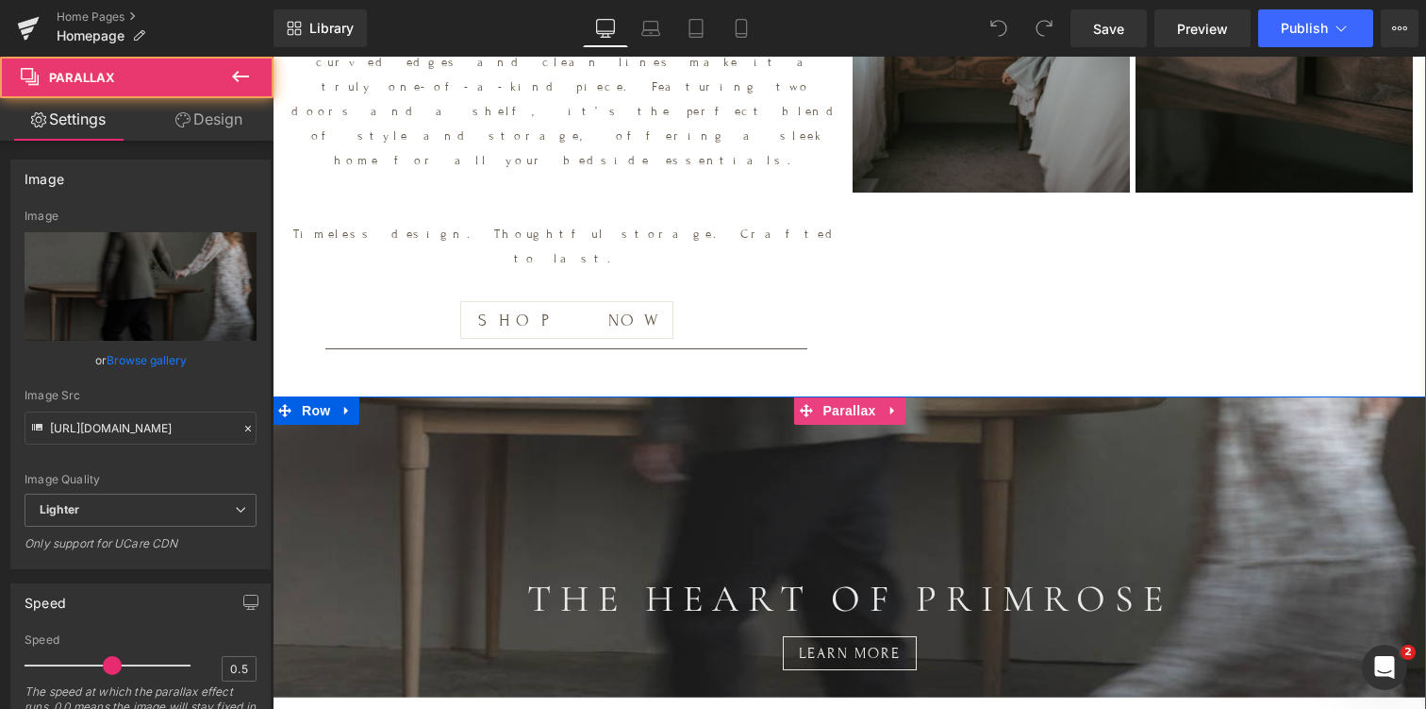
click at [740, 465] on div at bounding box center [850, 380] width 1154 height 633
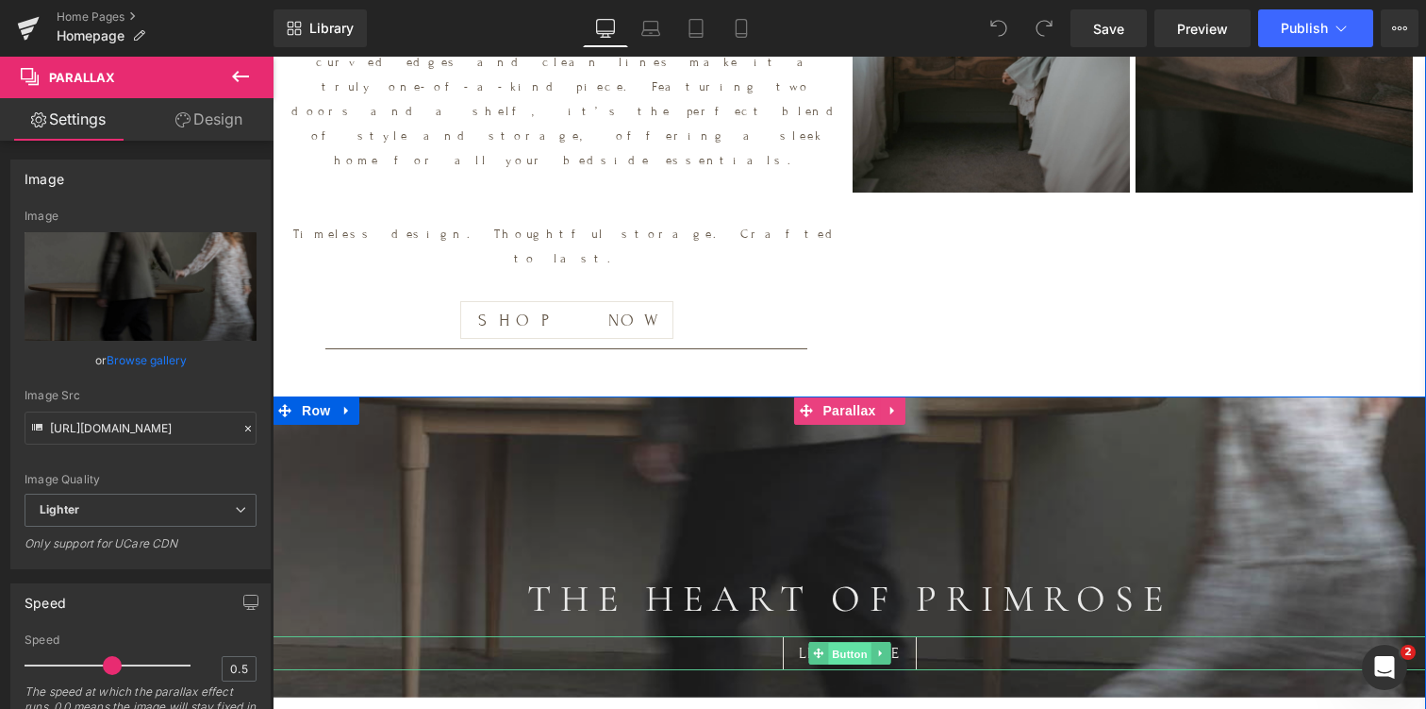
click at [860, 642] on span "Button" at bounding box center [849, 653] width 43 height 23
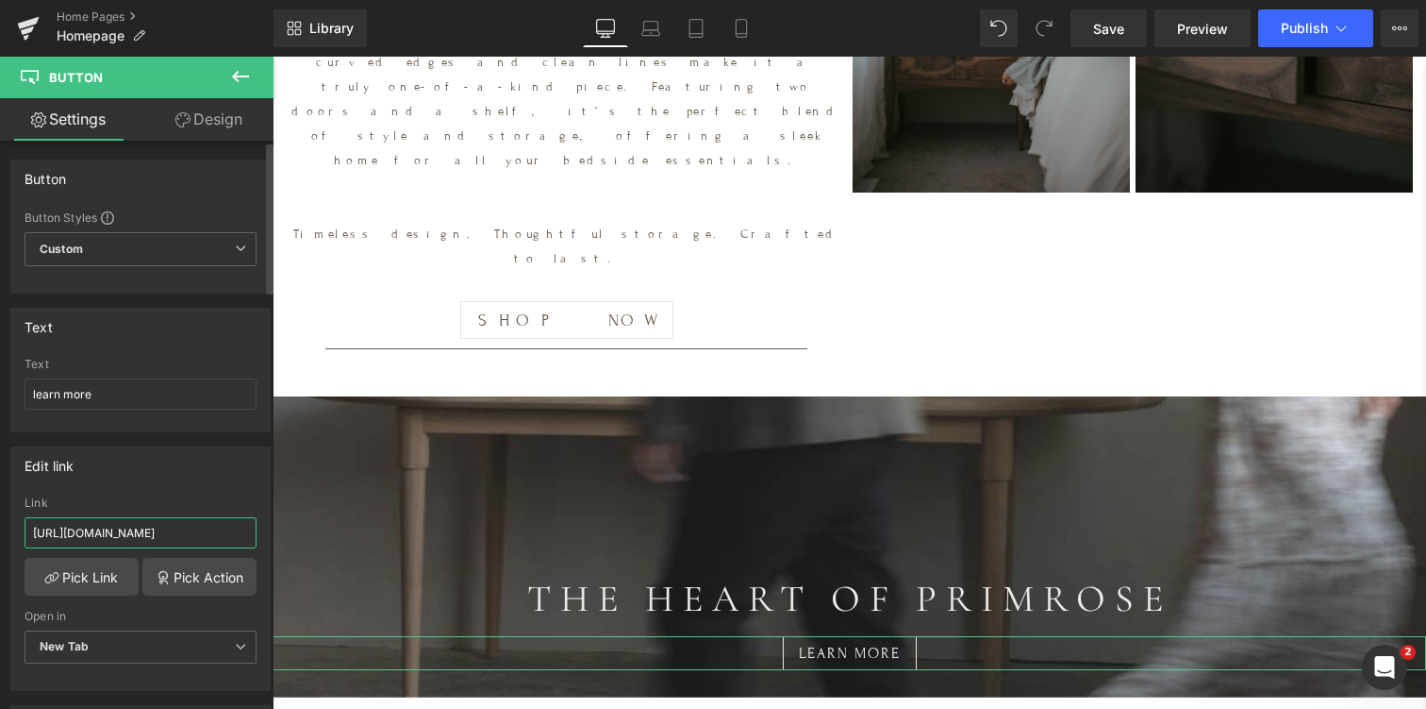
click at [150, 532] on input "https://shop-primrose.com/pages/about-us" at bounding box center [141, 532] width 232 height 31
drag, startPoint x: 194, startPoint y: 532, endPoint x: 262, endPoint y: 530, distance: 68.0
click at [262, 532] on div "Edit link https://shop-primrose.com/pages/about-us Link https://shop-primrose.c…" at bounding box center [140, 568] width 260 height 244
click at [229, 530] on input "https://shop-primrose.com/pages/about-us" at bounding box center [141, 532] width 232 height 31
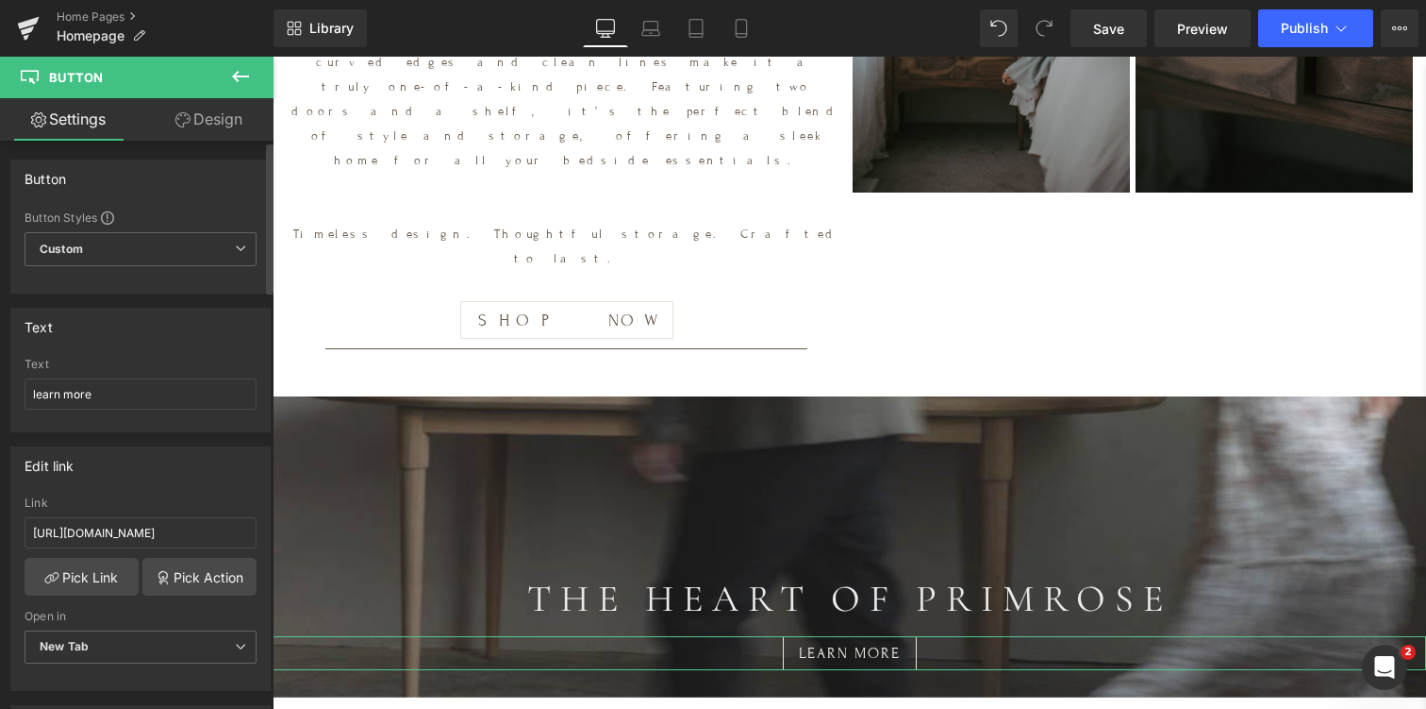
scroll to position [0, 0]
click at [158, 473] on div "Edit link" at bounding box center [140, 465] width 258 height 36
click at [152, 183] on div "Button" at bounding box center [140, 178] width 258 height 36
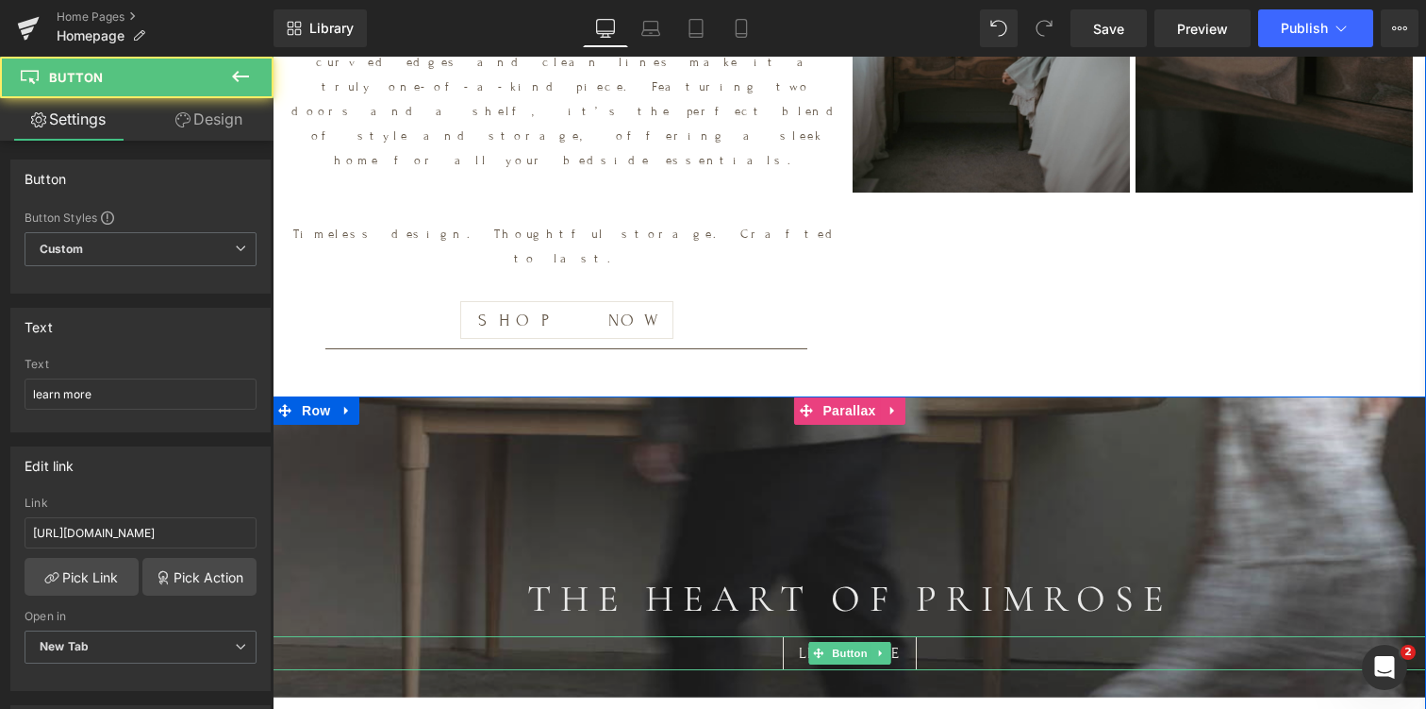
click at [729, 636] on div "learn more" at bounding box center [850, 653] width 1154 height 34
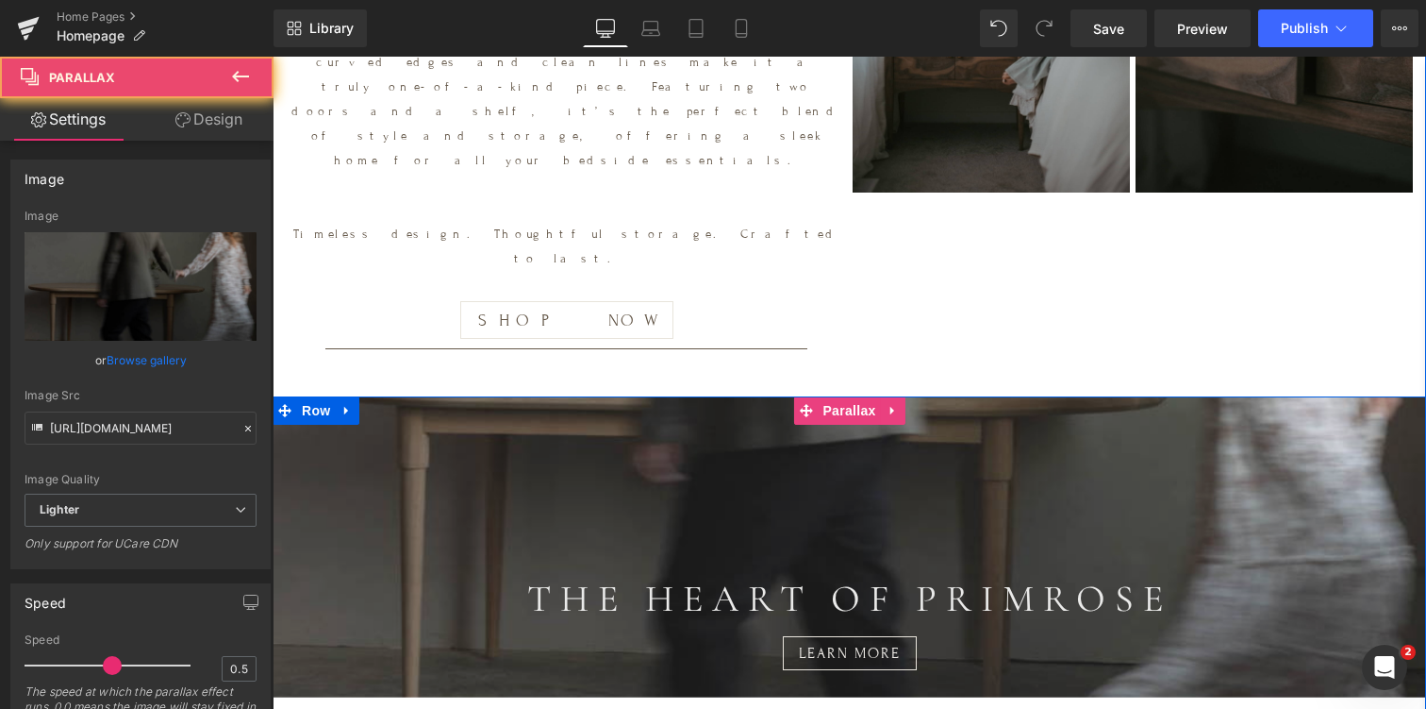
click at [714, 290] on div at bounding box center [850, 380] width 1154 height 633
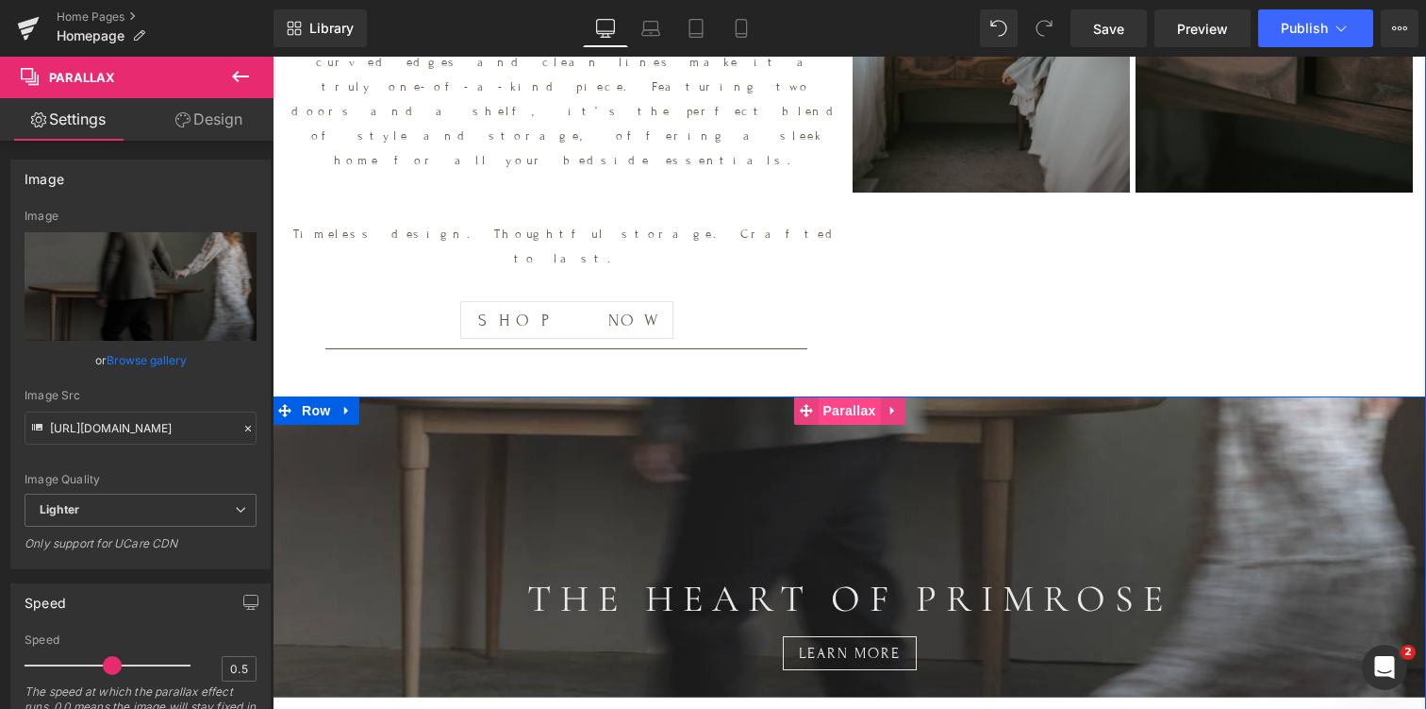
click at [841, 396] on span "Parallax" at bounding box center [849, 410] width 62 height 28
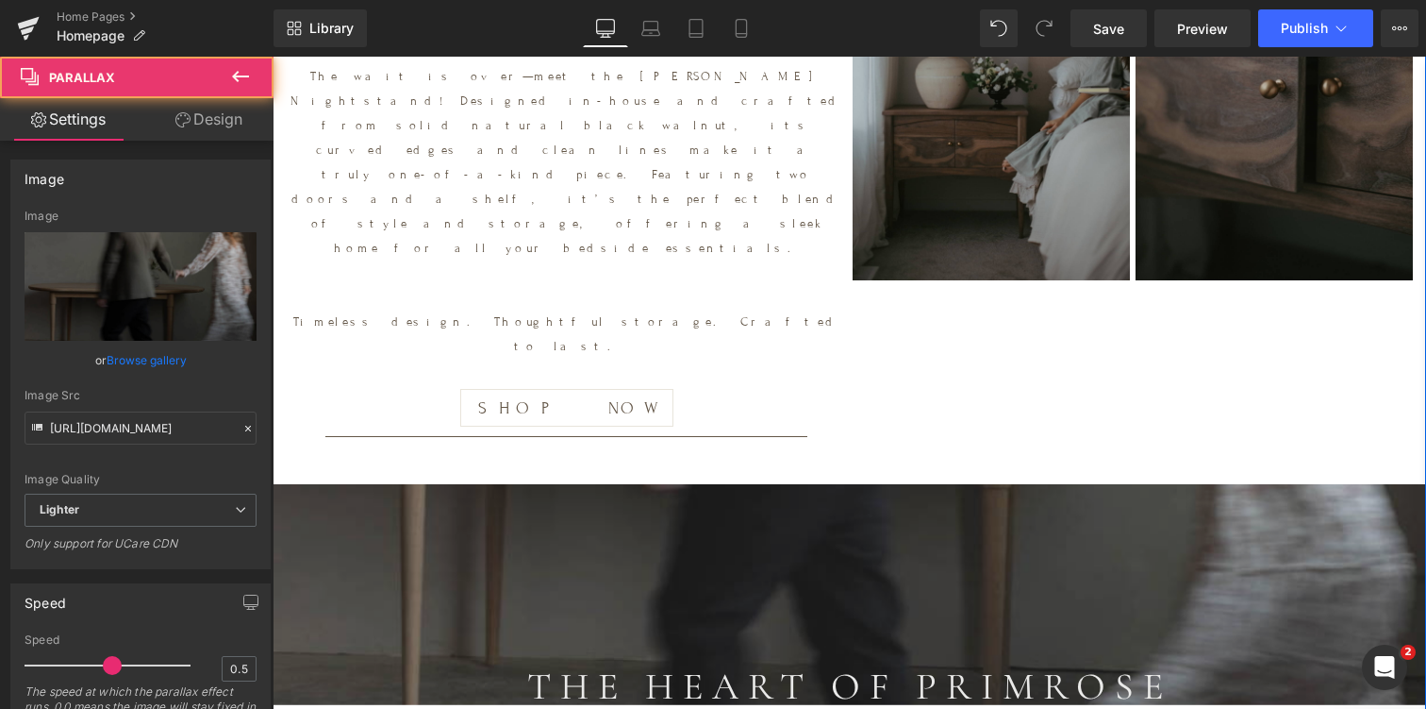
scroll to position [5260, 0]
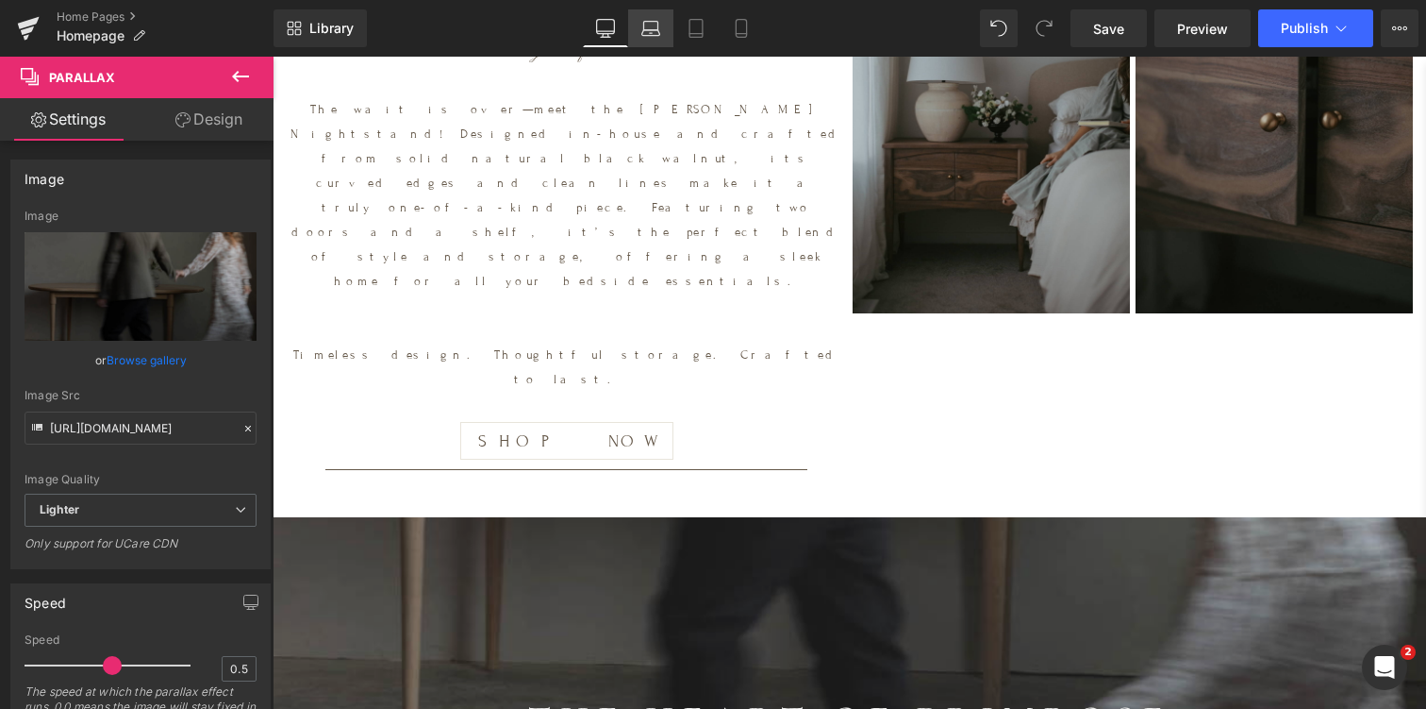
click at [653, 22] on icon at bounding box center [651, 26] width 14 height 8
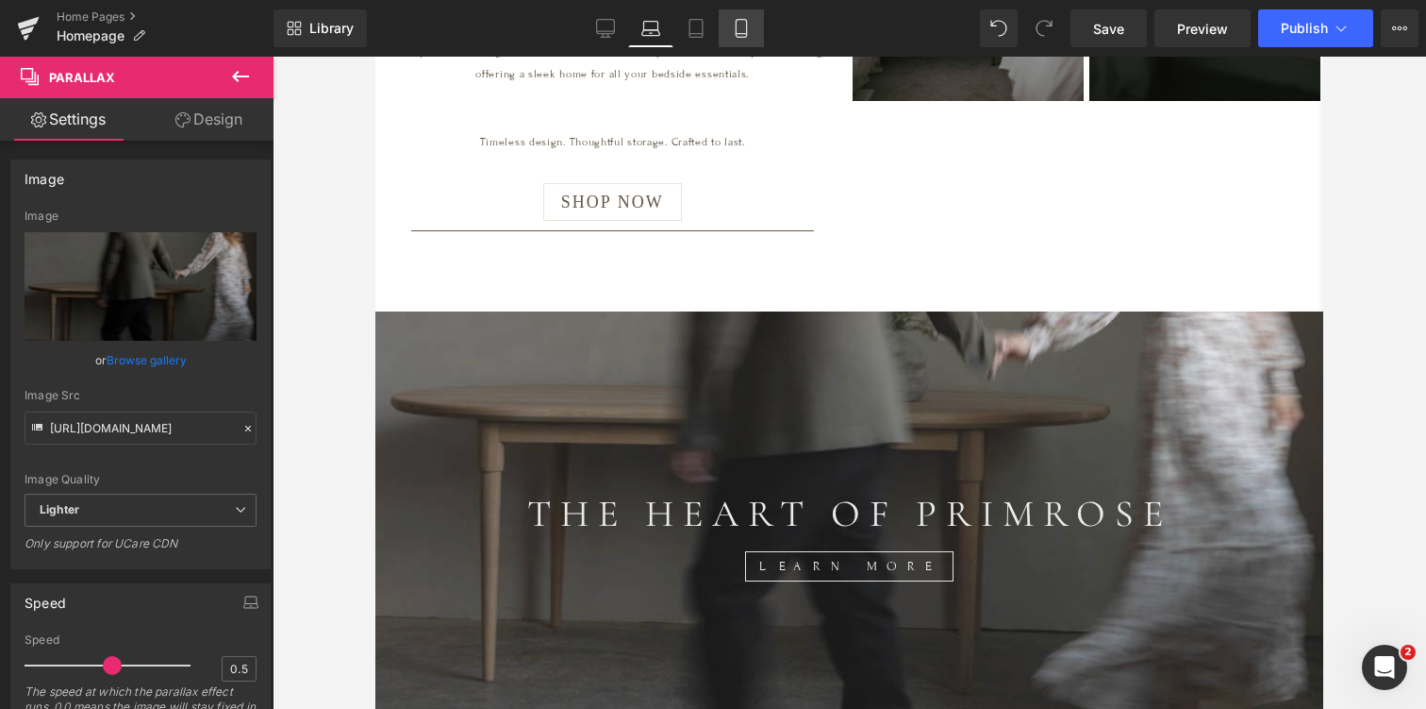
scroll to position [0, 0]
click at [741, 26] on icon at bounding box center [741, 28] width 19 height 19
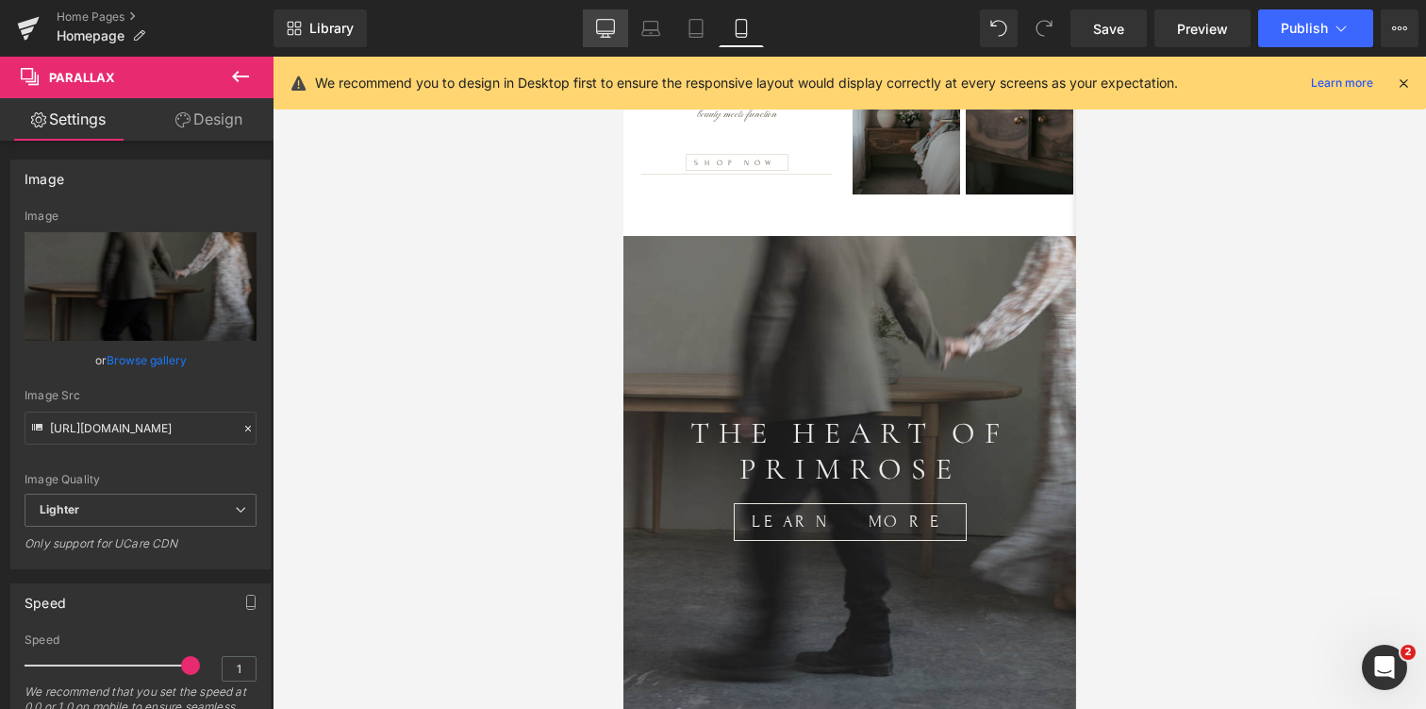
click at [605, 18] on link "Desktop" at bounding box center [605, 28] width 45 height 38
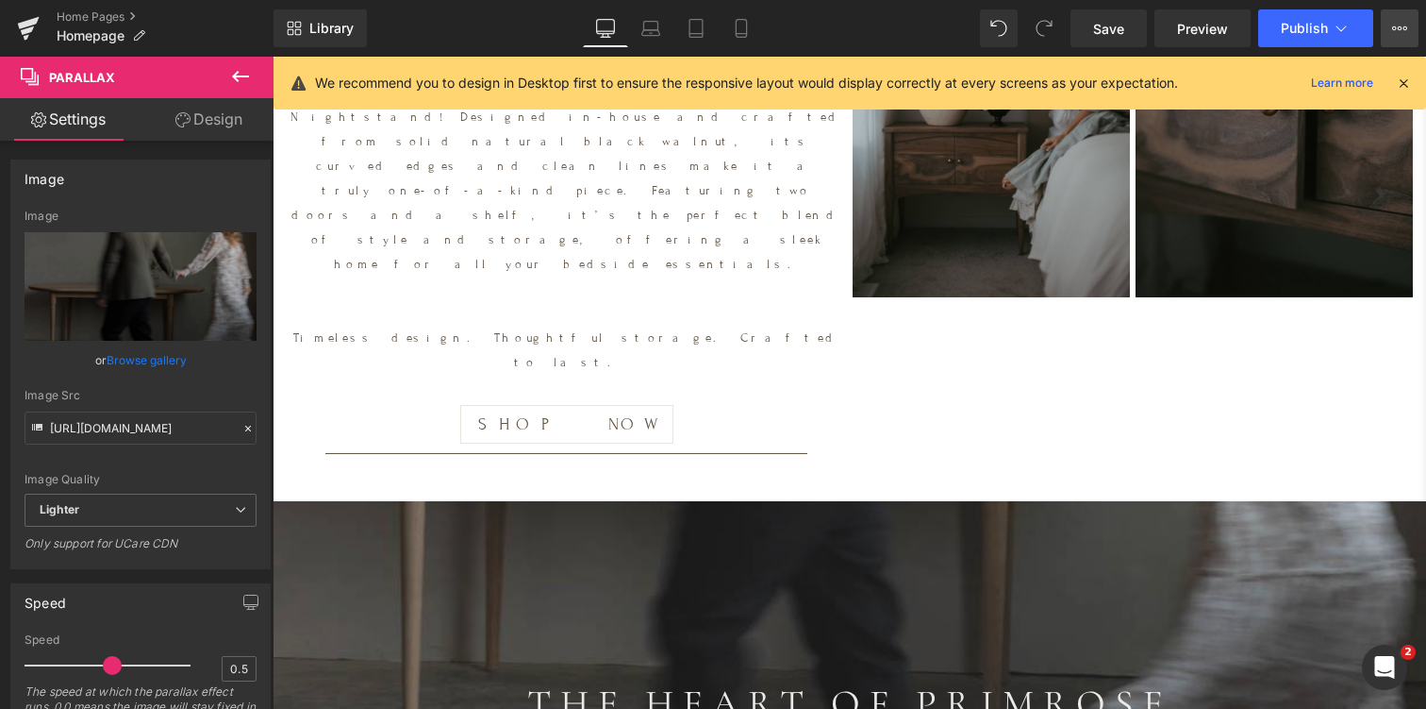
click at [1400, 31] on icon at bounding box center [1399, 28] width 15 height 15
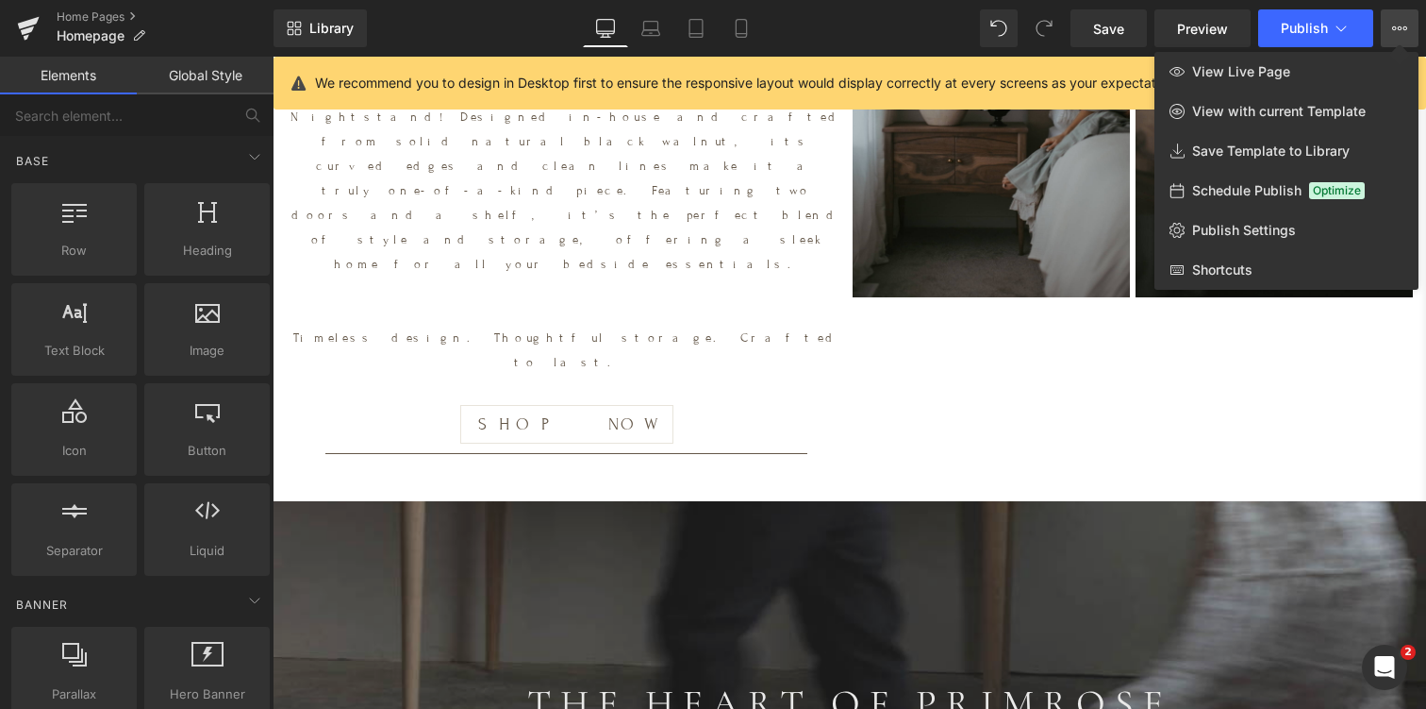
click at [747, 133] on div at bounding box center [850, 383] width 1154 height 652
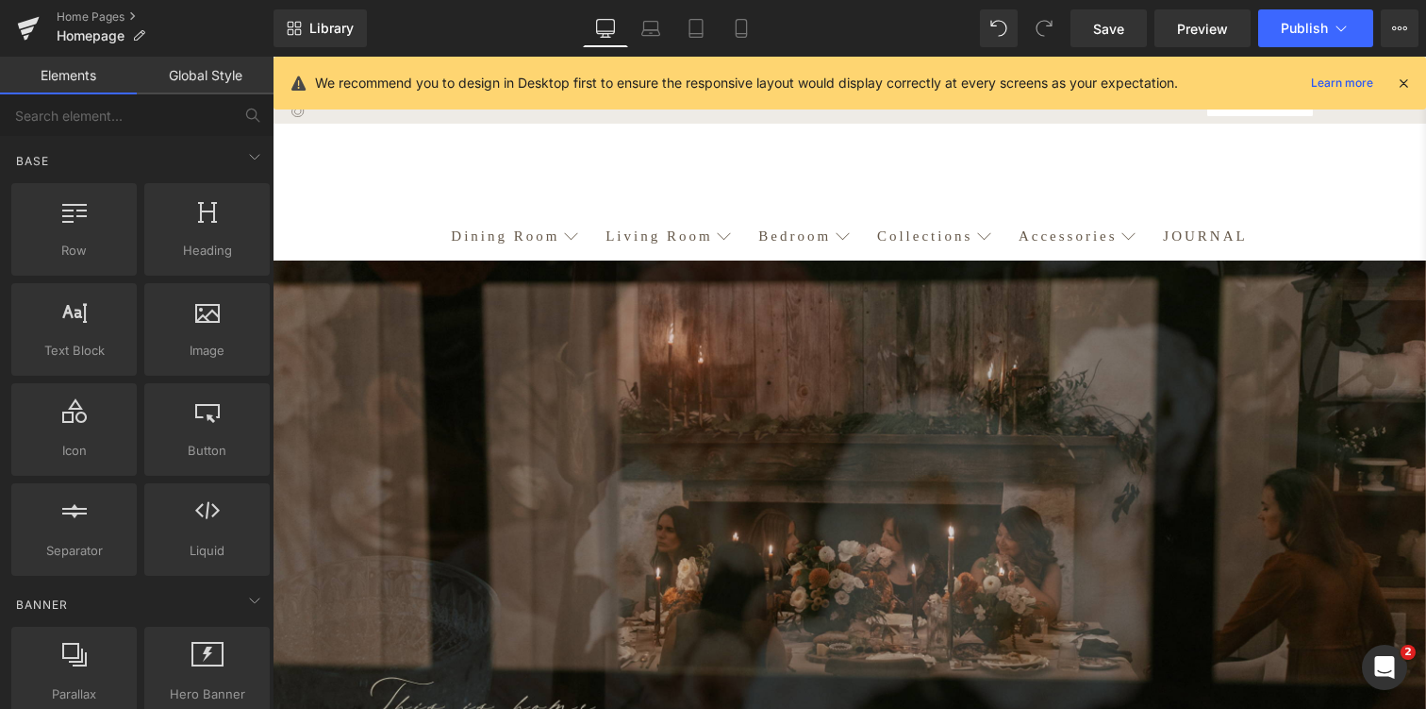
click at [225, 68] on link "Global Style" at bounding box center [205, 76] width 137 height 38
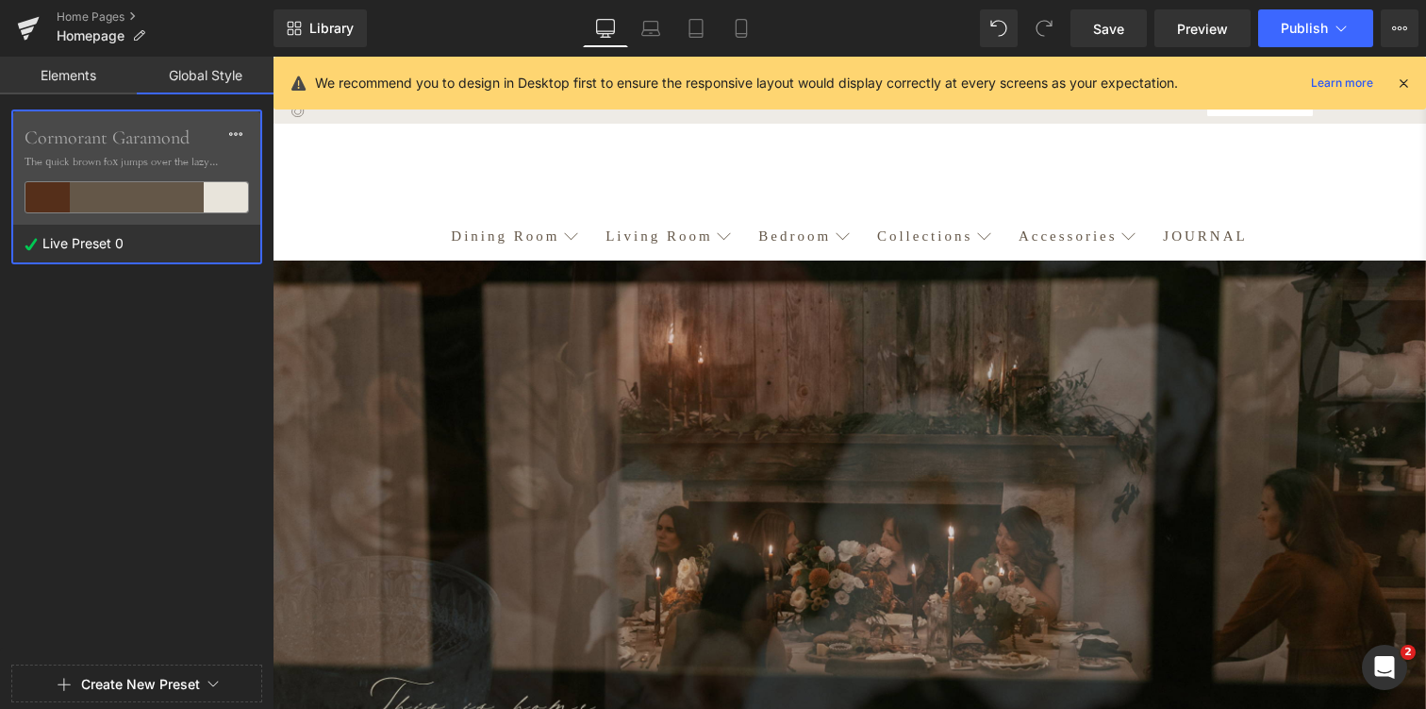
click at [77, 75] on link "Elements" at bounding box center [68, 76] width 137 height 38
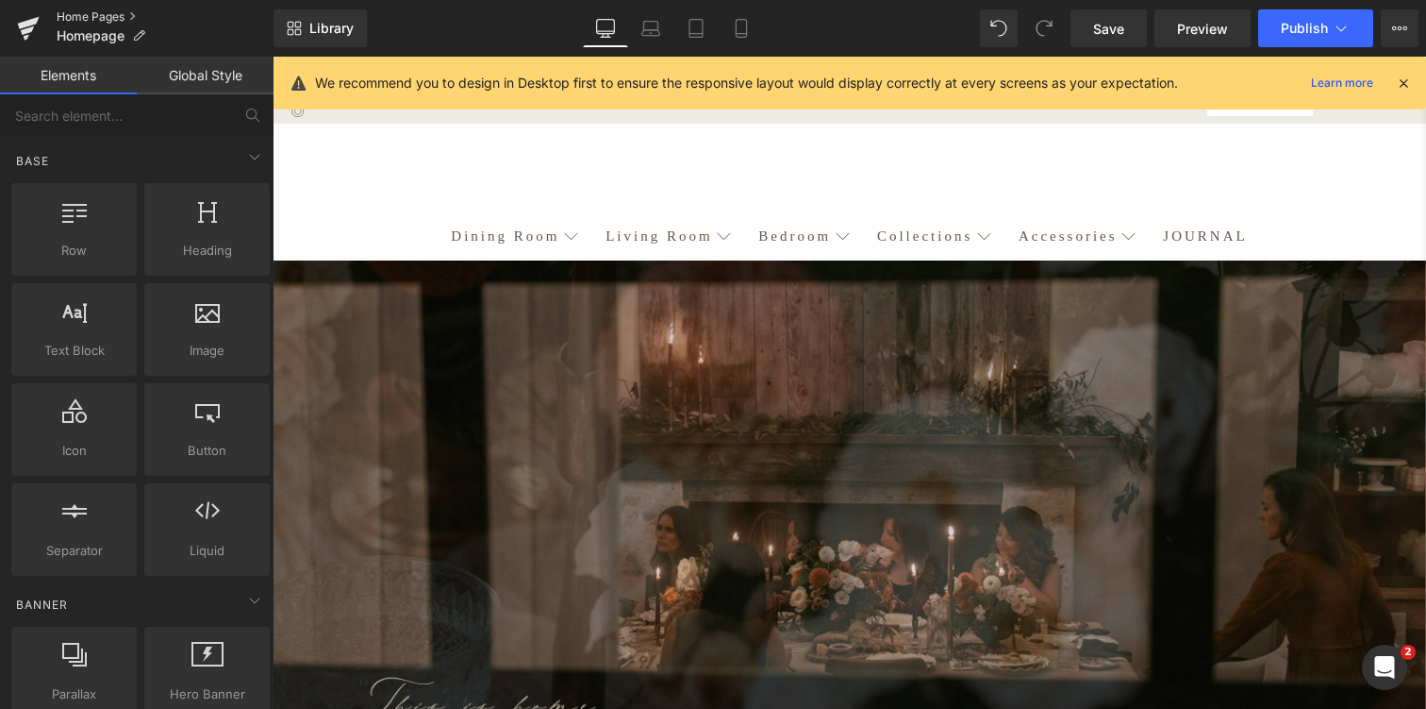
click at [105, 12] on link "Home Pages" at bounding box center [165, 16] width 217 height 15
